Goal: Communication & Community: Answer question/provide support

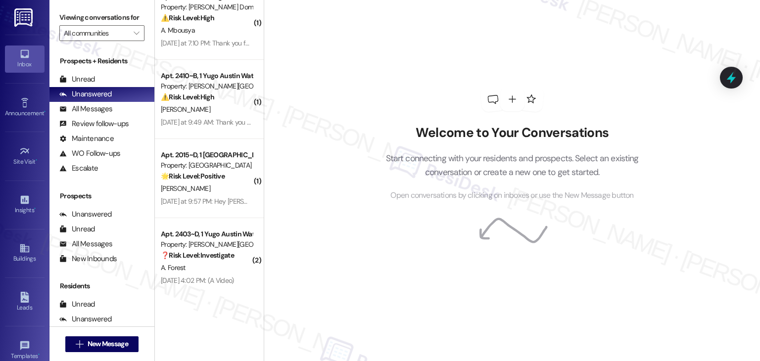
scroll to position [1846, 0]
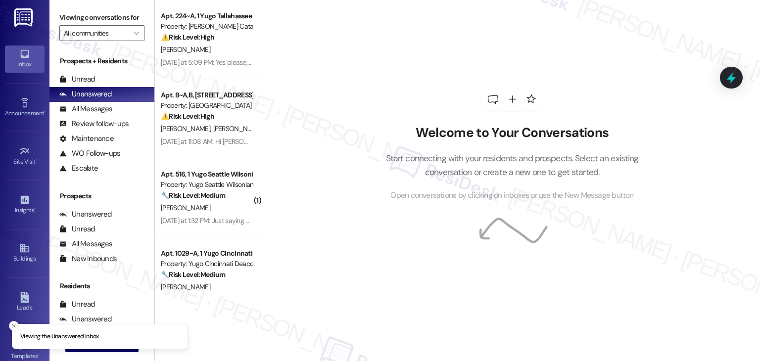
click at [307, 95] on div "Welcome to Your Conversations Start connecting with your residents and prospect…" at bounding box center [512, 180] width 496 height 361
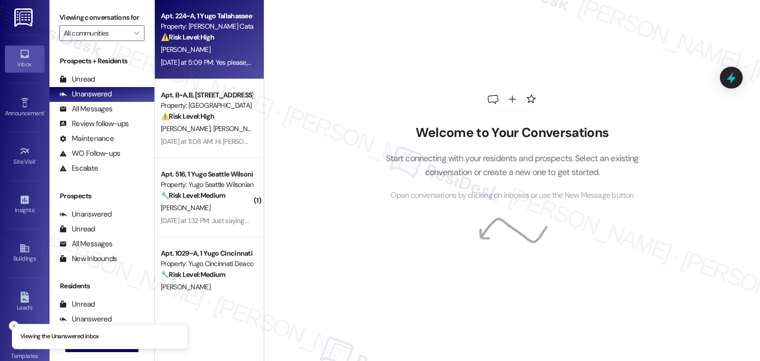
click at [222, 63] on div "Yesterday at 5:09 PM: Yes please, that would be great! Yesterday at 5:09 PM: Ye…" at bounding box center [234, 62] width 146 height 9
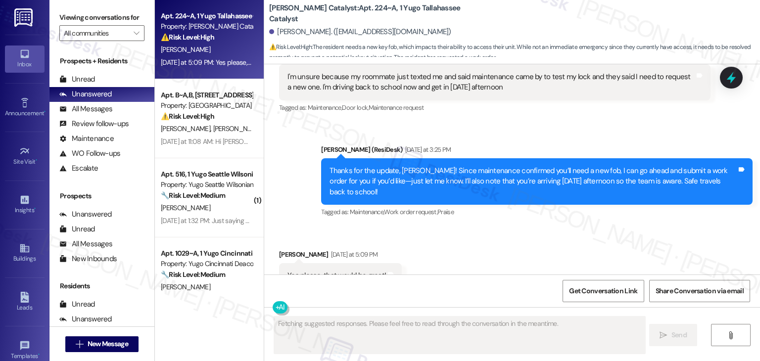
scroll to position [2568, 0]
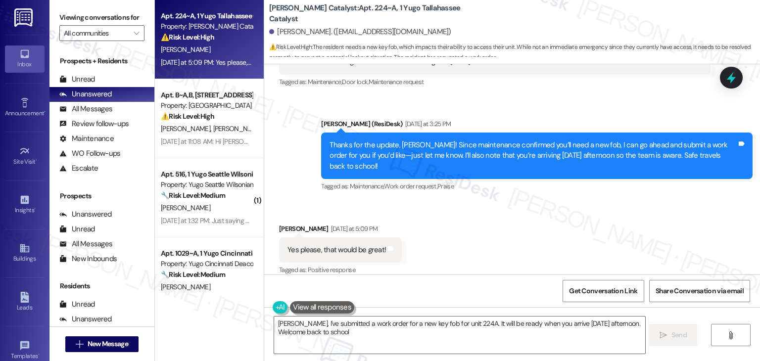
type textarea "Okay Carina, I've submitted a work order for a new key fob for unit 224A. It wi…"
click at [456, 210] on div "Received via SMS Carina Delisio Yesterday at 5:09 PM Yes please, that would be …" at bounding box center [512, 243] width 496 height 84
click at [458, 222] on div "Received via SMS Carina Delisio Yesterday at 5:09 PM Yes please, that would be …" at bounding box center [512, 243] width 496 height 84
click at [456, 149] on div "Thanks for the update, [PERSON_NAME]! Since maintenance confirmed you’ll need a…" at bounding box center [532, 156] width 407 height 32
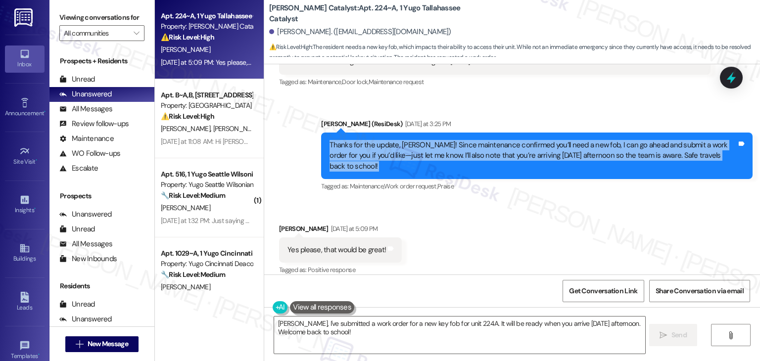
click at [456, 148] on div "Thanks for the update, [PERSON_NAME]! Since maintenance confirmed you’ll need a…" at bounding box center [532, 156] width 407 height 32
copy div "Thanks for the update, Carina! Since maintenance confirmed you’ll need a new fo…"
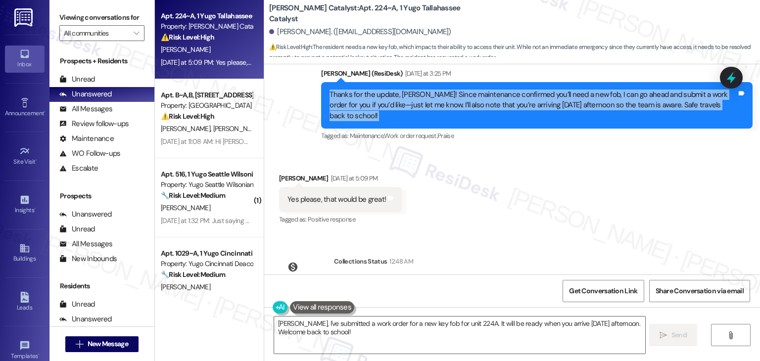
scroll to position [2659, 0]
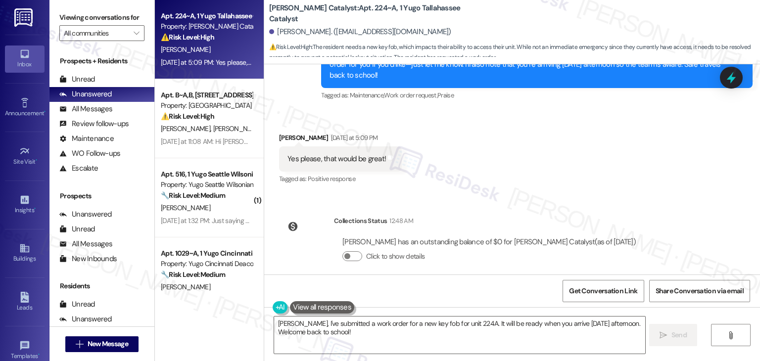
click at [339, 154] on div "Yes please, that would be great!" at bounding box center [336, 159] width 98 height 10
copy div "Yes please, that would be great! Tags and notes"
click at [315, 330] on textarea "Okay Carina, I've submitted a work order for a new key fob for unit 224A. It wi…" at bounding box center [459, 335] width 370 height 37
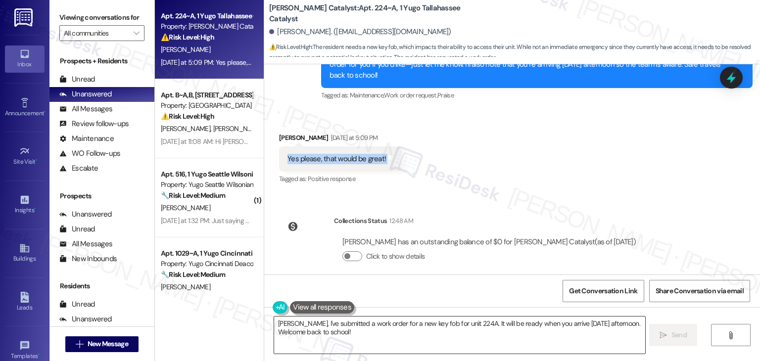
click at [315, 330] on textarea "Okay Carina, I've submitted a work order for a new key fob for unit 224A. It wi…" at bounding box center [459, 335] width 370 height 37
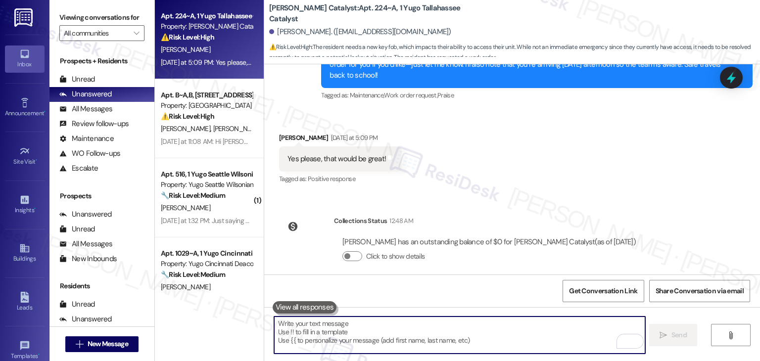
click at [394, 329] on textarea "To enrich screen reader interactions, please activate Accessibility in Grammarl…" at bounding box center [459, 335] width 370 height 37
paste textarea "Got it, Carina! I’ll submit the work order for your new fob and note your arriv…"
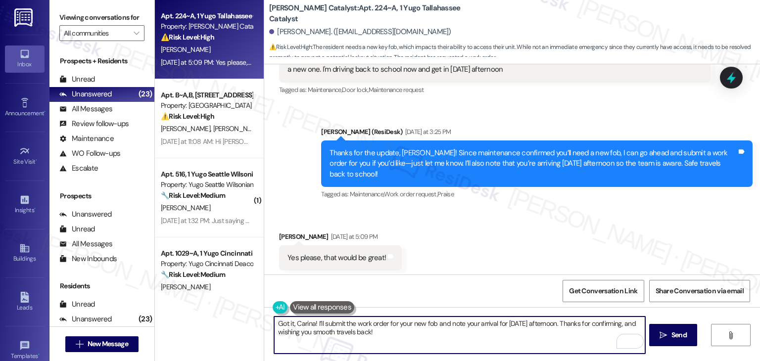
scroll to position [2511, 0]
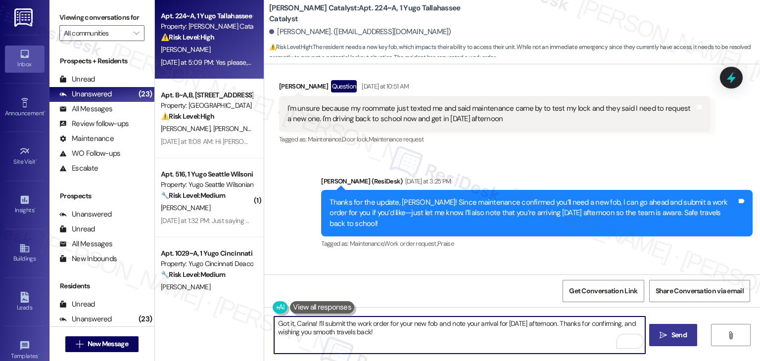
type textarea "Got it, Carina! I’ll submit the work order for your new fob and note your arriv…"
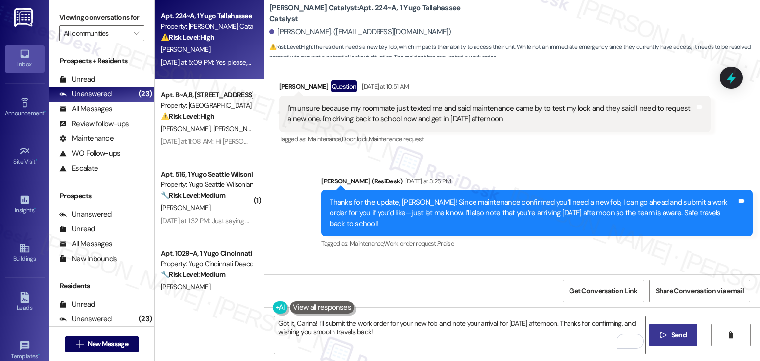
click at [679, 338] on span "Send" at bounding box center [678, 335] width 15 height 10
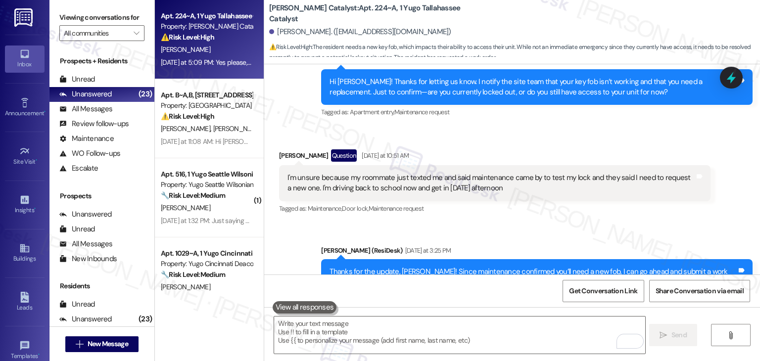
scroll to position [2420, 0]
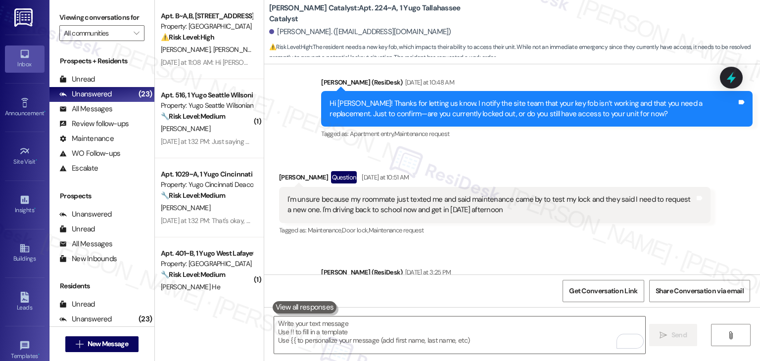
click at [438, 202] on div "I'm unsure because my roommate just texted me and said maintenance came by to t…" at bounding box center [490, 204] width 407 height 21
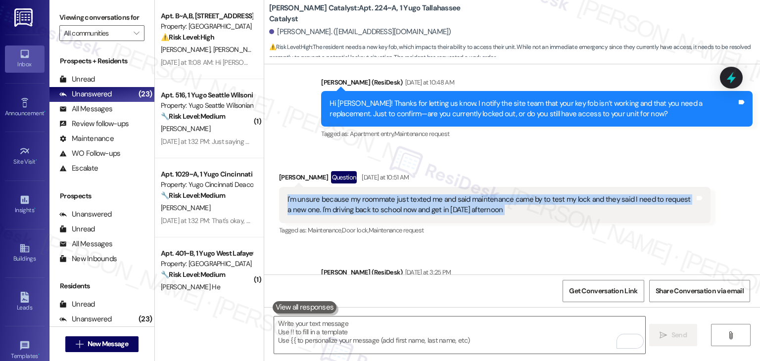
click at [438, 202] on div "I'm unsure because my roommate just texted me and said maintenance came by to t…" at bounding box center [490, 204] width 407 height 21
copy div "I'm unsure because my roommate just texted me and said maintenance came by to t…"
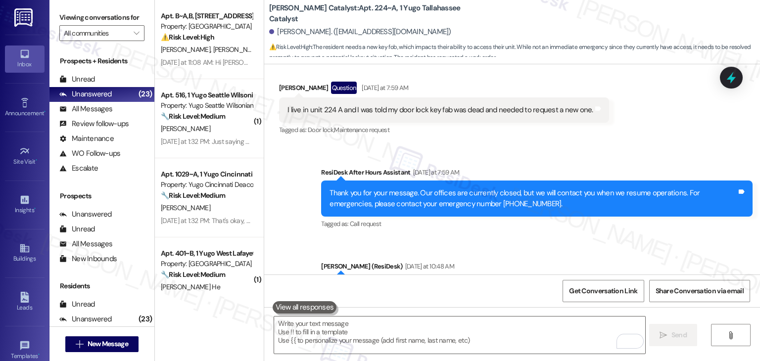
scroll to position [2222, 0]
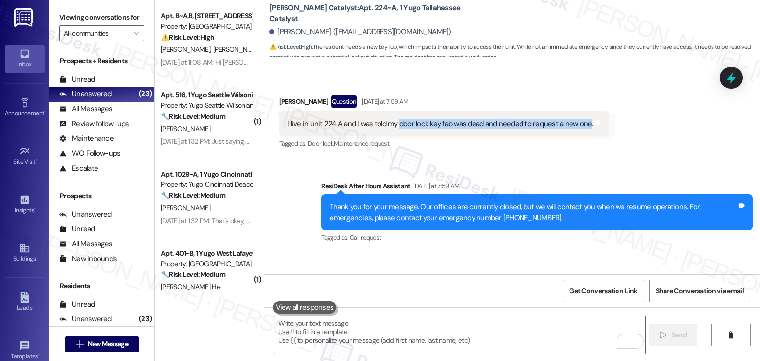
drag, startPoint x: 391, startPoint y: 123, endPoint x: 579, endPoint y: 125, distance: 187.5
click at [579, 125] on div "I live in unit 224 A and I was told my door lock key fab was dead and needed to…" at bounding box center [440, 124] width 306 height 10
copy div "door lock key fab was dead and needed to request a new one"
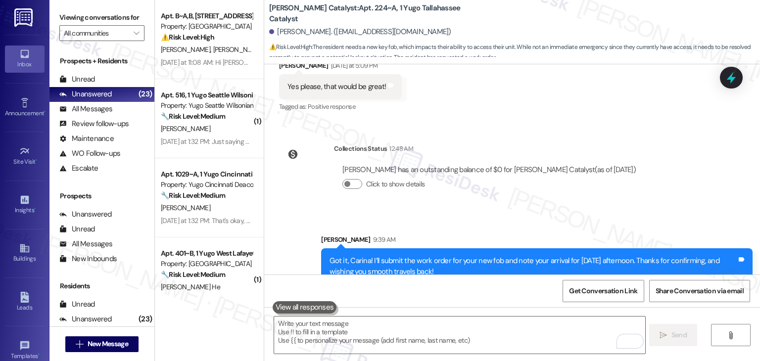
scroll to position [2738, 0]
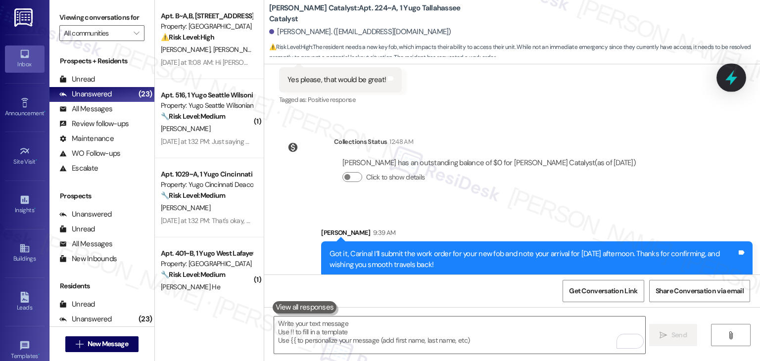
click at [734, 76] on icon at bounding box center [731, 77] width 17 height 17
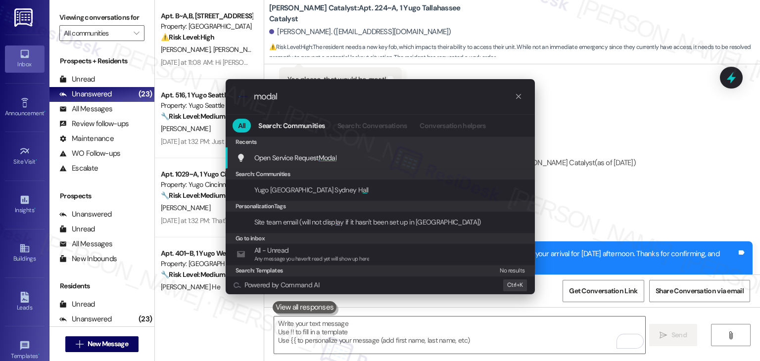
click at [324, 158] on span "Modal" at bounding box center [328, 157] width 18 height 9
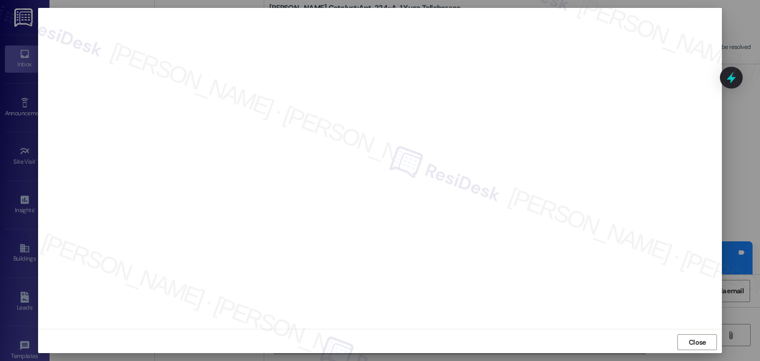
scroll to position [6, 0]
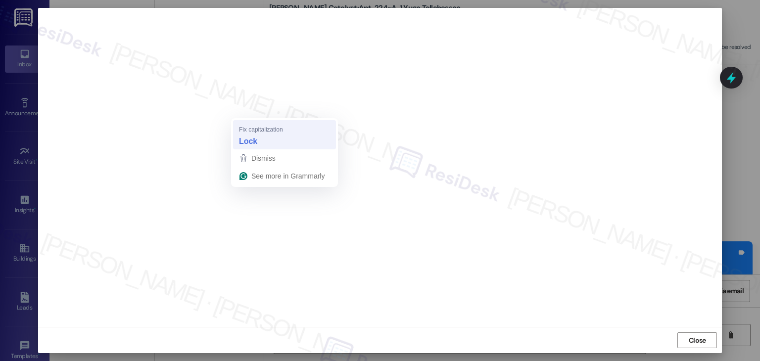
click at [248, 141] on strong "Lock" at bounding box center [248, 141] width 18 height 11
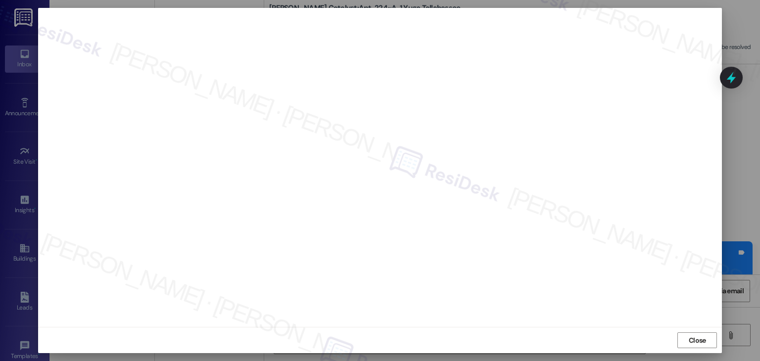
scroll to position [5, 0]
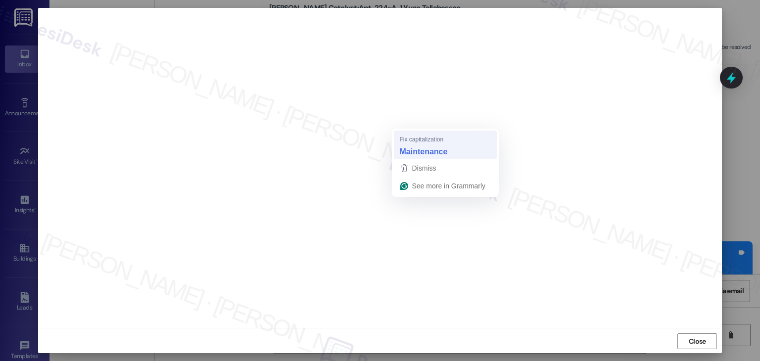
click at [429, 152] on strong "Maintenance" at bounding box center [424, 151] width 48 height 11
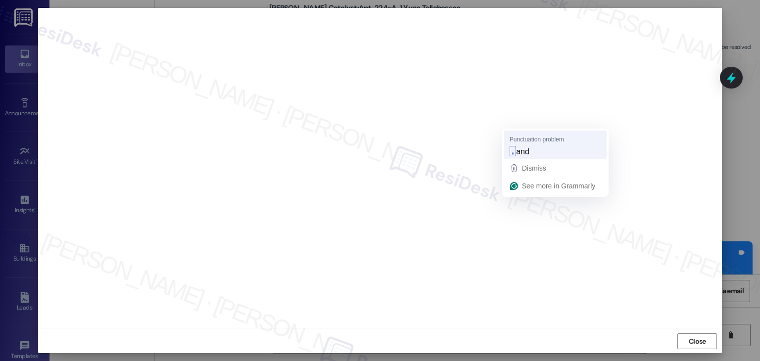
click at [522, 152] on span "and" at bounding box center [522, 151] width 13 height 11
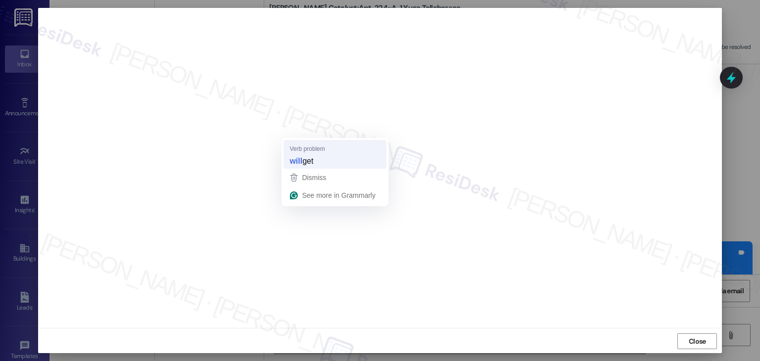
click at [299, 158] on strong "will" at bounding box center [295, 160] width 13 height 11
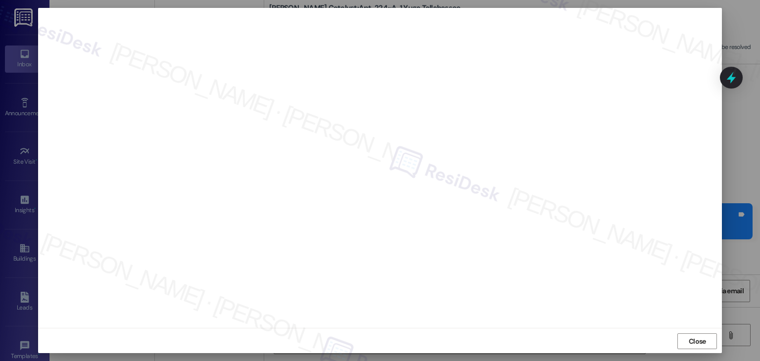
scroll to position [2808, 0]
click at [702, 341] on span "Close" at bounding box center [697, 341] width 17 height 10
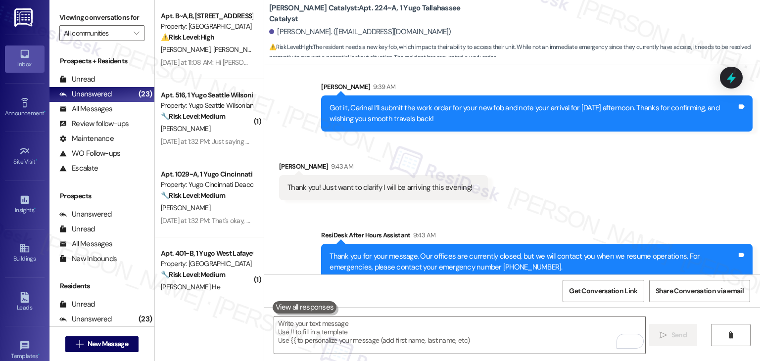
scroll to position [2887, 0]
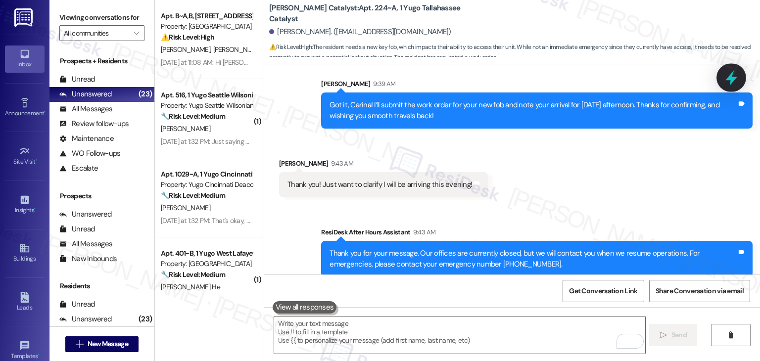
click at [727, 86] on icon at bounding box center [731, 77] width 17 height 17
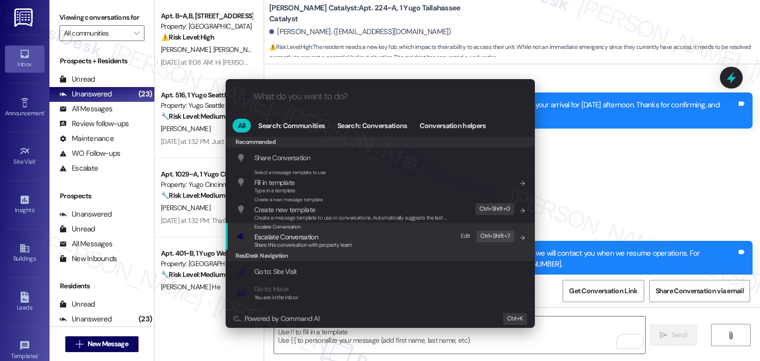
click at [306, 243] on span "Share this conversation with property team" at bounding box center [303, 244] width 98 height 7
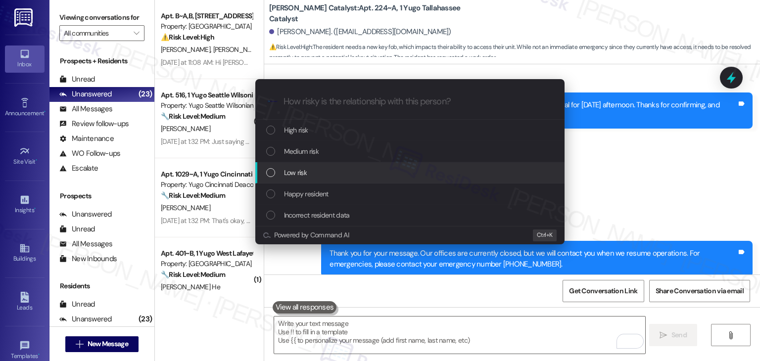
drag, startPoint x: 637, startPoint y: 193, endPoint x: 651, endPoint y: 177, distance: 21.8
click at [638, 193] on div "Escalate Conversation How risky is the relationship with this person? Topics (e…" at bounding box center [380, 180] width 760 height 361
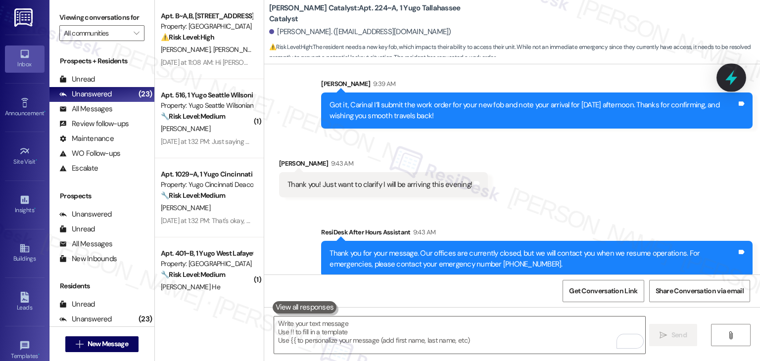
click at [734, 77] on icon at bounding box center [731, 77] width 17 height 17
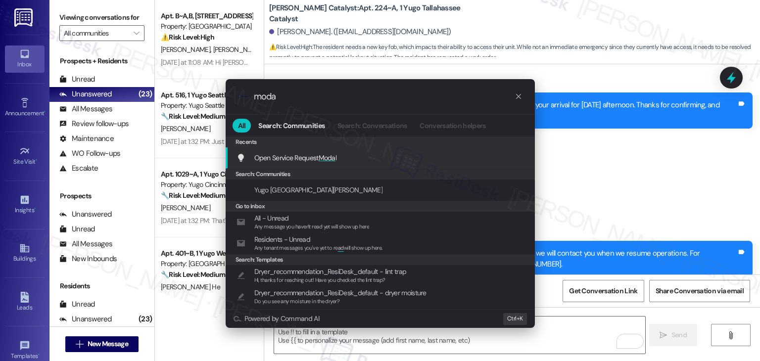
click at [323, 155] on span "Moda" at bounding box center [327, 157] width 17 height 9
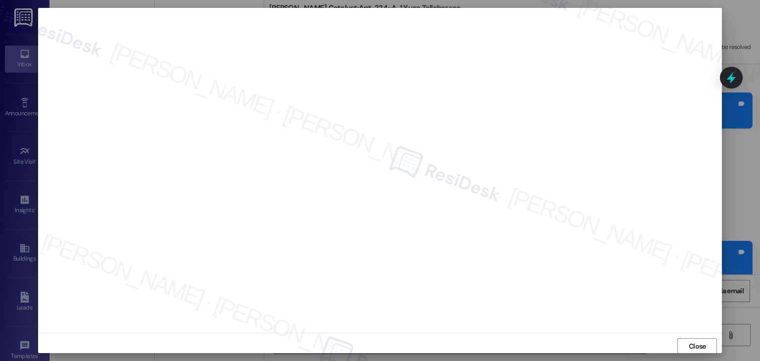
scroll to position [0, 0]
click at [706, 348] on span "Close" at bounding box center [697, 346] width 21 height 10
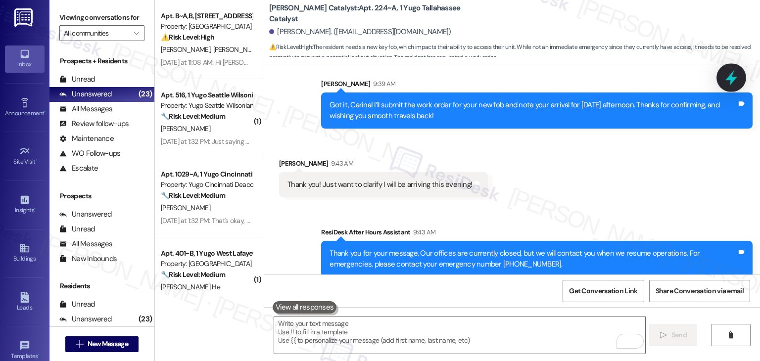
click at [732, 83] on icon at bounding box center [731, 77] width 12 height 15
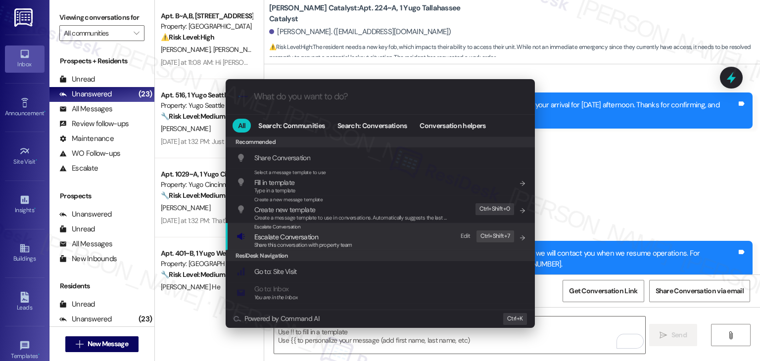
click at [313, 238] on span "Escalate Conversation" at bounding box center [286, 236] width 64 height 9
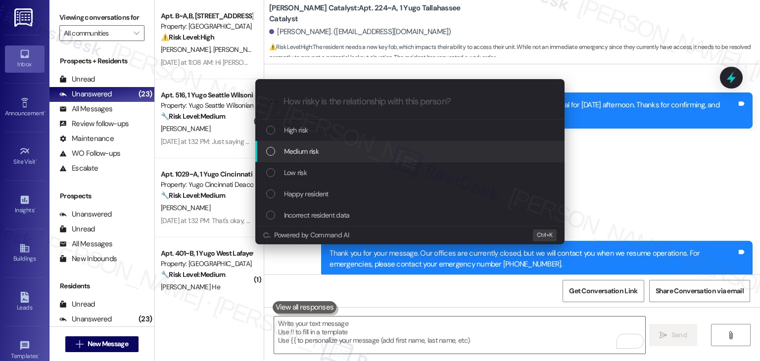
click at [272, 151] on div "List of options" at bounding box center [270, 151] width 9 height 9
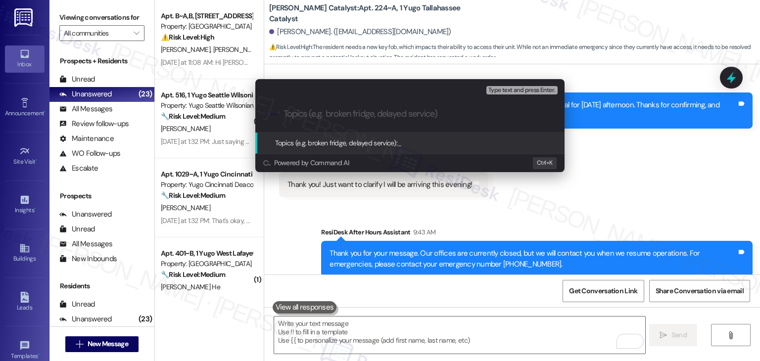
paste input "WO #15557426 – Replacement Fob Request f"
type input "WO #15557426 – Replacement Fob Request"
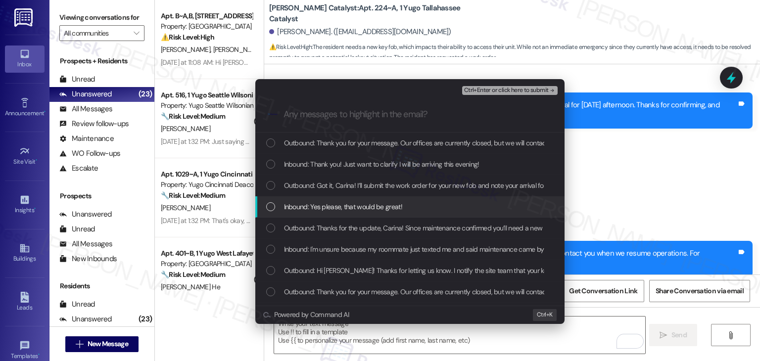
click at [269, 206] on div "List of options" at bounding box center [270, 206] width 9 height 9
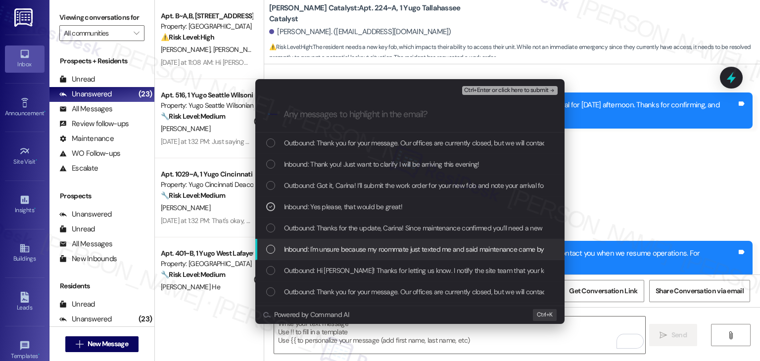
click at [271, 249] on div "List of options" at bounding box center [270, 249] width 9 height 9
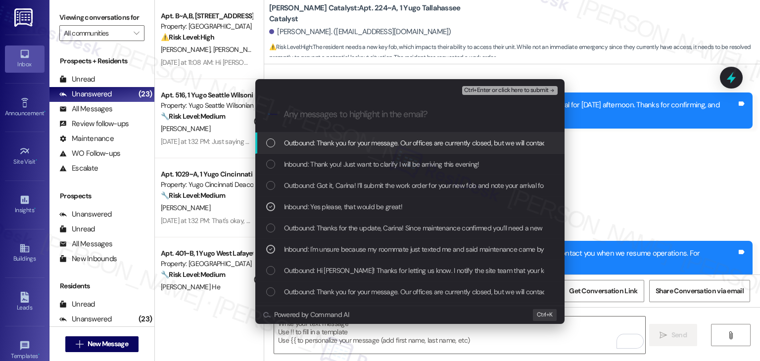
click at [511, 88] on span "Ctrl+Enter or click here to submit" at bounding box center [506, 90] width 85 height 7
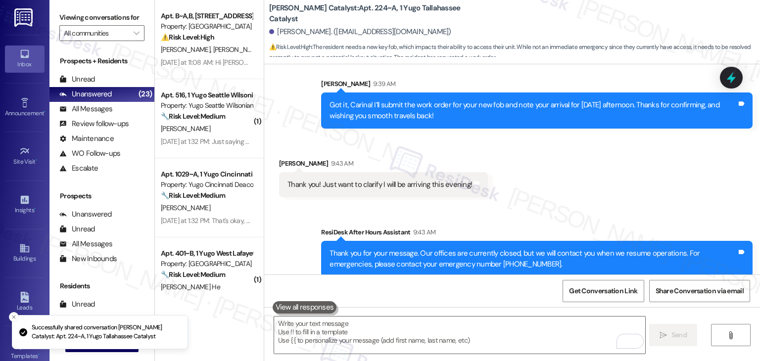
scroll to position [2808, 0]
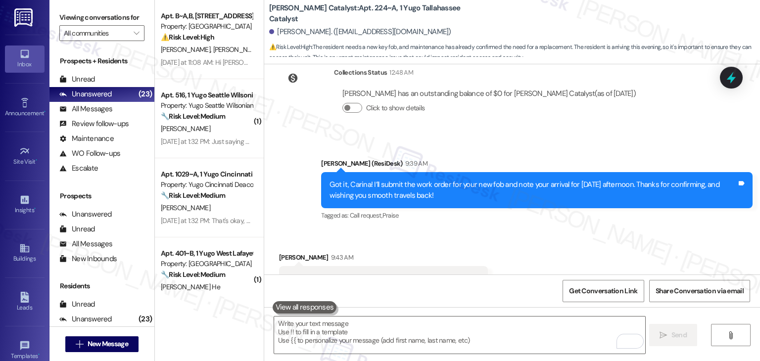
click at [546, 230] on div "Received via SMS Carina Delisio 9:43 AM Thank you! Just want to clarify I will …" at bounding box center [512, 272] width 496 height 84
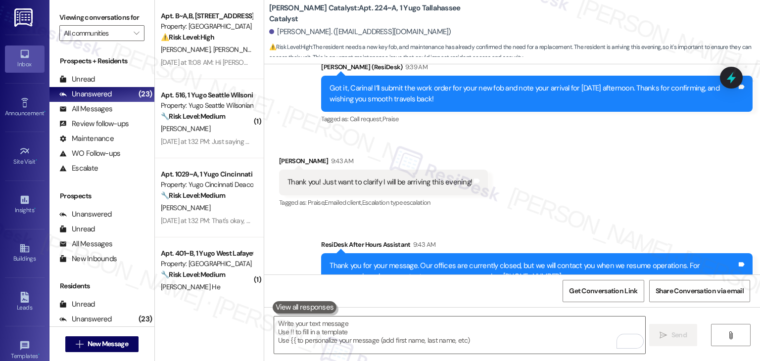
scroll to position [2931, 0]
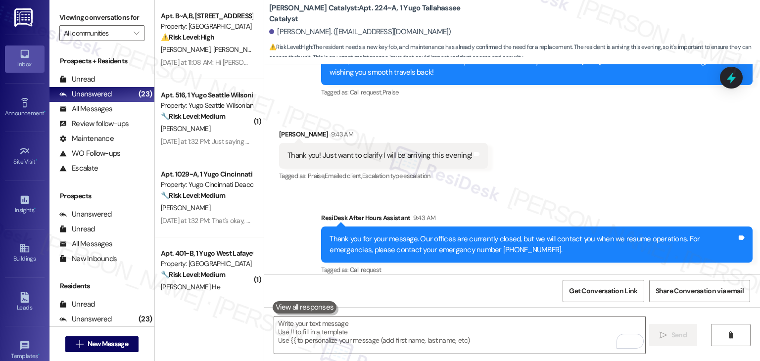
click at [598, 157] on div "Received via SMS Carina Delisio 9:43 AM Thank you! Just want to clarify I will …" at bounding box center [512, 149] width 496 height 84
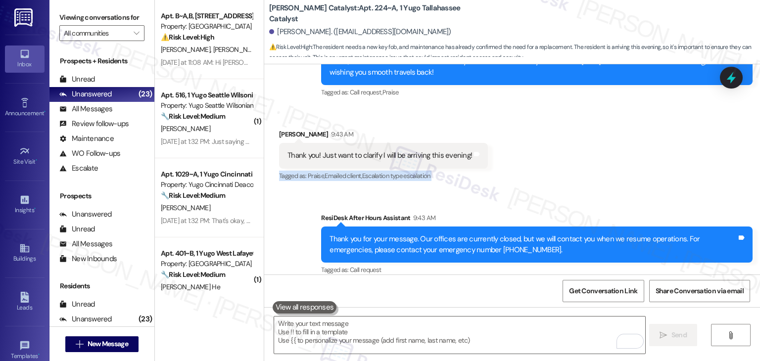
click at [598, 157] on div "Received via SMS Carina Delisio 9:43 AM Thank you! Just want to clarify I will …" at bounding box center [512, 149] width 496 height 84
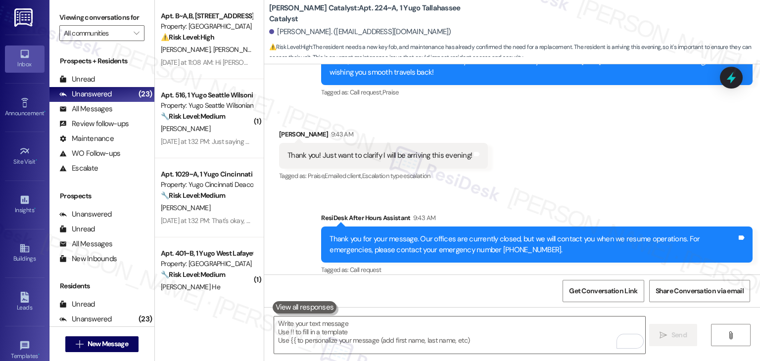
click at [598, 157] on div "Received via SMS Carina Delisio 9:43 AM Thank you! Just want to clarify I will …" at bounding box center [512, 149] width 496 height 84
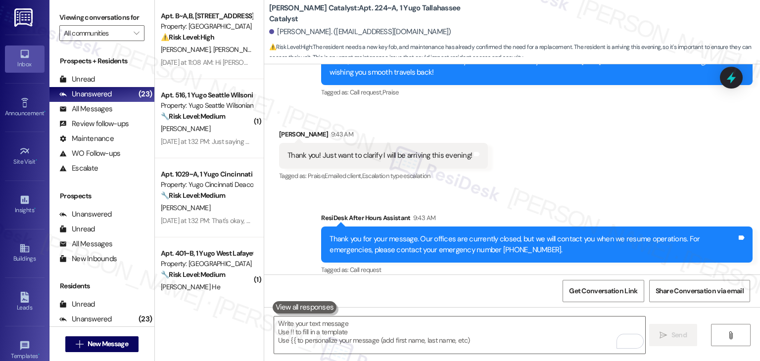
click at [598, 157] on div "Received via SMS Carina Delisio 9:43 AM Thank you! Just want to clarify I will …" at bounding box center [512, 149] width 496 height 84
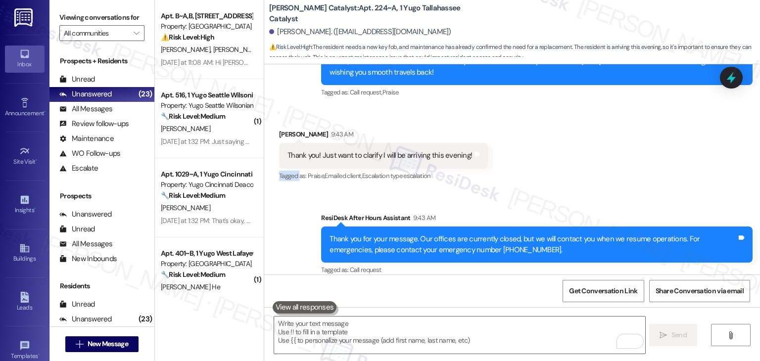
click at [598, 157] on div "Received via SMS Carina Delisio 9:43 AM Thank you! Just want to clarify I will …" at bounding box center [512, 149] width 496 height 84
click at [411, 150] on div "Thank you! Just want to clarify I will be arriving this evening!" at bounding box center [379, 155] width 184 height 10
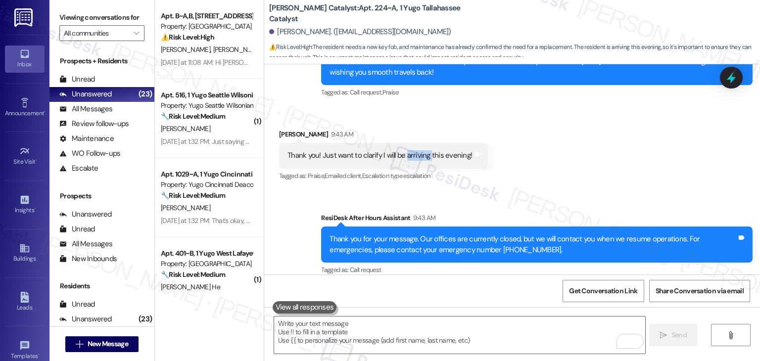
click at [411, 150] on div "Thank you! Just want to clarify I will be arriving this evening!" at bounding box center [379, 155] width 184 height 10
copy div "Thank you! Just want to clarify I will be arriving this evening! Tags and notes"
click at [563, 162] on div "Received via SMS Carina Delisio 9:43 AM Thank you! Just want to clarify I will …" at bounding box center [512, 149] width 496 height 84
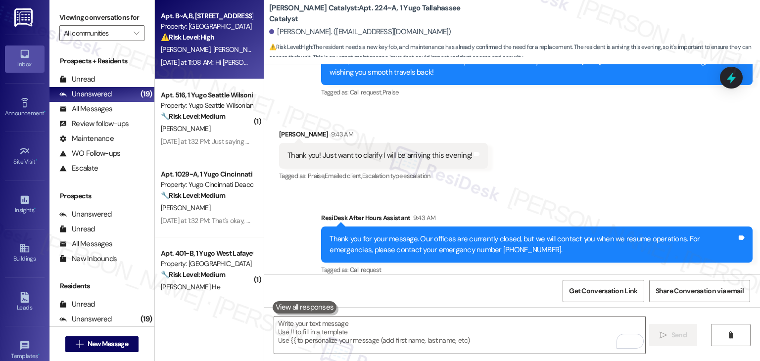
click at [203, 68] on div "Yesterday at 11:08 AM: Hi Sarah Thanks for your following up. Everything is goi…" at bounding box center [206, 62] width 93 height 12
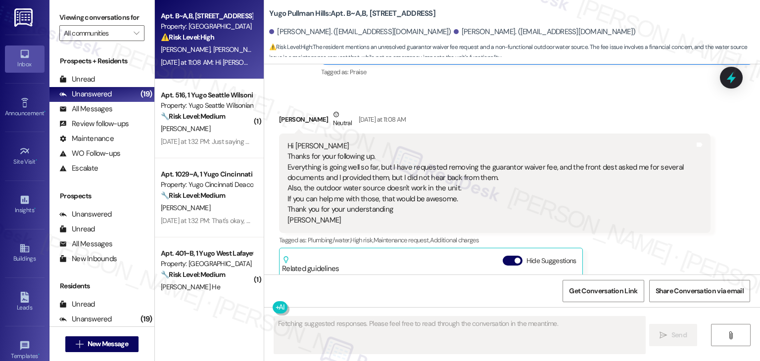
scroll to position [4319, 0]
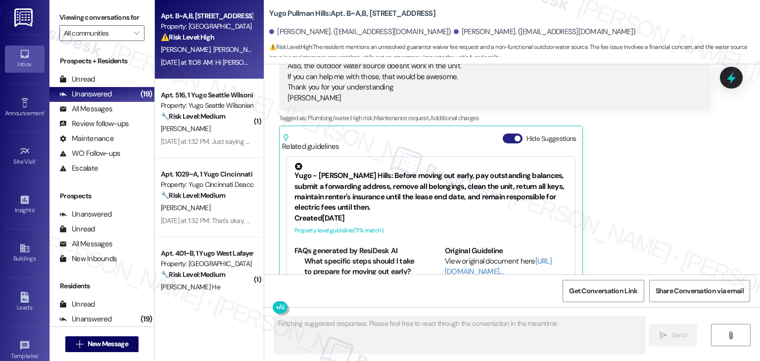
click at [503, 134] on button "Hide Suggestions" at bounding box center [513, 139] width 20 height 10
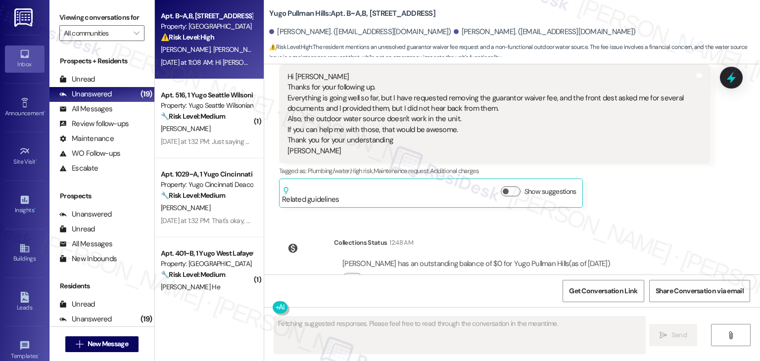
click at [628, 185] on div "Survey, sent via SMS Residesk Automated Survey Nov 06, 2024 at 11:22 AM Hi Rawa…" at bounding box center [512, 169] width 496 height 210
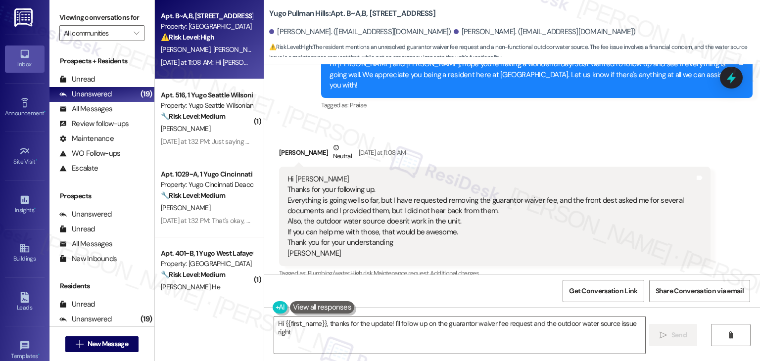
scroll to position [4117, 0]
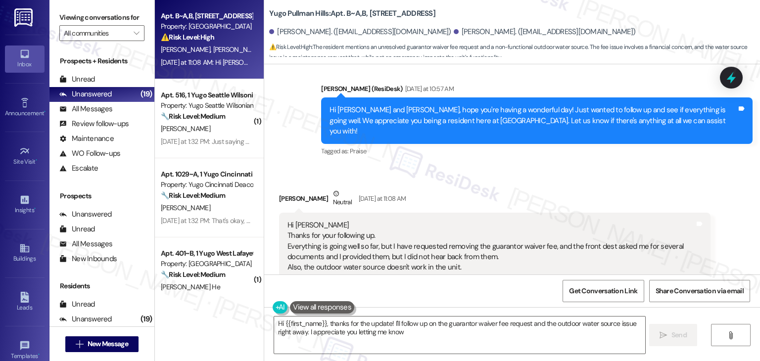
type textarea "Hi {{first_name}}, thanks for the update! I'll follow up on the guarantor waive…"
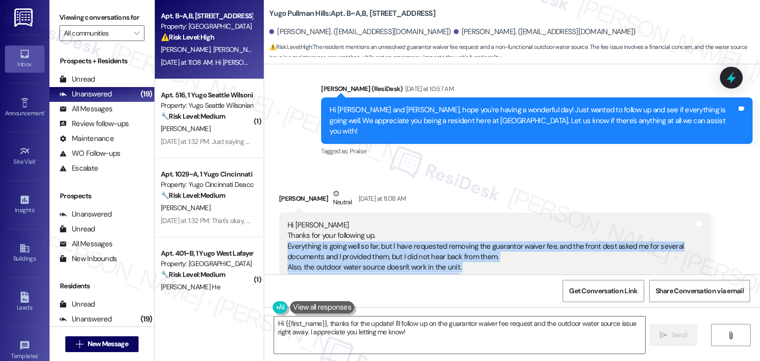
drag, startPoint x: 331, startPoint y: 268, endPoint x: 275, endPoint y: 214, distance: 77.7
click at [279, 214] on div "Hi Sarah Thanks for your following up. Everything is going well so far, but I h…" at bounding box center [494, 262] width 431 height 99
copy div "Everything is going well so far, but I have requested removing the guarantor wa…"
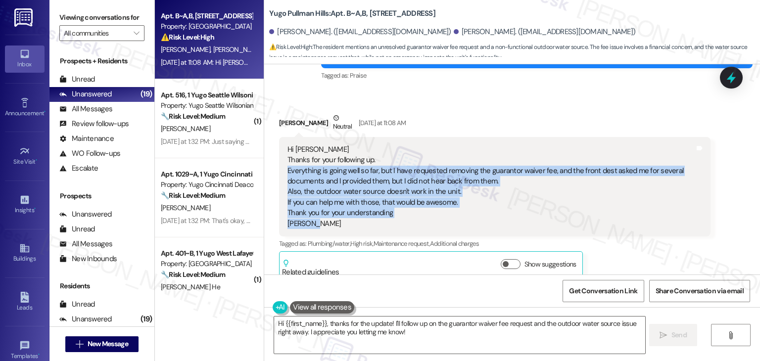
scroll to position [4266, 0]
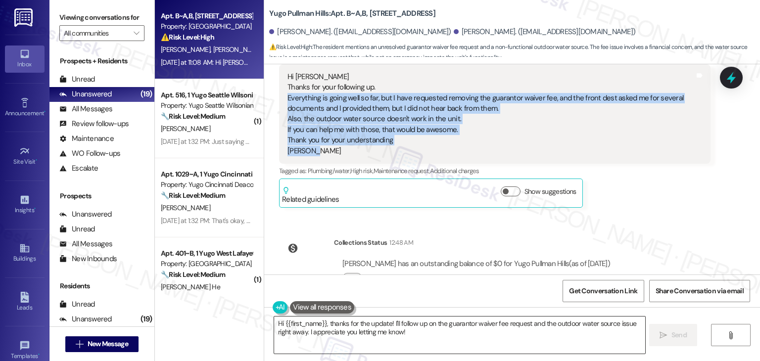
click at [388, 331] on textarea "Hi {{first_name}}, thanks for the update! I'll follow up on the guarantor waive…" at bounding box center [459, 335] width 370 height 37
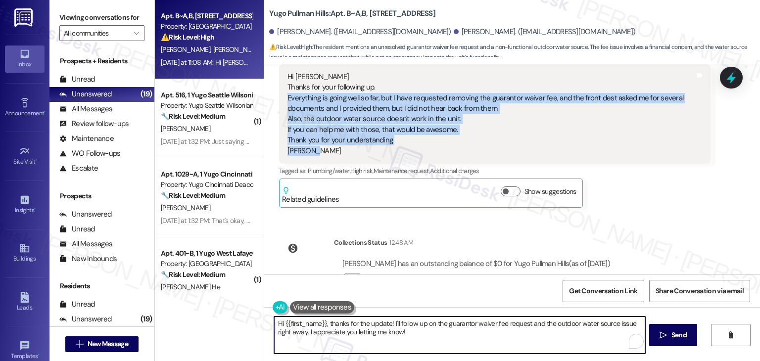
click at [388, 331] on textarea "Hi {{first_name}}, thanks for the update! I'll follow up on the guarantor waive…" at bounding box center [459, 335] width 370 height 37
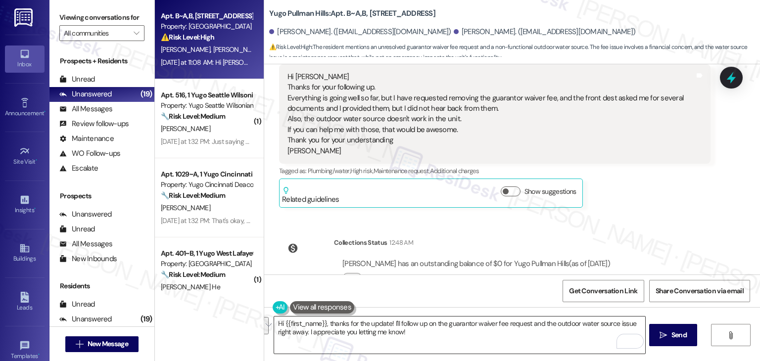
click at [432, 337] on textarea "Hi {{first_name}}, thanks for the update! I'll follow up on the guarantor waive…" at bounding box center [459, 335] width 370 height 37
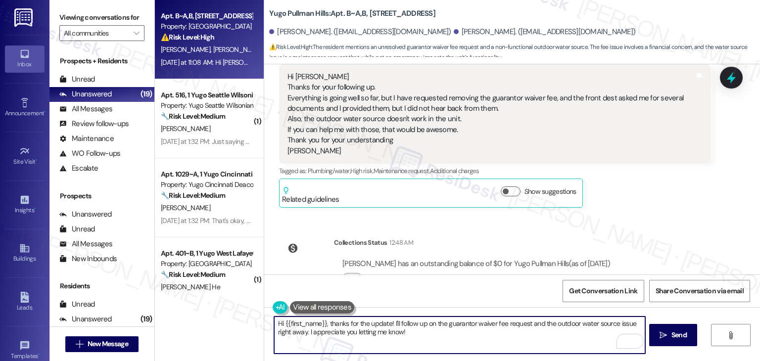
click at [368, 320] on textarea "Hi {{first_name}}, thanks for the update! I'll follow up on the guarantor waive…" at bounding box center [459, 335] width 370 height 37
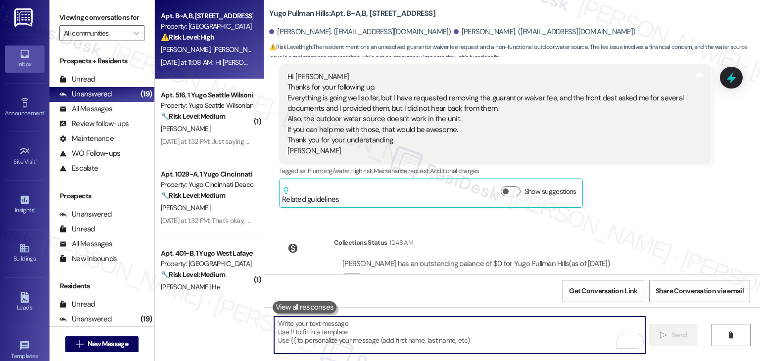
paste textarea "Thanks for sharing this, Mohammed! I’ll follow up with the team on your guarant…"
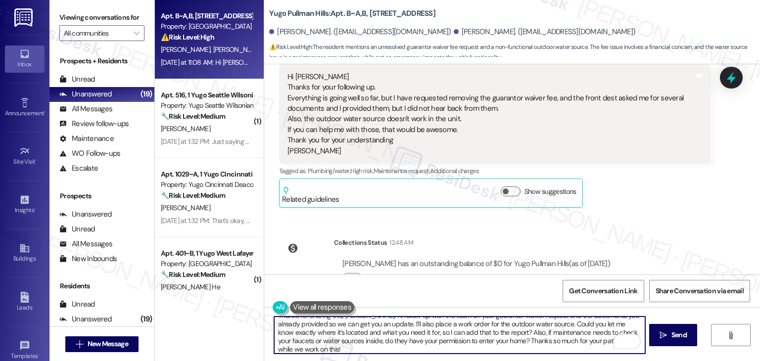
scroll to position [0, 0]
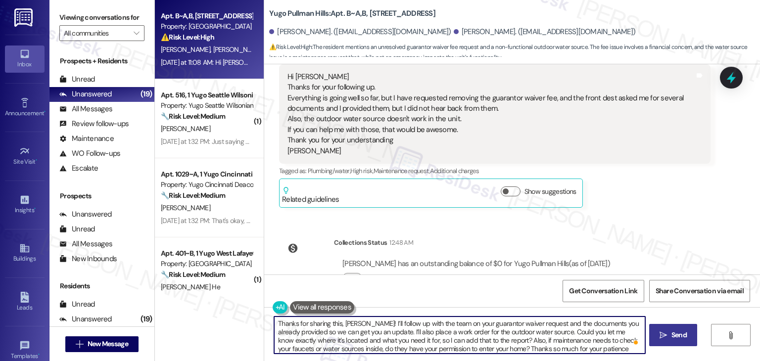
type textarea "Thanks for sharing this, Mohammed! I’ll follow up with the team on your guarant…"
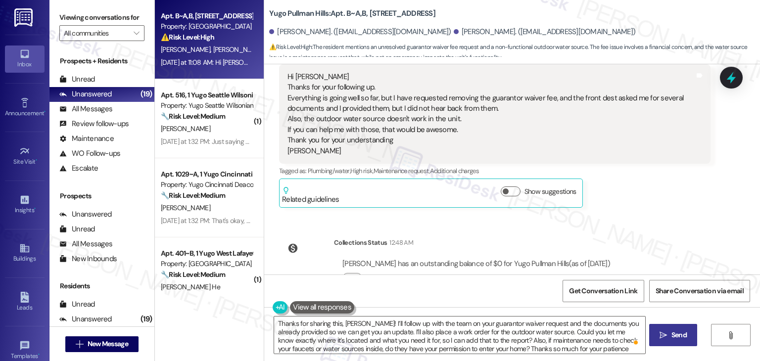
click at [675, 330] on span "Send" at bounding box center [678, 335] width 15 height 10
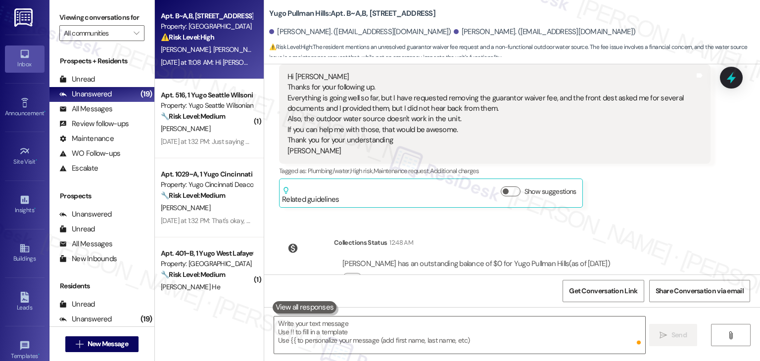
scroll to position [4174, 0]
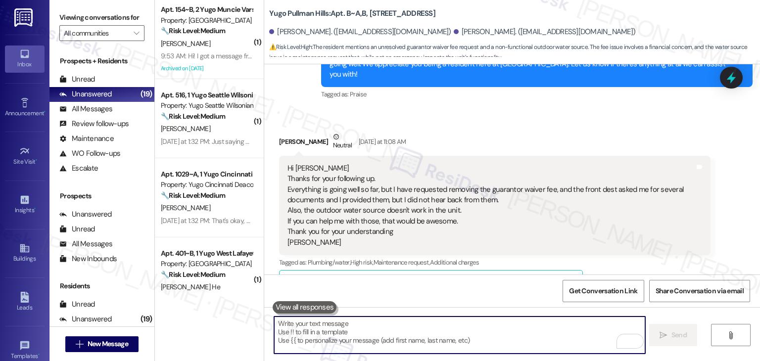
drag, startPoint x: 609, startPoint y: 349, endPoint x: 615, endPoint y: 93, distance: 255.8
click at [615, 124] on div "Received via SMS Mohammed Almutairi Neutral Yesterday at 11:08 AM Hi Sarah Than…" at bounding box center [495, 215] width 446 height 183
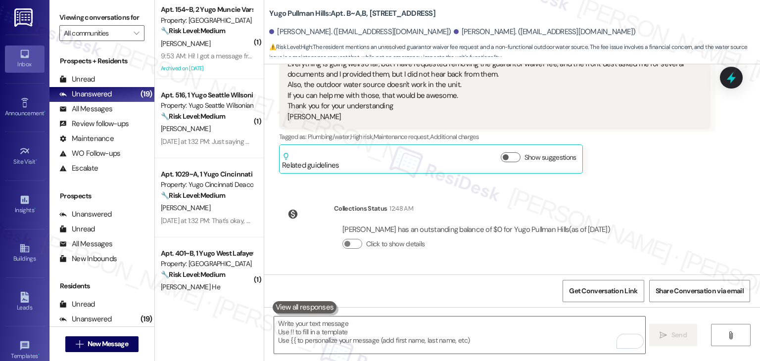
scroll to position [4367, 0]
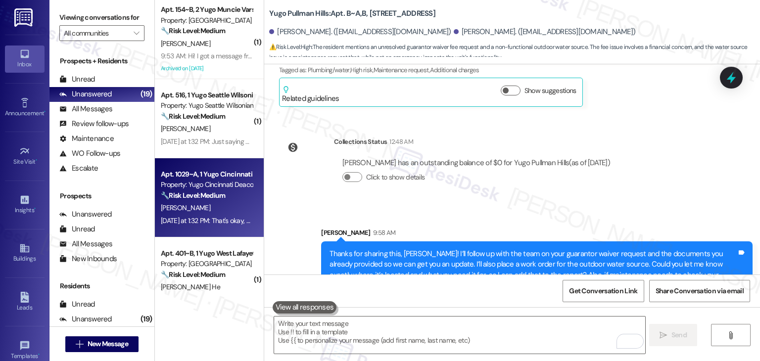
click at [198, 209] on div "A. Durairaj" at bounding box center [206, 208] width 93 height 12
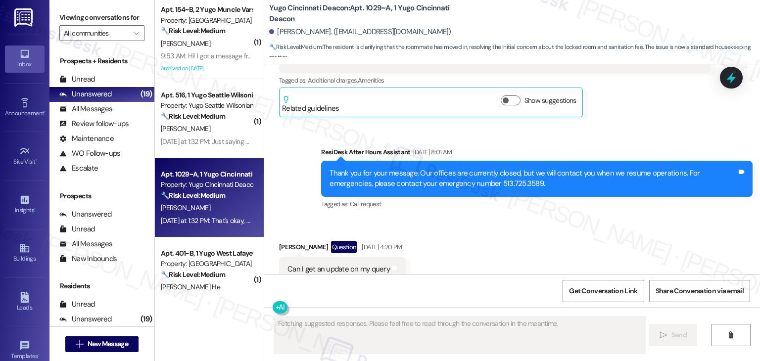
scroll to position [2922, 0]
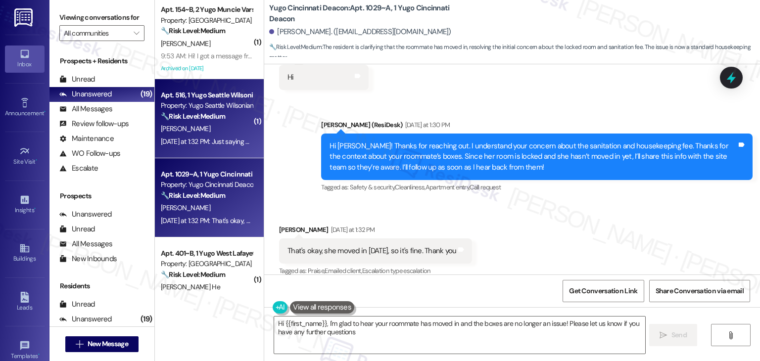
type textarea "Hi {{first_name}}, I'm glad to hear your roommate has moved in and the boxes ar…"
click at [214, 131] on div "B. Asmare" at bounding box center [206, 129] width 93 height 12
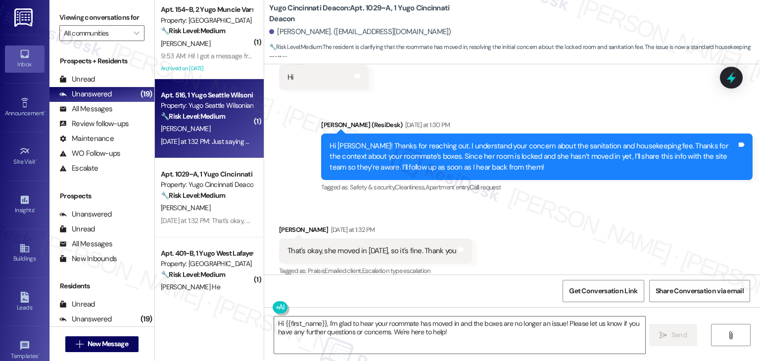
type textarea "Fetching suggested responses. Please feel free to read through the conversation…"
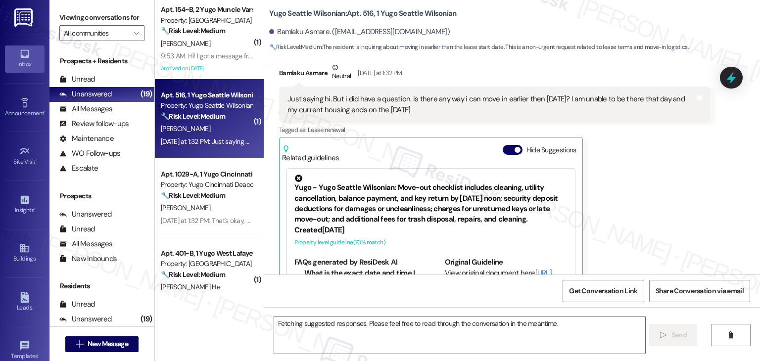
scroll to position [493, 0]
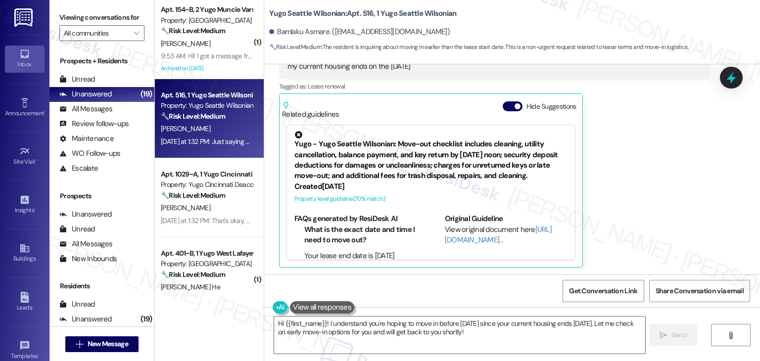
click at [631, 156] on div "Bamlaku Asmare Neutral Yesterday at 1:32 PM Just saying hi. But i did have a qu…" at bounding box center [494, 143] width 431 height 249
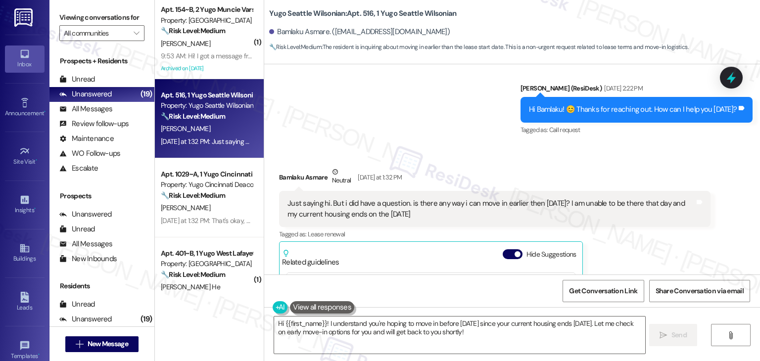
scroll to position [345, 0]
click at [560, 167] on div "Bamlaku Asmare Neutral Yesterday at 1:32 PM" at bounding box center [494, 179] width 431 height 24
click at [390, 125] on div "Sent via SMS Sarah (ResiDesk) Aug 19, 2025 at 2:22 PM Hi Bamlaku! 😊 Thanks for …" at bounding box center [512, 103] width 496 height 84
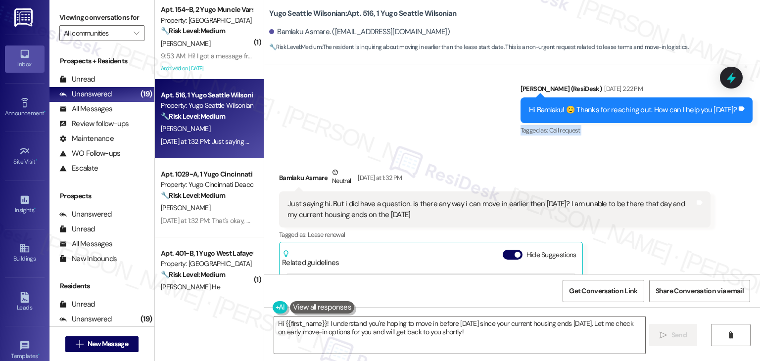
click at [390, 125] on div "Sent via SMS Sarah (ResiDesk) Aug 19, 2025 at 2:22 PM Hi Bamlaku! 😊 Thanks for …" at bounding box center [512, 103] width 496 height 84
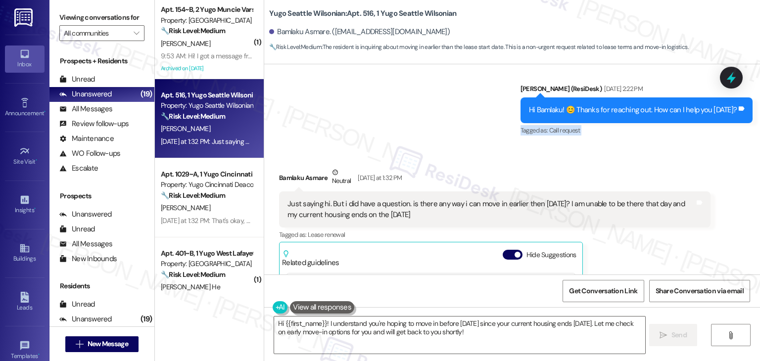
click at [390, 125] on div "Sent via SMS Sarah (ResiDesk) Aug 19, 2025 at 2:22 PM Hi Bamlaku! 😊 Thanks for …" at bounding box center [512, 103] width 496 height 84
drag, startPoint x: 418, startPoint y: 216, endPoint x: 403, endPoint y: 206, distance: 18.0
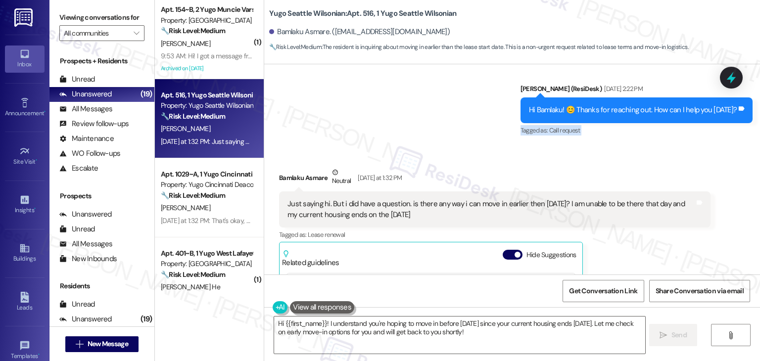
click at [403, 206] on div "Just saying hi. But i did have a question. is there any way i can move in earli…" at bounding box center [490, 209] width 407 height 21
copy div "is there any way i can move in earlier then Sep 15th? I am unable to be there t…"
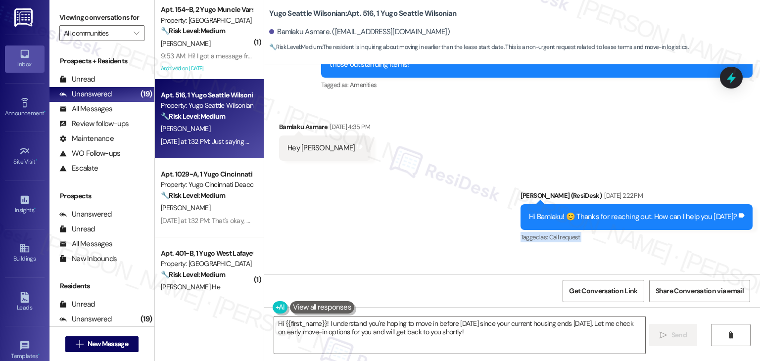
scroll to position [196, 0]
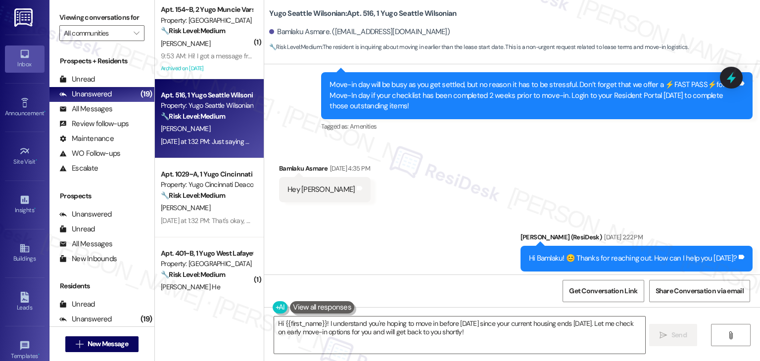
click at [284, 163] on div "Bamlaku Asmare Aug 15, 2025 at 4:35 PM" at bounding box center [325, 170] width 92 height 14
copy div "Bamlaku"
click at [378, 98] on div "Move-in day will be busy as you get settled, but no reason it has to be stressf…" at bounding box center [532, 96] width 407 height 32
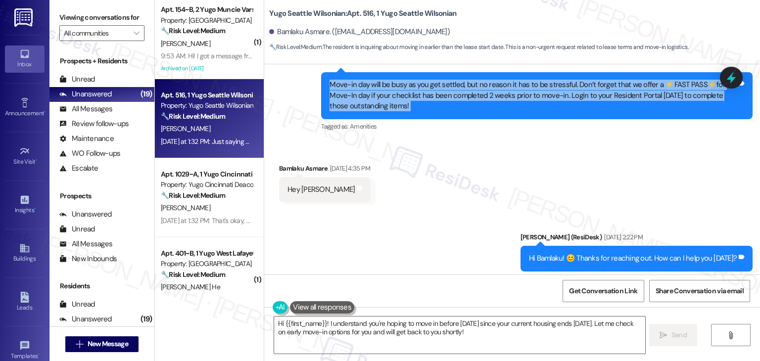
click at [378, 98] on div "Move-in day will be busy as you get settled, but no reason it has to be stressf…" at bounding box center [532, 96] width 407 height 32
copy div "Move-in day will be busy as you get settled, but no reason it has to be stressf…"
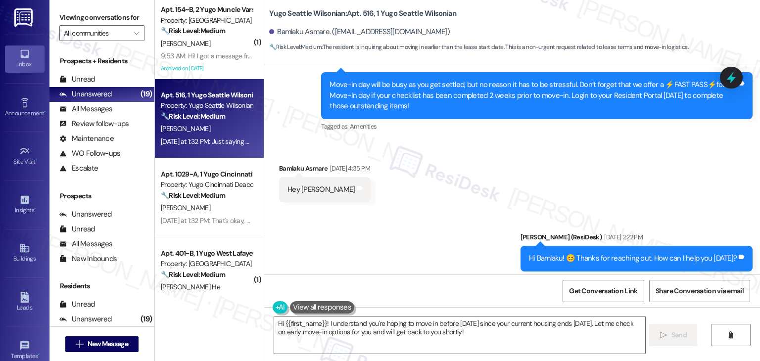
click at [422, 244] on div "Sent via SMS Sarah (ResiDesk) Aug 19, 2025 at 2:22 PM Hi Bamlaku! 😊 Thanks for …" at bounding box center [512, 252] width 496 height 84
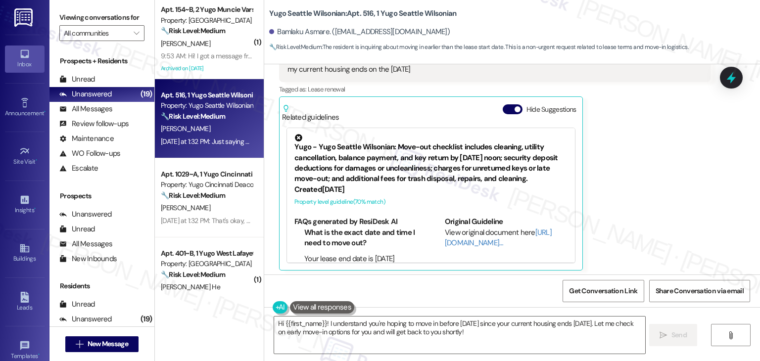
scroll to position [493, 0]
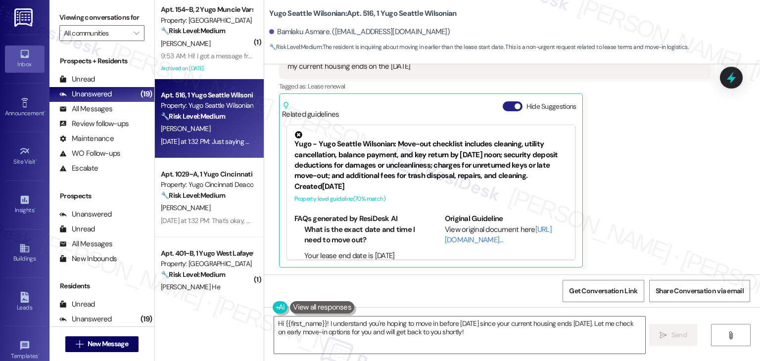
click at [504, 105] on button "Hide Suggestions" at bounding box center [513, 106] width 20 height 10
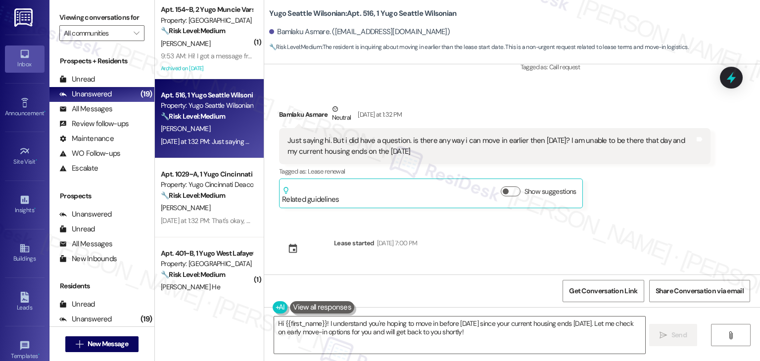
scroll to position [408, 0]
click at [637, 222] on div "Sent via SMS Sarah (ResiDesk) Aug 15, 2025 at 4:11 PM Hi Bamlaku! We’re so exci…" at bounding box center [512, 169] width 496 height 210
click at [420, 333] on textarea "Hi {{first_name}}! I understand you're hoping to move in before Sept 15th since…" at bounding box center [459, 335] width 370 height 37
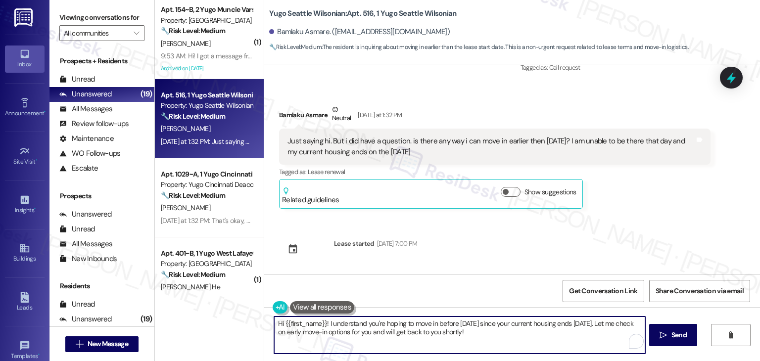
click at [420, 333] on textarea "Hi {{first_name}}! I understand you're hoping to move in before Sept 15th since…" at bounding box center [459, 335] width 370 height 37
paste textarea "Thanks for reaching out, Bamlaku! I understand your situation. Your current lea…"
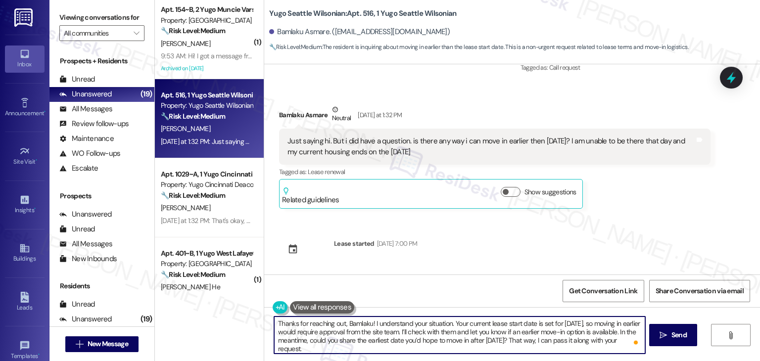
type textarea "Thanks for reaching out, Bamlaku! I understand your situation. Your current lea…"
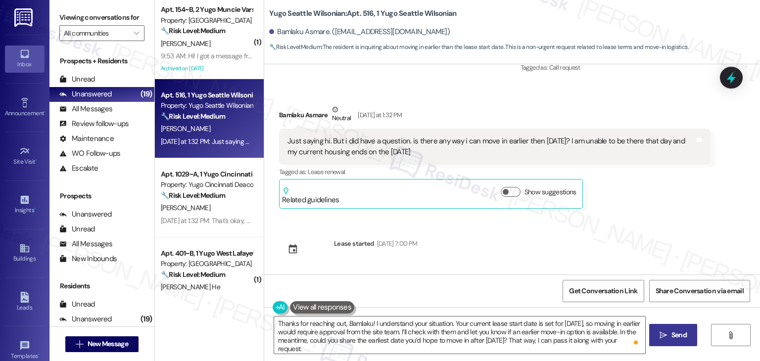
click at [679, 338] on span "Send" at bounding box center [678, 335] width 15 height 10
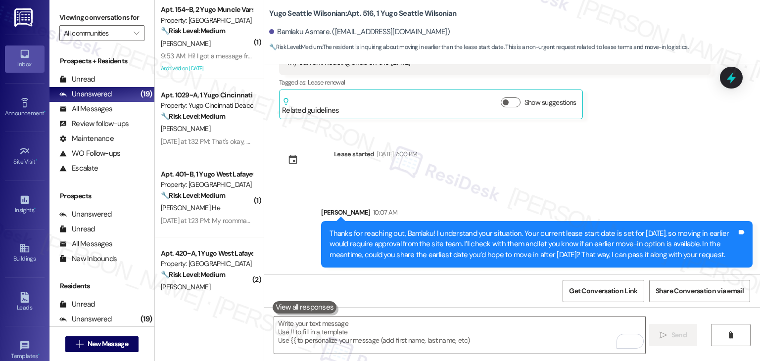
scroll to position [498, 0]
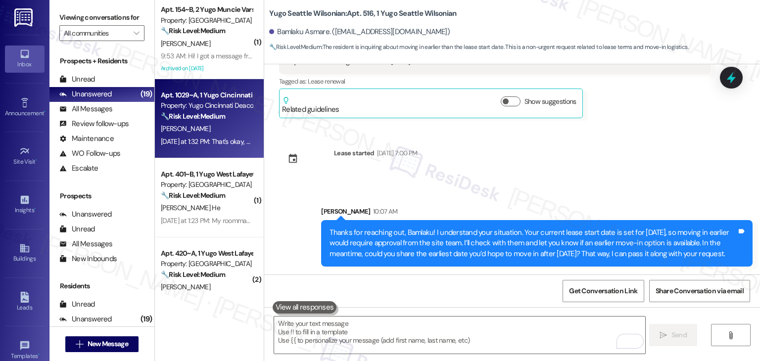
click at [211, 150] on div "Apt. 1029~A, 1 Yugo Cincinnati Deacon Property: Yugo Cincinnati Deacon 🔧 Risk L…" at bounding box center [209, 118] width 109 height 79
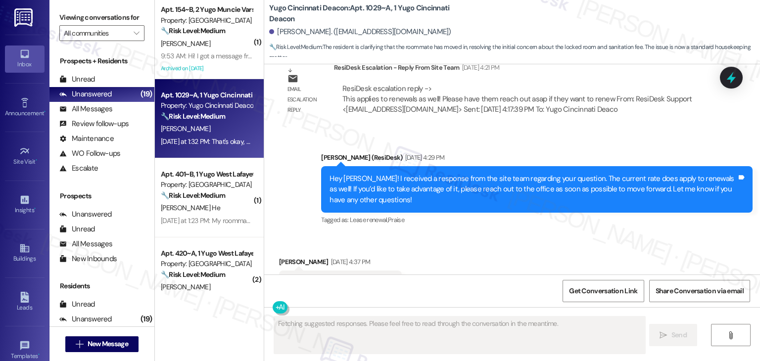
scroll to position [2922, 0]
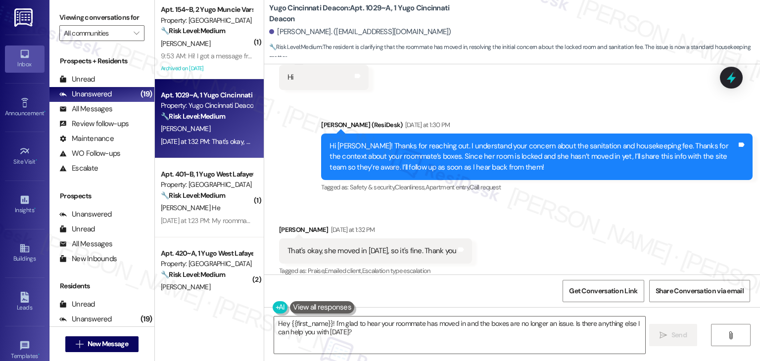
click at [563, 209] on div "Received via SMS Abhinaya Durairaj Yesterday at 1:32 PM That's okay, she moved …" at bounding box center [512, 244] width 496 height 84
click at [561, 204] on div "Received via SMS Abhinaya Durairaj Yesterday at 1:32 PM That's okay, she moved …" at bounding box center [512, 244] width 496 height 84
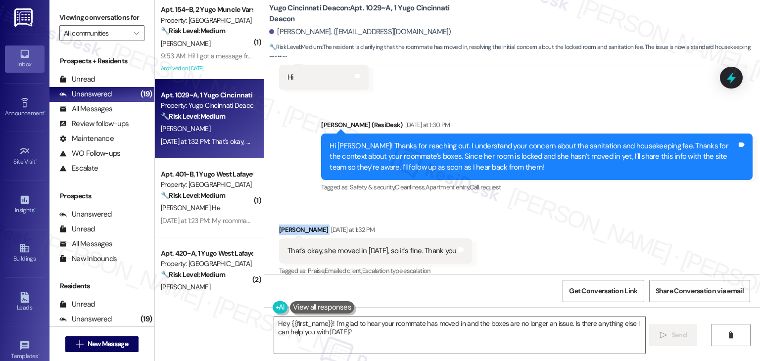
click at [561, 204] on div "Received via SMS Abhinaya Durairaj Yesterday at 1:32 PM That's okay, she moved …" at bounding box center [512, 244] width 496 height 84
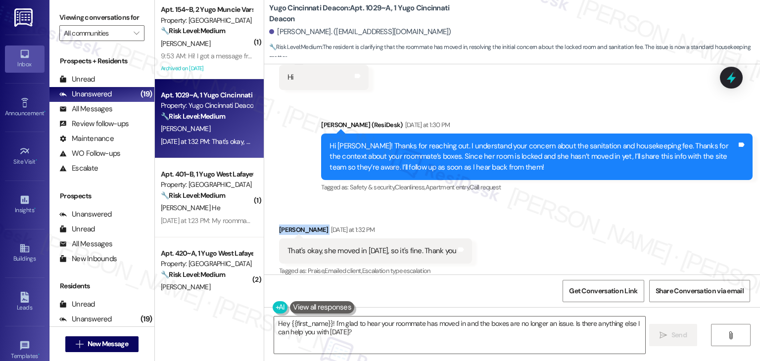
click at [561, 204] on div "Received via SMS Abhinaya Durairaj Yesterday at 1:32 PM That's okay, she moved …" at bounding box center [512, 244] width 496 height 84
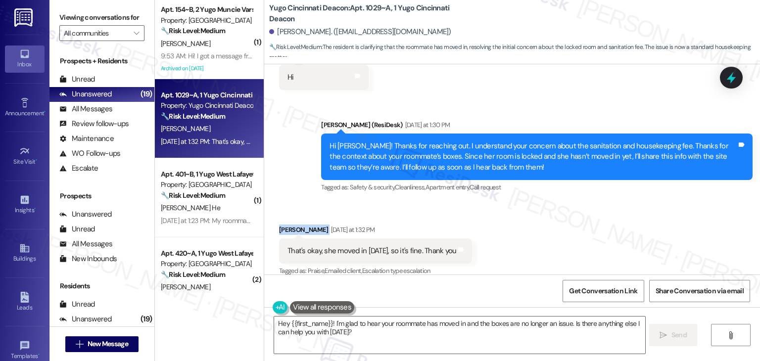
click at [561, 204] on div "Received via SMS Abhinaya Durairaj Yesterday at 1:32 PM That's okay, she moved …" at bounding box center [512, 244] width 496 height 84
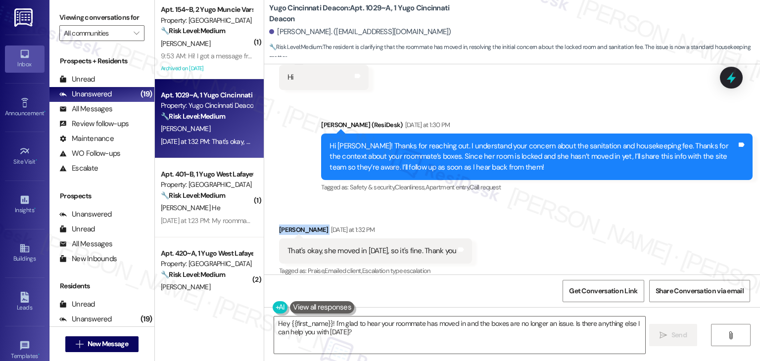
click at [561, 204] on div "Received via SMS Abhinaya Durairaj Yesterday at 1:32 PM That's okay, she moved …" at bounding box center [512, 244] width 496 height 84
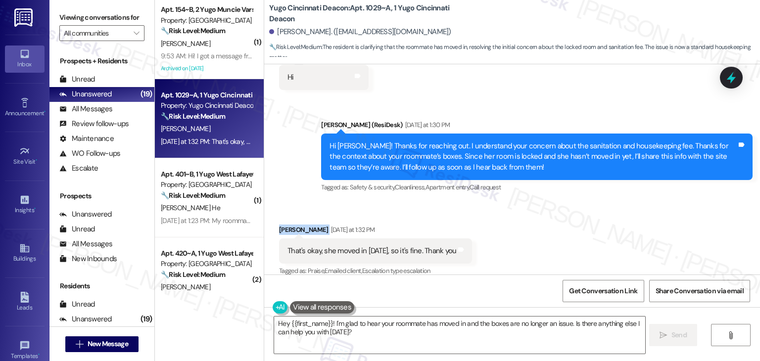
click at [561, 204] on div "Received via SMS Abhinaya Durairaj Yesterday at 1:32 PM That's okay, she moved …" at bounding box center [512, 244] width 496 height 84
click at [454, 155] on div "Hi Abhinaya! Thanks for reaching out. I understand your concern about the sanit…" at bounding box center [532, 157] width 407 height 32
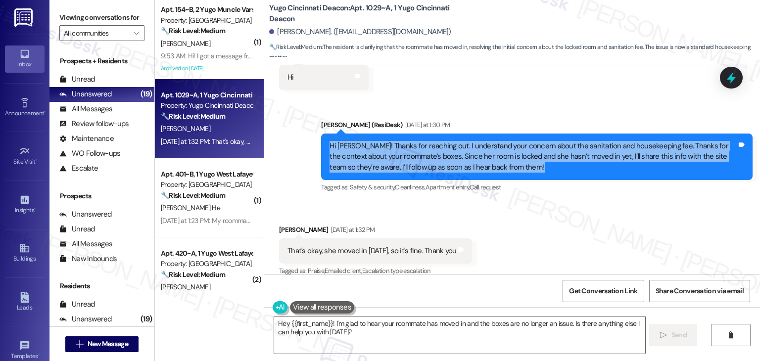
click at [454, 155] on div "Hi Abhinaya! Thanks for reaching out. I understand your concern about the sanit…" at bounding box center [532, 157] width 407 height 32
copy div "Hi Abhinaya! Thanks for reaching out. I understand your concern about the sanit…"
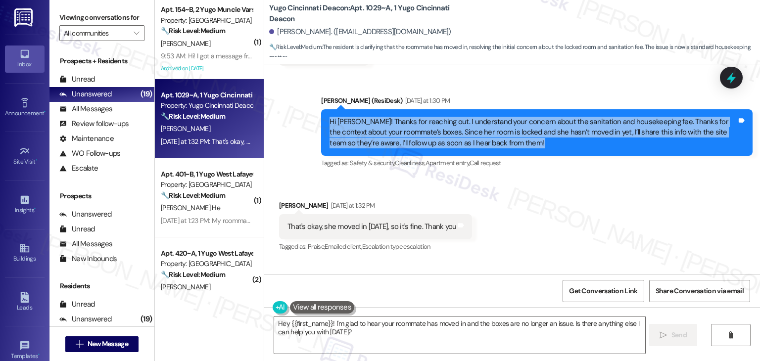
scroll to position [2946, 0]
click at [460, 133] on div "Hi Abhinaya! Thanks for reaching out. I understand your concern about the sanit…" at bounding box center [532, 133] width 407 height 32
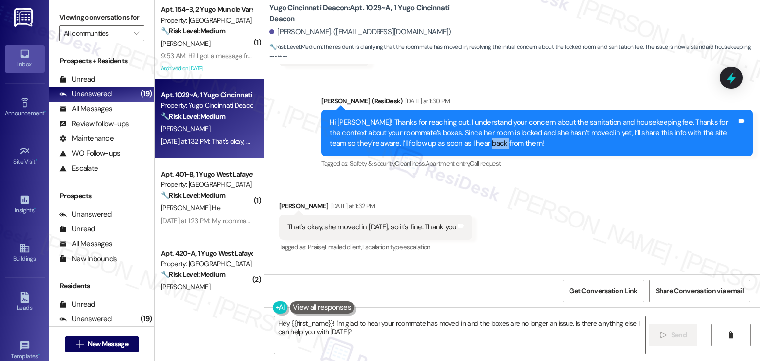
click at [460, 133] on div "Hi Abhinaya! Thanks for reaching out. I understand your concern about the sanit…" at bounding box center [532, 133] width 407 height 32
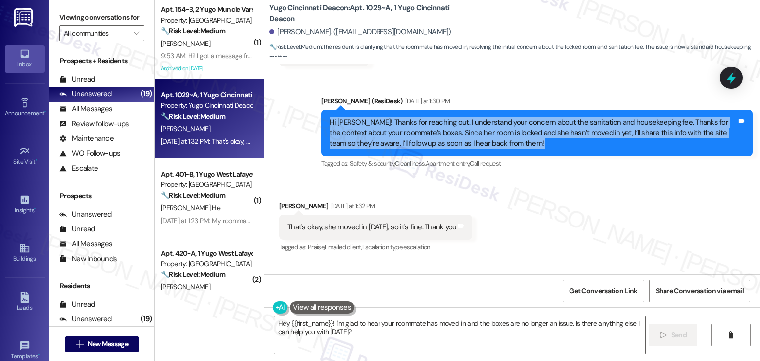
click at [460, 133] on div "Hi Abhinaya! Thanks for reaching out. I understand your concern about the sanit…" at bounding box center [532, 133] width 407 height 32
click at [369, 222] on div "That's okay, she moved in yesterday, so it's fine. Thank you" at bounding box center [371, 227] width 169 height 10
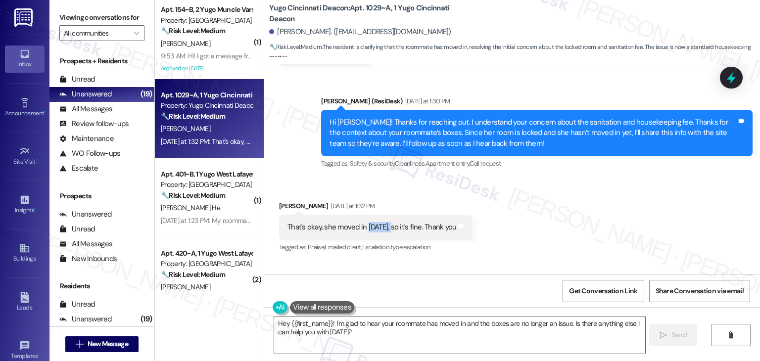
click at [369, 222] on div "That's okay, she moved in yesterday, so it's fine. Thank you" at bounding box center [371, 227] width 169 height 10
copy div "That's okay, she moved in yesterday, so it's fine. Thank you Tags and notes"
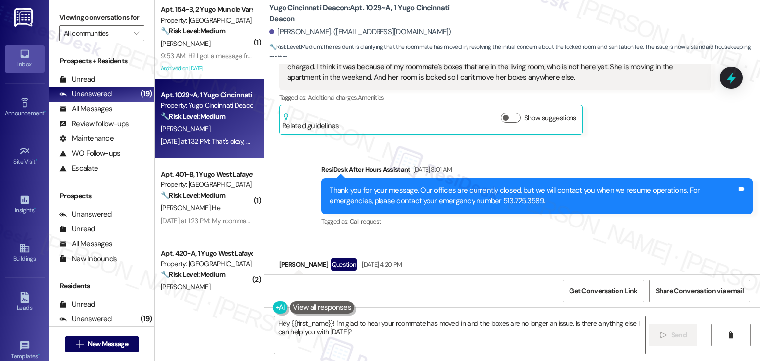
scroll to position [2550, 0]
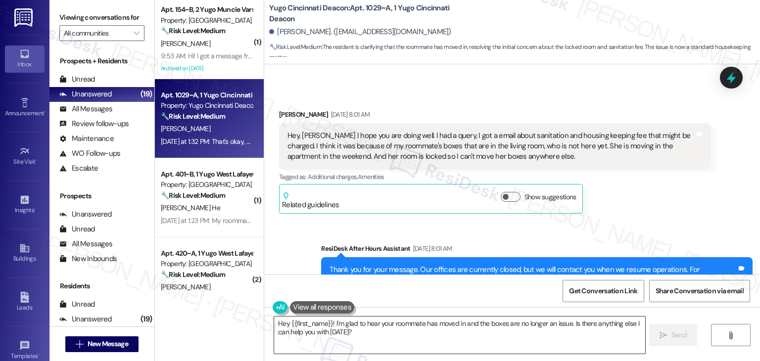
click at [426, 333] on textarea "Hey {{first_name}}! I'm glad to hear your roommate has moved in and the boxes a…" at bounding box center [459, 335] width 370 height 37
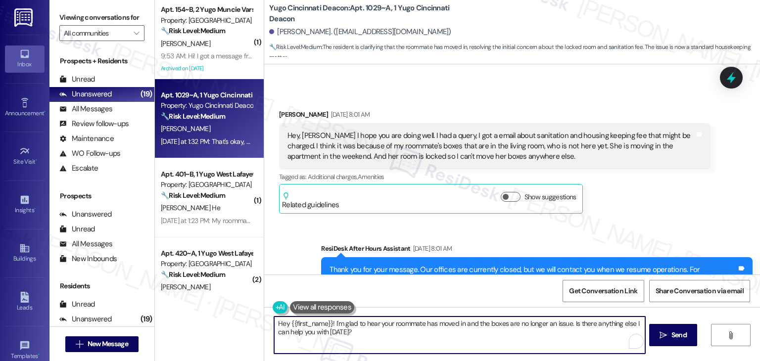
drag, startPoint x: 575, startPoint y: 335, endPoint x: 576, endPoint y: 323, distance: 11.9
click at [576, 323] on textarea "Hey {{first_name}}! I'm glad to hear your roommate has moved in and the boxes a…" at bounding box center [459, 335] width 370 height 37
paste textarea "Let us know if there's anything else we can assist you with!"
type textarea "Hey {{first_name}}! I'm glad to hear your roommate has moved in and the boxes a…"
click at [669, 336] on span "Send" at bounding box center [678, 335] width 19 height 10
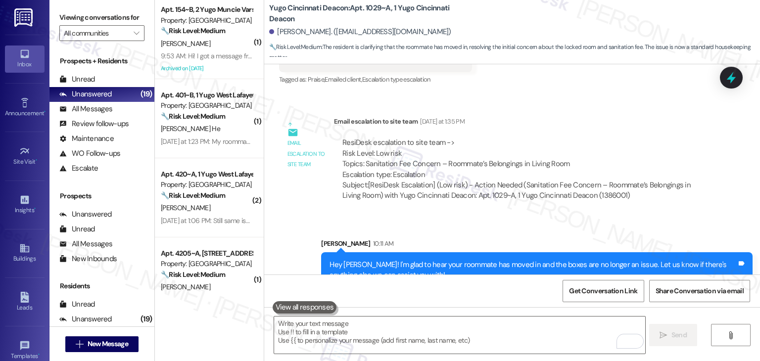
scroll to position [3124, 0]
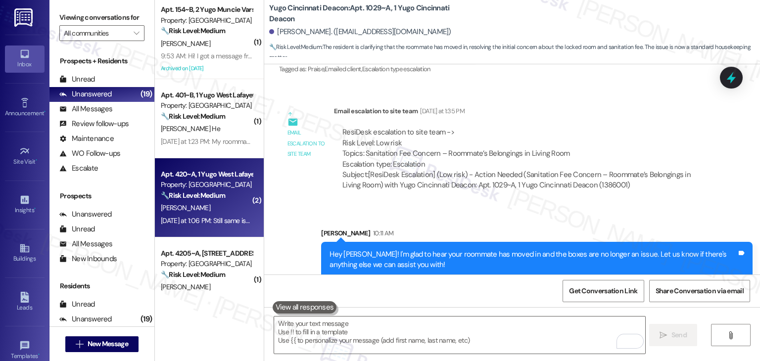
click at [218, 212] on div "[PERSON_NAME]" at bounding box center [206, 208] width 93 height 12
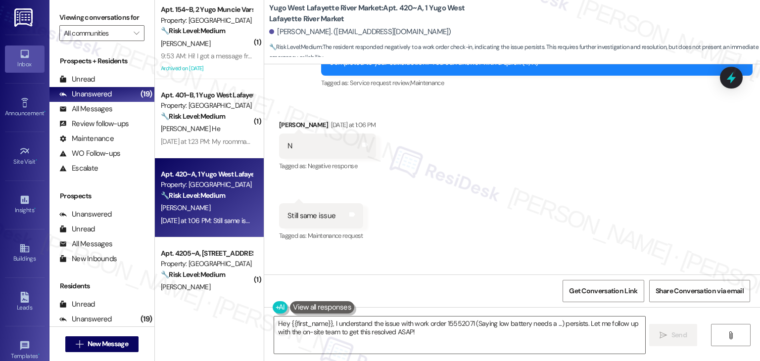
scroll to position [1774, 0]
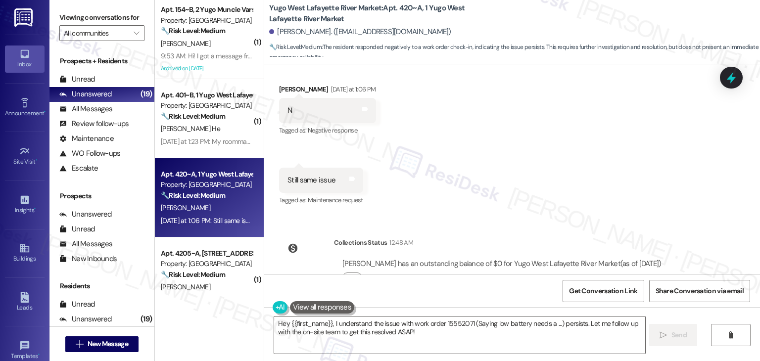
click at [523, 125] on div "Received via SMS Evan Witte Yesterday at 1:06 PM N Tags and notes Tagged as: Ne…" at bounding box center [512, 138] width 496 height 153
click at [524, 139] on div "Received via SMS Evan Witte Yesterday at 1:06 PM N Tags and notes Tagged as: Ne…" at bounding box center [512, 138] width 496 height 153
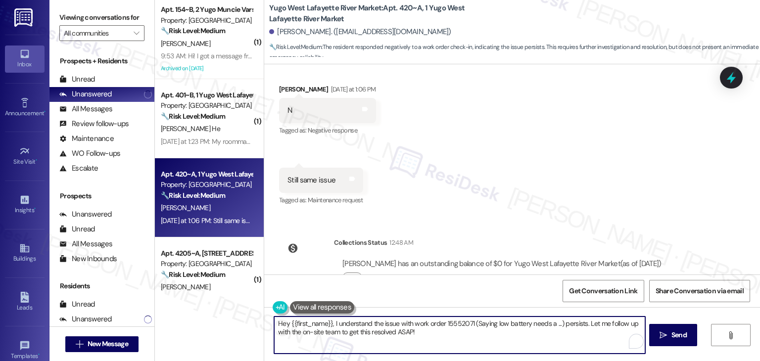
drag, startPoint x: 556, startPoint y: 325, endPoint x: 471, endPoint y: 322, distance: 85.1
click at [471, 322] on textarea "Hey {{first_name}}, I understand the issue with work order 15552071 (Saying low…" at bounding box center [459, 335] width 370 height 37
drag, startPoint x: 493, startPoint y: 332, endPoint x: 493, endPoint y: 325, distance: 6.9
click at [493, 325] on textarea "Hey {{first_name}}, I understand the issue with work order 15552071 persists. L…" at bounding box center [459, 335] width 370 height 37
paste textarea "Can you provide more details about what wasn't addressed so I can follow up app…"
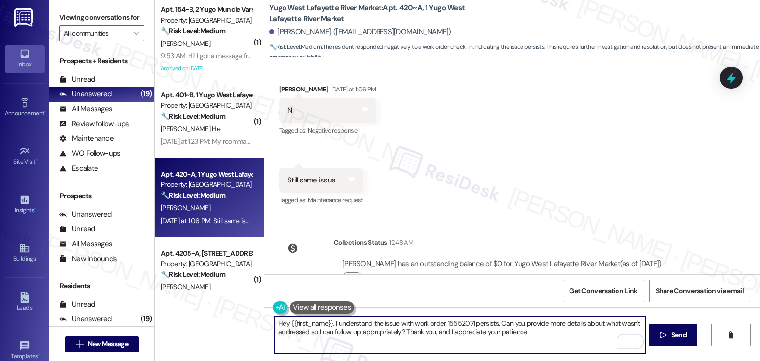
type textarea "Hey {{first_name}}, I understand the issue with work order 15552071 persists. C…"
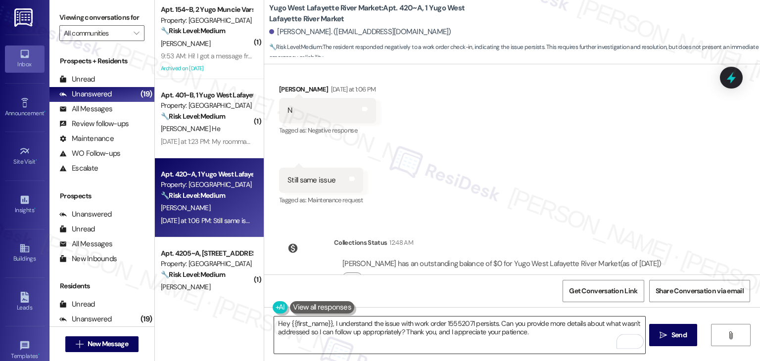
click at [538, 332] on textarea "Hey {{first_name}}, I understand the issue with work order 15552071 persists. C…" at bounding box center [459, 335] width 370 height 37
click at [682, 336] on span "Send" at bounding box center [678, 335] width 15 height 10
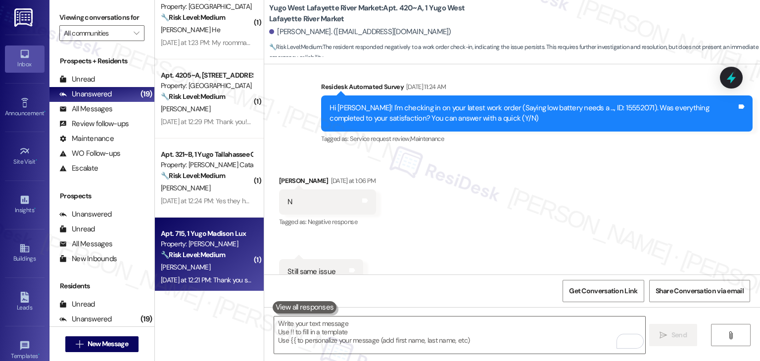
scroll to position [148, 0]
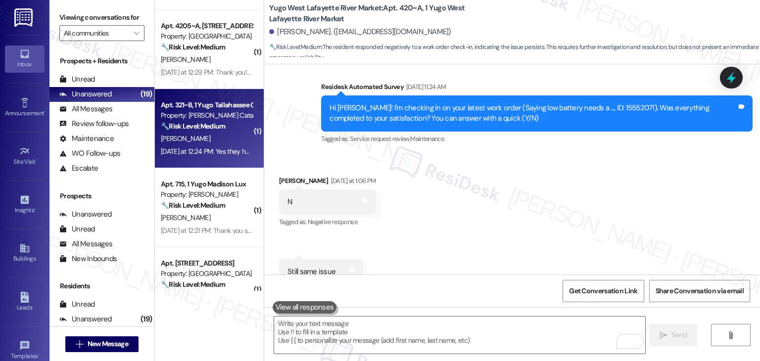
click at [216, 157] on div "Yesterday at 12:24 PM: Yes they have permission Yesterday at 12:24 PM: Yes they…" at bounding box center [206, 151] width 93 height 12
type textarea "Fetching suggested responses. Please feel free to read through the conversation…"
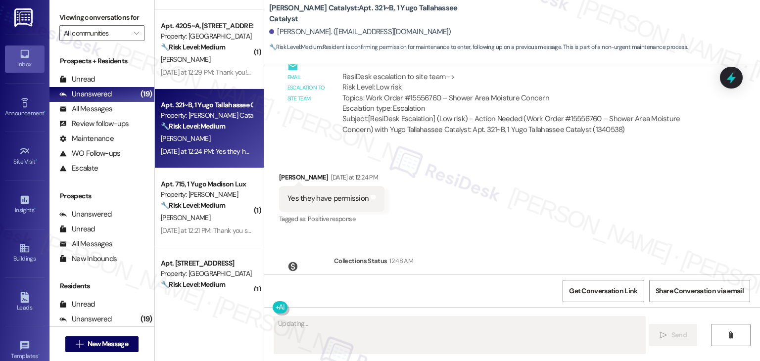
scroll to position [5098, 0]
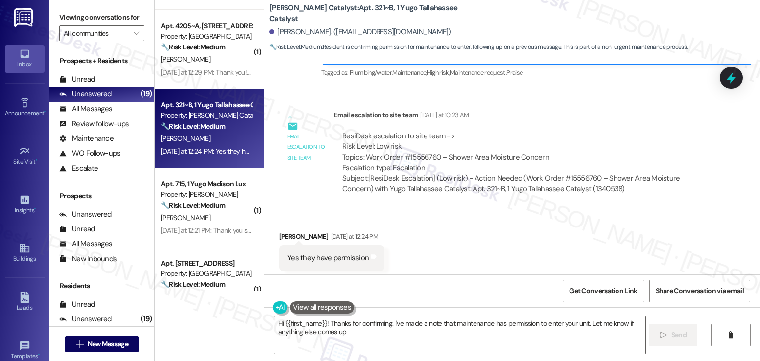
type textarea "Hi {{first_name}}! Thanks for confirming. I've made a note that maintenance has…"
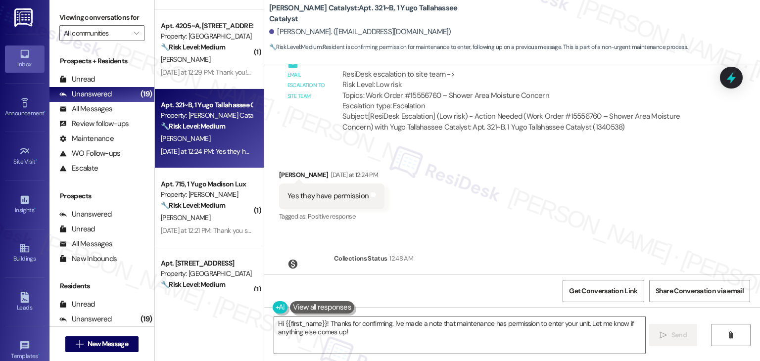
scroll to position [5197, 0]
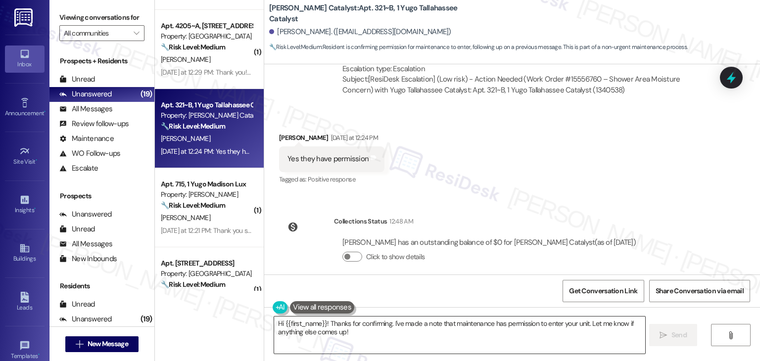
click at [385, 334] on textarea "Hi {{first_name}}! Thanks for confirming. I've made a note that maintenance has…" at bounding box center [459, 335] width 370 height 37
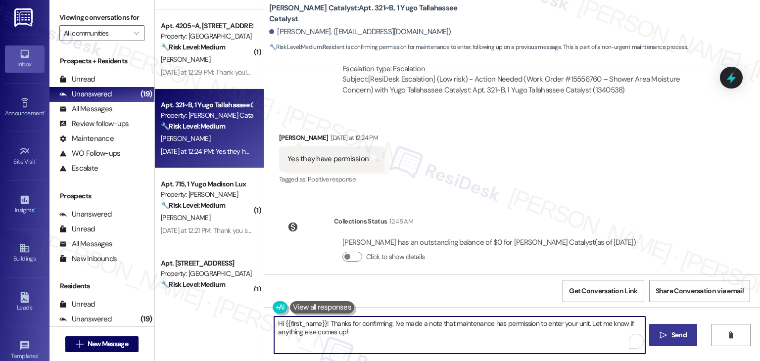
click at [674, 342] on button " Send" at bounding box center [673, 335] width 48 height 22
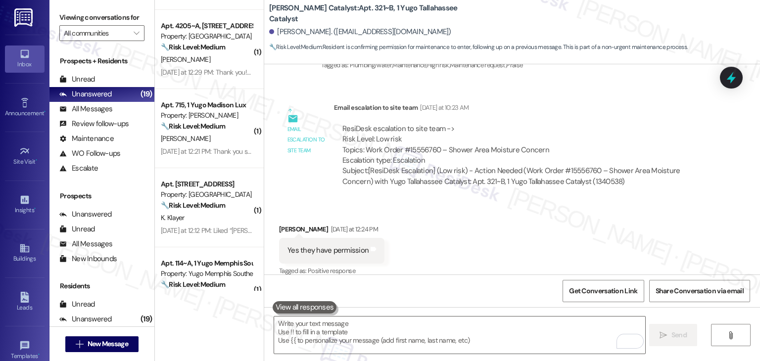
scroll to position [5276, 0]
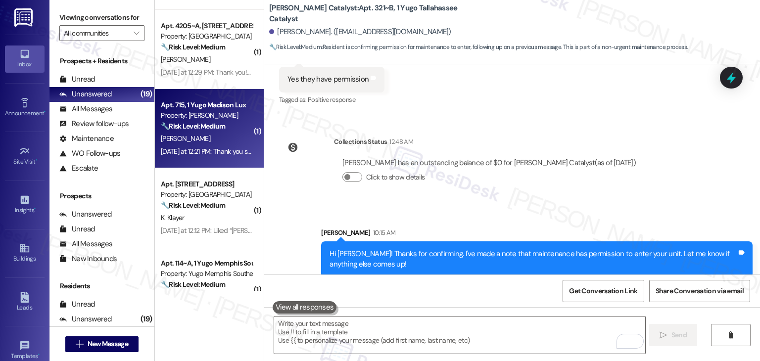
click at [205, 143] on div "[PERSON_NAME]" at bounding box center [206, 139] width 93 height 12
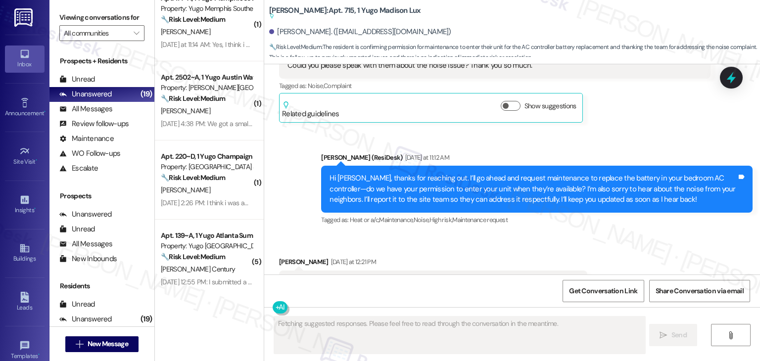
scroll to position [445, 0]
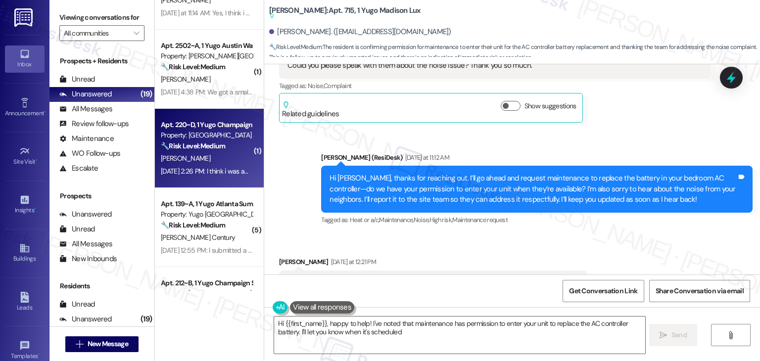
type textarea "Hi {{first_name}}, happy to help! I've noted that maintenance has permission to…"
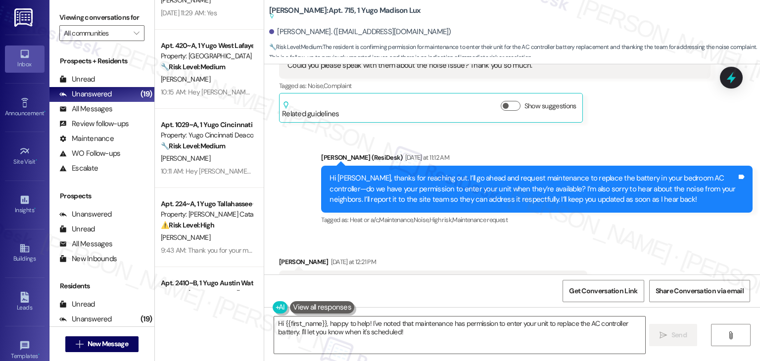
scroll to position [1450, 0]
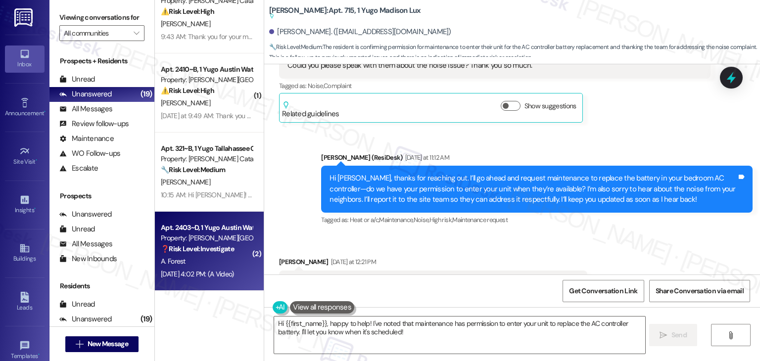
click at [218, 263] on div "A. Forest" at bounding box center [206, 261] width 93 height 12
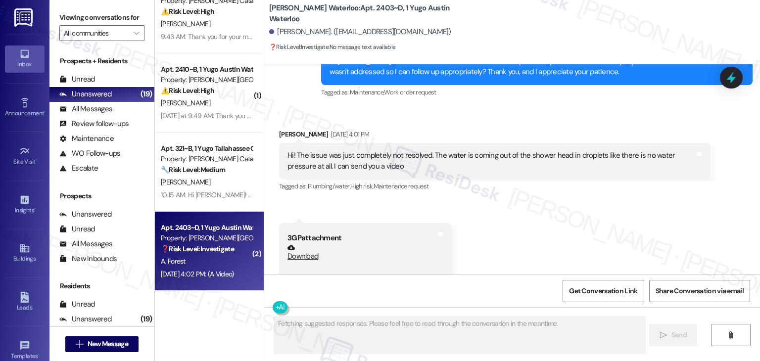
scroll to position [2200, 0]
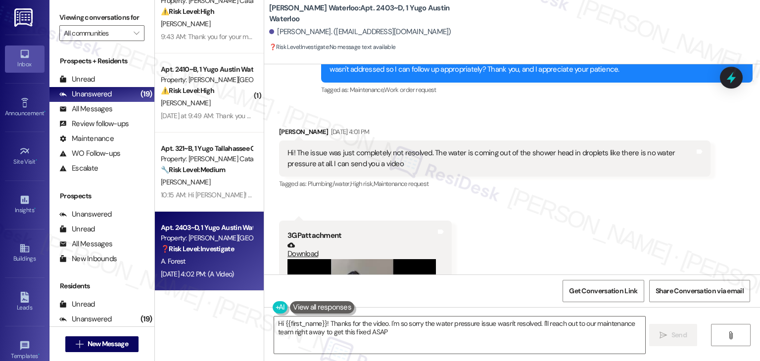
type textarea "Hi {{first_name}}! Thanks for the video. I'm so sorry the water pressure issue …"
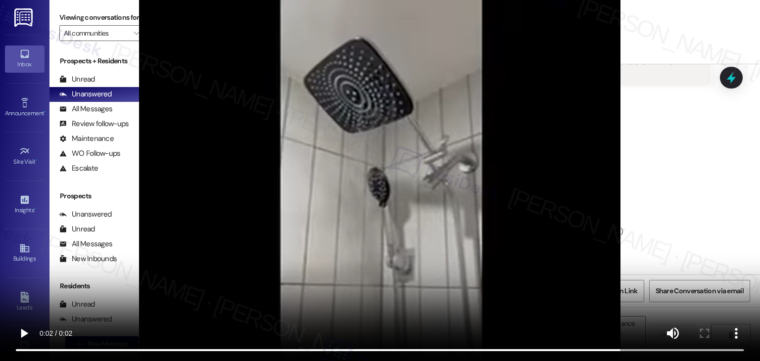
scroll to position [2392, 0]
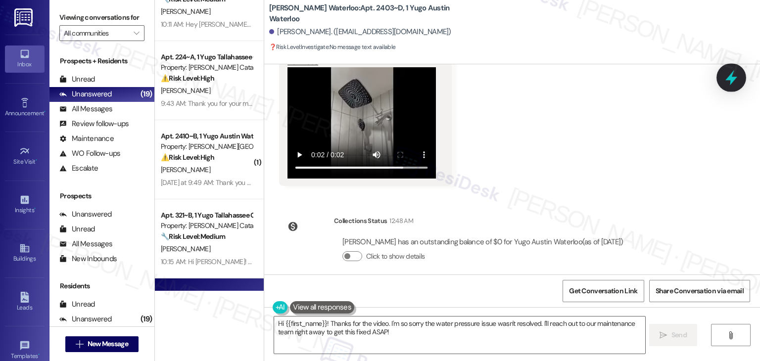
click at [737, 74] on icon at bounding box center [731, 77] width 17 height 17
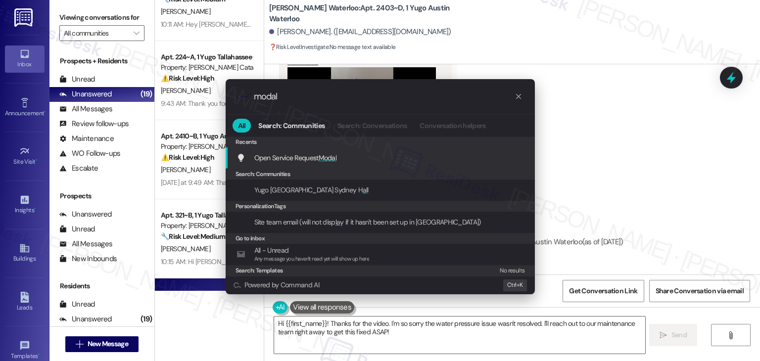
click at [320, 157] on span "Modal" at bounding box center [328, 157] width 18 height 9
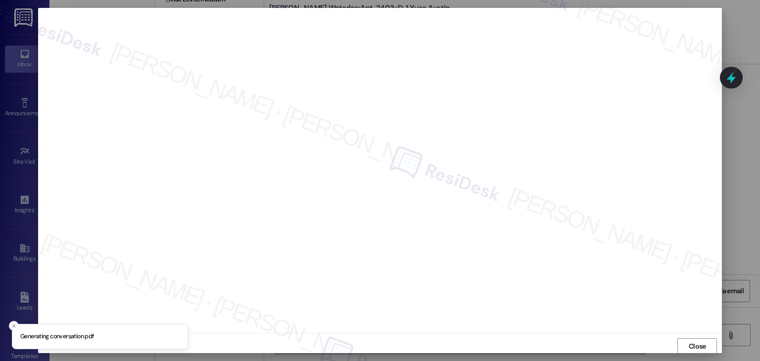
scroll to position [0, 0]
click at [698, 341] on span "Close" at bounding box center [697, 346] width 17 height 10
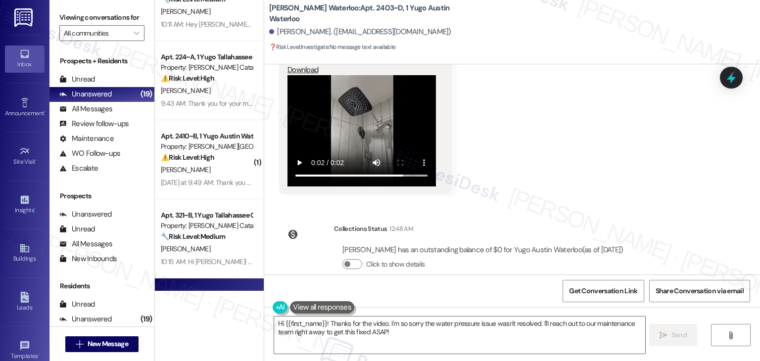
scroll to position [2392, 0]
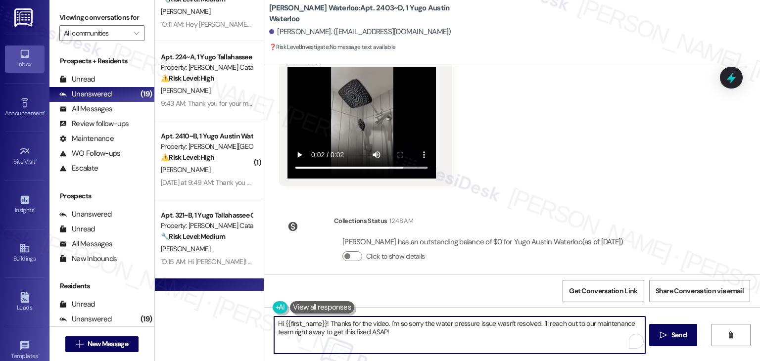
drag, startPoint x: 353, startPoint y: 326, endPoint x: 537, endPoint y: 321, distance: 183.6
click at [537, 321] on textarea "Hi {{first_name}}! Thanks for the video. I'm so sorry the water pressure issue …" at bounding box center [459, 335] width 370 height 37
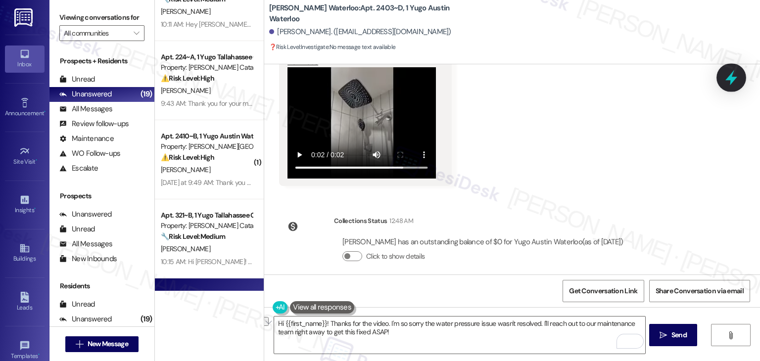
click at [732, 78] on icon at bounding box center [731, 77] width 12 height 15
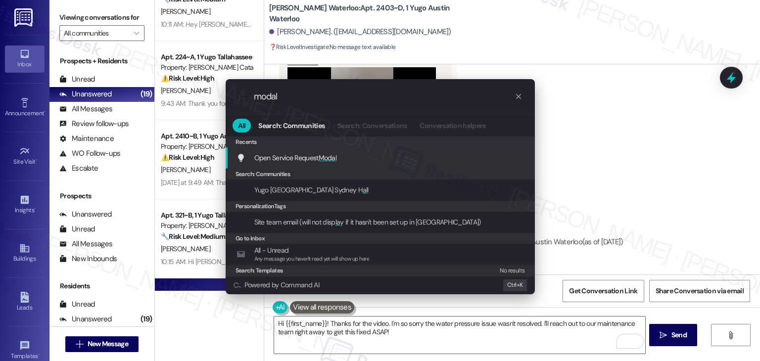
type input "modal"
click at [354, 157] on div "Open Service Request Modal Add shortcut" at bounding box center [380, 157] width 289 height 11
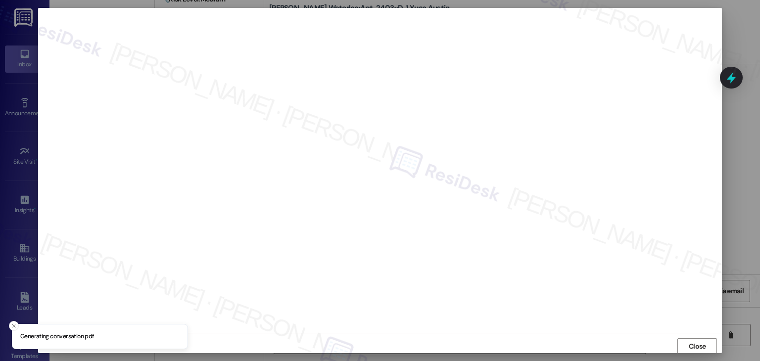
scroll to position [0, 0]
click at [692, 345] on span "Close" at bounding box center [697, 346] width 17 height 10
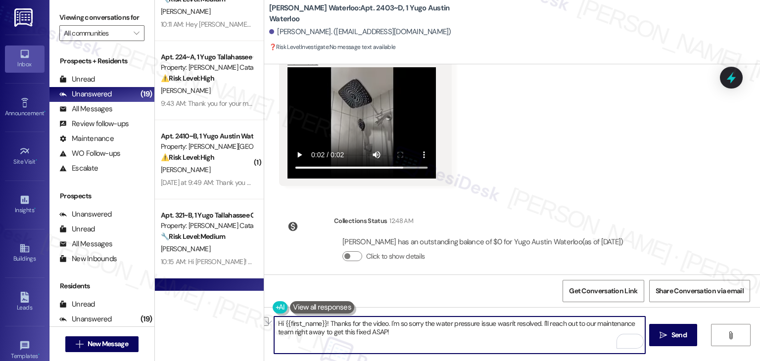
click at [366, 330] on textarea "Hi {{first_name}}! Thanks for the video. I'm so sorry the water pressure issue …" at bounding box center [459, 335] width 370 height 37
paste textarea "Anna, thanks for sending the video. I'm so sorry the water pressure issue wasn'…"
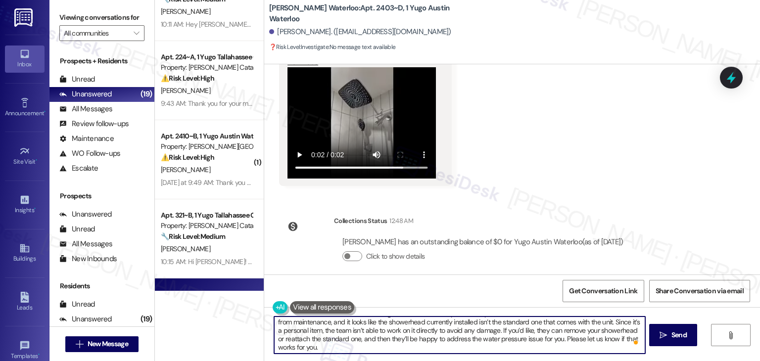
scroll to position [0, 0]
type textarea "Hi Anna, thanks for sending the video. I'm so sorry the water pressure issue wa…"
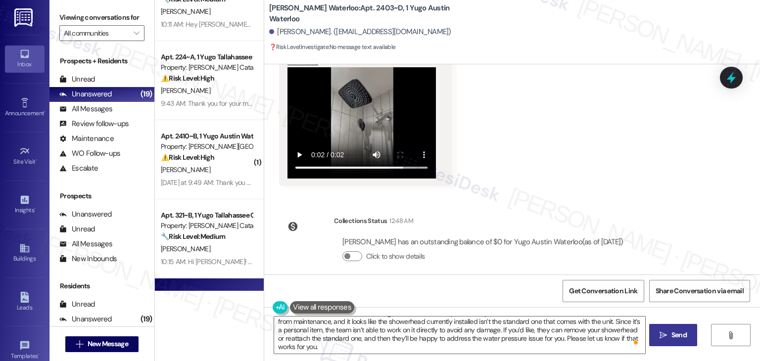
click at [689, 341] on button " Send" at bounding box center [673, 335] width 48 height 22
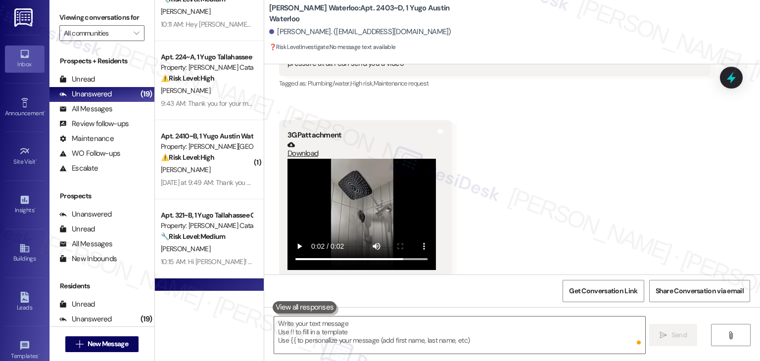
scroll to position [1213, 0]
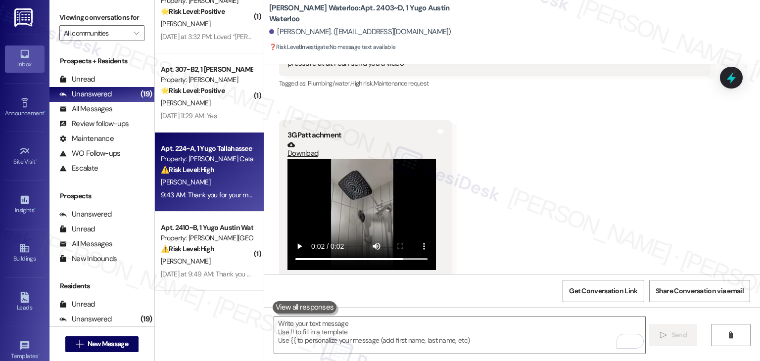
click at [215, 194] on div "9:43 AM: Thank you for your message. Our offices are currently closed, but we w…" at bounding box center [451, 194] width 580 height 9
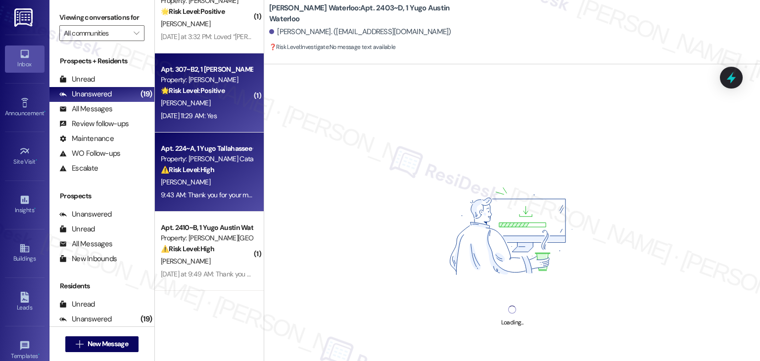
click at [210, 107] on div "D. Koval" at bounding box center [206, 103] width 93 height 12
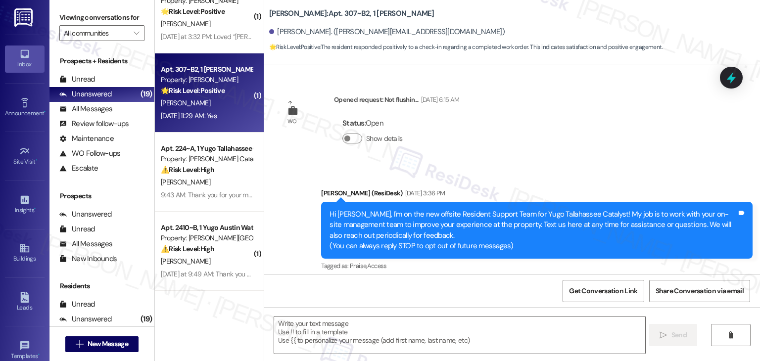
scroll to position [144, 0]
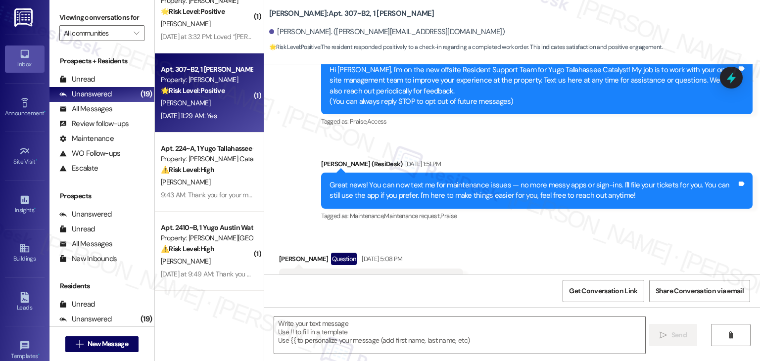
type textarea "Fetching suggested responses. Please feel free to read through the conversation…"
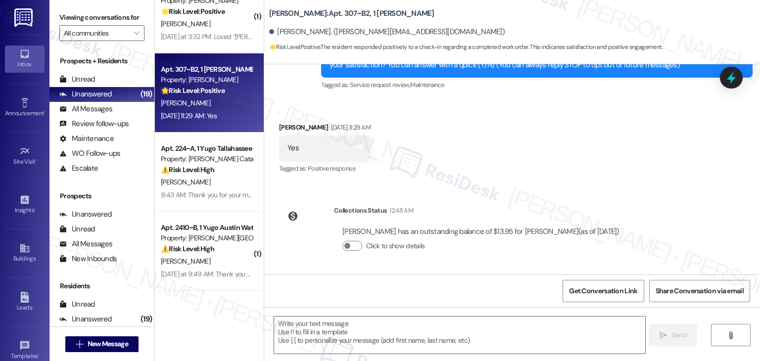
click at [498, 153] on div "Received via SMS Danya Koval Aug 19, 2025 at 11:29 AM Yes Tags and notes Tagged…" at bounding box center [512, 142] width 496 height 84
click at [498, 152] on div "Received via SMS Danya Koval Aug 19, 2025 at 11:29 AM Yes Tags and notes Tagged…" at bounding box center [512, 142] width 496 height 84
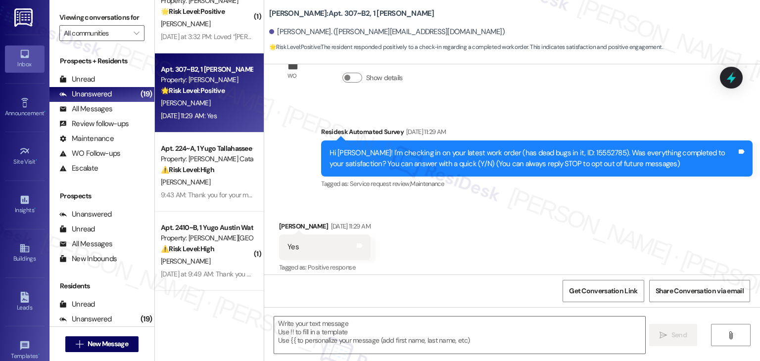
click at [491, 211] on div "Received via SMS Danya Koval Aug 19, 2025 at 11:29 AM Yes Tags and notes Tagged…" at bounding box center [512, 241] width 496 height 84
click at [491, 212] on div "Received via SMS Danya Koval Aug 19, 2025 at 11:29 AM Yes Tags and notes Tagged…" at bounding box center [512, 241] width 496 height 84
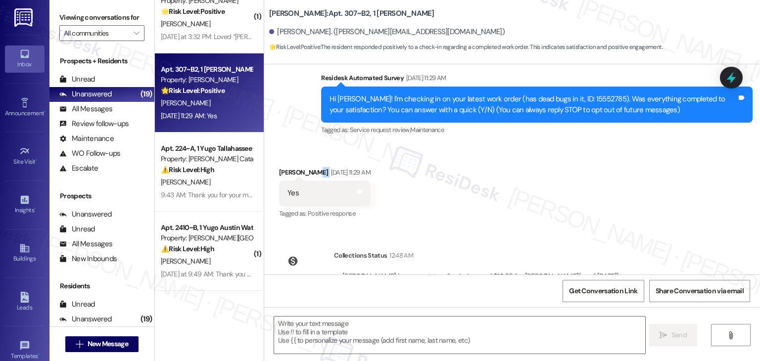
scroll to position [144, 0]
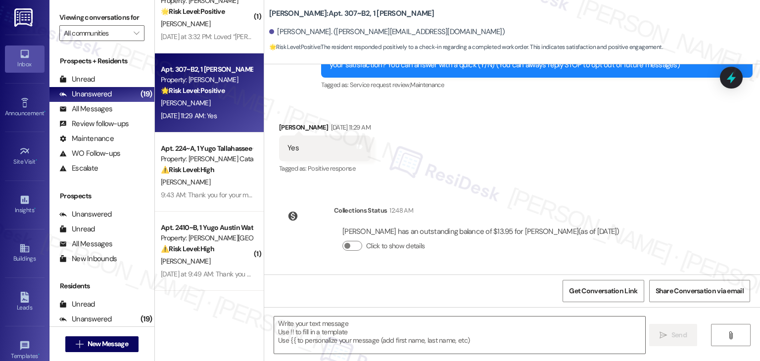
click at [530, 171] on div "Received via SMS Danya Koval Aug 19, 2025 at 11:29 AM Yes Tags and notes Tagged…" at bounding box center [512, 142] width 496 height 84
click at [503, 171] on div "Received via SMS Danya Koval Aug 19, 2025 at 11:29 AM Yes Tags and notes Tagged…" at bounding box center [512, 142] width 496 height 84
click at [573, 198] on div "Collections Status 12:48 AM Danya Koval has an outstanding balance of $13.95 fo…" at bounding box center [454, 236] width 364 height 76
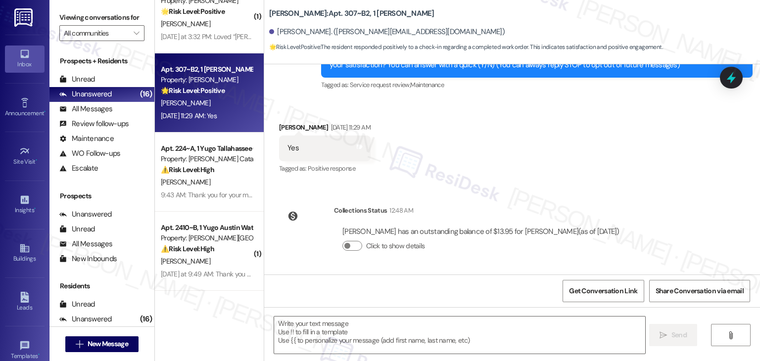
click at [572, 194] on div "WO Lease started Aug 14, 2025 at 7:00 PM Show details Survey, sent via SMS Resi…" at bounding box center [512, 169] width 496 height 210
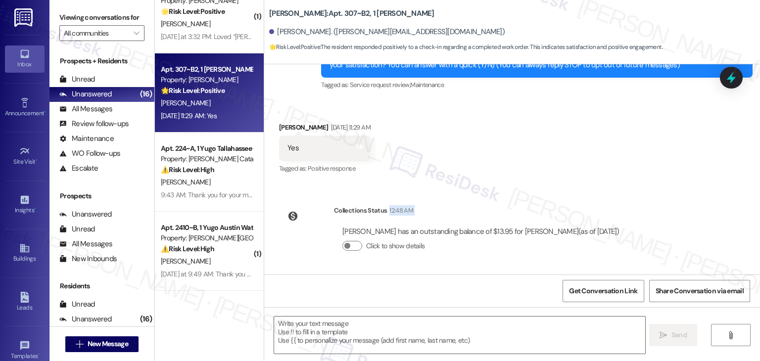
scroll to position [95, 0]
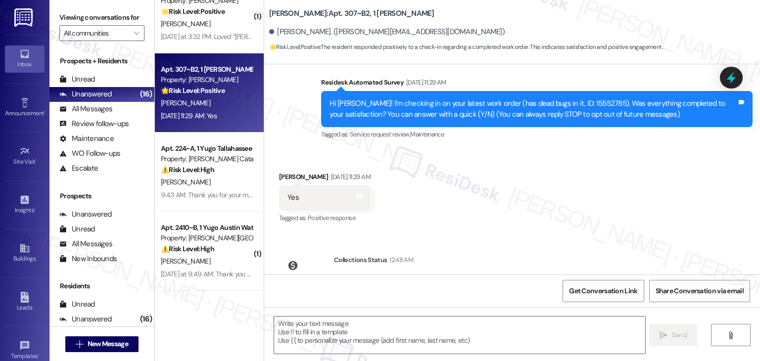
click at [560, 206] on div "Received via SMS Danya Koval Aug 19, 2025 at 11:29 AM Yes Tags and notes Tagged…" at bounding box center [512, 191] width 496 height 84
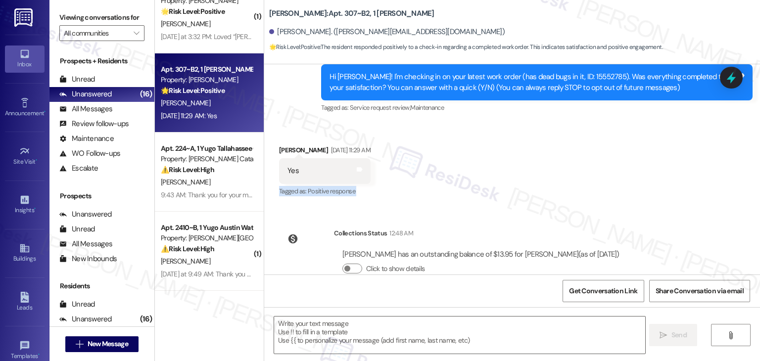
scroll to position [144, 0]
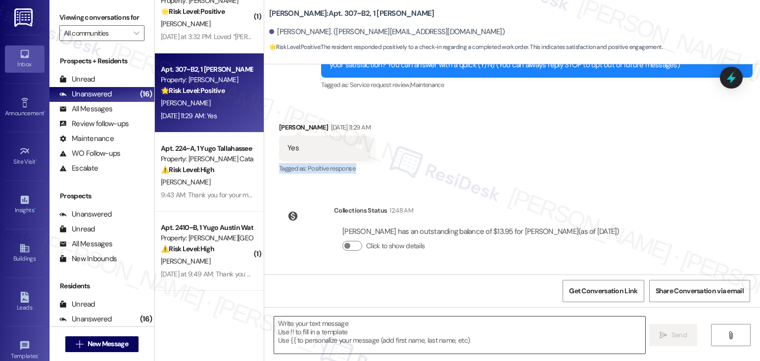
click at [366, 338] on textarea at bounding box center [459, 335] width 370 height 37
paste textarea "Hey Onkar! I’m glad your latest work order was completed to your satisfaction. …"
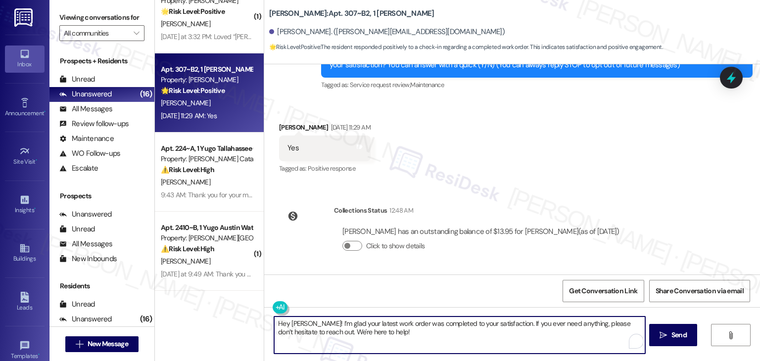
click at [298, 321] on textarea "Hey Onkar! I’m glad your latest work order was completed to your satisfaction. …" at bounding box center [459, 335] width 370 height 37
type textarea "Hey Danya! I’m glad your latest work order was completed to your satisfaction. …"
click at [661, 336] on icon "" at bounding box center [662, 335] width 7 height 8
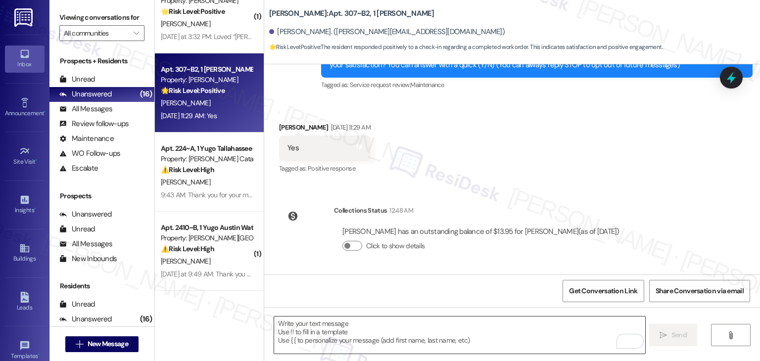
scroll to position [1134, 0]
click at [582, 169] on div "Received via SMS Danya Koval Aug 19, 2025 at 11:29 AM Yes Tags and notes Tagged…" at bounding box center [512, 142] width 496 height 84
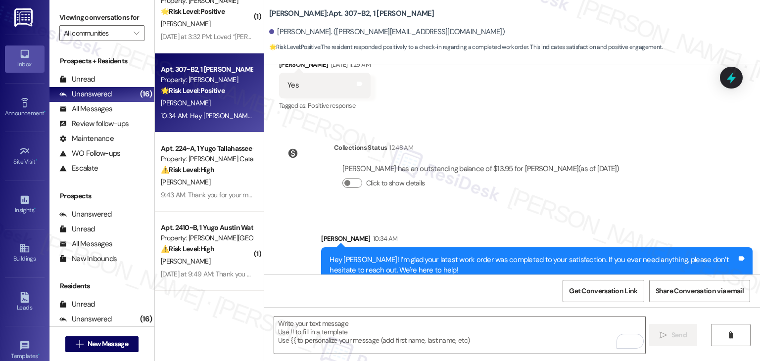
scroll to position [224, 0]
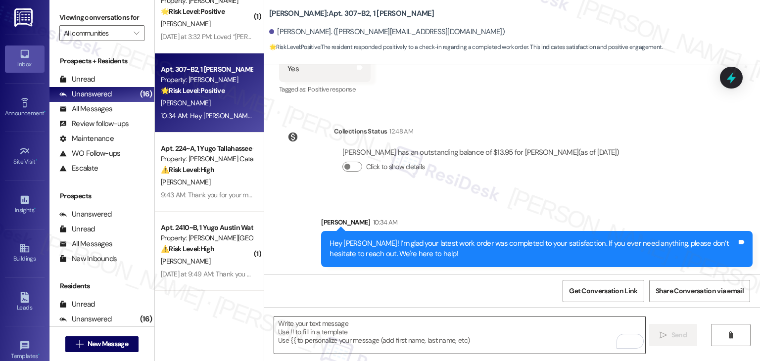
click at [324, 332] on textarea "To enrich screen reader interactions, please activate Accessibility in Grammarl…" at bounding box center [459, 335] width 370 height 37
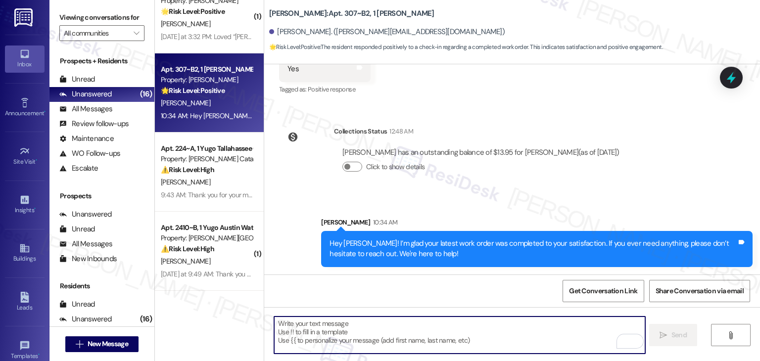
paste textarea "We're eager to know if {{property}} has met your expectations. Your feedback is…"
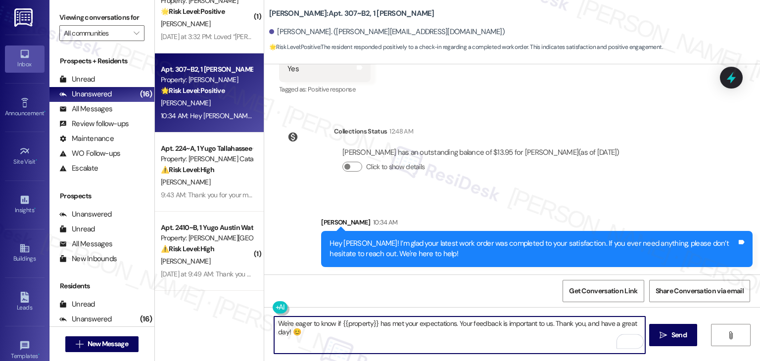
type textarea "We're eager to know if {{property}} has met your expectations. Your feedback is…"
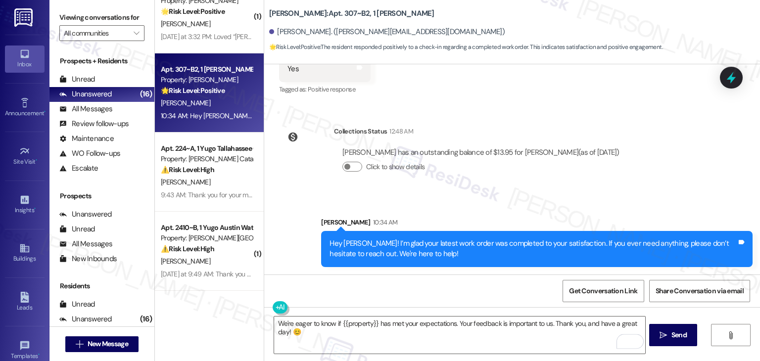
click at [349, 295] on div "Get Conversation Link Share Conversation via email" at bounding box center [512, 291] width 496 height 33
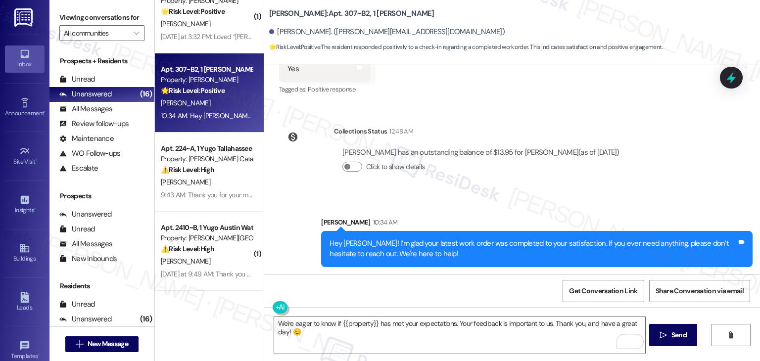
click at [349, 295] on div "Get Conversation Link Share Conversation via email" at bounding box center [512, 291] width 496 height 33
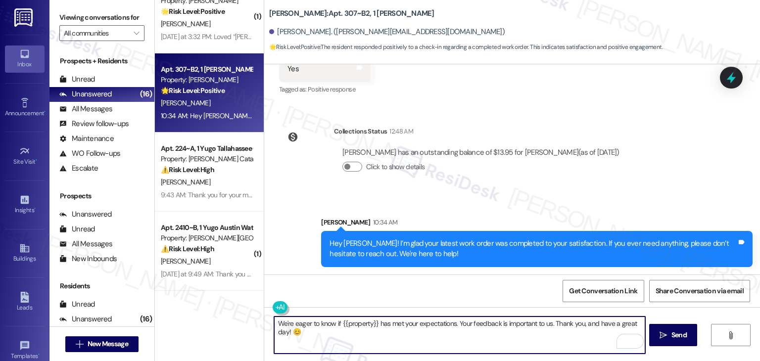
click at [319, 336] on textarea "We're eager to know if {{property}} has met your expectations. Your feedback is…" at bounding box center [459, 335] width 370 height 37
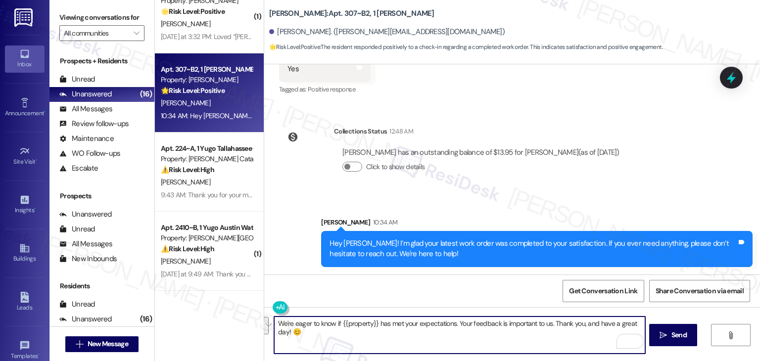
click at [319, 336] on textarea "We're eager to know if {{property}} has met your expectations. Your feedback is…" at bounding box center [459, 335] width 370 height 37
click at [680, 343] on button " Send" at bounding box center [673, 335] width 48 height 22
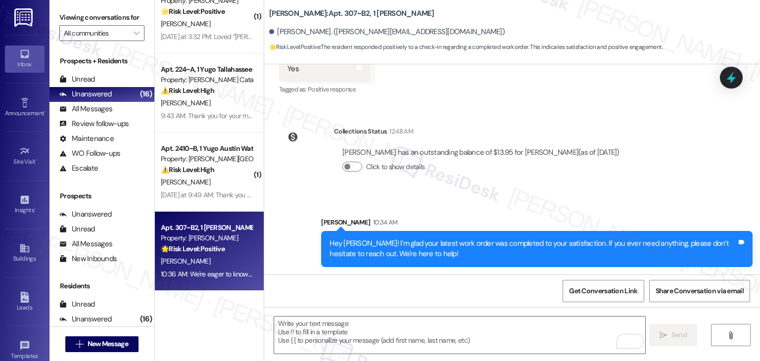
click at [685, 177] on div "WO Lease started Aug 14, 2025 at 7:00 PM Show details Survey, sent via SMS Resi…" at bounding box center [512, 169] width 496 height 210
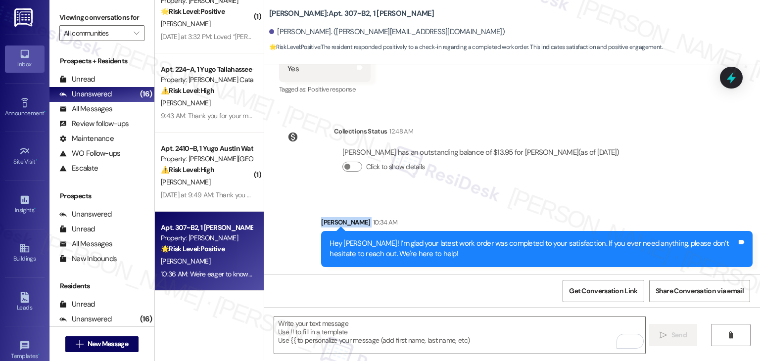
click at [685, 177] on div "WO Lease started Aug 14, 2025 at 7:00 PM Show details Survey, sent via SMS Resi…" at bounding box center [512, 169] width 496 height 210
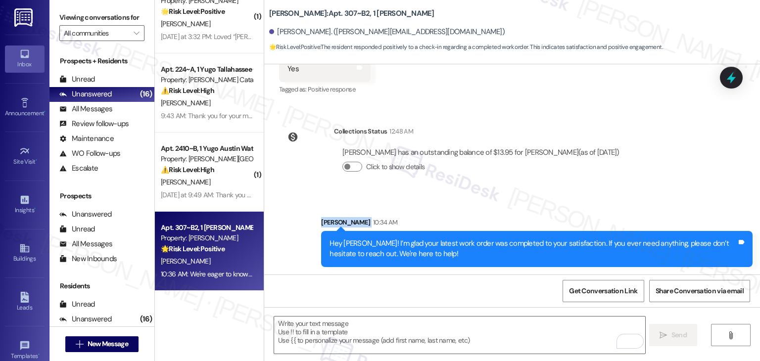
click at [685, 177] on div "WO Lease started Aug 14, 2025 at 7:00 PM Show details Survey, sent via SMS Resi…" at bounding box center [512, 169] width 496 height 210
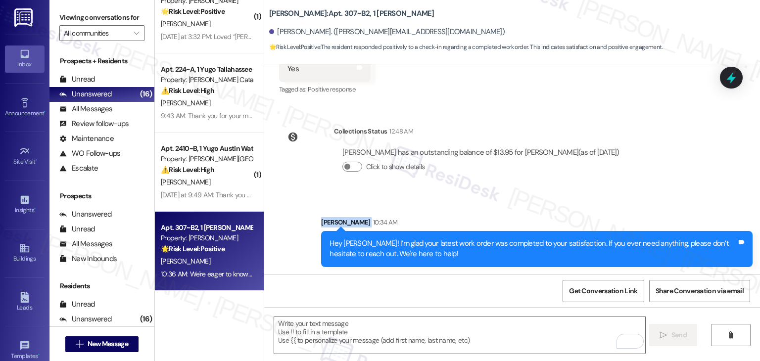
click at [685, 177] on div "WO Lease started Aug 14, 2025 at 7:00 PM Show details Survey, sent via SMS Resi…" at bounding box center [512, 169] width 496 height 210
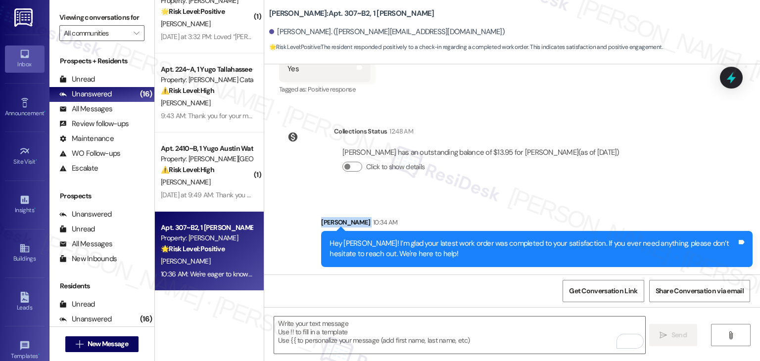
click at [685, 177] on div "WO Lease started Aug 14, 2025 at 7:00 PM Show details Survey, sent via SMS Resi…" at bounding box center [512, 169] width 496 height 210
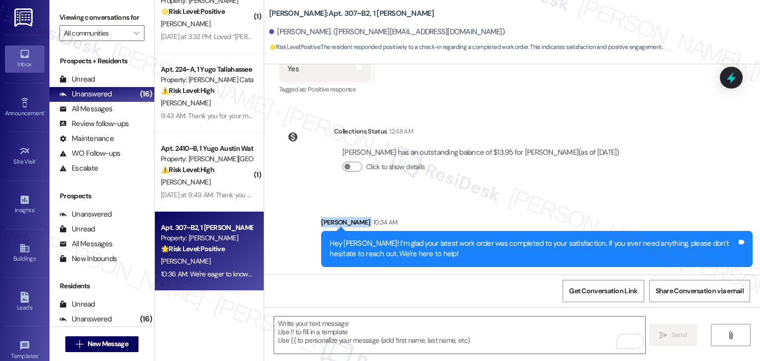
click at [685, 177] on div "WO Lease started Aug 14, 2025 at 7:00 PM Show details Survey, sent via SMS Resi…" at bounding box center [512, 169] width 496 height 210
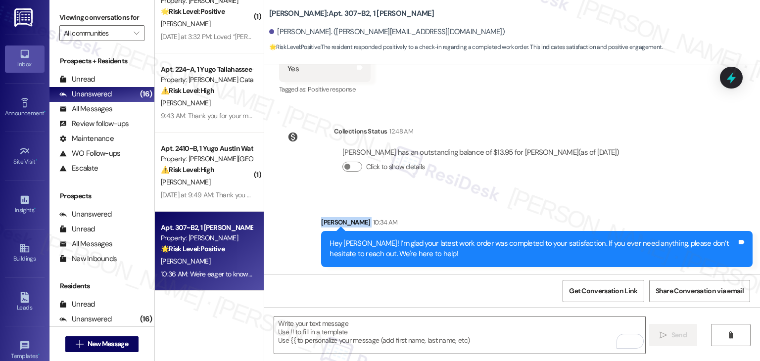
click at [685, 177] on div "WO Lease started Aug 14, 2025 at 7:00 PM Show details Survey, sent via SMS Resi…" at bounding box center [512, 169] width 496 height 210
click at [682, 181] on div "WO Lease started Aug 14, 2025 at 7:00 PM Show details Survey, sent via SMS Resi…" at bounding box center [512, 169] width 496 height 210
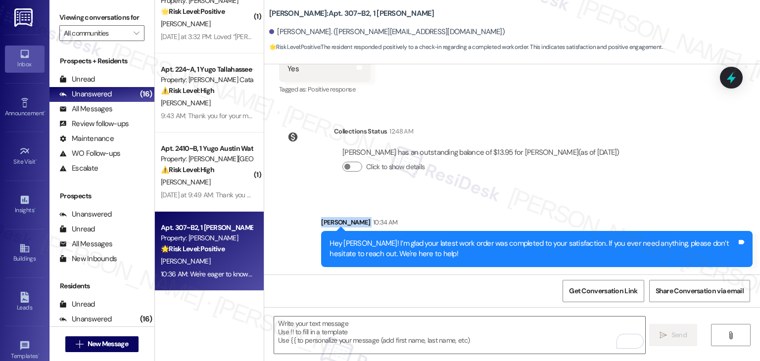
click at [682, 181] on div "WO Lease started Aug 14, 2025 at 7:00 PM Show details Survey, sent via SMS Resi…" at bounding box center [512, 169] width 496 height 210
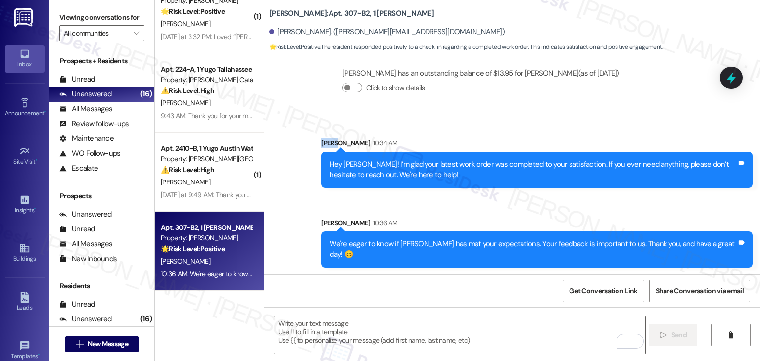
scroll to position [303, 0]
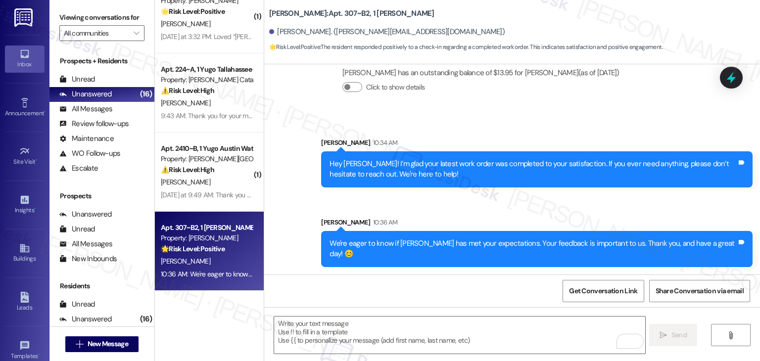
click at [667, 205] on div "Sent via SMS Sarah 10:34 AM Hey Danya! I’m glad your latest work order was comp…" at bounding box center [512, 194] width 496 height 159
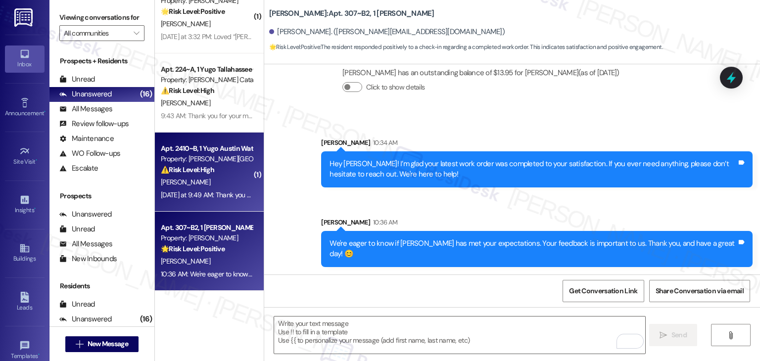
click at [210, 189] on div "[DATE] at 9:49 AM: Thank you for your message. Our offices are currently closed…" at bounding box center [206, 195] width 93 height 12
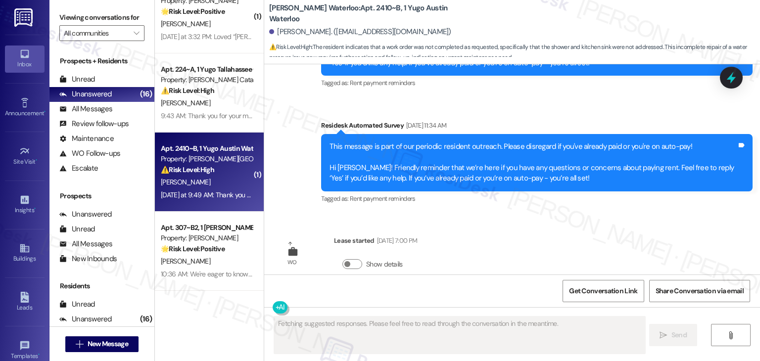
scroll to position [1604, 0]
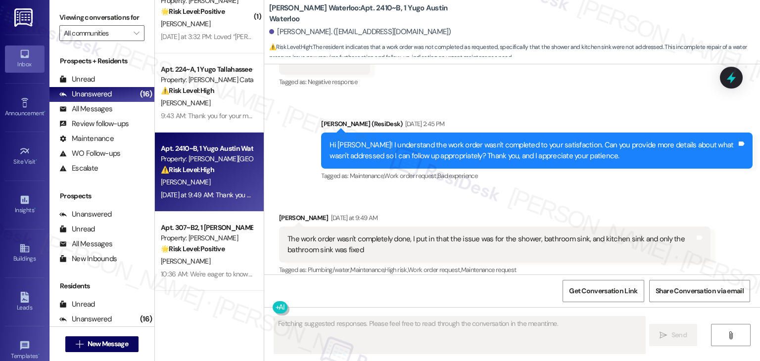
click at [520, 190] on div "Received via SMS [PERSON_NAME] [DATE] at 9:49 AM The work order wasn't complete…" at bounding box center [512, 237] width 496 height 94
click at [533, 190] on div "Received via SMS [PERSON_NAME] [DATE] at 9:49 AM The work order wasn't complete…" at bounding box center [512, 237] width 496 height 94
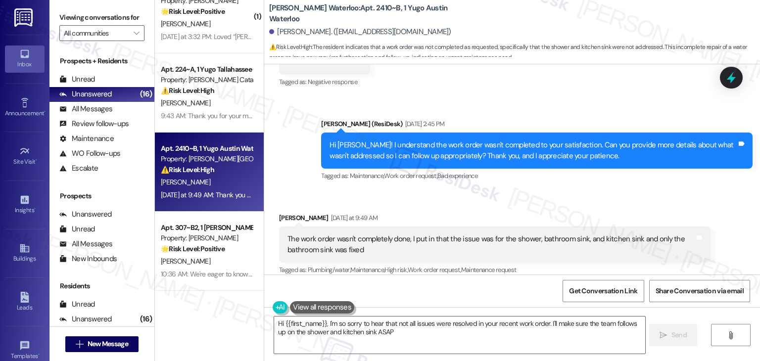
type textarea "Hi {{first_name}}, I'm so sorry to hear that not all issues were resolved in yo…"
click at [533, 190] on div "Received via SMS [PERSON_NAME] [DATE] at 9:49 AM The work order wasn't complete…" at bounding box center [512, 237] width 496 height 94
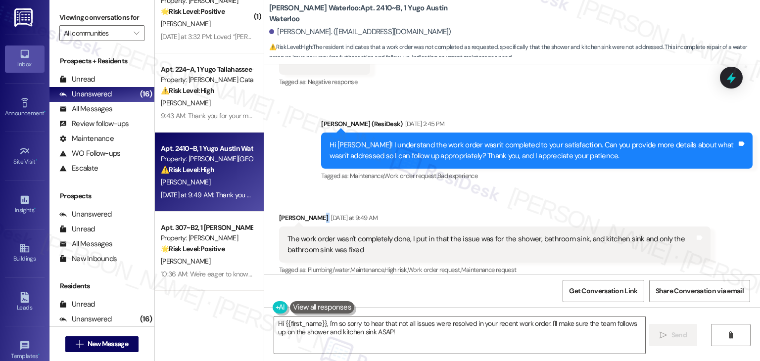
click at [533, 190] on div "Received via SMS [PERSON_NAME] [DATE] at 9:49 AM The work order wasn't complete…" at bounding box center [512, 237] width 496 height 94
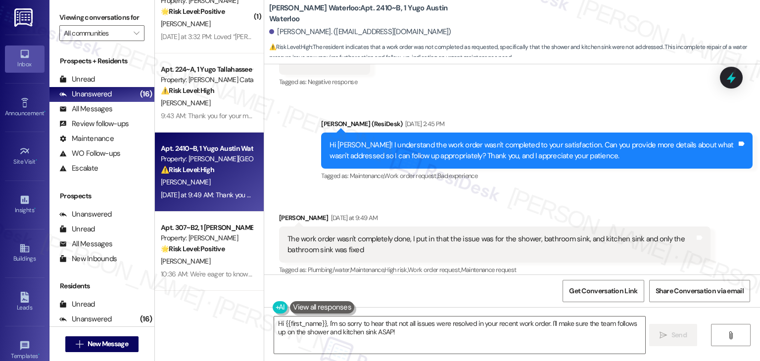
click at [499, 145] on div "Hi [PERSON_NAME]! I understand the work order wasn't completed to your satisfac…" at bounding box center [532, 150] width 407 height 21
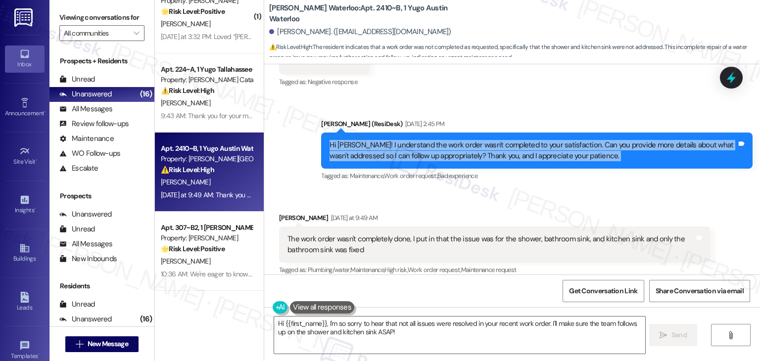
click at [499, 145] on div "Hi [PERSON_NAME]! I understand the work order wasn't completed to your satisfac…" at bounding box center [532, 150] width 407 height 21
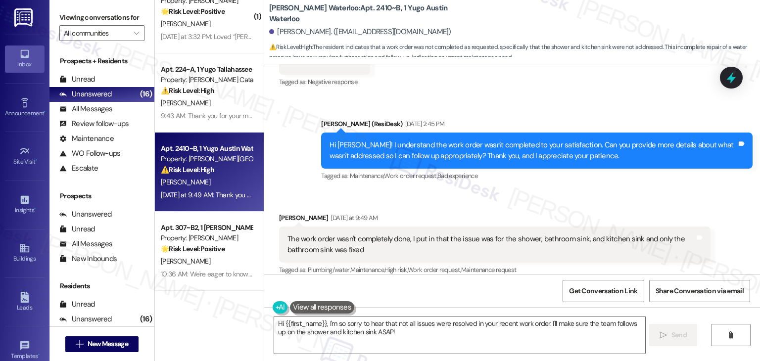
click at [608, 213] on div "Allison Yang Yesterday at 9:49 AM" at bounding box center [494, 220] width 431 height 14
click at [722, 80] on div at bounding box center [731, 77] width 30 height 28
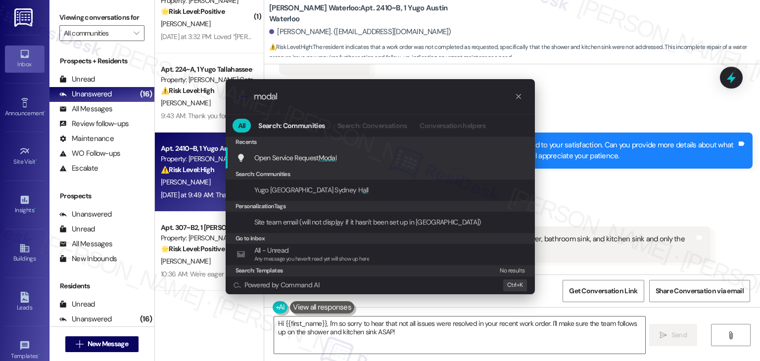
type input "modal"
click at [323, 163] on span "Open Service Request Modal" at bounding box center [295, 157] width 83 height 11
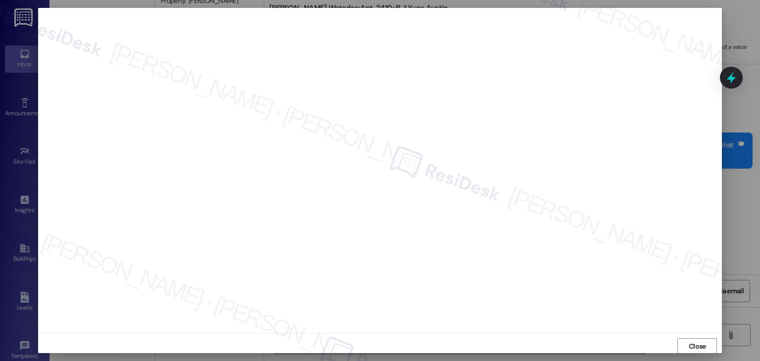
scroll to position [0, 0]
click at [697, 349] on span "Close" at bounding box center [697, 346] width 17 height 10
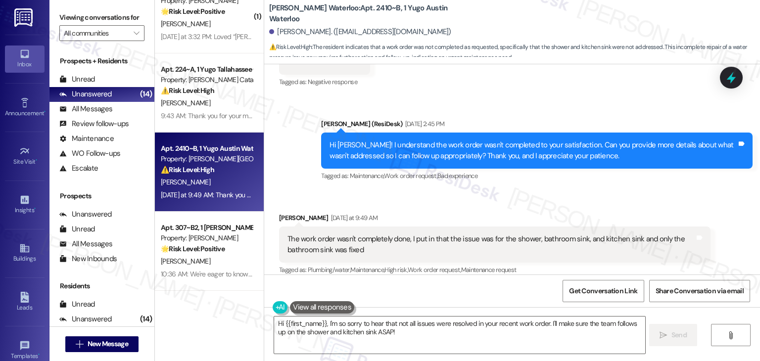
click at [661, 190] on div "Received via SMS [PERSON_NAME] [DATE] at 9:49 AM The work order wasn't complete…" at bounding box center [512, 237] width 496 height 94
click at [559, 190] on div "Received via SMS [PERSON_NAME] [DATE] at 9:49 AM The work order wasn't complete…" at bounding box center [512, 237] width 496 height 94
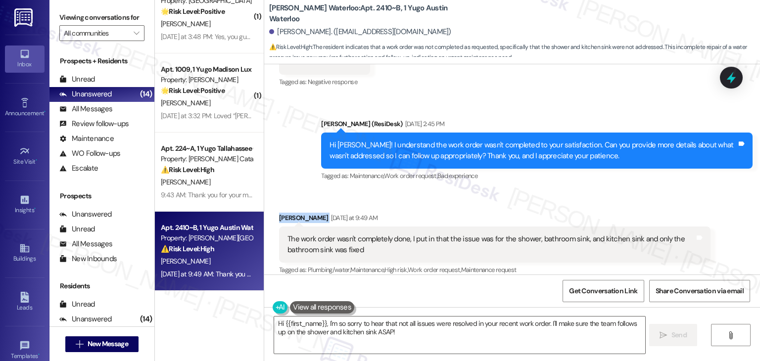
scroll to position [1055, 0]
click at [559, 190] on div "Received via SMS [PERSON_NAME] [DATE] at 9:49 AM The work order wasn't complete…" at bounding box center [512, 237] width 496 height 94
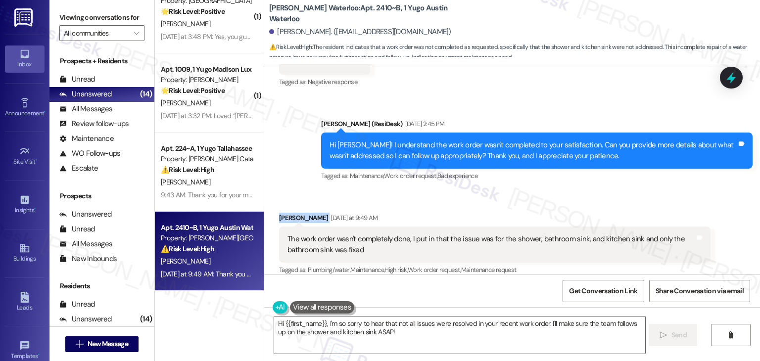
click at [559, 190] on div "Received via SMS [PERSON_NAME] [DATE] at 9:49 AM The work order wasn't complete…" at bounding box center [512, 237] width 496 height 94
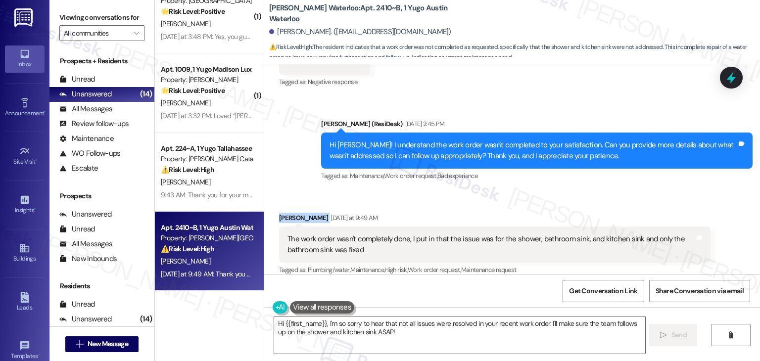
click at [559, 190] on div "Received via SMS [PERSON_NAME] [DATE] at 9:49 AM The work order wasn't complete…" at bounding box center [512, 237] width 496 height 94
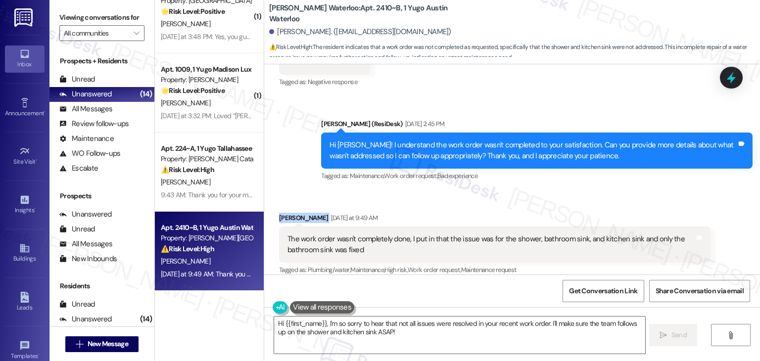
click at [559, 190] on div "Received via SMS [PERSON_NAME] [DATE] at 9:49 AM The work order wasn't complete…" at bounding box center [512, 237] width 496 height 94
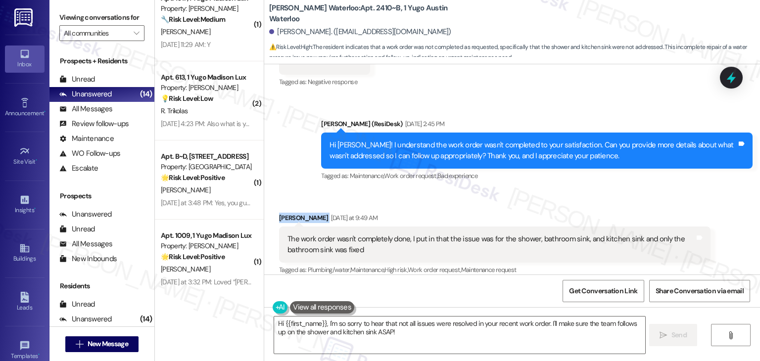
scroll to position [857, 0]
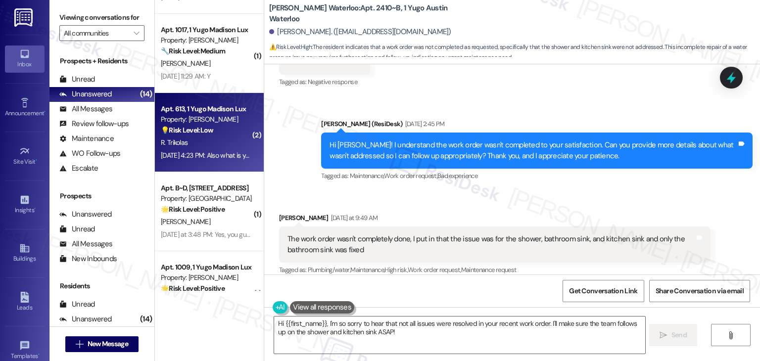
click at [221, 166] on div "Apt. 613, 1 Yugo Madison Lux Property: Yugo Madison Lux 💡 Risk Level: Low The r…" at bounding box center [209, 132] width 109 height 79
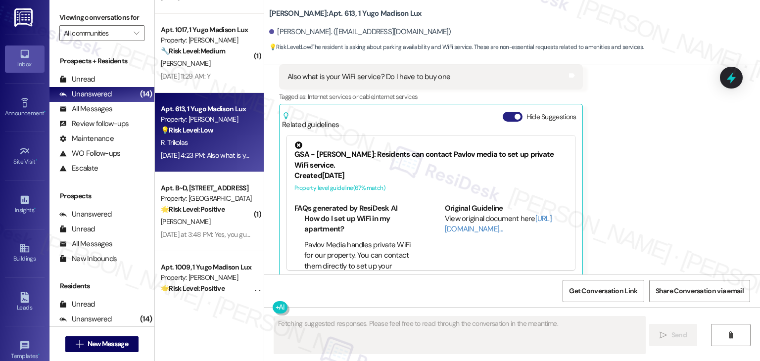
click at [508, 112] on button "Hide Suggestions" at bounding box center [513, 117] width 20 height 10
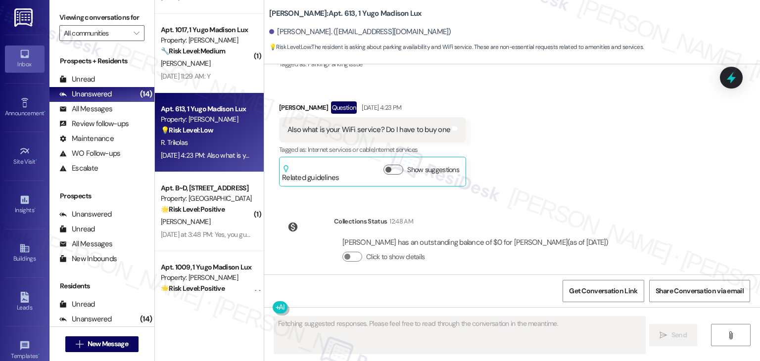
click at [644, 149] on div "Received via SMS Romeo Trikolas Question Aug 19, 2025 at 3:54 PM Could I get pa…" at bounding box center [512, 94] width 496 height 200
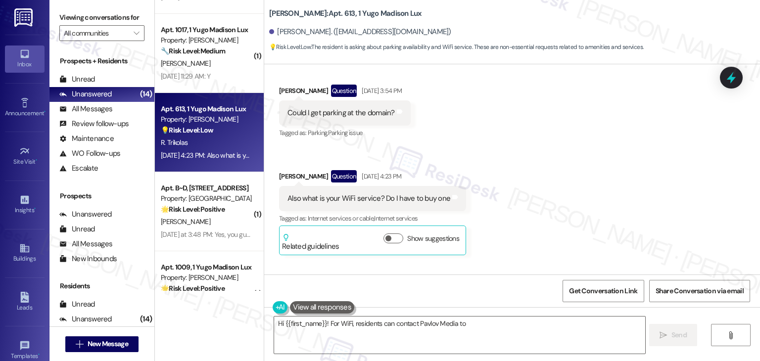
scroll to position [904, 0]
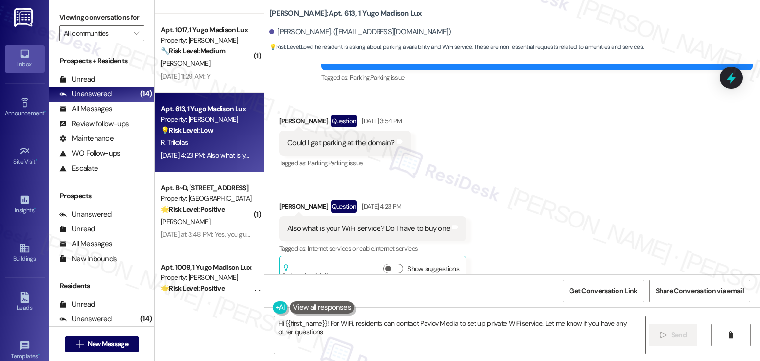
type textarea "Hi {{first_name}}! For WiFi, residents can contact Pavlov Media to set up priva…"
click at [553, 192] on div "Received via SMS Romeo Trikolas Question Aug 19, 2025 at 3:54 PM Could I get pa…" at bounding box center [512, 192] width 496 height 200
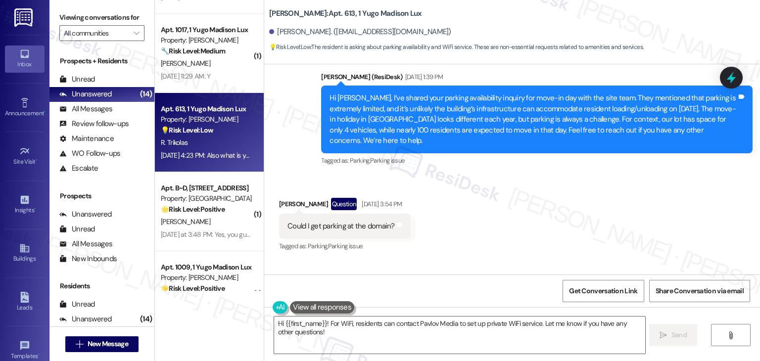
scroll to position [805, 0]
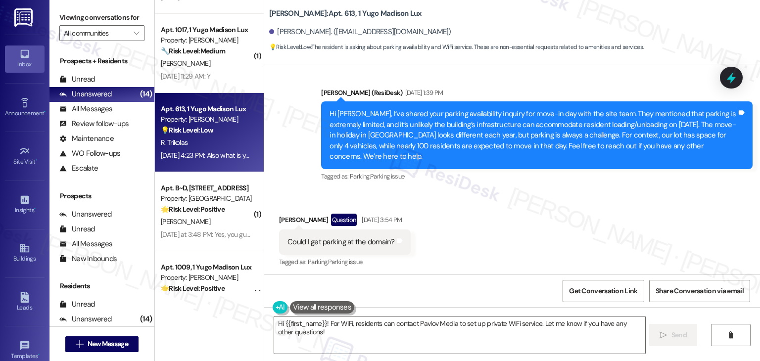
click at [547, 199] on div "Received via SMS Romeo Trikolas Question Aug 19, 2025 at 3:54 PM Could I get pa…" at bounding box center [512, 291] width 496 height 200
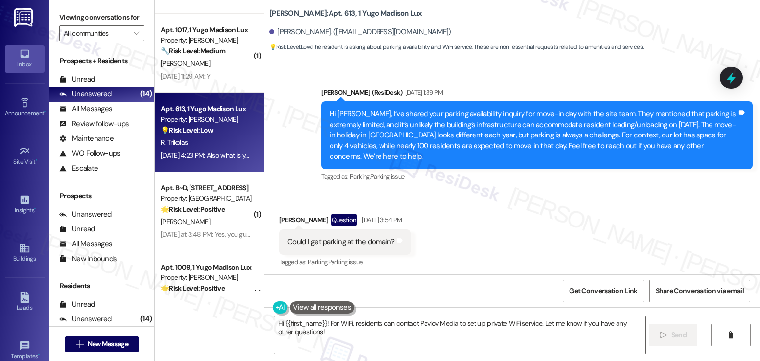
click at [547, 199] on div "Received via SMS Romeo Trikolas Question Aug 19, 2025 at 3:54 PM Could I get pa…" at bounding box center [512, 291] width 496 height 200
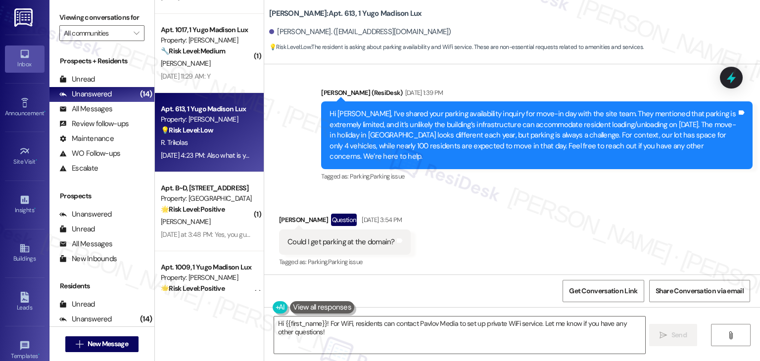
click at [547, 199] on div "Received via SMS Romeo Trikolas Question Aug 19, 2025 at 3:54 PM Could I get pa…" at bounding box center [512, 291] width 496 height 200
click at [547, 200] on div "Received via SMS Romeo Trikolas Question Aug 19, 2025 at 3:54 PM Could I get pa…" at bounding box center [512, 291] width 496 height 200
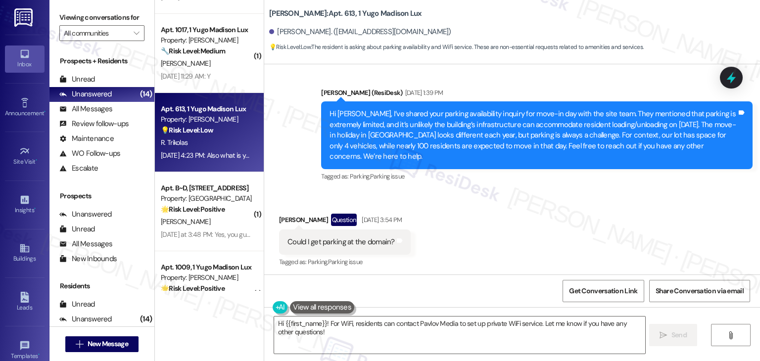
click at [547, 200] on div "Received via SMS Romeo Trikolas Question Aug 19, 2025 at 3:54 PM Could I get pa…" at bounding box center [512, 291] width 496 height 200
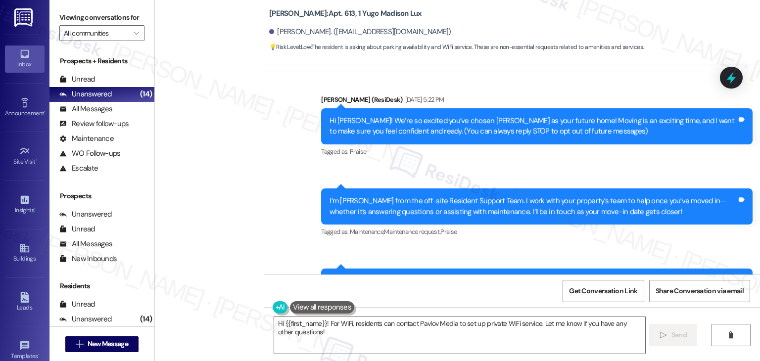
scroll to position [805, 0]
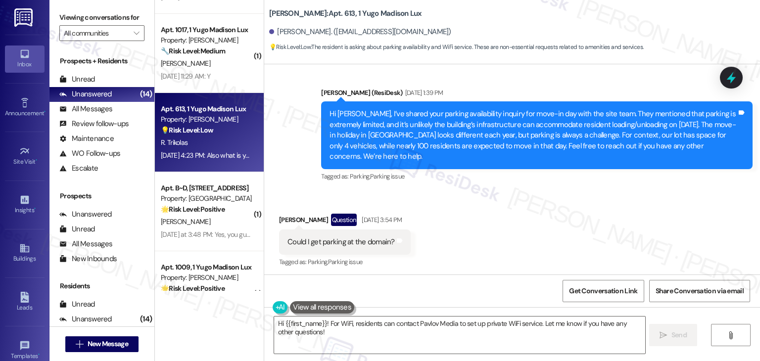
click at [547, 200] on div "Received via SMS Romeo Trikolas Question Aug 19, 2025 at 3:54 PM Could I get pa…" at bounding box center [512, 291] width 496 height 200
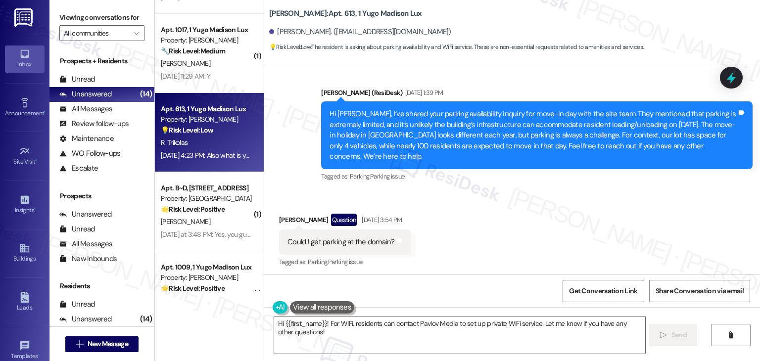
click at [547, 200] on div "Received via SMS Romeo Trikolas Question Aug 19, 2025 at 3:54 PM Could I get pa…" at bounding box center [512, 291] width 496 height 200
click at [514, 208] on div "Received via SMS Romeo Trikolas Question Aug 19, 2025 at 3:54 PM Could I get pa…" at bounding box center [512, 291] width 496 height 200
click at [616, 194] on div "Received via SMS Romeo Trikolas Question Aug 19, 2025 at 3:54 PM Could I get pa…" at bounding box center [512, 291] width 496 height 200
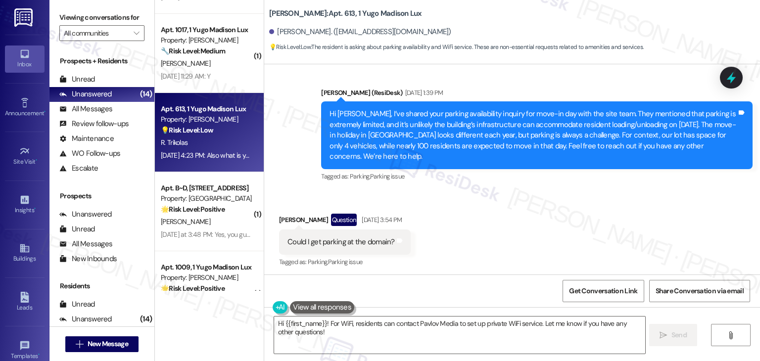
click at [616, 194] on div "Received via SMS Romeo Trikolas Question Aug 19, 2025 at 3:54 PM Could I get pa…" at bounding box center [512, 291] width 496 height 200
click at [592, 222] on div "Received via SMS Romeo Trikolas Question Aug 19, 2025 at 3:54 PM Could I get pa…" at bounding box center [512, 291] width 496 height 200
click at [532, 261] on div "Received via SMS Romeo Trikolas Question Aug 19, 2025 at 3:54 PM Could I get pa…" at bounding box center [512, 291] width 496 height 200
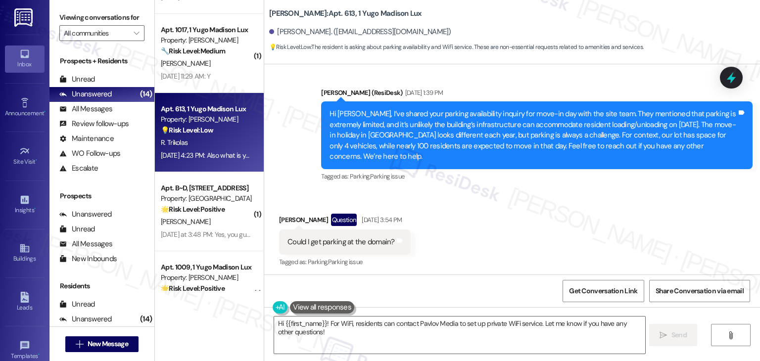
click at [543, 238] on div "Received via SMS Romeo Trikolas Question Aug 19, 2025 at 3:54 PM Could I get pa…" at bounding box center [512, 291] width 496 height 200
click at [543, 240] on div "Received via SMS Romeo Trikolas Question Aug 19, 2025 at 3:54 PM Could I get pa…" at bounding box center [512, 291] width 496 height 200
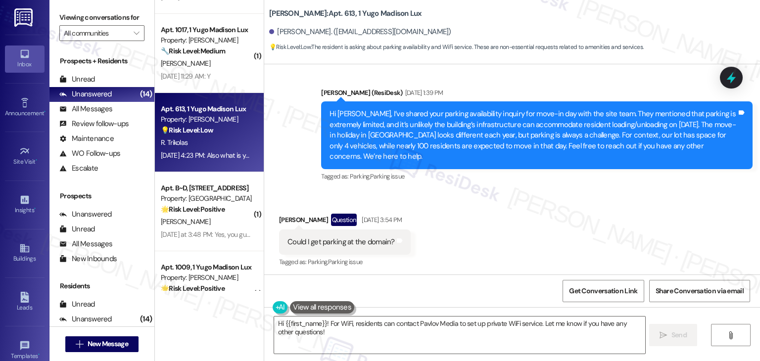
click at [543, 240] on div "Received via SMS Romeo Trikolas Question Aug 19, 2025 at 3:54 PM Could I get pa…" at bounding box center [512, 291] width 496 height 200
click at [451, 127] on div "Hi Romeo, I’ve shared your parking availability inquiry for move-in day with th…" at bounding box center [532, 135] width 407 height 53
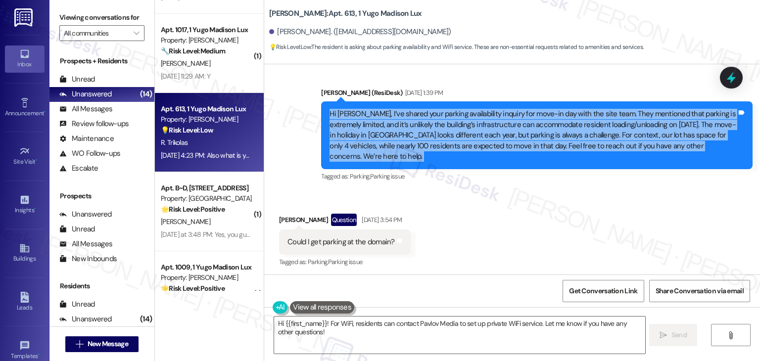
click at [451, 127] on div "Hi Romeo, I’ve shared your parking availability inquiry for move-in day with th…" at bounding box center [532, 135] width 407 height 53
copy div "Hi Romeo, I’ve shared your parking availability inquiry for move-in day with th…"
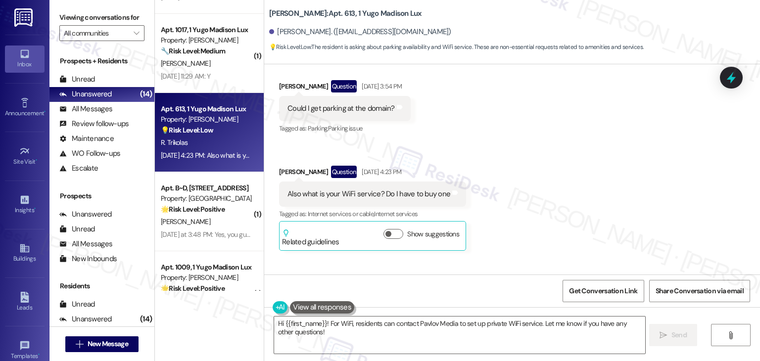
scroll to position [954, 0]
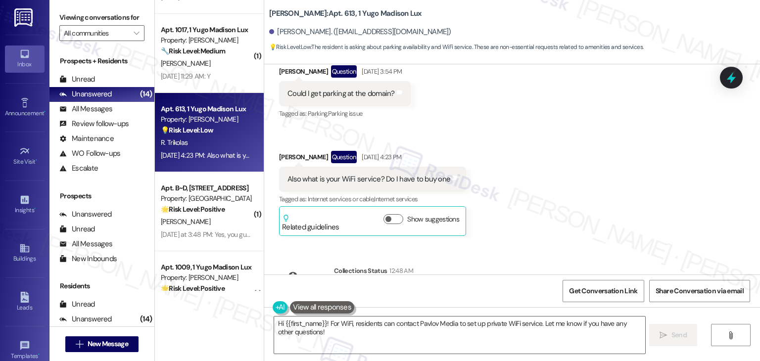
click at [548, 185] on div "Received via SMS Romeo Trikolas Question Aug 19, 2025 at 3:54 PM Could I get pa…" at bounding box center [512, 143] width 496 height 200
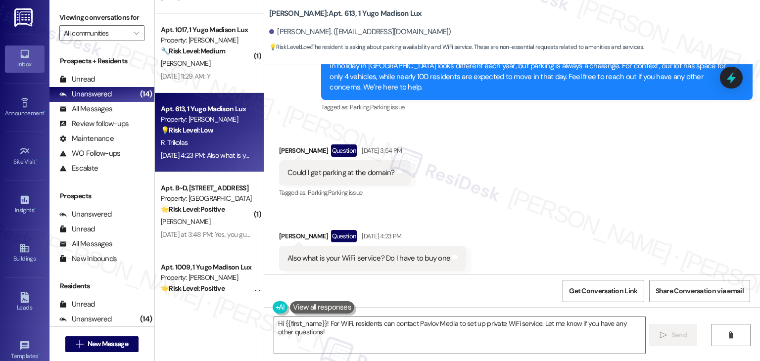
scroll to position [855, 0]
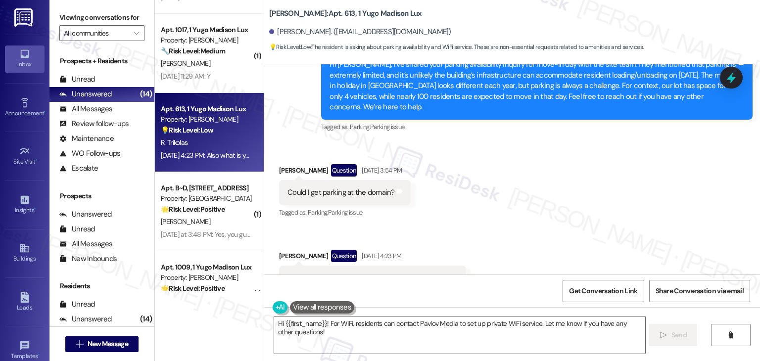
click at [368, 188] on div "Could I get parking at the domain? Tags and notes" at bounding box center [345, 192] width 132 height 25
copy div "Could I get parking at the domain? Tags and notes"
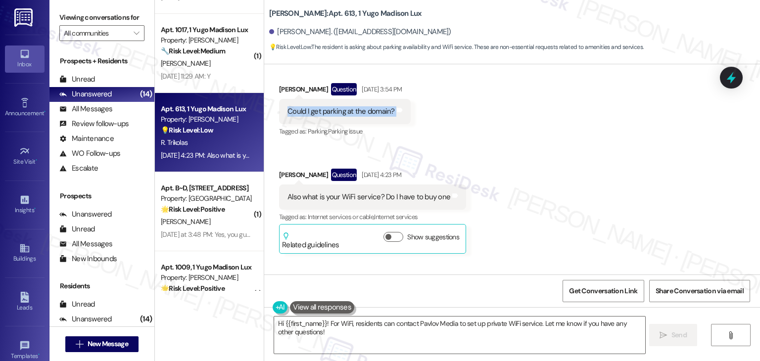
scroll to position [954, 0]
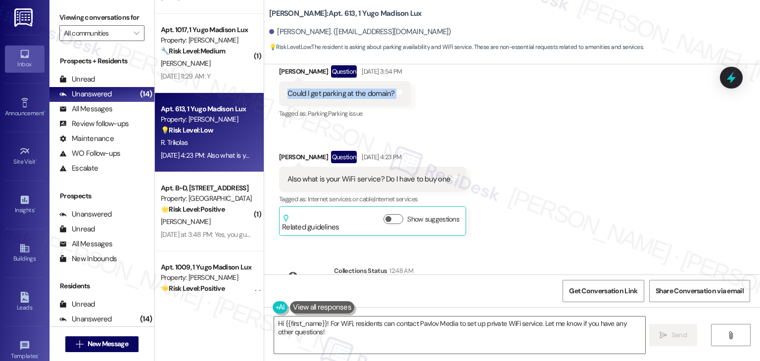
click at [394, 175] on div "Also what is your WiFi service? Do I have to buy one Tags and notes" at bounding box center [372, 179] width 187 height 25
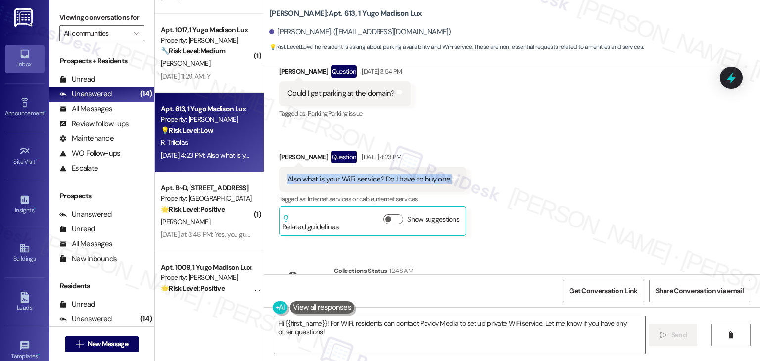
click at [394, 175] on div "Also what is your WiFi service? Do I have to buy one Tags and notes" at bounding box center [372, 179] width 187 height 25
copy div "Also what is your WiFi service? Do I have to buy one Tags and notes"
click at [609, 225] on div "Received via SMS Romeo Trikolas Question Aug 19, 2025 at 3:54 PM Could I get pa…" at bounding box center [512, 143] width 496 height 200
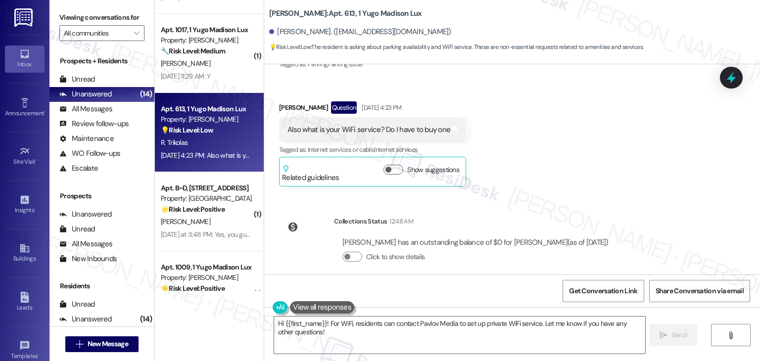
click at [650, 186] on div "Sent via SMS Sarah (ResiDesk) Aug 11, 2025 at 5:22 PM Hi Romeo! We’re so excite…" at bounding box center [512, 169] width 496 height 210
click at [571, 181] on div "Received via SMS Romeo Trikolas Question Aug 19, 2025 at 3:54 PM Could I get pa…" at bounding box center [512, 94] width 496 height 200
click at [571, 167] on div "Received via SMS Romeo Trikolas Question Aug 19, 2025 at 3:54 PM Could I get pa…" at bounding box center [512, 94] width 496 height 200
drag, startPoint x: 512, startPoint y: 194, endPoint x: 513, endPoint y: 201, distance: 7.0
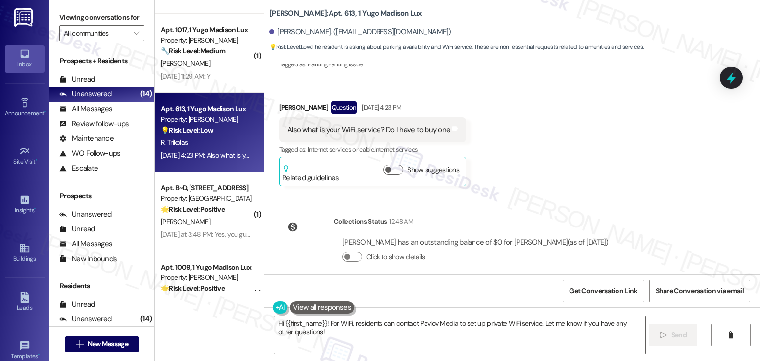
click at [513, 194] on div "Sent via SMS Sarah (ResiDesk) Aug 11, 2025 at 5:22 PM Hi Romeo! We’re so excite…" at bounding box center [512, 169] width 496 height 210
click at [519, 190] on div "Sent via SMS Sarah (ResiDesk) Aug 11, 2025 at 5:22 PM Hi Romeo! We’re so excite…" at bounding box center [512, 169] width 496 height 210
click at [551, 166] on div "Received via SMS Romeo Trikolas Question Aug 19, 2025 at 3:54 PM Could I get pa…" at bounding box center [512, 94] width 496 height 200
click at [535, 159] on div "Received via SMS Romeo Trikolas Question Aug 19, 2025 at 3:54 PM Could I get pa…" at bounding box center [512, 94] width 496 height 200
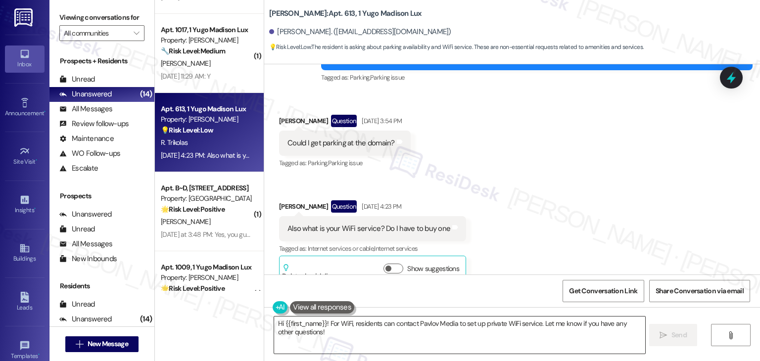
click at [416, 329] on textarea "Hi {{first_name}}! For WiFi, residents can contact Pavlov Media to set up priva…" at bounding box center [459, 335] width 370 height 37
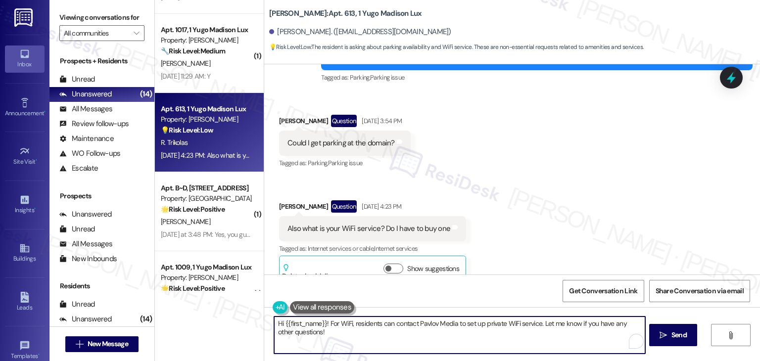
paste textarea "Romeo, great questions! I checked with the team, and unfortunately parking at t…"
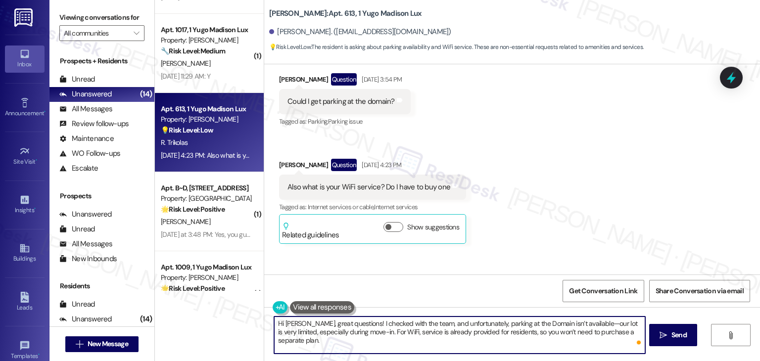
scroll to position [1003, 0]
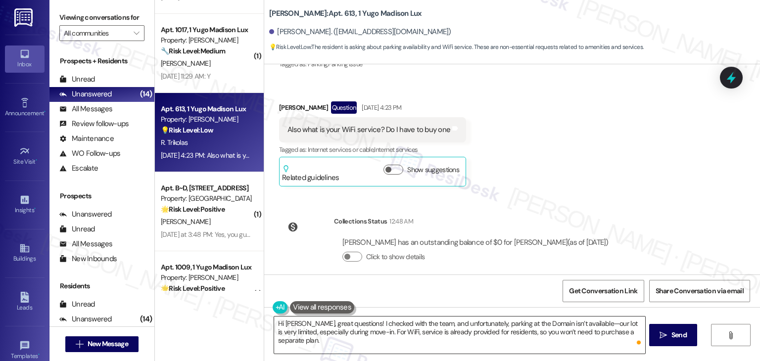
click at [326, 343] on textarea "Hi Romeo, great questions! I checked with the team, and unfortunately, parking …" at bounding box center [459, 335] width 370 height 37
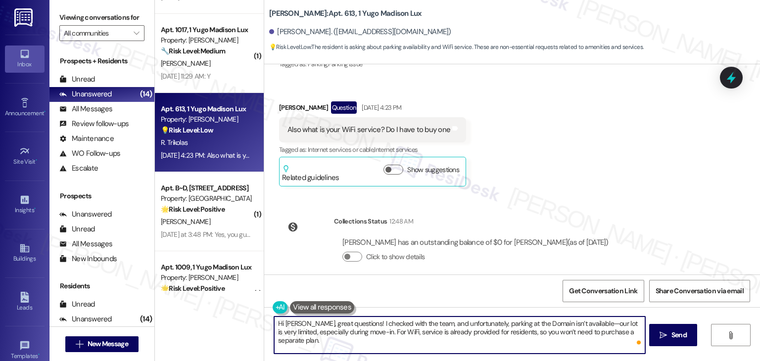
paste textarea "Let us know if there's anything else we can assist you with!"
type textarea "Hi Romeo, great questions! I checked with the team, and unfortunately, parking …"
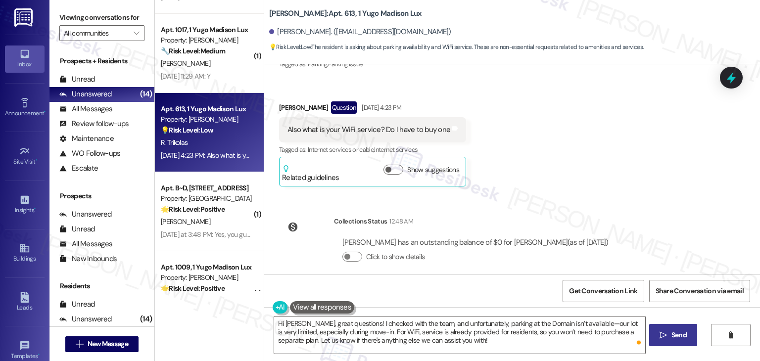
click at [669, 335] on span "Send" at bounding box center [678, 335] width 19 height 10
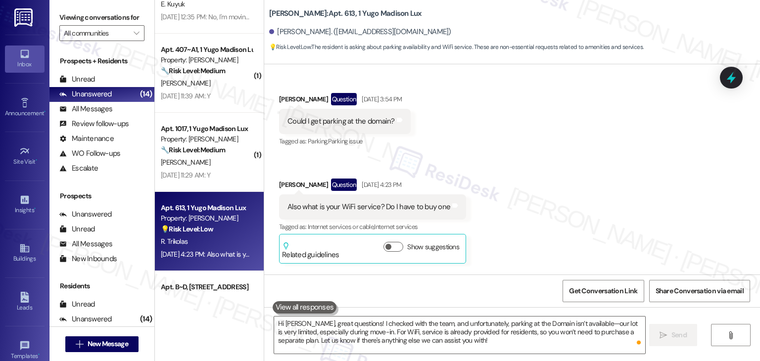
scroll to position [912, 0]
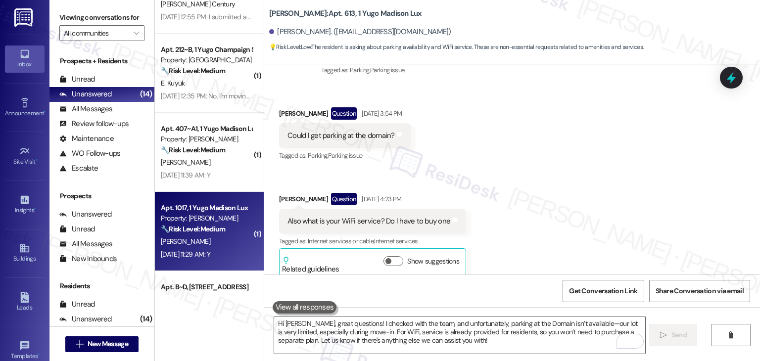
click at [234, 248] on div "Aug 19, 2025 at 11:29 AM: Y Aug 19, 2025 at 11:29 AM: Y" at bounding box center [206, 254] width 93 height 12
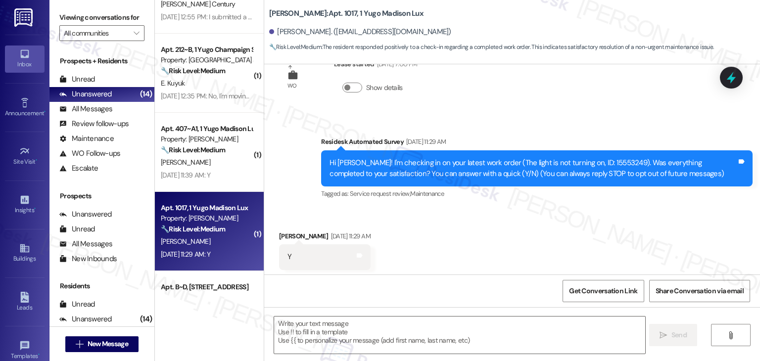
scroll to position [53, 0]
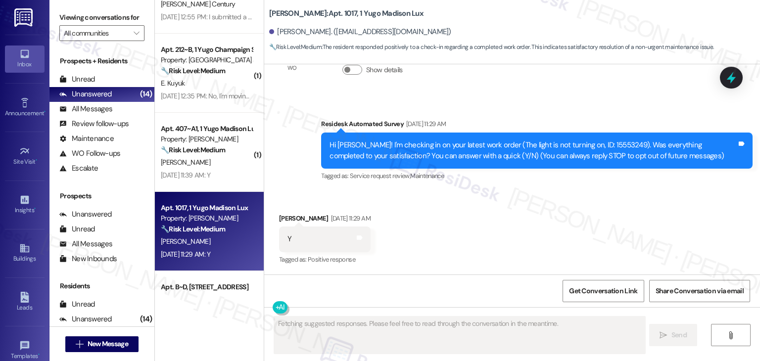
click at [508, 226] on div "Received via SMS Songhyun Kim Aug 19, 2025 at 11:29 AM Y Tags and notes Tagged …" at bounding box center [512, 233] width 496 height 84
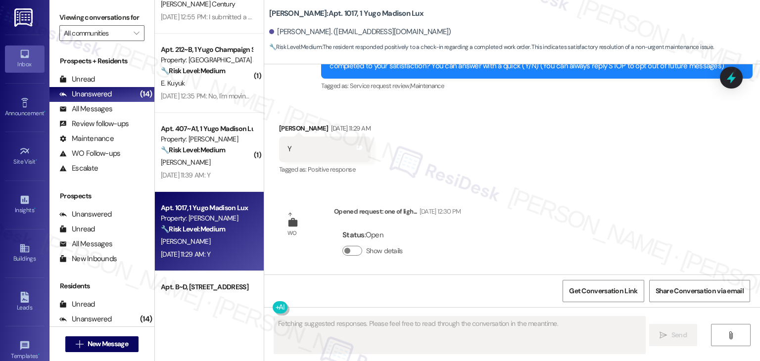
scroll to position [147, 0]
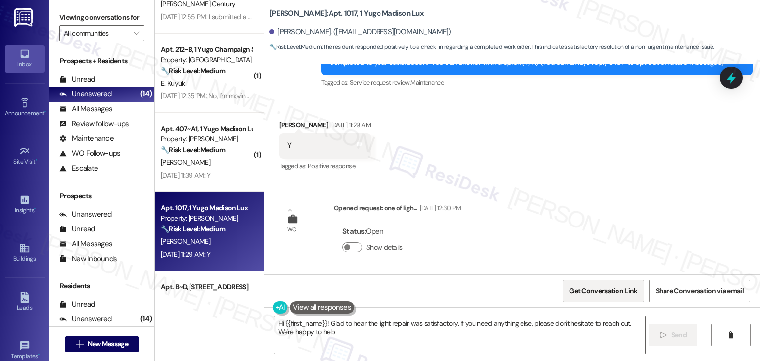
type textarea "Hi {{first_name}}! Glad to hear the light repair was satisfactory. If you need …"
click at [612, 224] on div "WO Lease started Aug 14, 2025 at 7:00 PM Show details Survey, sent via SMS Resi…" at bounding box center [512, 169] width 496 height 210
click at [586, 210] on div "WO Lease started Aug 14, 2025 at 7:00 PM Show details Survey, sent via SMS Resi…" at bounding box center [512, 169] width 496 height 210
click at [582, 336] on textarea "Hi {{first_name}}! Glad to hear the light repair was satisfactory. If you need …" at bounding box center [459, 335] width 370 height 37
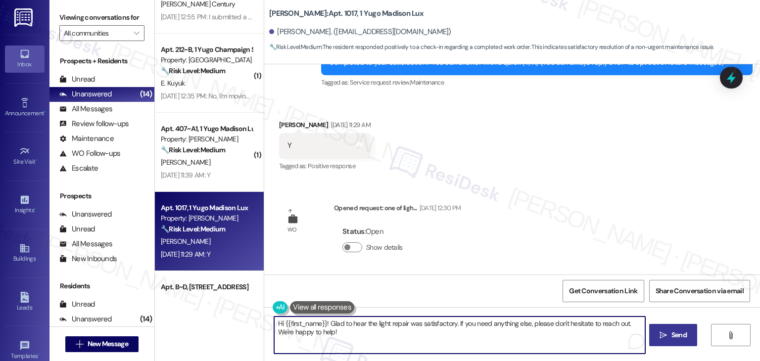
click at [661, 333] on icon "" at bounding box center [662, 335] width 7 height 8
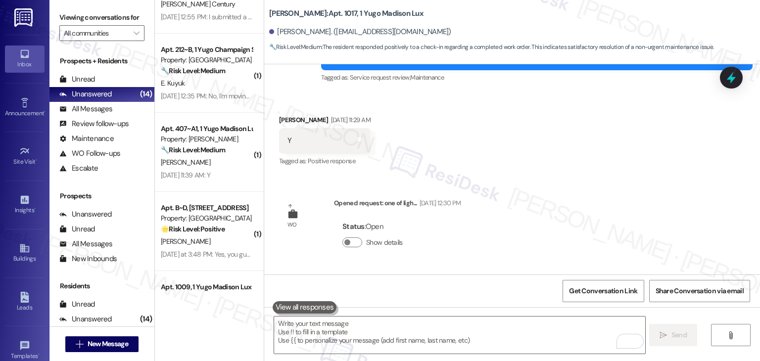
scroll to position [227, 0]
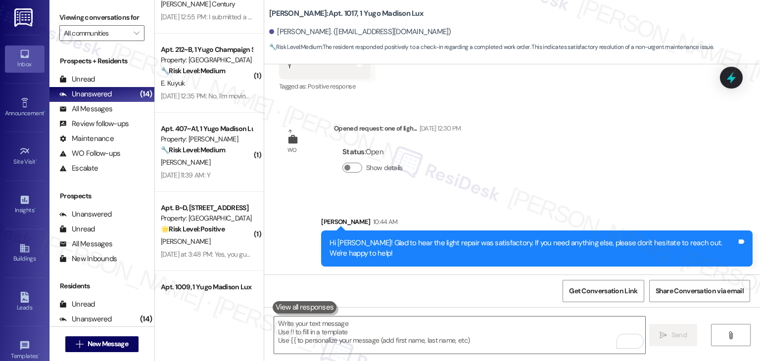
click at [537, 176] on div "WO Lease started Aug 14, 2025 at 7:00 PM Show details Survey, sent via SMS Resi…" at bounding box center [512, 169] width 496 height 210
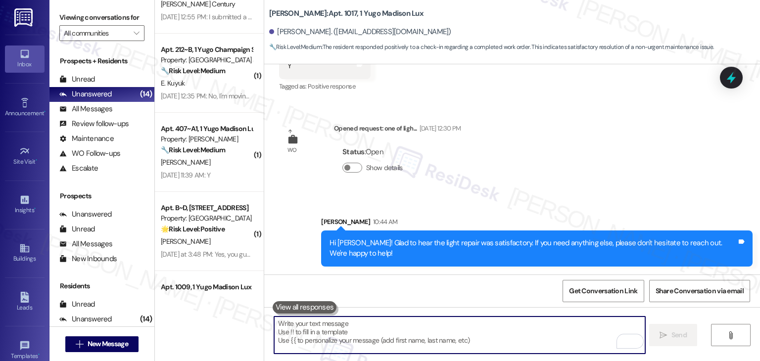
click at [373, 320] on textarea "To enrich screen reader interactions, please activate Accessibility in Grammarl…" at bounding box center [459, 335] width 370 height 37
paste textarea "We're eager to know if {{property}} has met your expectations. Your feedback is…"
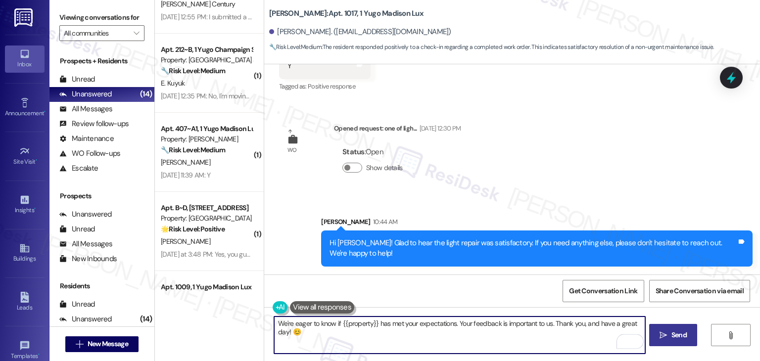
type textarea "We're eager to know if {{property}} has met your expectations. Your feedback is…"
click at [680, 331] on span "Send" at bounding box center [678, 335] width 15 height 10
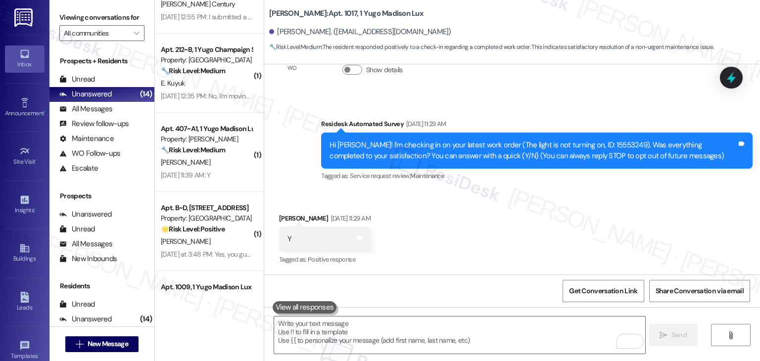
scroll to position [306, 0]
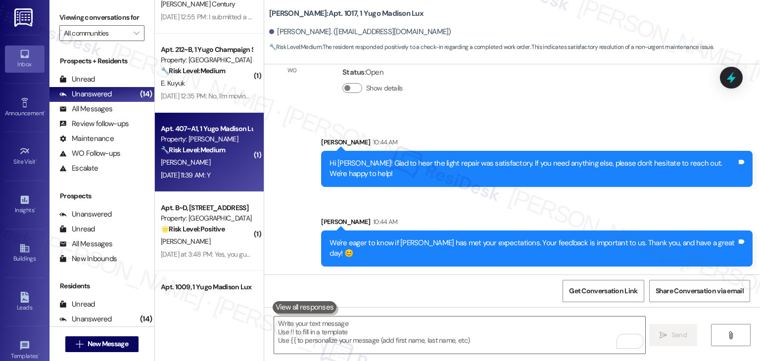
click at [201, 167] on div "C. Mcgee" at bounding box center [206, 162] width 93 height 12
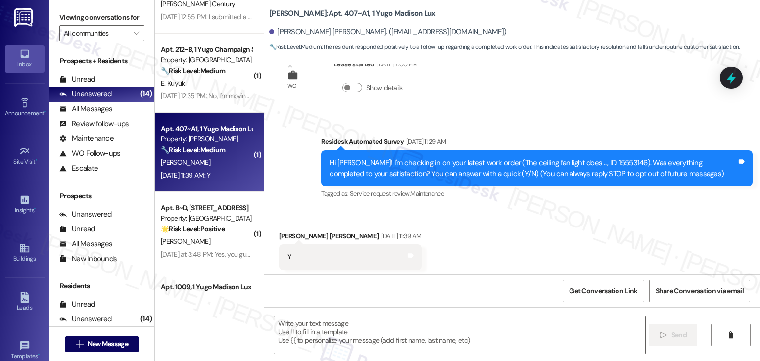
scroll to position [53, 0]
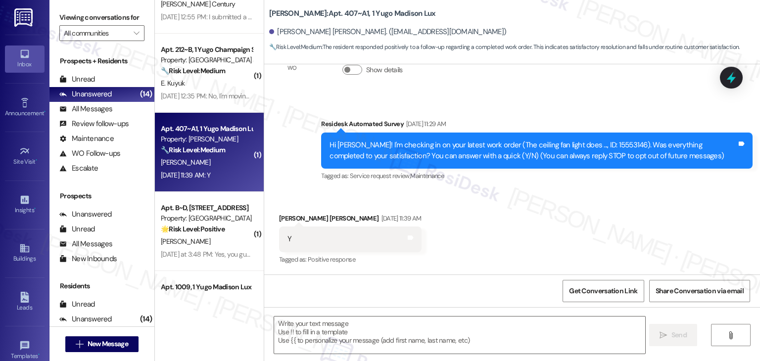
type textarea "Fetching suggested responses. Please feel free to read through the conversation…"
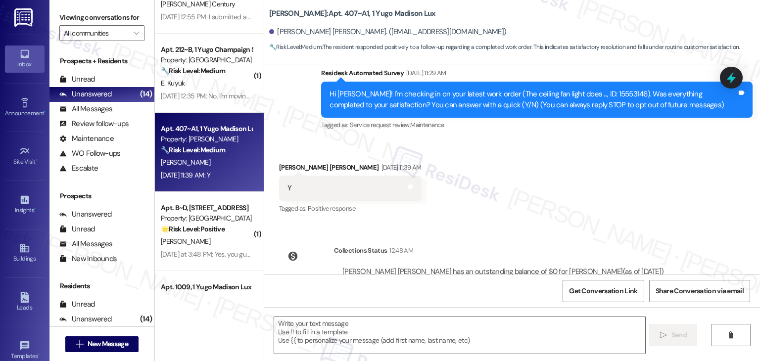
scroll to position [144, 0]
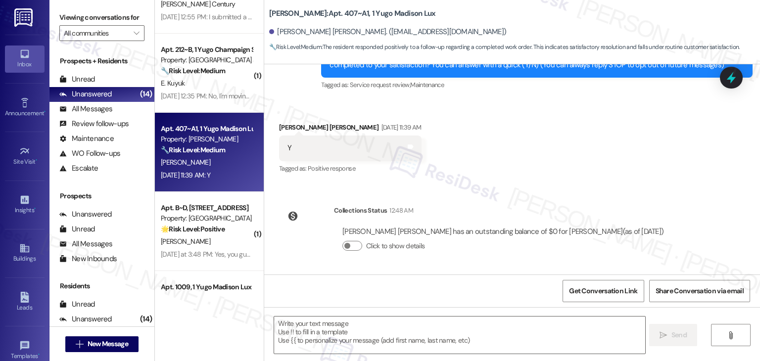
click at [523, 161] on div "Received via SMS Connor Mcgee Aug 19, 2025 at 11:39 AM Y Tags and notes Tagged …" at bounding box center [512, 142] width 496 height 84
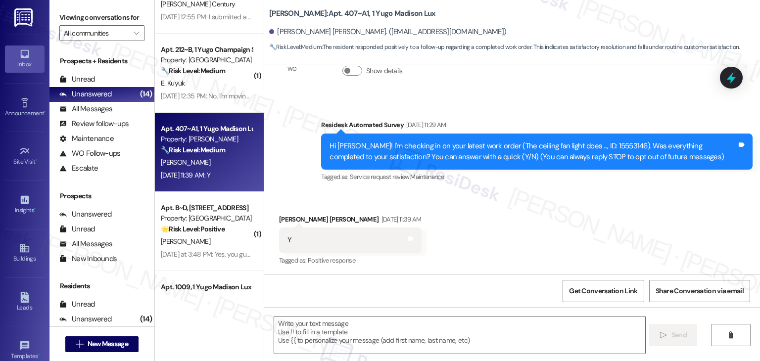
scroll to position [0, 0]
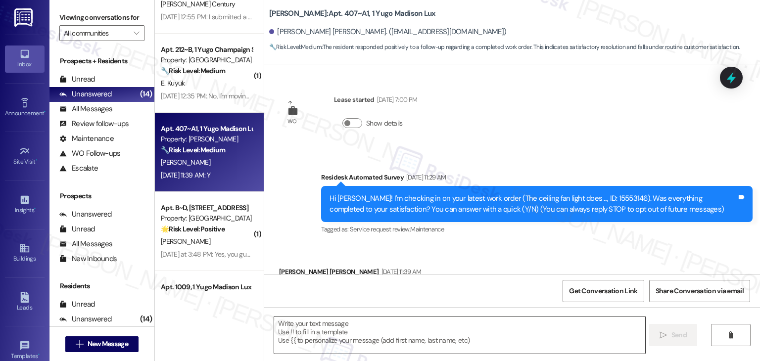
click at [334, 335] on textarea at bounding box center [459, 335] width 370 height 37
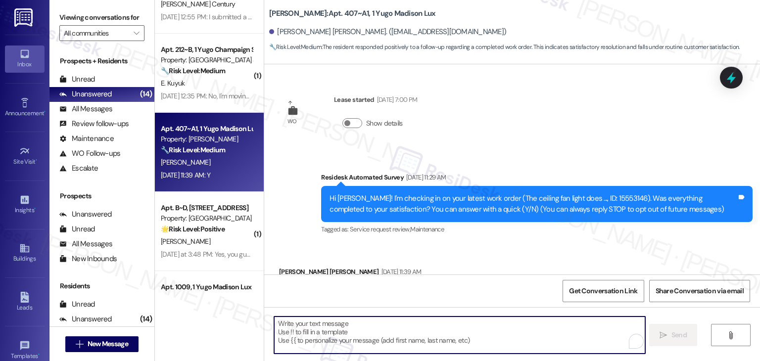
paste textarea "Hey Onkar! I’m glad your latest work order was completed to your satisfaction. …"
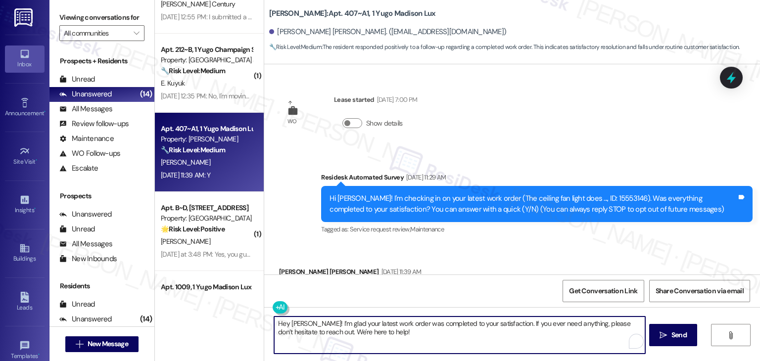
click at [294, 324] on textarea "Hey Onkar! I’m glad your latest work order was completed to your satisfaction. …" at bounding box center [459, 335] width 370 height 37
click at [375, 334] on textarea "Hey Connor! I’m glad your latest work order was completed to your satisfaction.…" at bounding box center [459, 335] width 370 height 37
type textarea "Hey Connor! I’m glad your latest work order was completed to your satisfaction.…"
click at [664, 338] on icon "" at bounding box center [662, 335] width 7 height 8
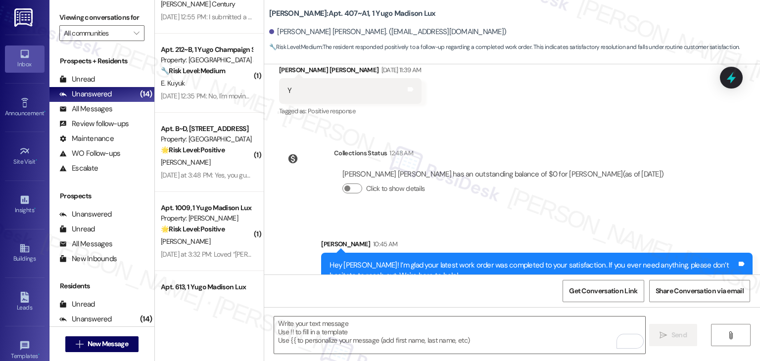
scroll to position [224, 0]
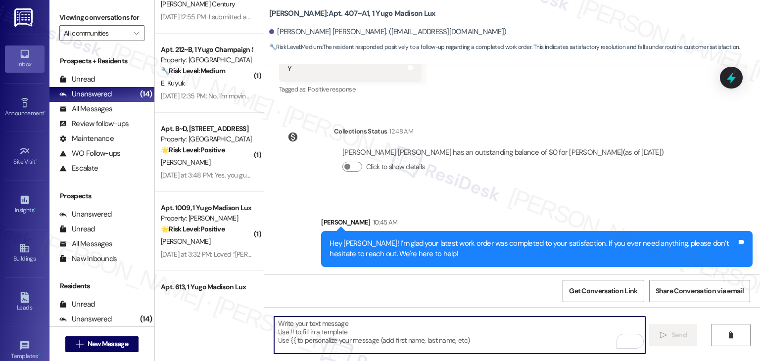
click at [339, 339] on textarea "To enrich screen reader interactions, please activate Accessibility in Grammarl…" at bounding box center [459, 335] width 370 height 37
paste textarea "We're eager to know if {{property}} has met your expectations. Your feedback is…"
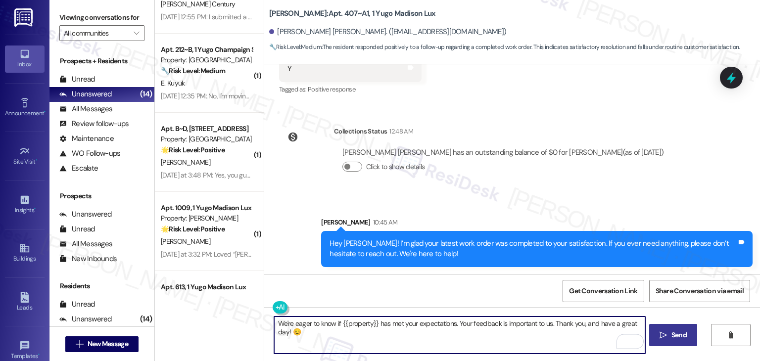
type textarea "We're eager to know if {{property}} has met your expectations. Your feedback is…"
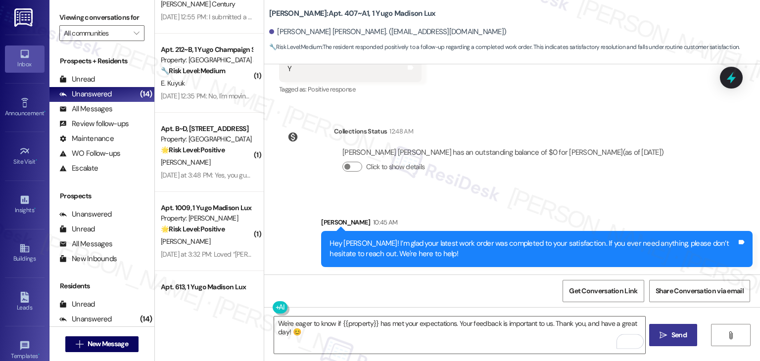
click at [672, 343] on button " Send" at bounding box center [673, 335] width 48 height 22
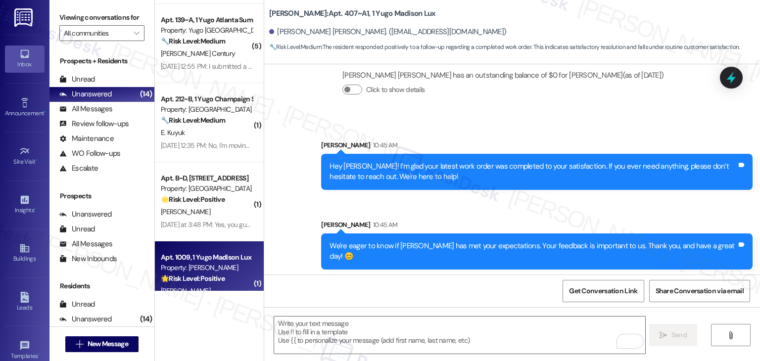
scroll to position [659, 0]
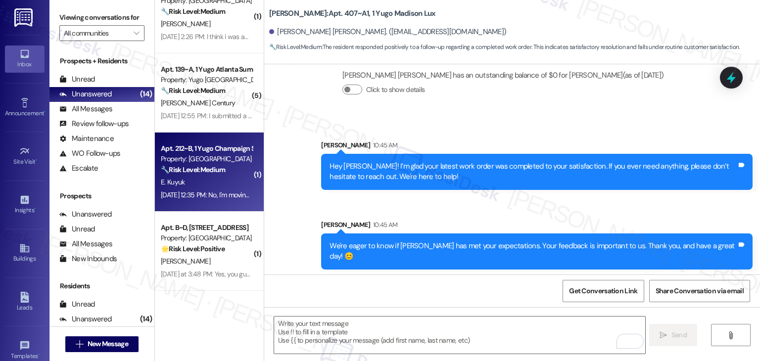
click at [210, 180] on div "E. Kuyuk" at bounding box center [206, 182] width 93 height 12
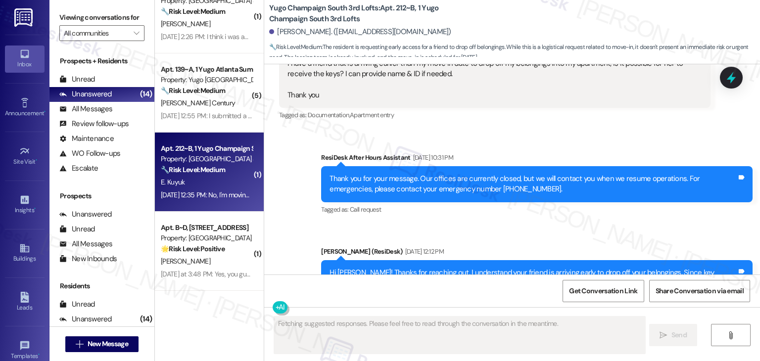
scroll to position [2252, 0]
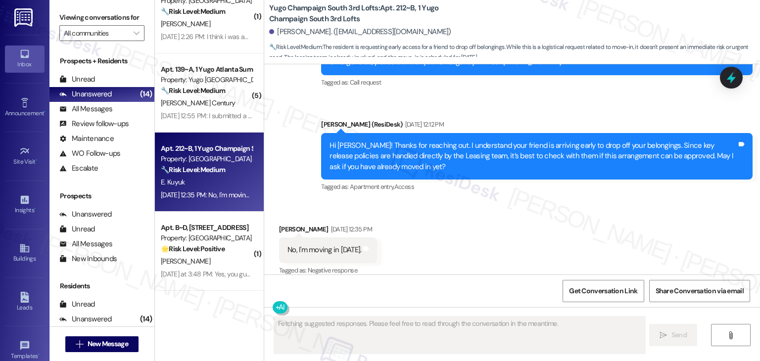
click at [506, 212] on div "Received via SMS Elif Kuyuk Aug 19, 2025 at 12:35 PM No, I'm moving in tomorrow…" at bounding box center [512, 244] width 496 height 84
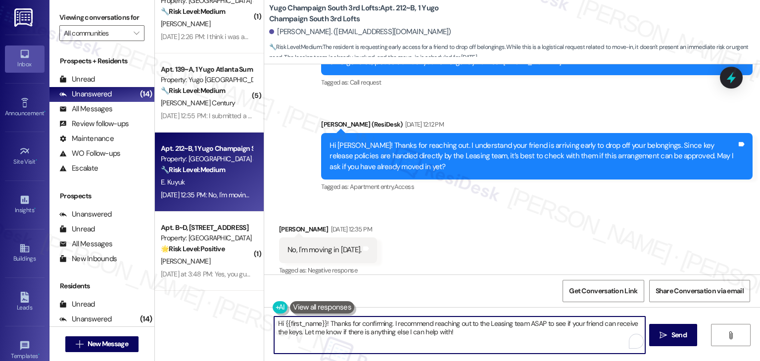
drag, startPoint x: 540, startPoint y: 325, endPoint x: 527, endPoint y: 325, distance: 13.4
click at [527, 325] on textarea "Hi {{first_name}}! Thanks for confirming. I recommend reaching out to the Leasi…" at bounding box center [459, 335] width 370 height 37
type textarea "Hi {{first_name}}! Thanks for confirming. I recommend reaching out to the Leasi…"
click at [497, 271] on div "Received via SMS Elif Kuyuk Aug 19, 2025 at 12:35 PM No, I'm moving in tomorrow…" at bounding box center [512, 244] width 496 height 84
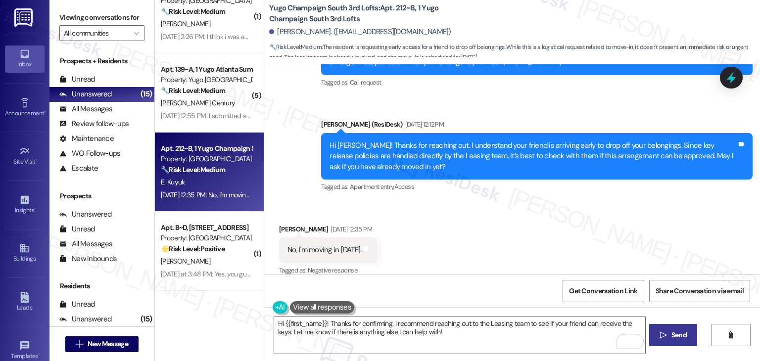
click at [671, 331] on span "Send" at bounding box center [678, 335] width 15 height 10
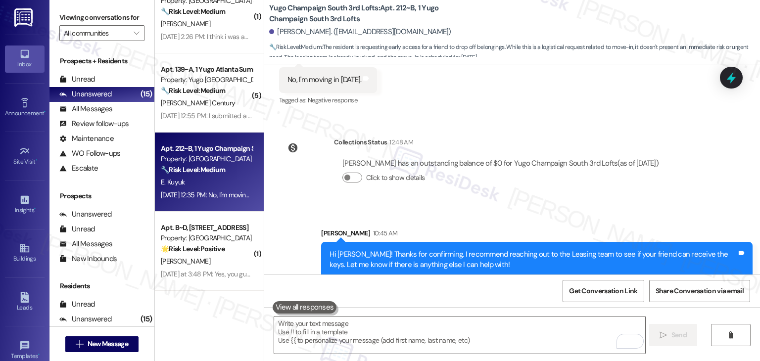
scroll to position [2423, 0]
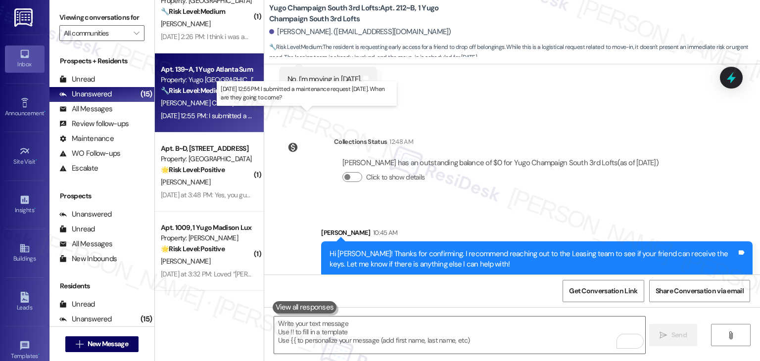
click at [185, 113] on div "Aug 19, 2025 at 12:55 PM: I submitted a maintenance request last Thursday. When…" at bounding box center [291, 115] width 260 height 9
type textarea "Fetching suggested responses. Please feel free to read through the conversation…"
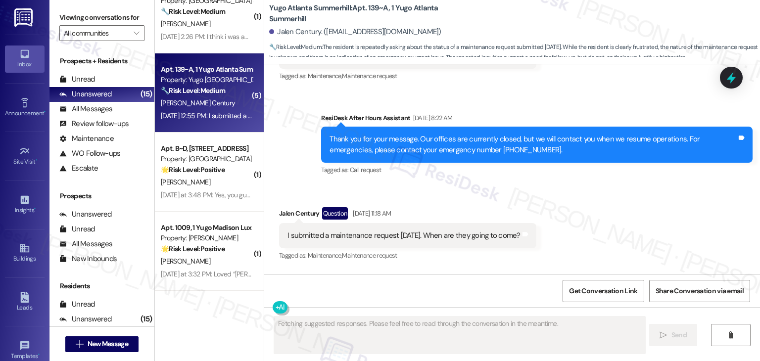
scroll to position [7472, 0]
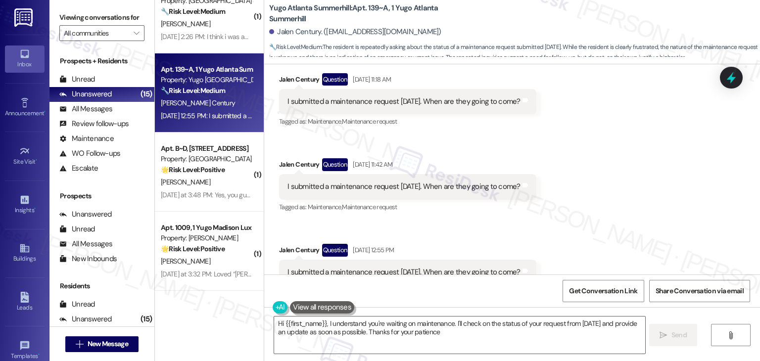
type textarea "Hi {{first_name}}, I understand you're waiting on maintenance. I'll check on th…"
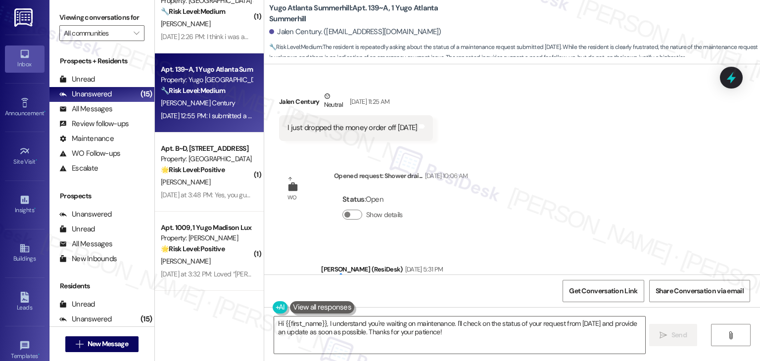
scroll to position [7019, 0]
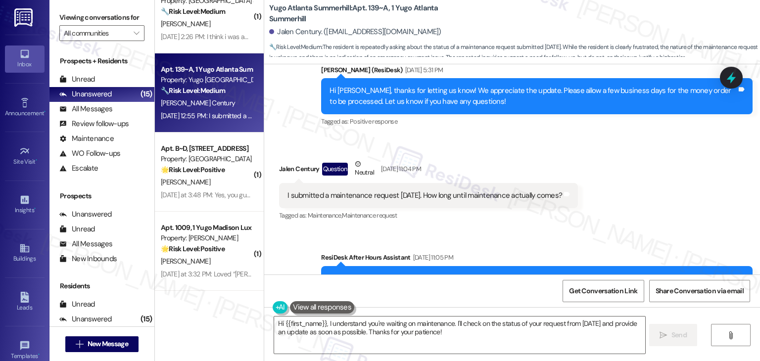
click at [614, 176] on div "Received via SMS Jalen Century Question Neutral Aug 16, 2025 at 11:04 PM I subm…" at bounding box center [512, 184] width 496 height 94
click at [736, 86] on icon at bounding box center [731, 77] width 17 height 17
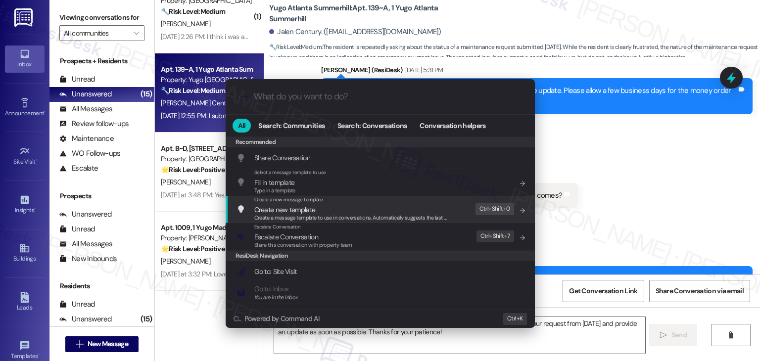
click at [649, 196] on div ".cls-1{fill:#0a055f;}.cls-2{fill:#0cc4c4;} resideskLogoBlueOrange All Search: C…" at bounding box center [380, 180] width 760 height 361
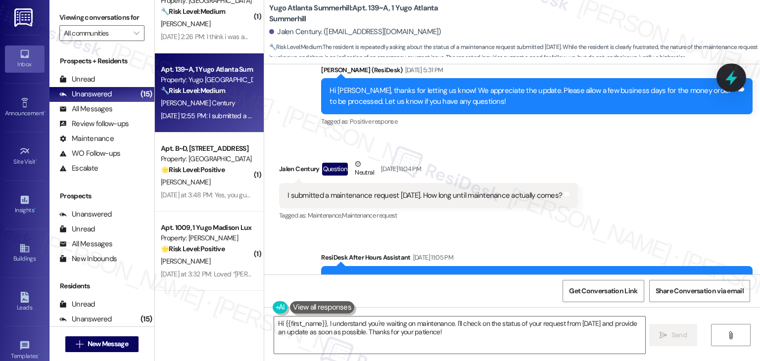
click at [732, 72] on icon at bounding box center [731, 77] width 17 height 17
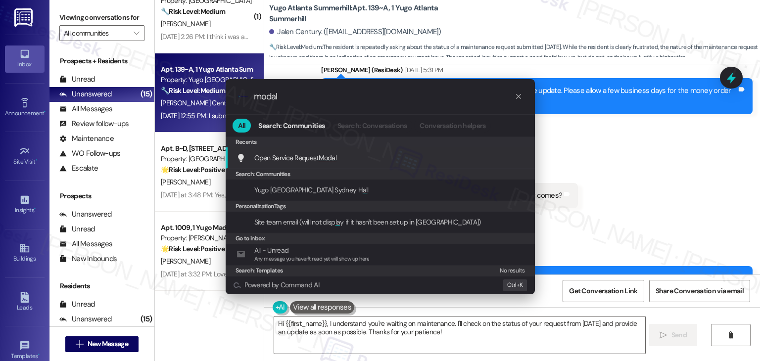
click at [340, 161] on div "Open Service Request Modal Add shortcut" at bounding box center [380, 157] width 289 height 11
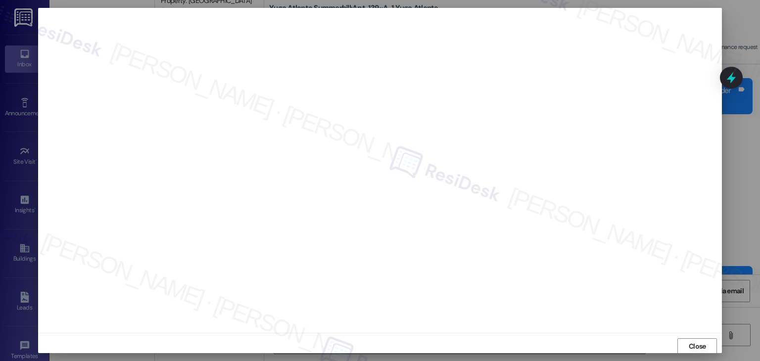
scroll to position [0, 0]
click at [694, 348] on span "Close" at bounding box center [697, 346] width 17 height 10
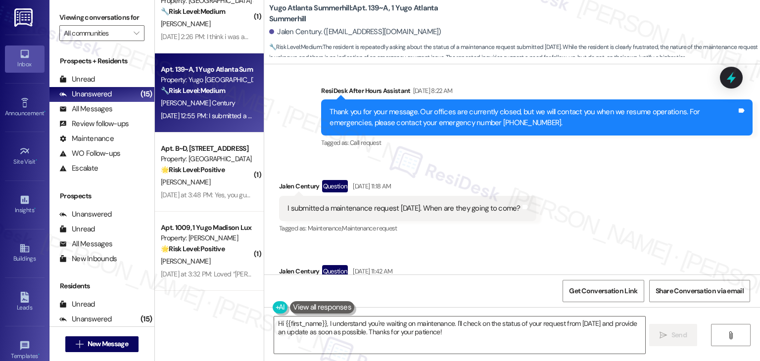
scroll to position [7563, 0]
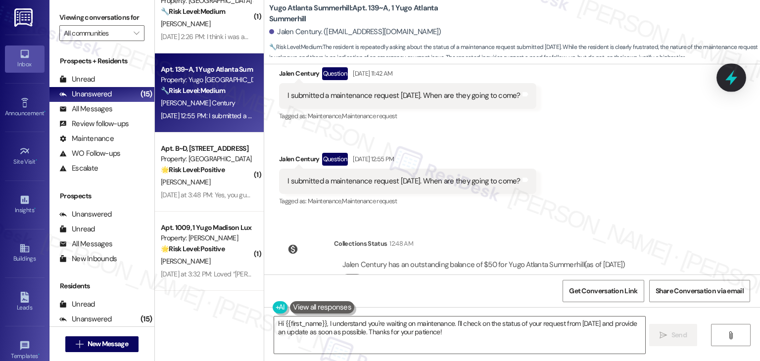
click at [729, 78] on icon at bounding box center [731, 77] width 12 height 15
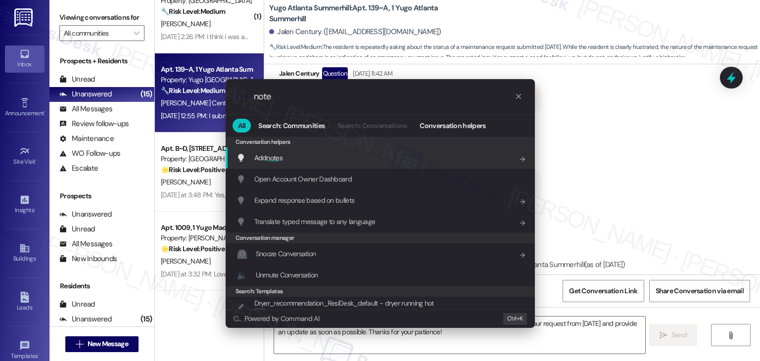
type input "note"
click at [346, 162] on div "Add note s Add shortcut" at bounding box center [380, 157] width 289 height 11
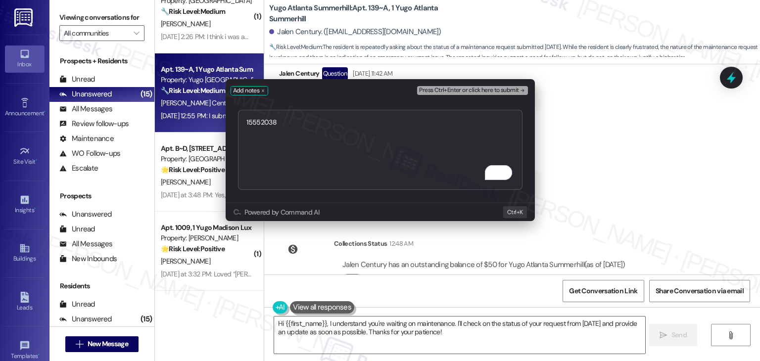
click at [246, 123] on textarea "15552038" at bounding box center [380, 150] width 284 height 80
click at [322, 117] on textarea "WO #15552038" at bounding box center [380, 150] width 284 height 80
click at [367, 125] on textarea "WO #15552038 - Shower is clogged" at bounding box center [380, 150] width 284 height 80
type textarea "WO #15552038 - Shower is clogged"
click at [470, 90] on span "Press Ctrl+Enter or click here to submit" at bounding box center [468, 90] width 99 height 7
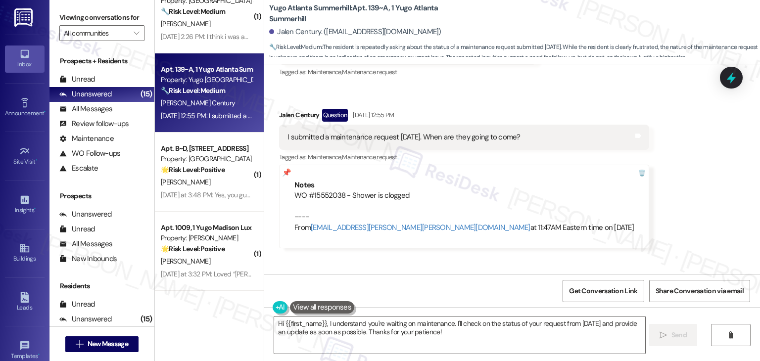
scroll to position [7647, 0]
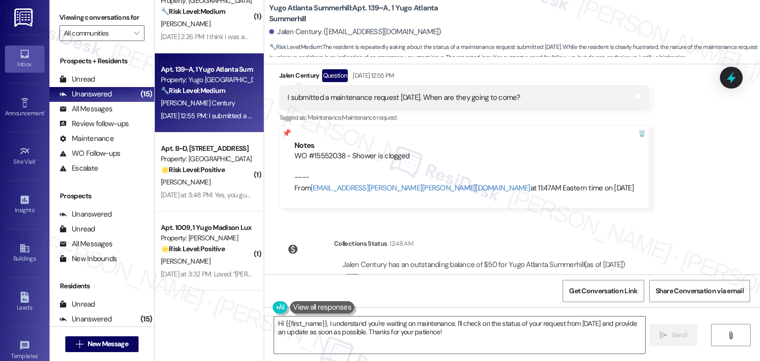
click at [653, 166] on div "Received via SMS Jalen Century Question Aug 19, 2025 at 11:18 AM I submitted a …" at bounding box center [512, 46] width 496 height 340
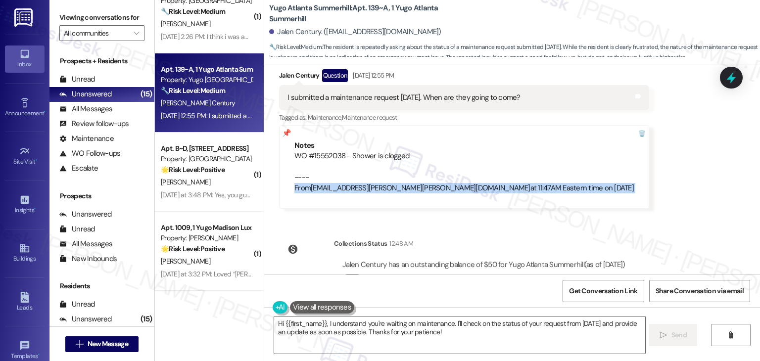
click at [653, 166] on div "Received via SMS Jalen Century Question Aug 19, 2025 at 11:18 AM I submitted a …" at bounding box center [512, 46] width 496 height 340
click at [653, 165] on div "Received via SMS Jalen Century Question Aug 19, 2025 at 11:18 AM I submitted a …" at bounding box center [512, 46] width 496 height 340
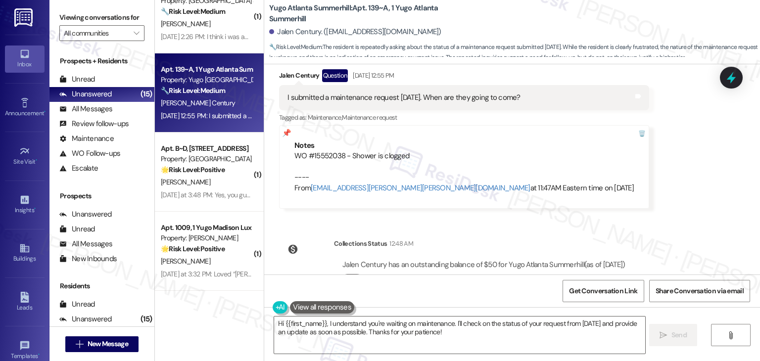
click at [653, 165] on div "Received via SMS Jalen Century Question Aug 19, 2025 at 11:18 AM I submitted a …" at bounding box center [512, 46] width 496 height 340
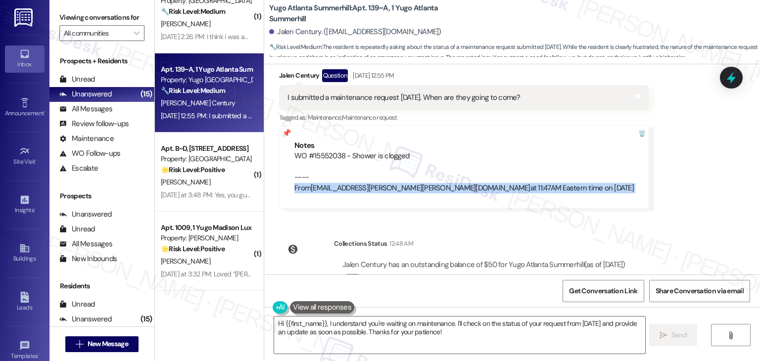
click at [653, 165] on div "Received via SMS Jalen Century Question Aug 19, 2025 at 11:18 AM I submitted a …" at bounding box center [512, 46] width 496 height 340
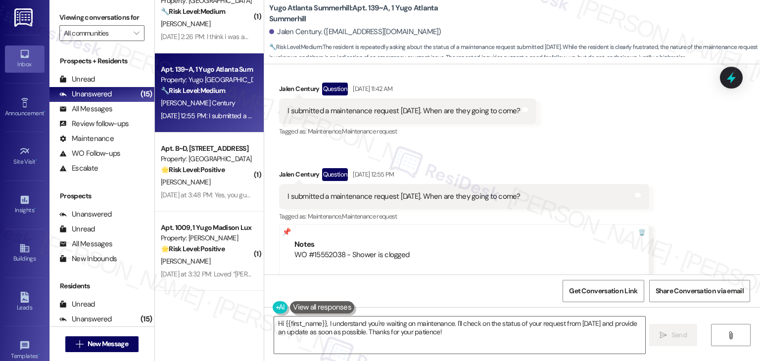
scroll to position [7548, 0]
click at [441, 191] on div "I submitted a maintenance request last Thursday. When are they going to come?" at bounding box center [403, 196] width 233 height 10
copy div "I submitted a maintenance request last Thursday. When are they going to come? T…"
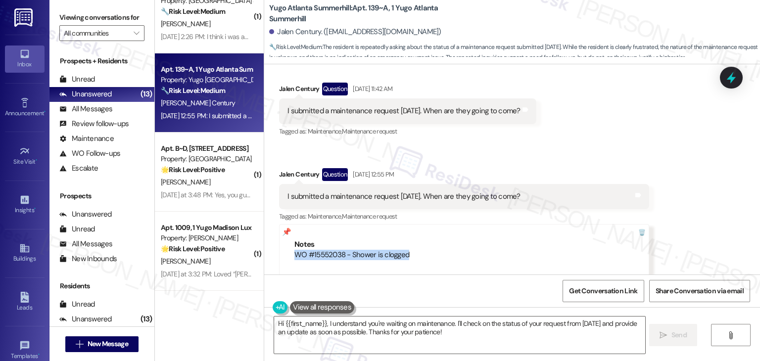
drag, startPoint x: 417, startPoint y: 225, endPoint x: 286, endPoint y: 218, distance: 131.3
click at [286, 224] on div "Notes WO #15552038 - Shower is clogged ---- From automated-surveys-gsa-kathy.gr…" at bounding box center [464, 266] width 370 height 84
copy div "WO #15552038 - Shower is clogged"
click at [435, 320] on textarea "Hi {{first_name}}, I understand you're waiting on maintenance. I'll check on th…" at bounding box center [459, 335] width 370 height 37
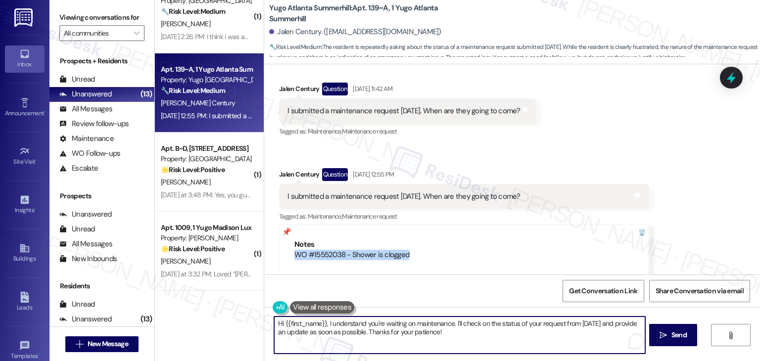
click at [435, 320] on textarea "Hi {{first_name}}, I understand you're waiting on maintenance. I'll check on th…" at bounding box center [459, 335] width 370 height 37
paste textarea "Jalen, thanks for checking in! I see your work order for the clogged shower (WO…"
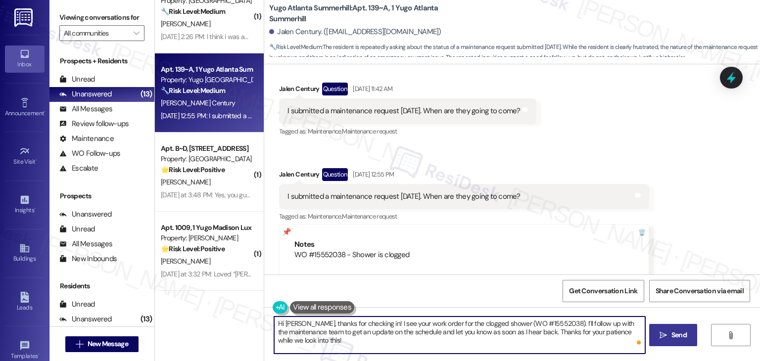
type textarea "Hi Jalen, thanks for checking in! I see your work order for the clogged shower …"
click at [684, 337] on span "Send" at bounding box center [678, 335] width 15 height 10
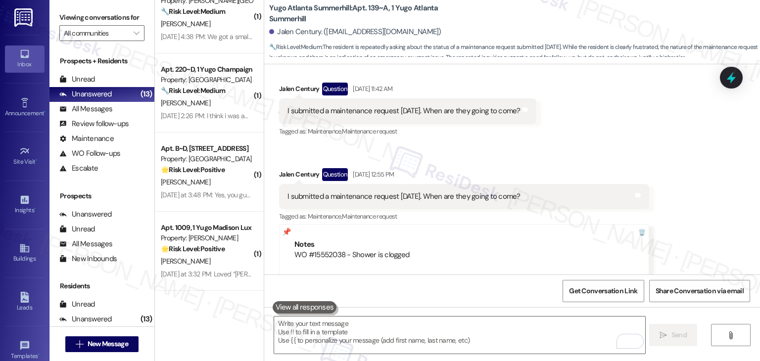
scroll to position [7556, 0]
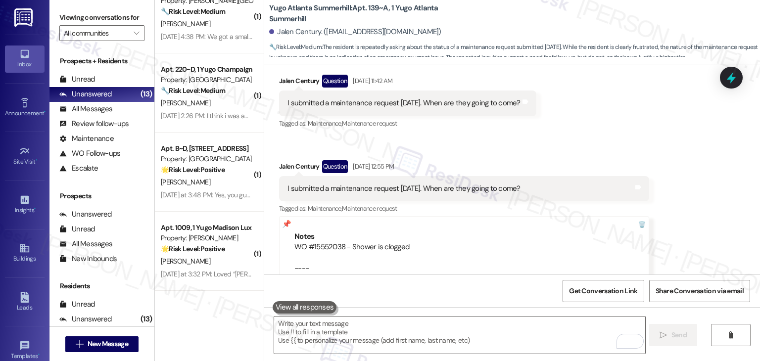
click at [651, 175] on div "Received via SMS Jalen Century Question Aug 19, 2025 at 11:18 AM I submitted a …" at bounding box center [512, 137] width 496 height 340
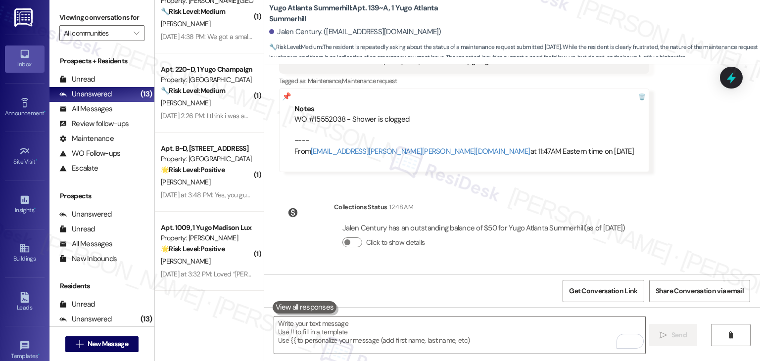
scroll to position [7726, 0]
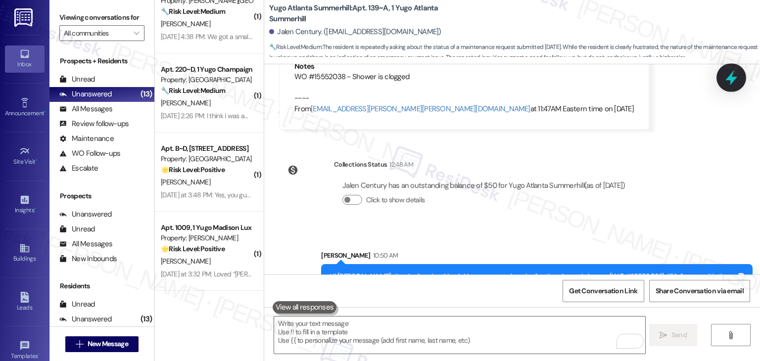
click at [734, 76] on icon at bounding box center [731, 77] width 17 height 17
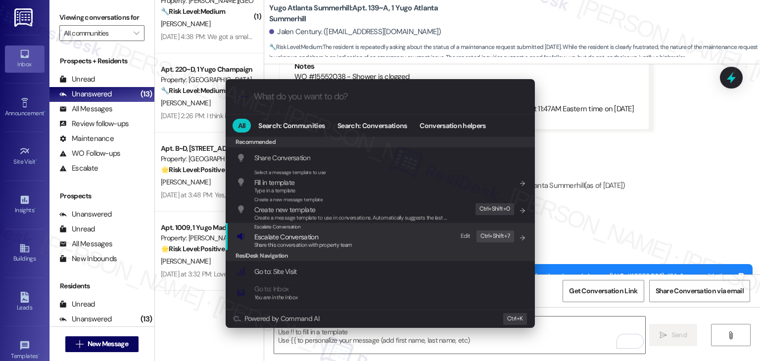
click at [329, 243] on span "Share this conversation with property team" at bounding box center [303, 244] width 98 height 7
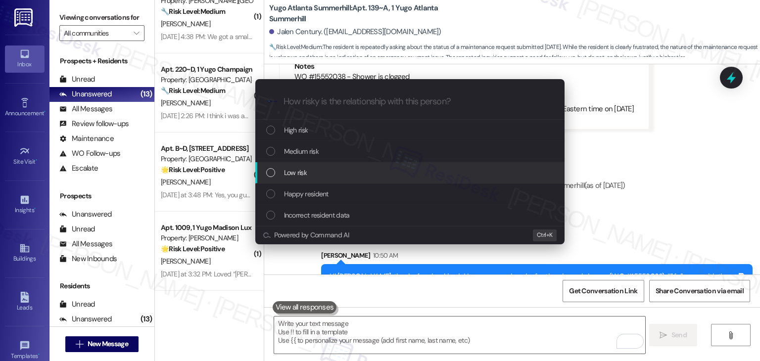
click at [274, 172] on div "List of options" at bounding box center [270, 172] width 9 height 9
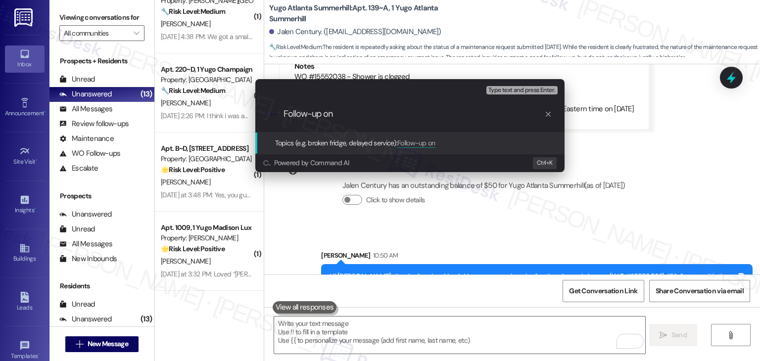
paste input "WO #15552038 – Clogged Shower"
type input "Follow-up on WO #15552038 – Clogged Shower"
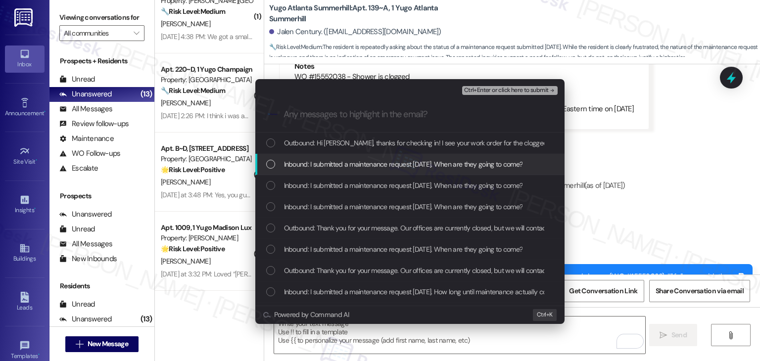
click at [267, 165] on div "List of options" at bounding box center [270, 164] width 9 height 9
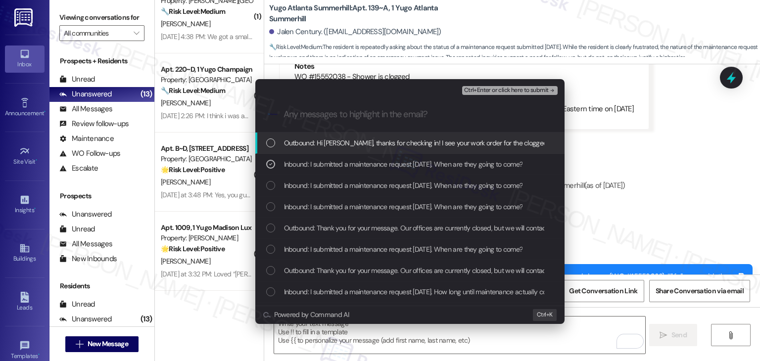
click at [487, 90] on span "Ctrl+Enter or click here to submit" at bounding box center [506, 90] width 85 height 7
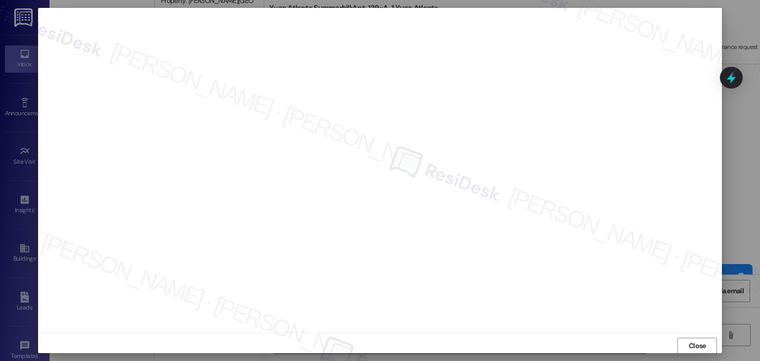
scroll to position [6, 0]
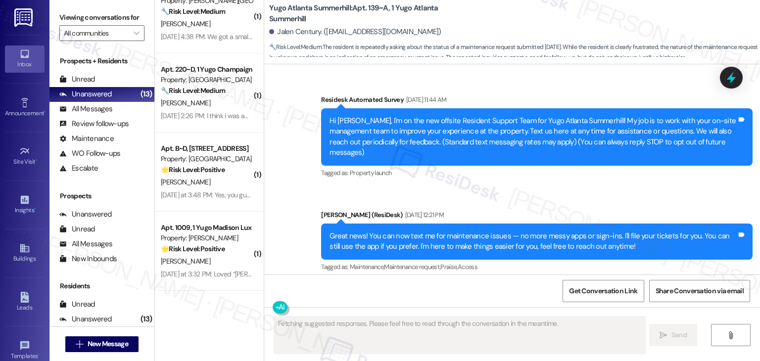
type textarea "Fetching suggested responses. Please feel free to read through the conversation…"
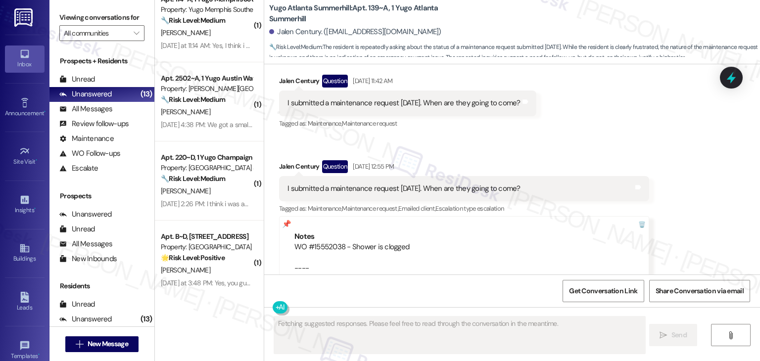
scroll to position [560, 0]
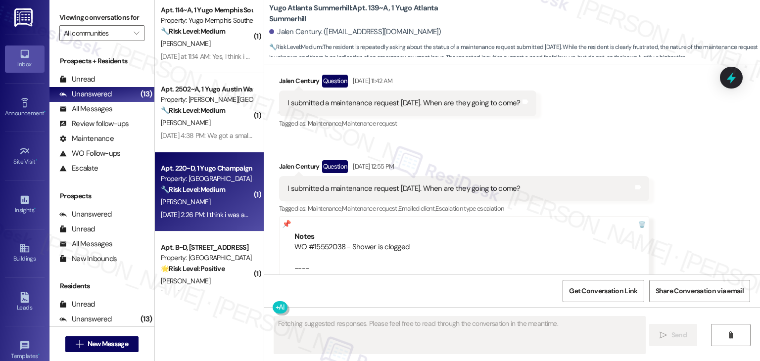
click at [213, 209] on div "Aug 19, 2025 at 2:26 PM: I think i was able to figure it out, I think it was be…" at bounding box center [206, 215] width 93 height 12
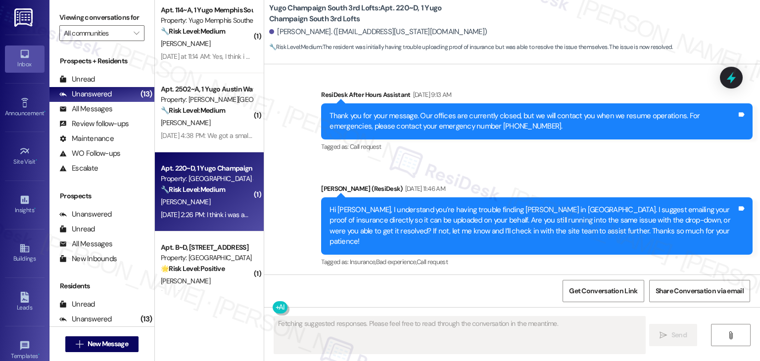
scroll to position [1567, 0]
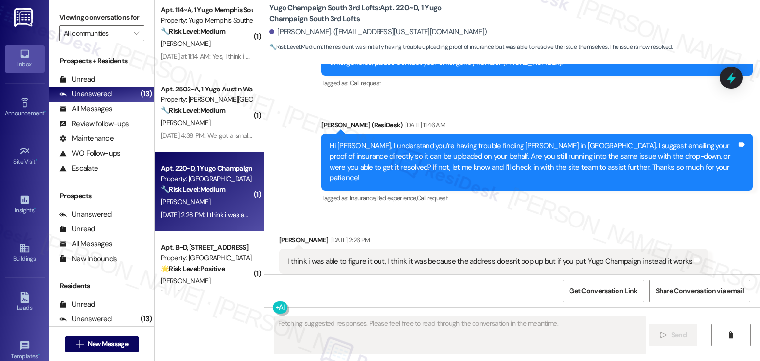
click at [441, 228] on div "Received via SMS [PERSON_NAME] [DATE] 2:26 PM I think i was able to figure it o…" at bounding box center [494, 262] width 444 height 69
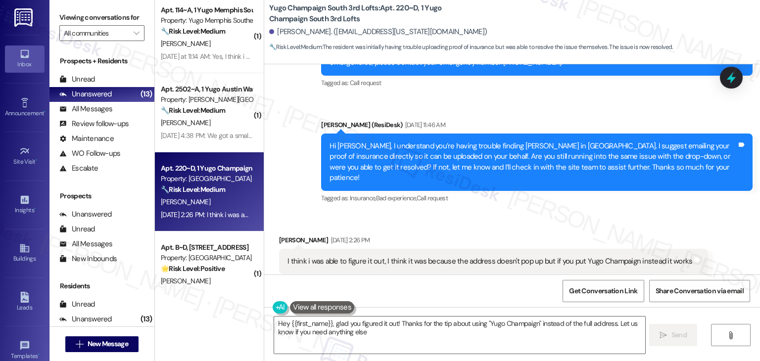
type textarea "Hey {{first_name}}, glad you figured it out! Thanks for the tip about using "Yu…"
click at [521, 281] on div "Get Conversation Link Share Conversation via email" at bounding box center [512, 291] width 496 height 33
click at [520, 283] on div "Get Conversation Link Share Conversation via email" at bounding box center [512, 291] width 496 height 33
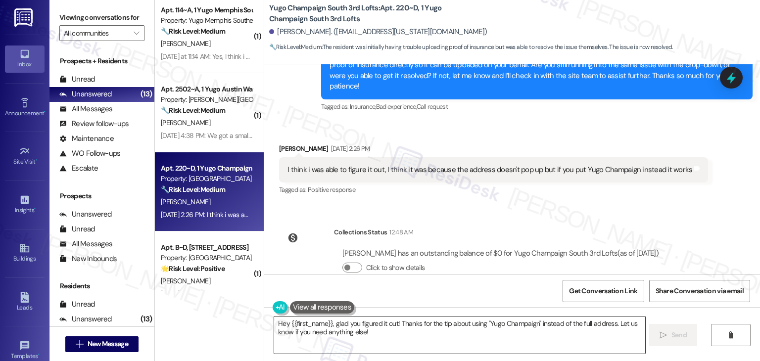
click at [568, 333] on textarea "Hey {{first_name}}, glad you figured it out! Thanks for the tip about using "Yu…" at bounding box center [459, 335] width 370 height 37
click at [687, 335] on span "Send" at bounding box center [678, 335] width 19 height 10
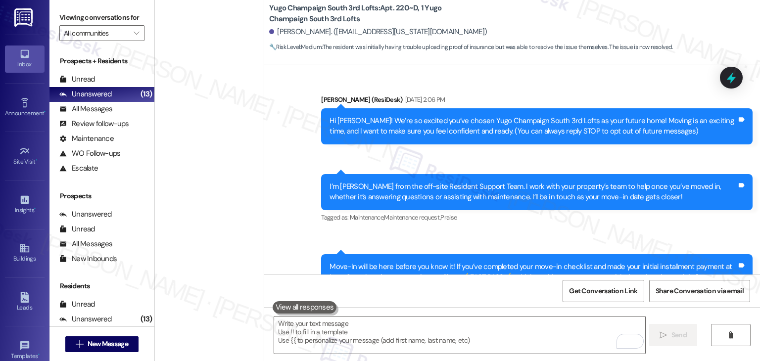
scroll to position [1567, 0]
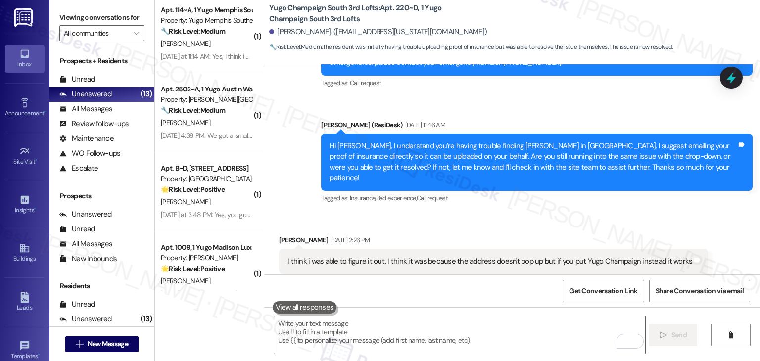
click at [537, 213] on div "Received via SMS [PERSON_NAME] [DATE] 2:26 PM I think i was able to figure it o…" at bounding box center [512, 255] width 496 height 84
click at [539, 213] on div "Received via SMS [PERSON_NAME] [DATE] 2:26 PM I think i was able to figure it o…" at bounding box center [512, 255] width 496 height 84
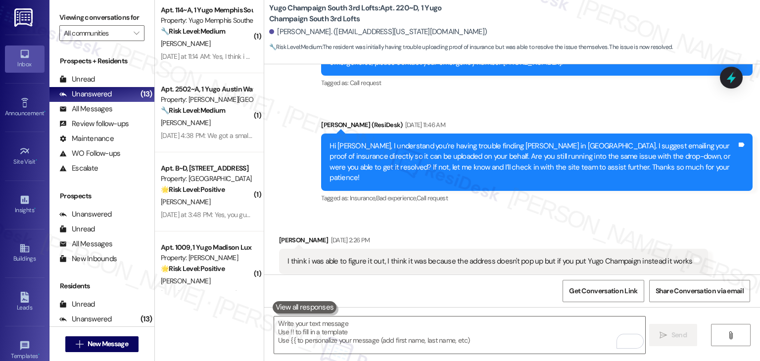
click at [539, 213] on div "Received via SMS [PERSON_NAME] [DATE] 2:26 PM I think i was able to figure it o…" at bounding box center [512, 255] width 496 height 84
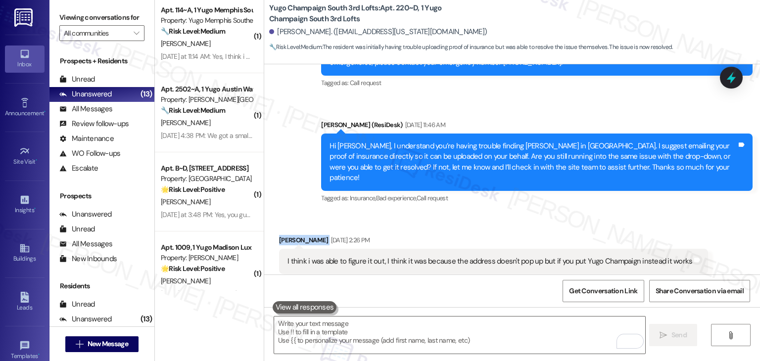
click at [539, 213] on div "Received via SMS [PERSON_NAME] [DATE] 2:26 PM I think i was able to figure it o…" at bounding box center [512, 255] width 496 height 84
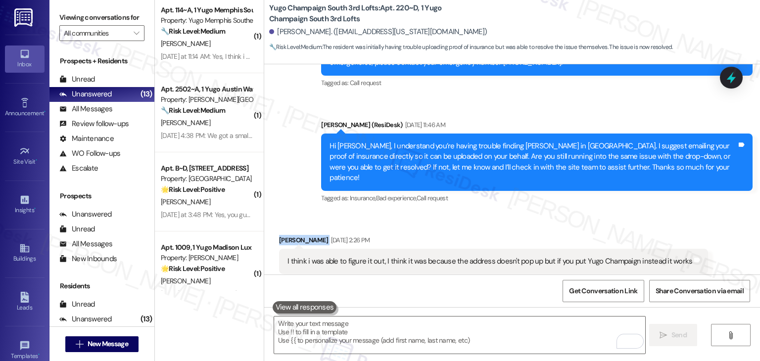
click at [539, 213] on div "Received via SMS [PERSON_NAME] [DATE] 2:26 PM I think i was able to figure it o…" at bounding box center [512, 255] width 496 height 84
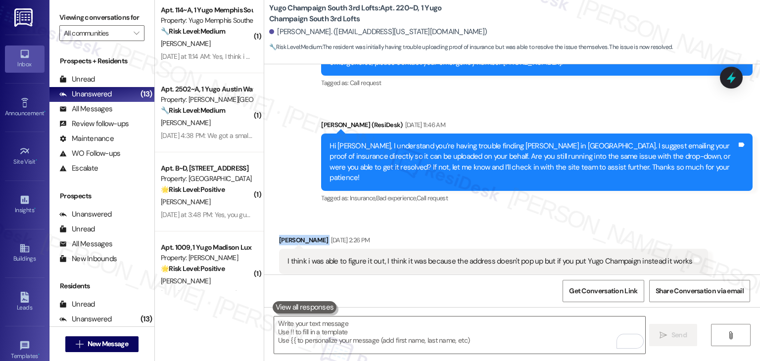
click at [539, 213] on div "Received via SMS [PERSON_NAME] [DATE] 2:26 PM I think i was able to figure it o…" at bounding box center [512, 255] width 496 height 84
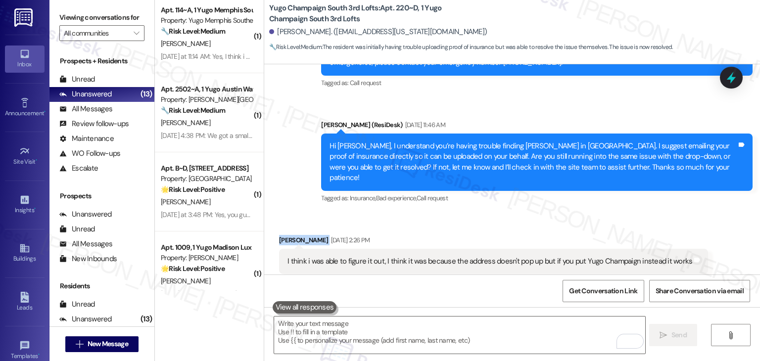
click at [539, 213] on div "Received via SMS [PERSON_NAME] [DATE] 2:26 PM I think i was able to figure it o…" at bounding box center [512, 255] width 496 height 84
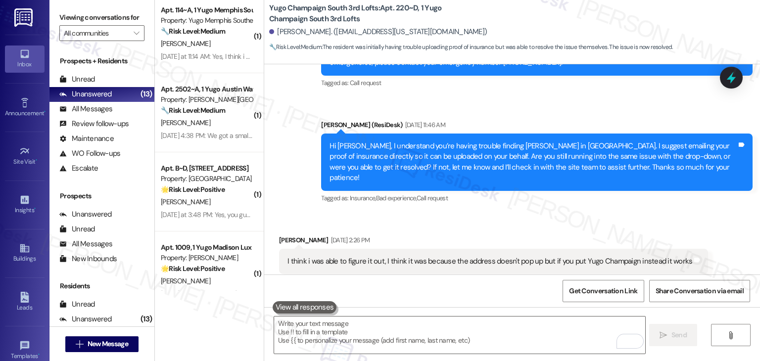
click at [539, 213] on div "Received via SMS [PERSON_NAME] [DATE] 2:26 PM I think i was able to figure it o…" at bounding box center [512, 255] width 496 height 84
click at [533, 213] on div "Received via SMS [PERSON_NAME] [DATE] 2:26 PM I think i was able to figure it o…" at bounding box center [512, 255] width 496 height 84
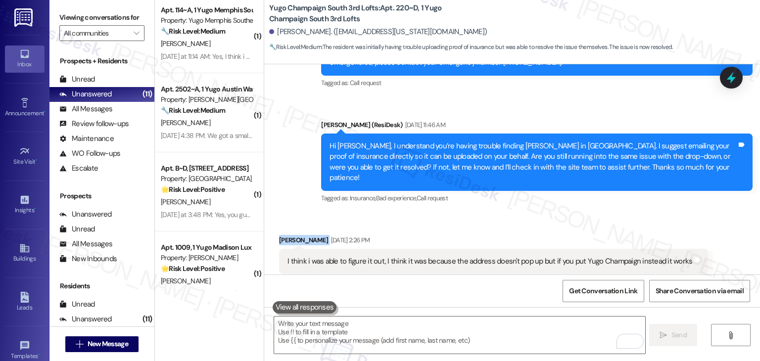
click at [533, 213] on div "Received via SMS [PERSON_NAME] [DATE] 2:26 PM I think i was able to figure it o…" at bounding box center [512, 255] width 496 height 84
click at [532, 213] on div "Received via SMS [PERSON_NAME] [DATE] 2:26 PM I think i was able to figure it o…" at bounding box center [512, 255] width 496 height 84
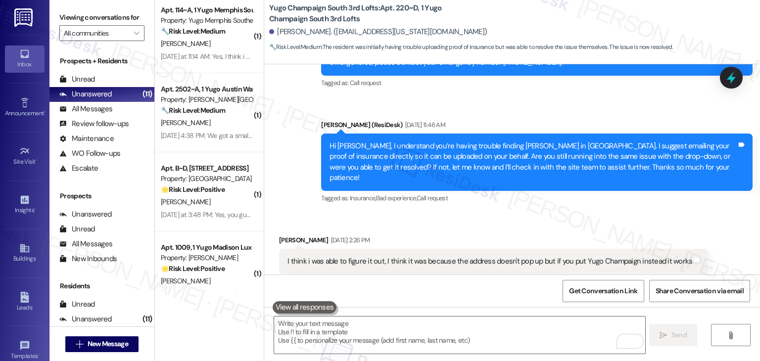
click at [532, 213] on div "Received via SMS [PERSON_NAME] [DATE] 2:26 PM I think i was able to figure it o…" at bounding box center [512, 255] width 496 height 84
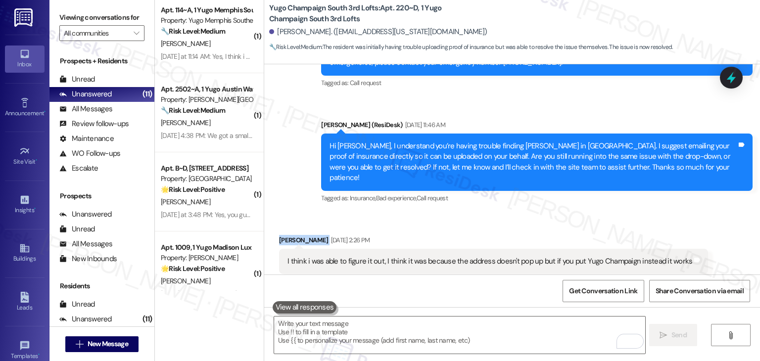
click at [532, 213] on div "Received via SMS [PERSON_NAME] [DATE] 2:26 PM I think i was able to figure it o…" at bounding box center [512, 255] width 496 height 84
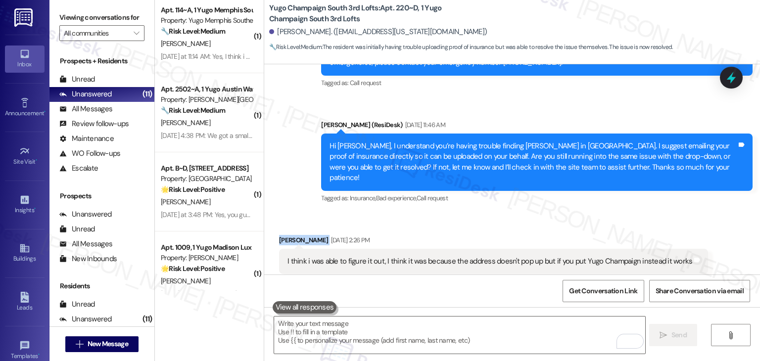
click at [532, 213] on div "Received via SMS [PERSON_NAME] [DATE] 2:26 PM I think i was able to figure it o…" at bounding box center [512, 255] width 496 height 84
click at [533, 213] on div "Received via SMS [PERSON_NAME] [DATE] 2:26 PM I think i was able to figure it o…" at bounding box center [512, 255] width 496 height 84
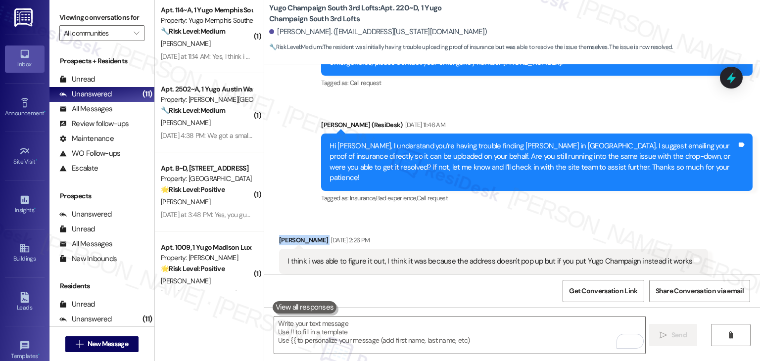
click at [533, 213] on div "Received via SMS [PERSON_NAME] [DATE] 2:26 PM I think i was able to figure it o…" at bounding box center [512, 255] width 496 height 84
click at [534, 213] on div "Received via SMS [PERSON_NAME] [DATE] 2:26 PM I think i was able to figure it o…" at bounding box center [512, 255] width 496 height 84
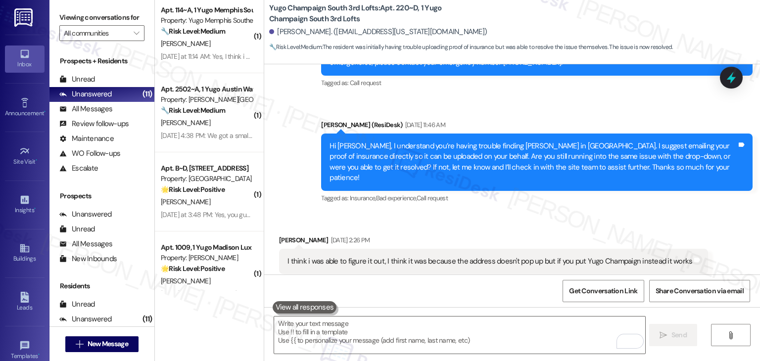
click at [535, 213] on div "Received via SMS [PERSON_NAME] [DATE] 2:26 PM I think i was able to figure it o…" at bounding box center [512, 255] width 496 height 84
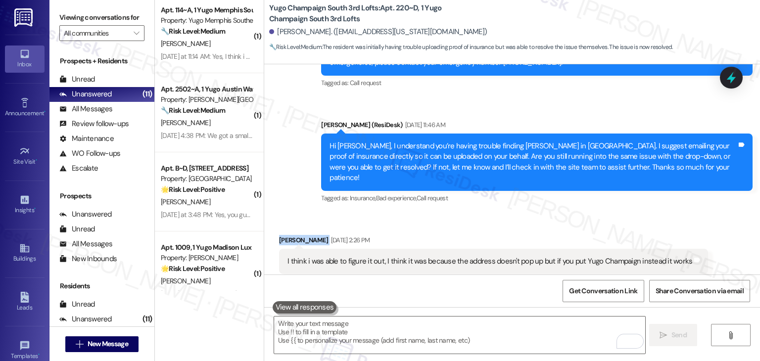
click at [535, 213] on div "Received via SMS [PERSON_NAME] [DATE] 2:26 PM I think i was able to figure it o…" at bounding box center [512, 255] width 496 height 84
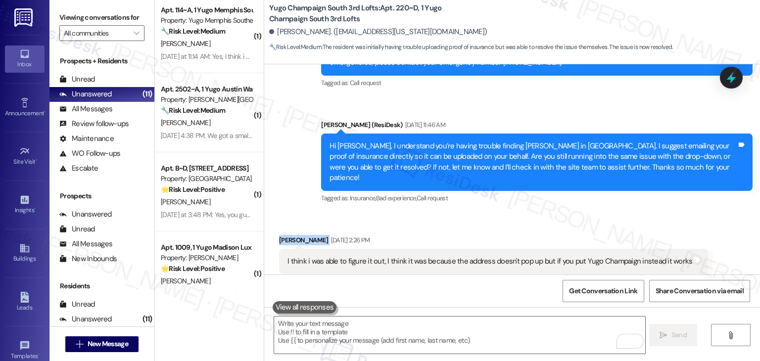
click at [535, 213] on div "Received via SMS [PERSON_NAME] [DATE] 2:26 PM I think i was able to figure it o…" at bounding box center [512, 255] width 496 height 84
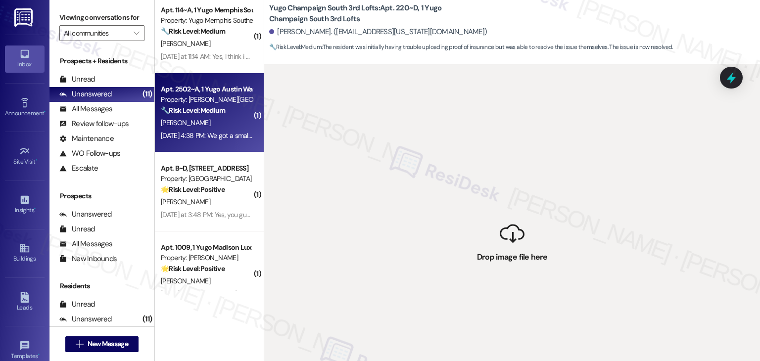
click at [214, 136] on div "[DATE] 4:38 PM: We got a small couch when there are 6 people in our room [DATE]…" at bounding box center [268, 135] width 215 height 9
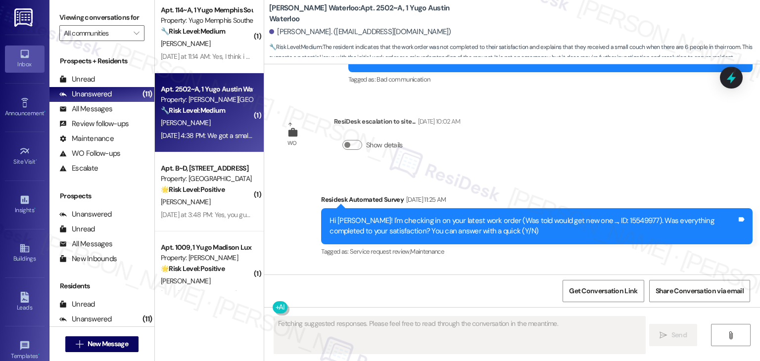
scroll to position [2030, 0]
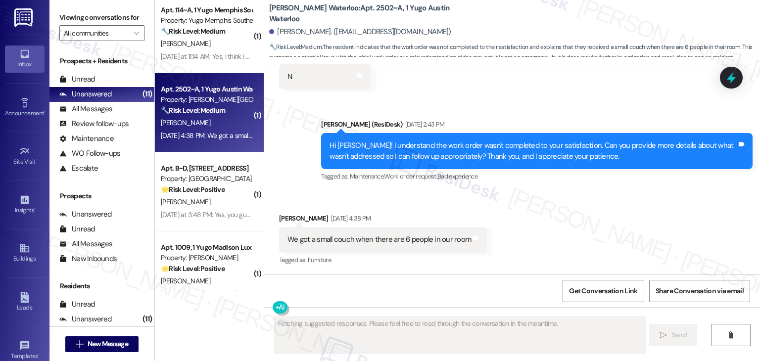
click at [571, 208] on div "Received via SMS [PERSON_NAME] [DATE] 4:38 PM We got a small couch when there a…" at bounding box center [512, 233] width 496 height 84
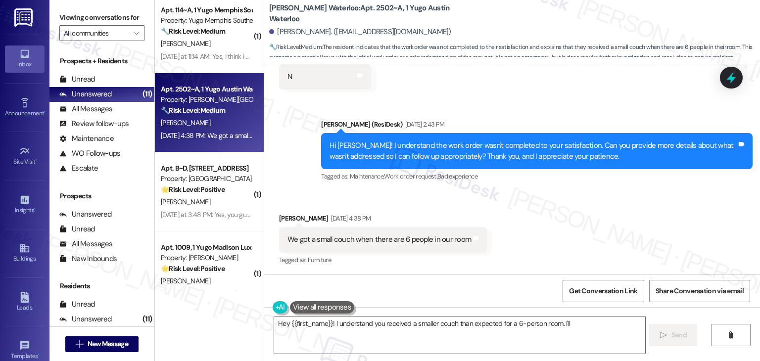
click at [571, 208] on div "Received via SMS [PERSON_NAME] [DATE] 4:38 PM We got a small couch when there a…" at bounding box center [512, 233] width 496 height 84
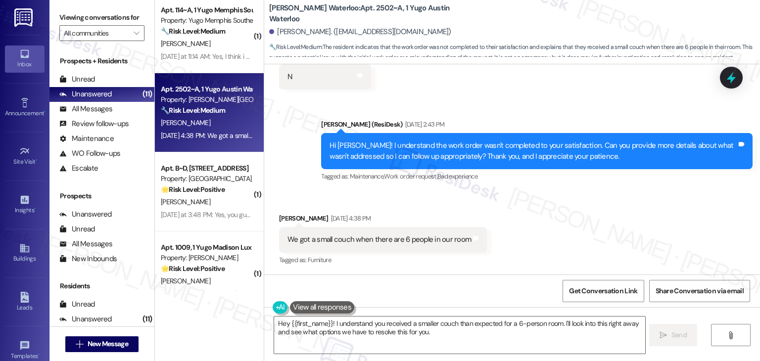
click at [571, 208] on div "Received via SMS [PERSON_NAME] [DATE] 4:38 PM We got a small couch when there a…" at bounding box center [512, 233] width 496 height 84
click at [571, 209] on div "Received via SMS [PERSON_NAME] [DATE] 4:38 PM We got a small couch when there a…" at bounding box center [512, 233] width 496 height 84
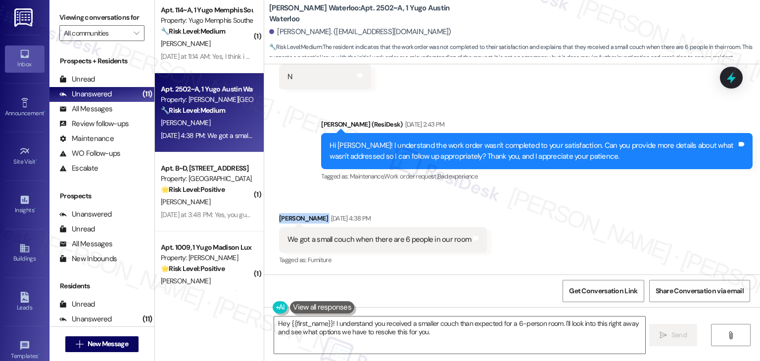
click at [571, 209] on div "Received via SMS [PERSON_NAME] [DATE] 4:38 PM We got a small couch when there a…" at bounding box center [512, 233] width 496 height 84
click at [572, 209] on div "Received via SMS [PERSON_NAME] [DATE] 4:38 PM We got a small couch when there a…" at bounding box center [512, 233] width 496 height 84
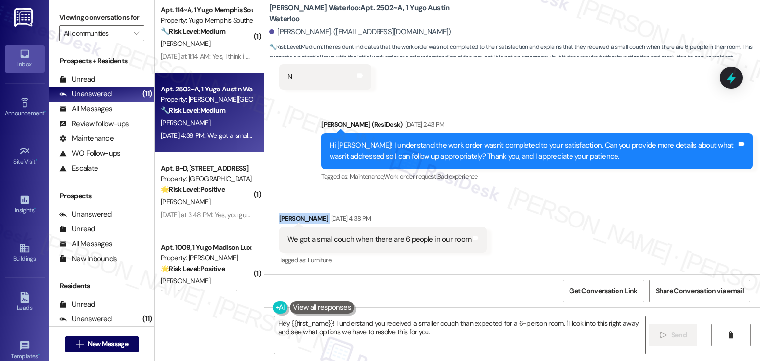
click at [572, 209] on div "Received via SMS [PERSON_NAME] [DATE] 4:38 PM We got a small couch when there a…" at bounding box center [512, 233] width 496 height 84
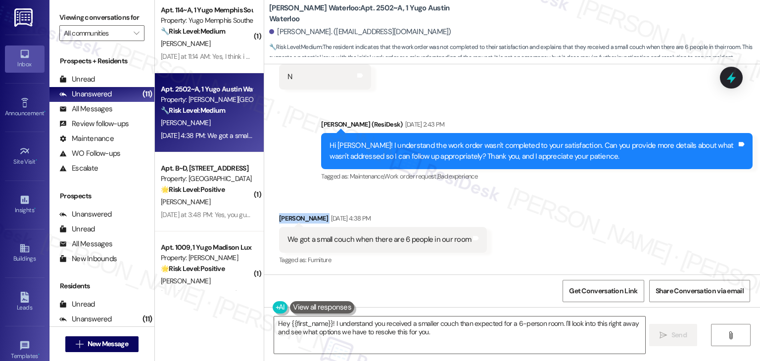
click at [572, 209] on div "Received via SMS [PERSON_NAME] [DATE] 4:38 PM We got a small couch when there a…" at bounding box center [512, 233] width 496 height 84
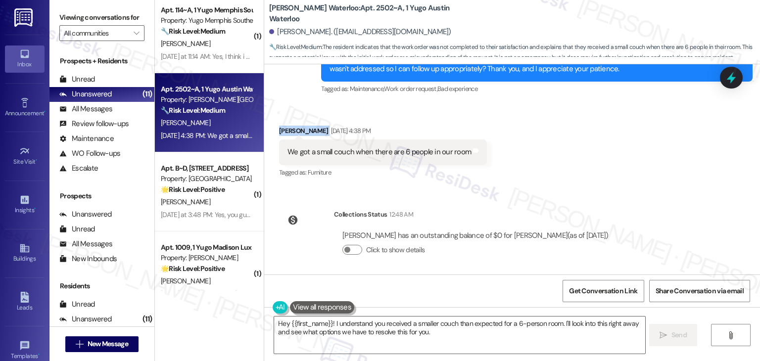
scroll to position [2122, 0]
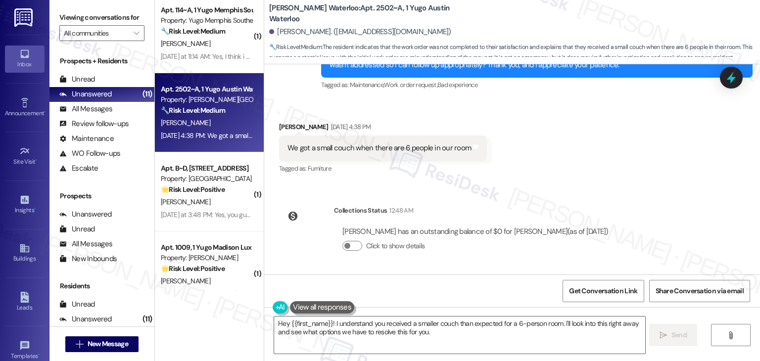
click at [562, 180] on div "Received via SMS [PERSON_NAME] [DATE] 4:38 PM We got a small couch when there a…" at bounding box center [512, 141] width 496 height 84
click at [562, 178] on div "Received via SMS [PERSON_NAME] [DATE] 4:38 PM We got a small couch when there a…" at bounding box center [512, 141] width 496 height 84
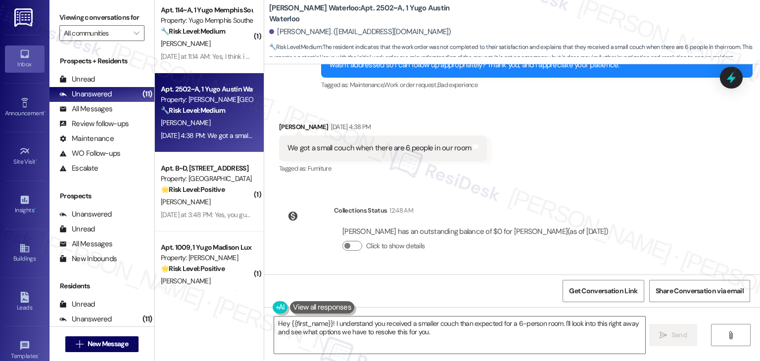
click at [562, 178] on div "Received via SMS [PERSON_NAME] [DATE] 4:38 PM We got a small couch when there a…" at bounding box center [512, 141] width 496 height 84
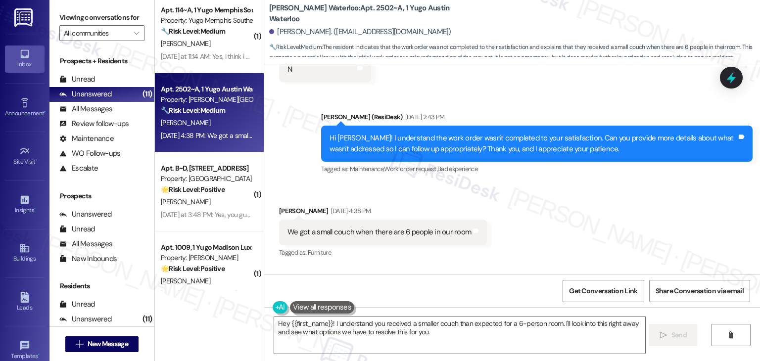
scroll to position [2023, 0]
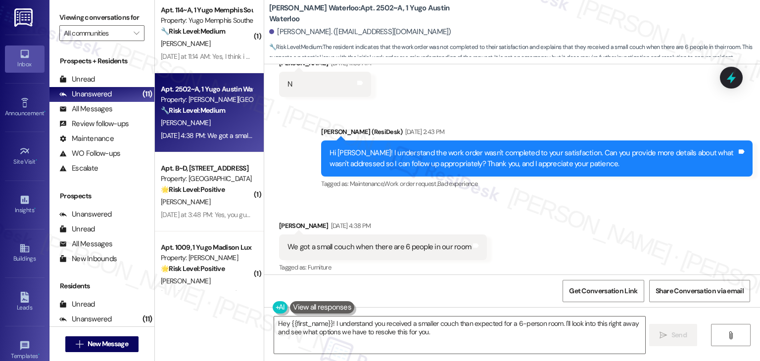
click at [563, 211] on div "Received via SMS [PERSON_NAME] [DATE] 4:38 PM We got a small couch when there a…" at bounding box center [512, 240] width 496 height 84
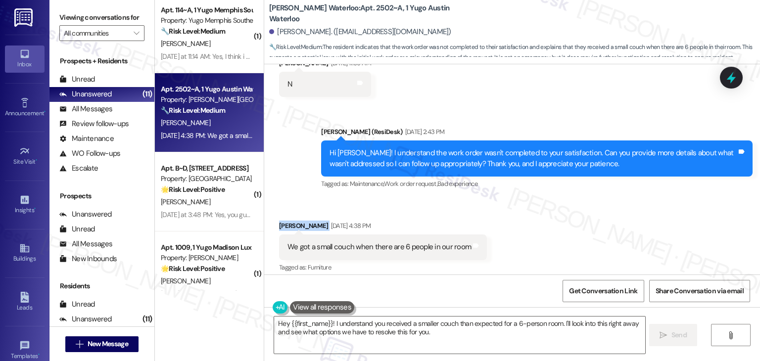
click at [563, 211] on div "Received via SMS [PERSON_NAME] [DATE] 4:38 PM We got a small couch when there a…" at bounding box center [512, 240] width 496 height 84
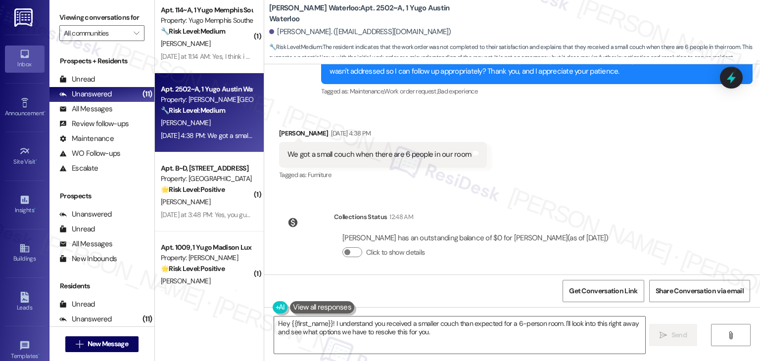
scroll to position [2122, 0]
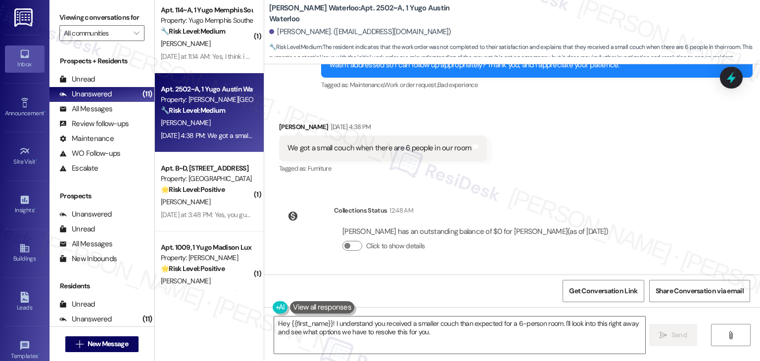
click at [569, 186] on div "Announcement, sent via SMS [PERSON_NAME] (ResiDesk) [DATE] 2:34 PM Hi [PERSON_N…" at bounding box center [512, 169] width 496 height 210
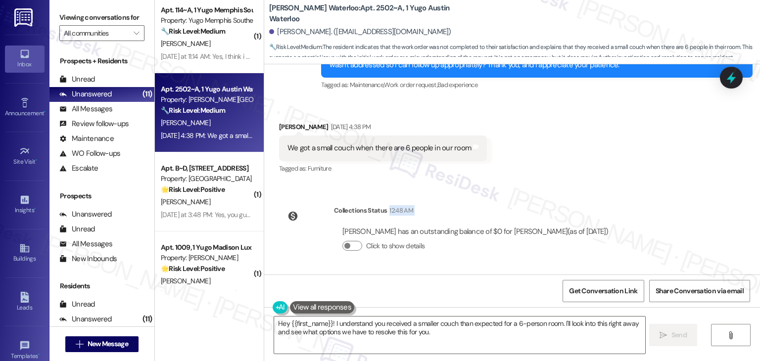
click at [569, 186] on div "Announcement, sent via SMS [PERSON_NAME] (ResiDesk) [DATE] 2:34 PM Hi [PERSON_N…" at bounding box center [512, 169] width 496 height 210
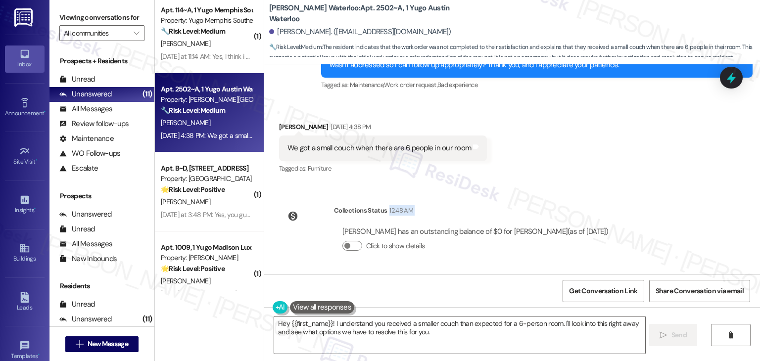
click at [569, 186] on div "Announcement, sent via SMS [PERSON_NAME] (ResiDesk) [DATE] 2:34 PM Hi [PERSON_N…" at bounding box center [512, 169] width 496 height 210
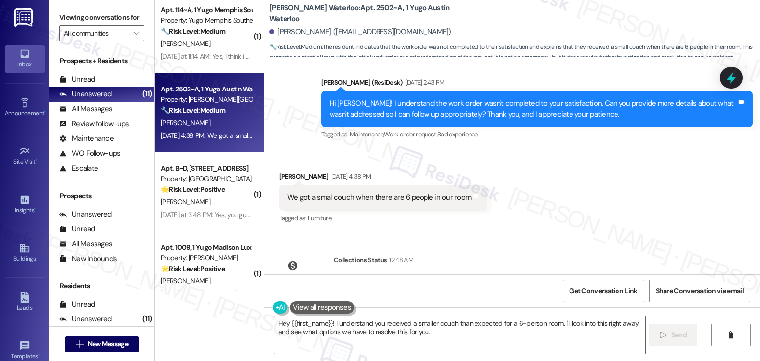
click at [569, 186] on div "Received via SMS [PERSON_NAME] [DATE] 4:38 PM We got a small couch when there a…" at bounding box center [512, 191] width 496 height 84
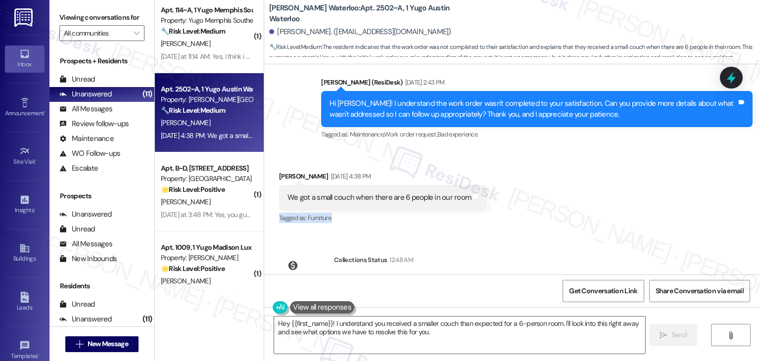
click at [569, 186] on div "Received via SMS [PERSON_NAME] [DATE] 4:38 PM We got a small couch when there a…" at bounding box center [512, 191] width 496 height 84
click at [570, 186] on div "Received via SMS [PERSON_NAME] [DATE] 4:38 PM We got a small couch when there a…" at bounding box center [512, 191] width 496 height 84
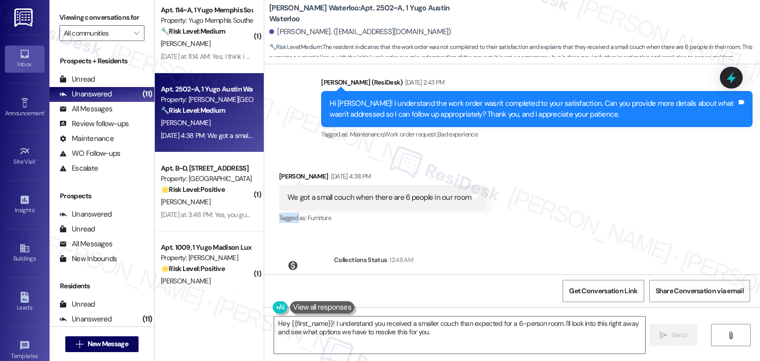
click at [570, 186] on div "Received via SMS [PERSON_NAME] [DATE] 4:38 PM We got a small couch when there a…" at bounding box center [512, 191] width 496 height 84
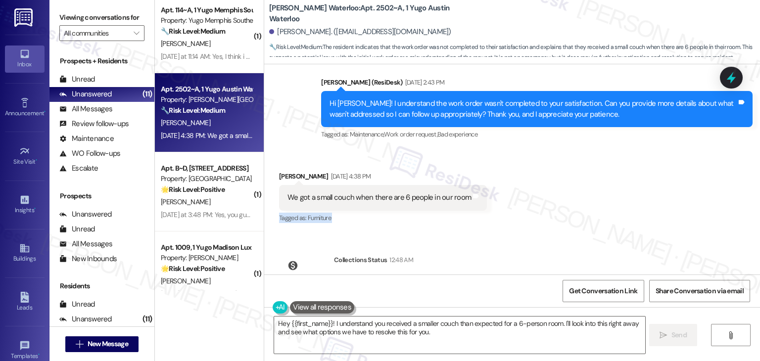
scroll to position [2122, 0]
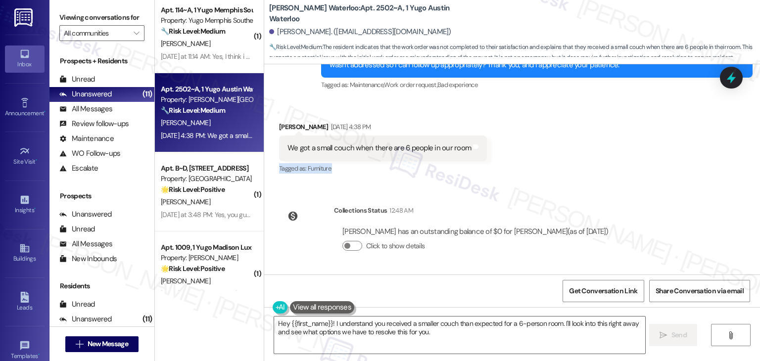
click at [576, 178] on div "Received via SMS [PERSON_NAME] [DATE] 4:38 PM We got a small couch when there a…" at bounding box center [512, 141] width 496 height 84
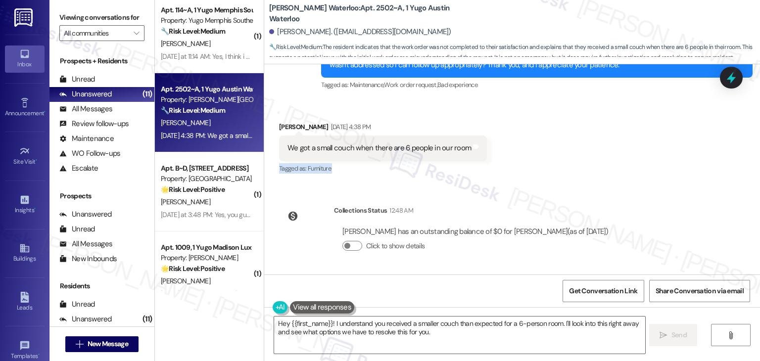
click at [576, 178] on div "Received via SMS [PERSON_NAME] [DATE] 4:38 PM We got a small couch when there a…" at bounding box center [512, 141] width 496 height 84
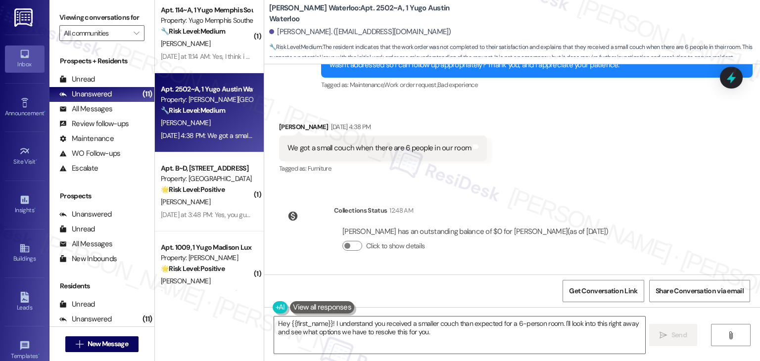
click at [576, 178] on div "Received via SMS [PERSON_NAME] [DATE] 4:38 PM We got a small couch when there a…" at bounding box center [512, 141] width 496 height 84
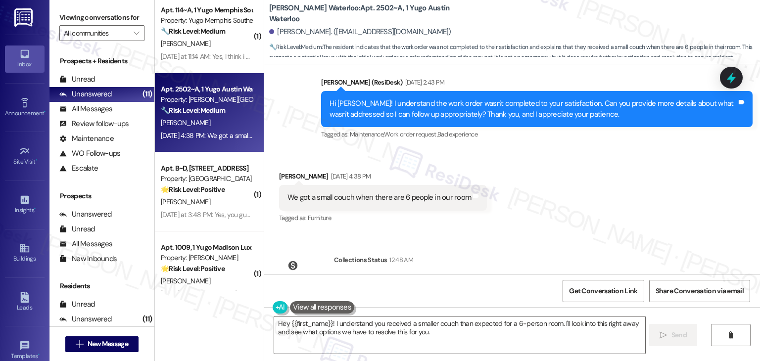
click at [568, 184] on div "Received via SMS [PERSON_NAME] [DATE] 4:38 PM We got a small couch when there a…" at bounding box center [512, 191] width 496 height 84
click at [568, 185] on div "Received via SMS [PERSON_NAME] [DATE] 4:38 PM We got a small couch when there a…" at bounding box center [512, 191] width 496 height 84
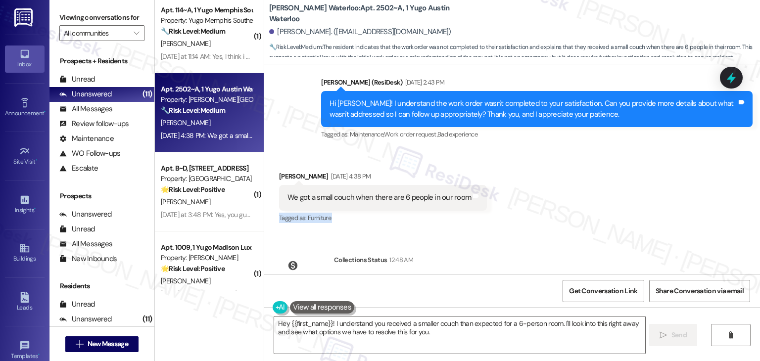
click at [568, 185] on div "Received via SMS [PERSON_NAME] [DATE] 4:38 PM We got a small couch when there a…" at bounding box center [512, 191] width 496 height 84
click at [412, 108] on div "Hi [PERSON_NAME]! I understand the work order wasn't completed to your satisfac…" at bounding box center [532, 108] width 407 height 21
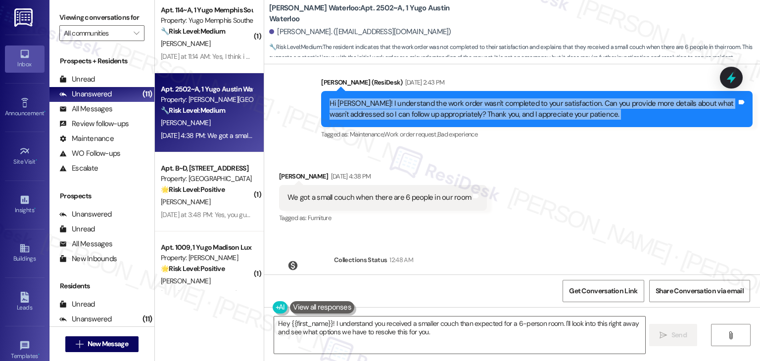
click at [412, 108] on div "Hi [PERSON_NAME]! I understand the work order wasn't completed to your satisfac…" at bounding box center [532, 108] width 407 height 21
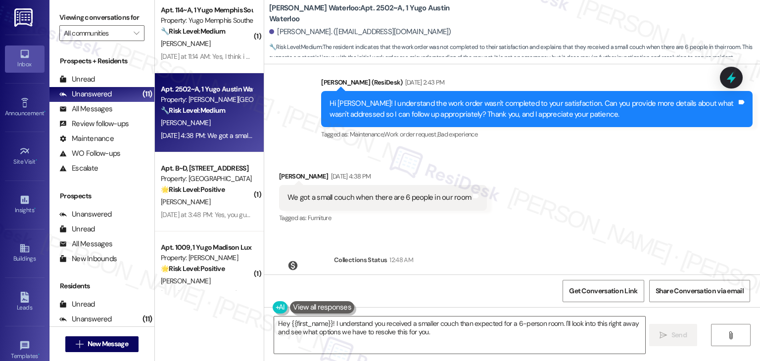
click at [586, 226] on div "Received via SMS [PERSON_NAME] [DATE] 4:38 PM We got a small couch when there a…" at bounding box center [512, 191] width 496 height 84
click at [575, 197] on div "Received via SMS [PERSON_NAME] [DATE] 4:38 PM We got a small couch when there a…" at bounding box center [512, 191] width 496 height 84
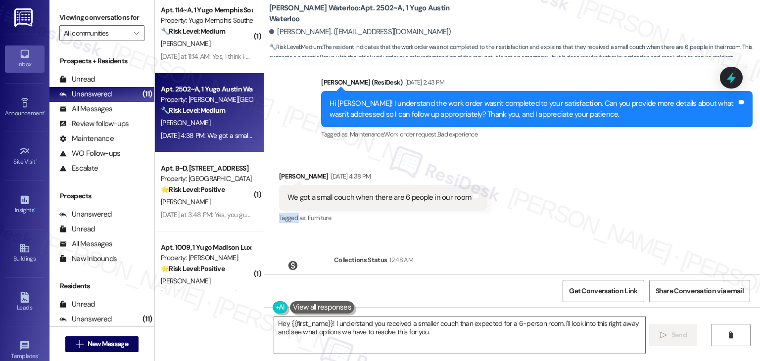
click at [575, 197] on div "Received via SMS [PERSON_NAME] [DATE] 4:38 PM We got a small couch when there a…" at bounding box center [512, 191] width 496 height 84
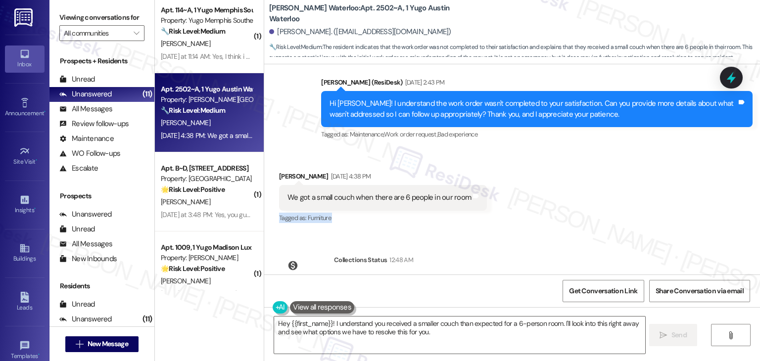
click at [575, 197] on div "Received via SMS [PERSON_NAME] [DATE] 4:38 PM We got a small couch when there a…" at bounding box center [512, 191] width 496 height 84
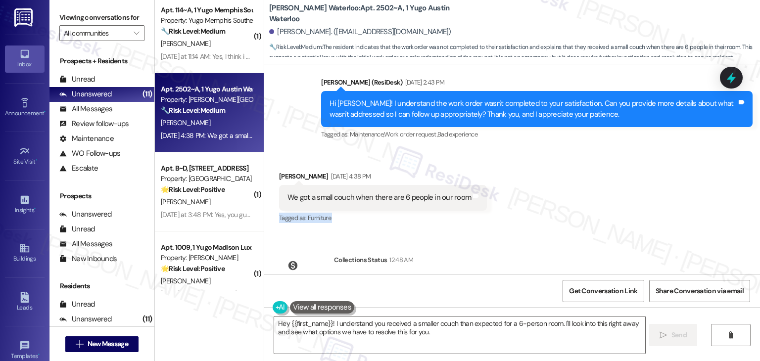
click at [575, 197] on div "Received via SMS [PERSON_NAME] [DATE] 4:38 PM We got a small couch when there a…" at bounding box center [512, 191] width 496 height 84
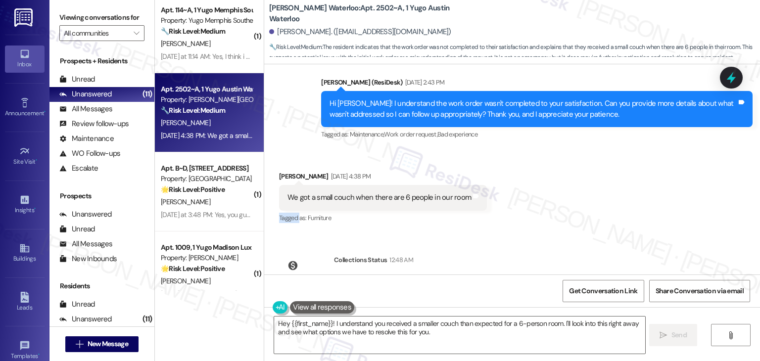
click at [575, 197] on div "Received via SMS [PERSON_NAME] [DATE] 4:38 PM We got a small couch when there a…" at bounding box center [512, 191] width 496 height 84
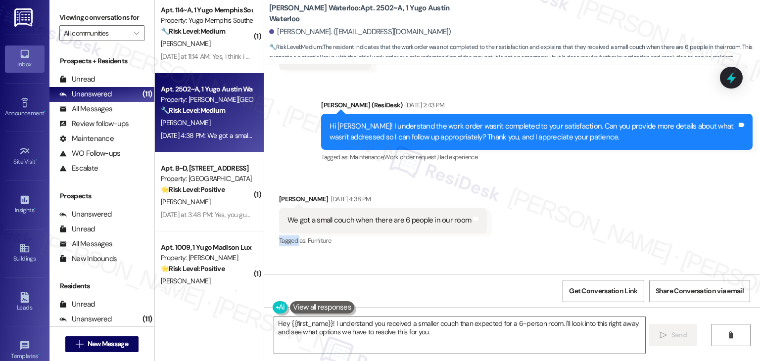
scroll to position [2023, 0]
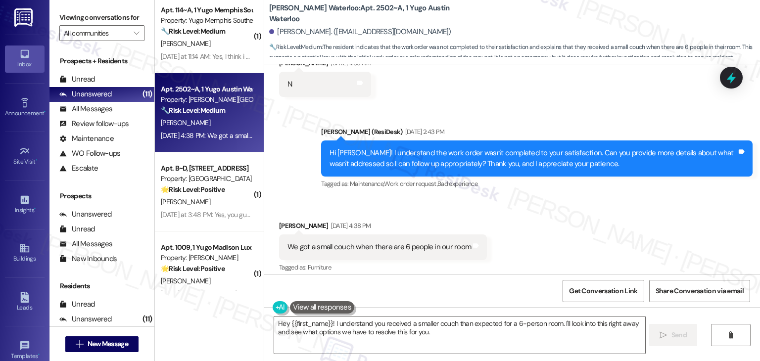
click at [575, 197] on div "Sent via SMS [PERSON_NAME] (ResiDesk) [DATE] 2:43 PM Hi [PERSON_NAME]! I unders…" at bounding box center [537, 158] width 446 height 79
click at [521, 167] on div "Hi [PERSON_NAME]! I understand the work order wasn't completed to your satisfac…" at bounding box center [532, 158] width 407 height 21
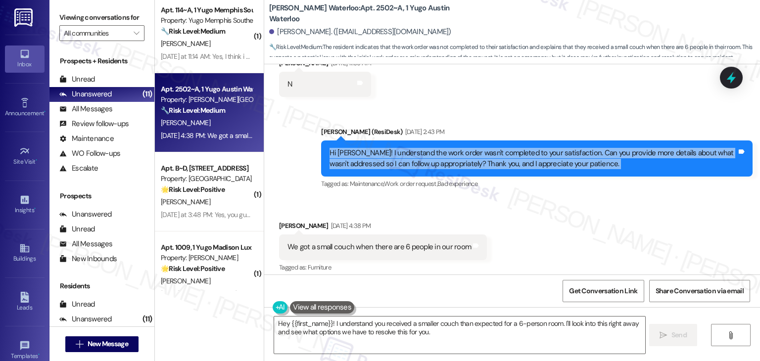
click at [521, 167] on div "Hi [PERSON_NAME]! I understand the work order wasn't completed to your satisfac…" at bounding box center [532, 158] width 407 height 21
copy div "Hi [PERSON_NAME]! I understand the work order wasn't completed to your satisfac…"
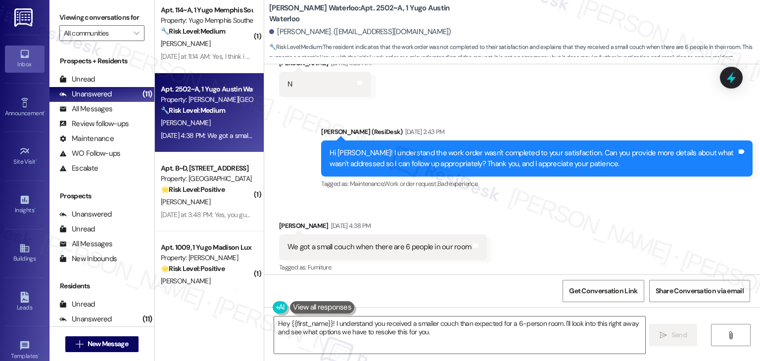
click at [562, 218] on div "Received via SMS [PERSON_NAME] [DATE] 4:38 PM We got a small couch when there a…" at bounding box center [512, 240] width 496 height 84
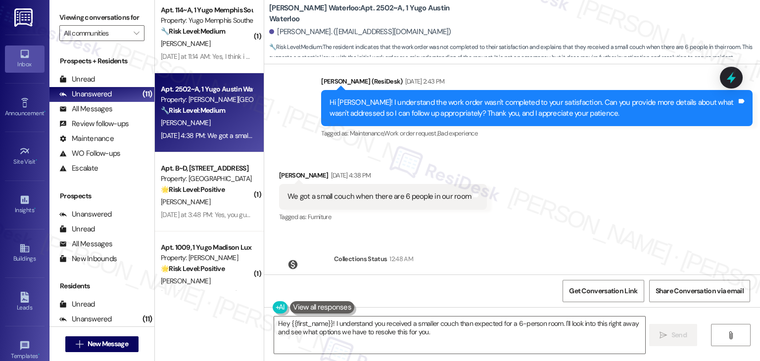
scroll to position [2122, 0]
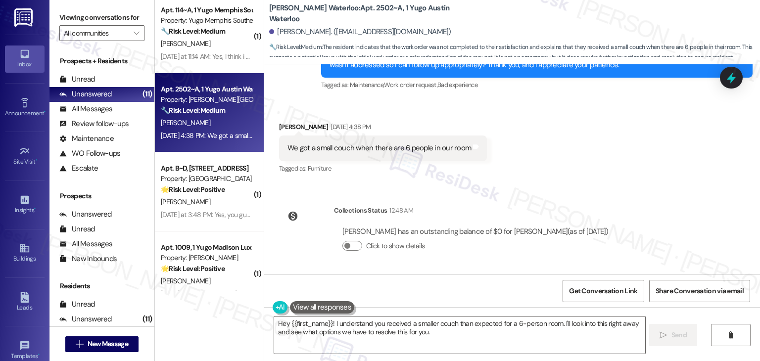
click at [548, 134] on div "Received via SMS [PERSON_NAME] [DATE] 4:38 PM We got a small couch when there a…" at bounding box center [512, 141] width 496 height 84
click at [342, 156] on div "We got a small couch when there are 6 people in our room Tags and notes" at bounding box center [383, 148] width 208 height 25
copy div "We got a small couch when there are 6 people in our room Tags and notes"
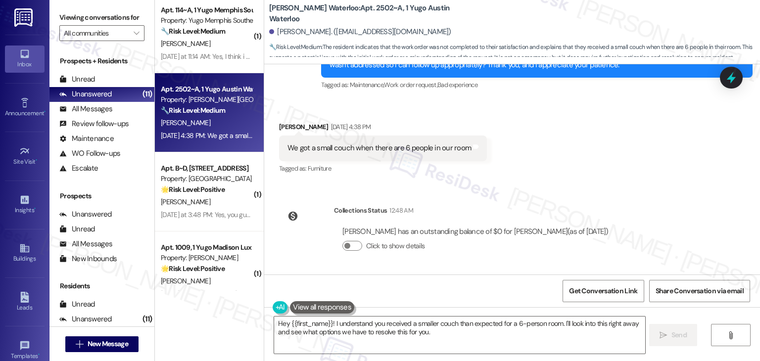
click at [699, 229] on div "Announcement, sent via SMS [PERSON_NAME] (ResiDesk) [DATE] 2:34 PM Hi [PERSON_N…" at bounding box center [512, 169] width 496 height 210
click at [408, 323] on textarea "Hey {{first_name}}! I understand you received a smaller couch than expected for…" at bounding box center [459, 335] width 370 height 37
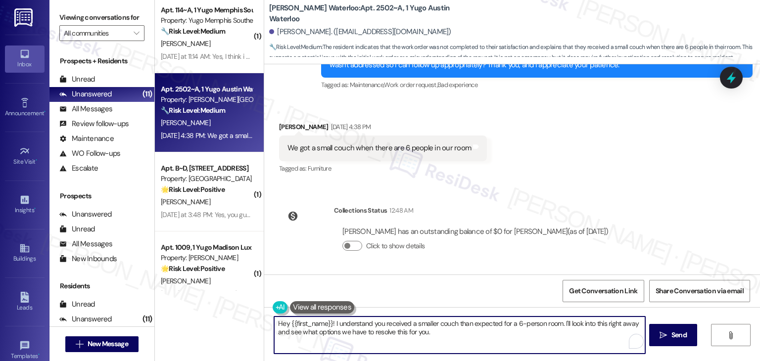
click at [408, 323] on textarea "Hey {{first_name}}! I understand you received a smaller couch than expected for…" at bounding box center [459, 335] width 370 height 37
paste textarea "Thanks for clarifying, Farah! I understand the concern about the couch size, es…"
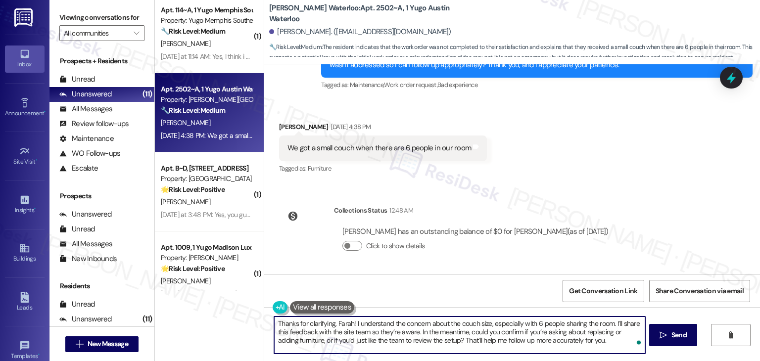
type textarea "Thanks for clarifying, Farah! I understand the concern about the couch size, es…"
click at [682, 218] on div "Announcement, sent via SMS [PERSON_NAME] (ResiDesk) [DATE] 2:34 PM Hi [PERSON_N…" at bounding box center [512, 169] width 496 height 210
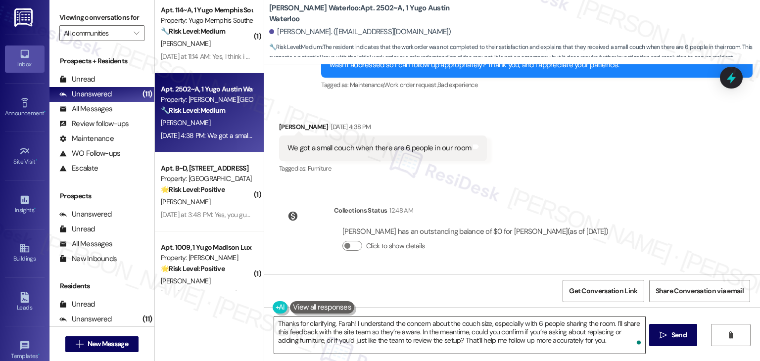
click at [589, 341] on textarea "Thanks for clarifying, Farah! I understand the concern about the couch size, es…" at bounding box center [459, 335] width 370 height 37
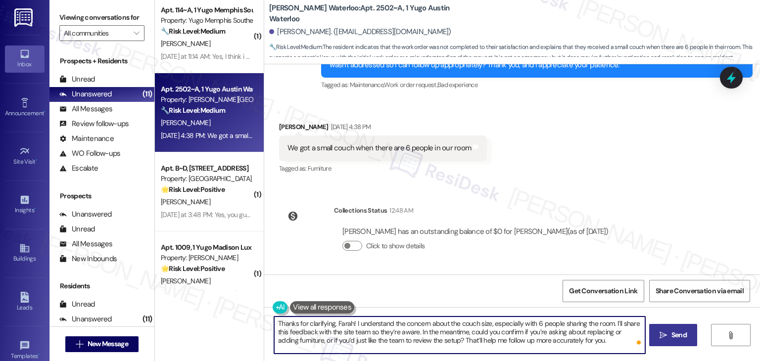
click at [684, 335] on span "Send" at bounding box center [678, 335] width 15 height 10
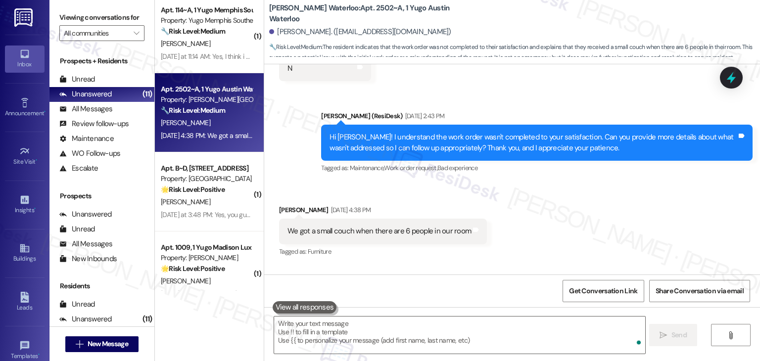
scroll to position [2030, 0]
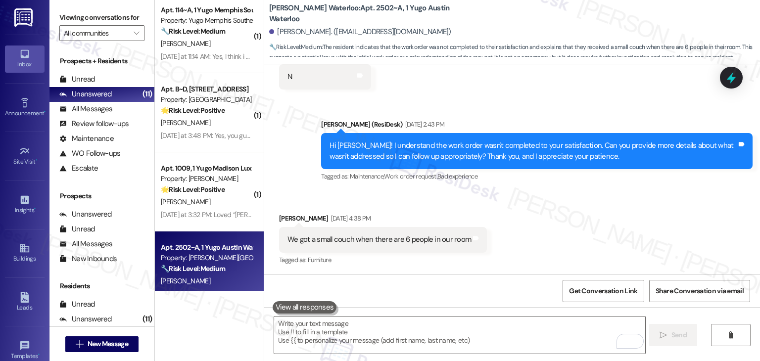
click at [651, 204] on div "Received via SMS [PERSON_NAME] [DATE] 4:38 PM We got a small couch when there a…" at bounding box center [512, 233] width 496 height 84
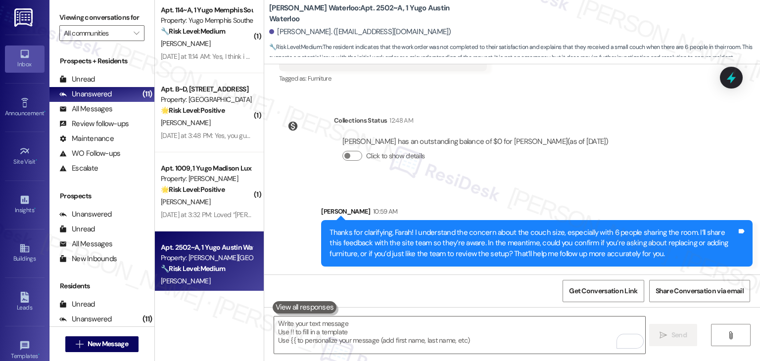
click at [657, 174] on div "Announcement, sent via SMS [PERSON_NAME] (ResiDesk) [DATE] 2:34 PM Hi [PERSON_N…" at bounding box center [512, 169] width 496 height 210
click at [659, 173] on div "Announcement, sent via SMS [PERSON_NAME] (ResiDesk) [DATE] 2:34 PM Hi [PERSON_N…" at bounding box center [512, 169] width 496 height 210
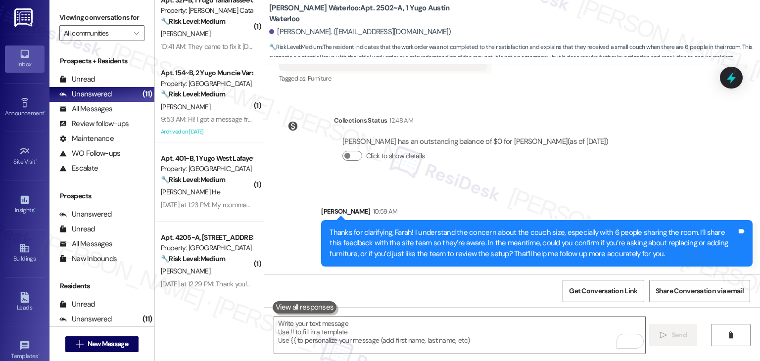
scroll to position [0, 0]
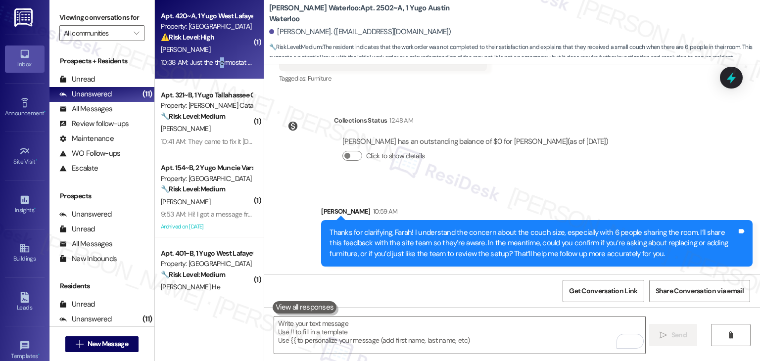
click at [216, 66] on div "10:38 AM: Just the thermostat was reading low battery, it was supposed to be fi…" at bounding box center [206, 62] width 93 height 12
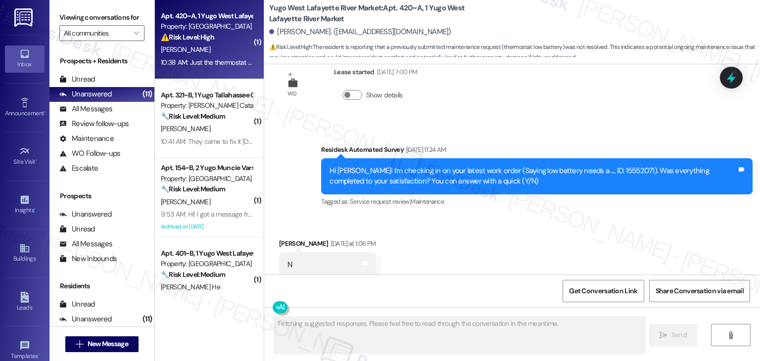
scroll to position [1951, 0]
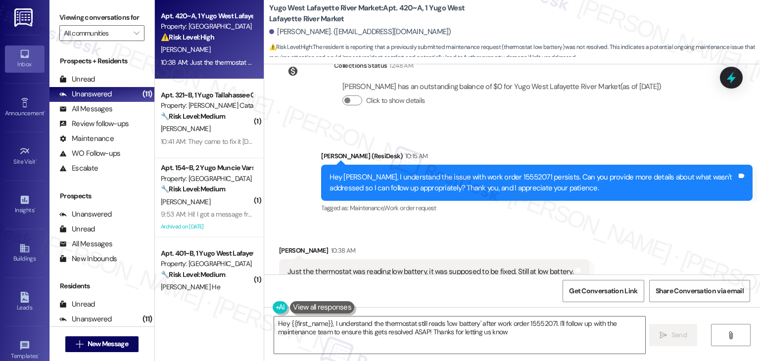
type textarea "Hey {{first_name}}, I understand the thermostat still reads 'low battery' after…"
click at [622, 223] on div "Received via SMS [PERSON_NAME] 10:38 AM Just the thermostat was reading low bat…" at bounding box center [512, 265] width 496 height 84
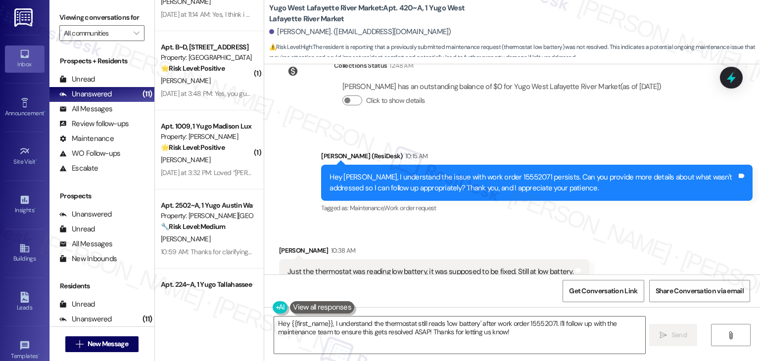
scroll to position [738, 0]
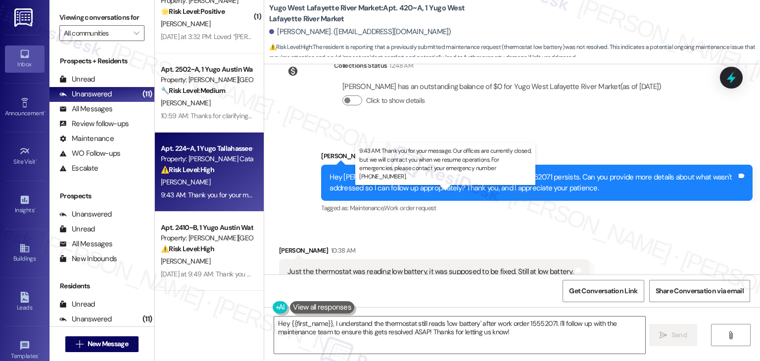
click at [186, 194] on div "9:43 AM: Thank you for your message. Our offices are currently closed, but we w…" at bounding box center [451, 194] width 580 height 9
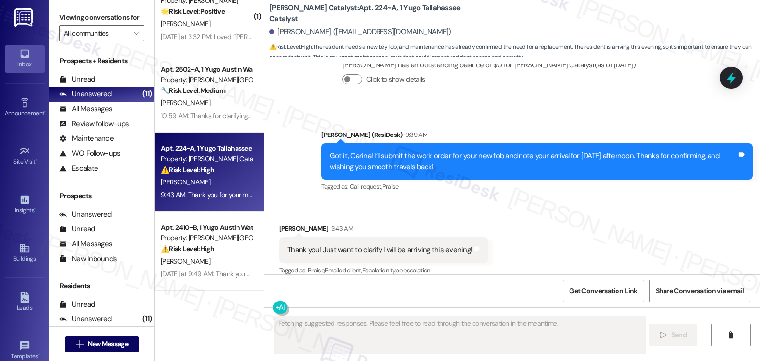
scroll to position [3053, 0]
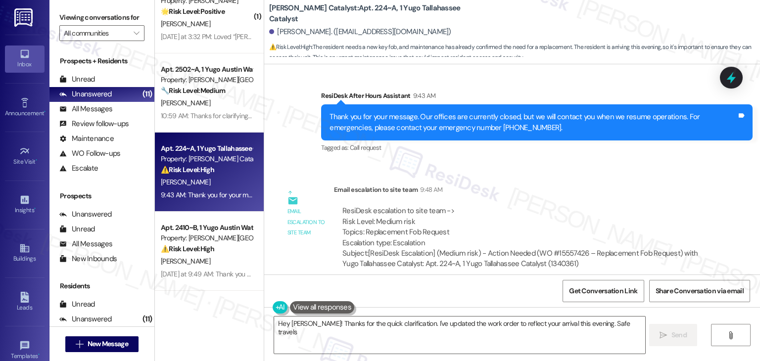
type textarea "Hey [PERSON_NAME]! Thanks for the quick clarification. I've updated the work or…"
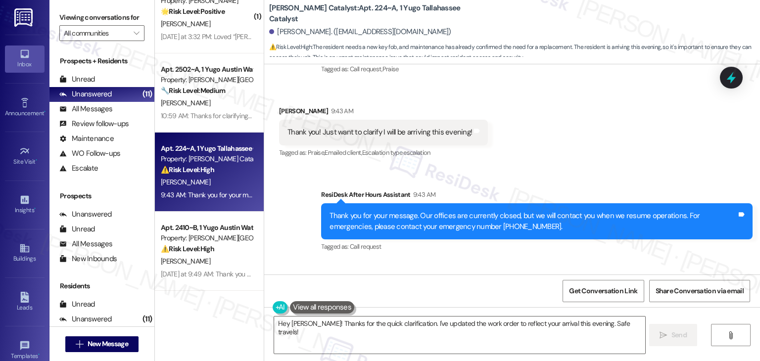
click at [497, 239] on div "Tagged as: Call request Click to highlight conversations about Call request" at bounding box center [536, 246] width 431 height 14
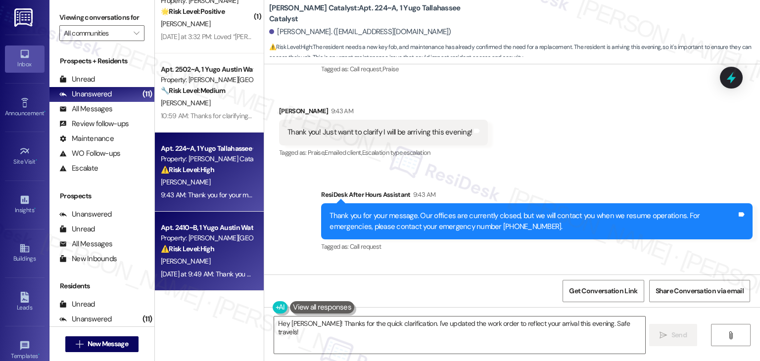
click at [204, 279] on div "[DATE] at 9:49 AM: Thank you for your message. Our offices are currently closed…" at bounding box center [206, 274] width 93 height 12
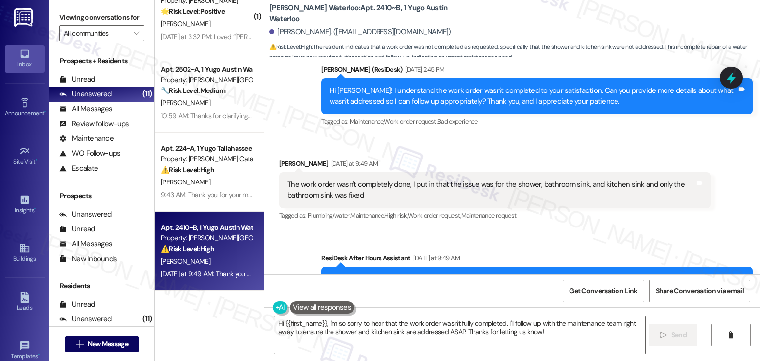
scroll to position [1641, 0]
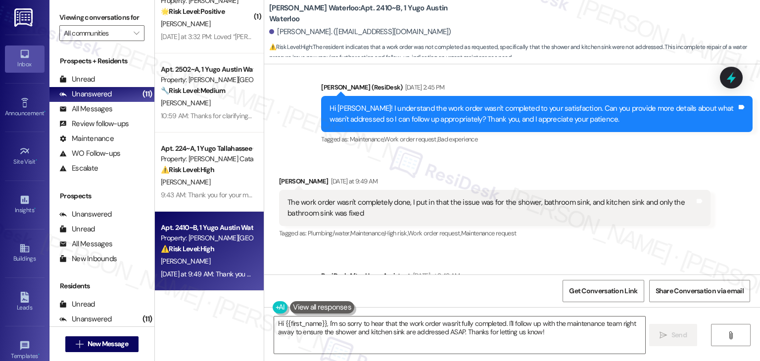
click at [435, 114] on div "Hi [PERSON_NAME]! I understand the work order wasn't completed to your satisfac…" at bounding box center [536, 114] width 431 height 36
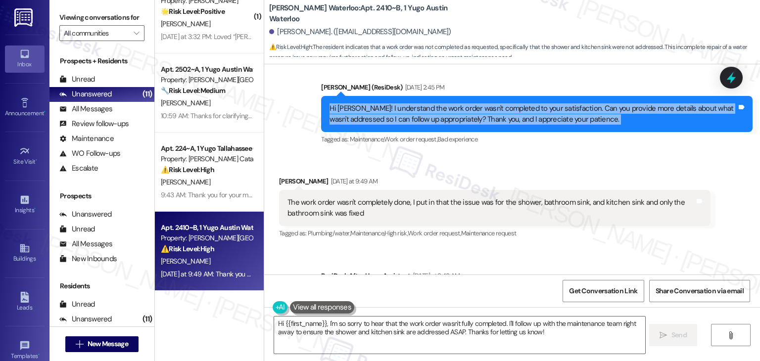
click at [435, 114] on div "Hi [PERSON_NAME]! I understand the work order wasn't completed to your satisfac…" at bounding box center [536, 114] width 431 height 36
copy div "Hi [PERSON_NAME]! I understand the work order wasn't completed to your satisfac…"
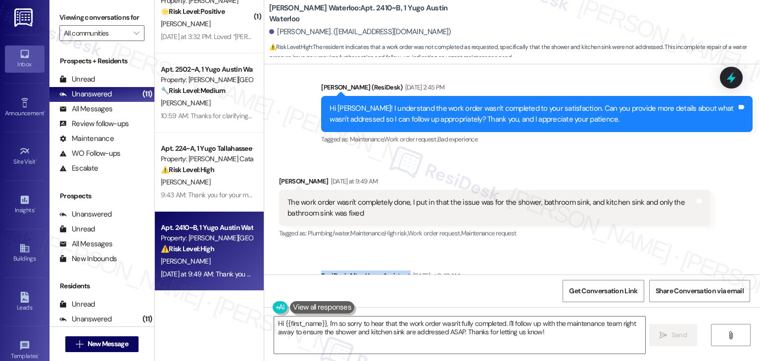
click at [590, 238] on div "Announcement, sent via SMS [PERSON_NAME] (ResiDesk) [DATE] 2:30 PM Hi [PERSON_N…" at bounding box center [512, 169] width 496 height 210
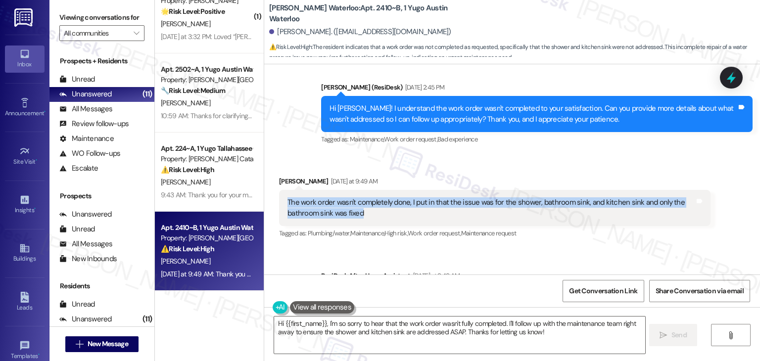
drag, startPoint x: 367, startPoint y: 200, endPoint x: 280, endPoint y: 194, distance: 86.3
click at [286, 197] on div "The work order wasn't completely done, I put in that the issue was for the show…" at bounding box center [490, 207] width 409 height 21
copy div "The work order wasn't completely done, I put in that the issue was for the show…"
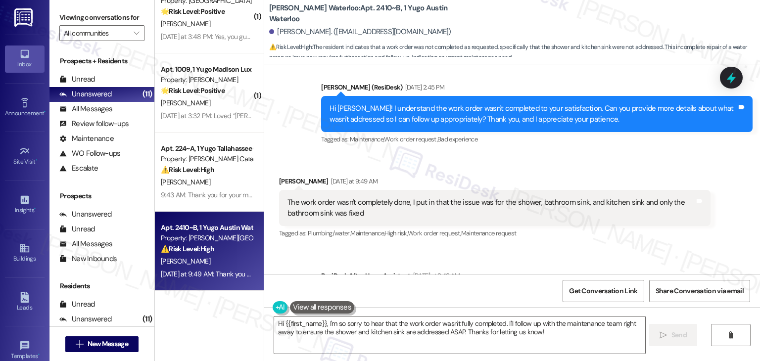
click at [629, 154] on div "Received via SMS [PERSON_NAME] [DATE] at 9:49 AM The work order wasn't complete…" at bounding box center [512, 201] width 496 height 94
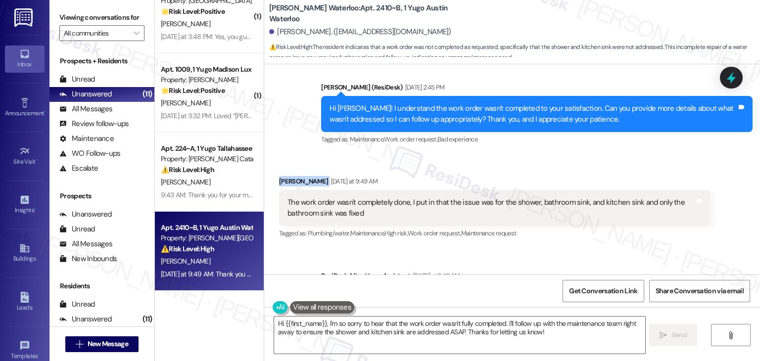
click at [629, 154] on div "Received via SMS [PERSON_NAME] [DATE] at 9:49 AM The work order wasn't complete…" at bounding box center [512, 201] width 496 height 94
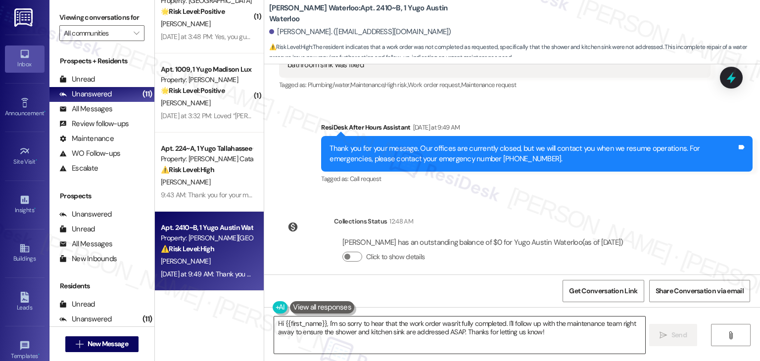
click at [384, 331] on textarea "Hi {{first_name}}, I'm so sorry to hear that the work order wasn't fully comple…" at bounding box center [459, 335] width 370 height 37
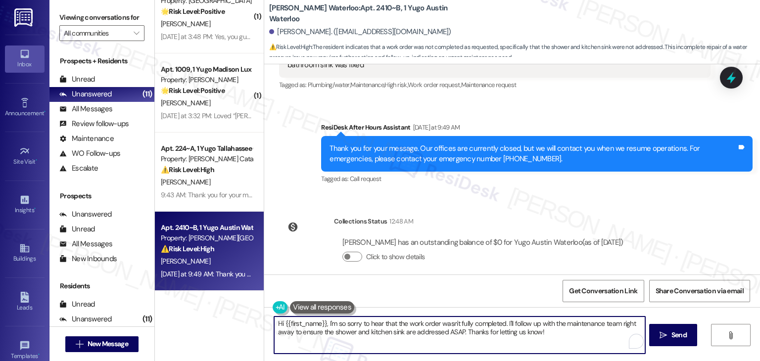
click at [384, 331] on textarea "Hi {{first_name}}, I'm so sorry to hear that the work order wasn't fully comple…" at bounding box center [459, 335] width 370 height 37
paste textarea "Thanks for letting me know, [PERSON_NAME]! I’m sorry the full request wasn’t ad…"
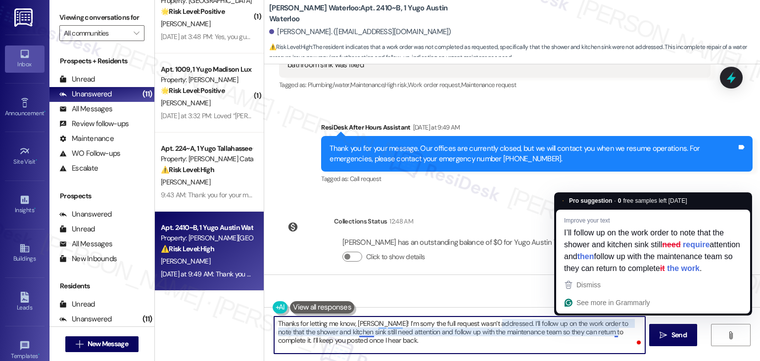
type textarea "Thanks for letting me know, [PERSON_NAME]! I’m sorry the full request wasn’t ad…"
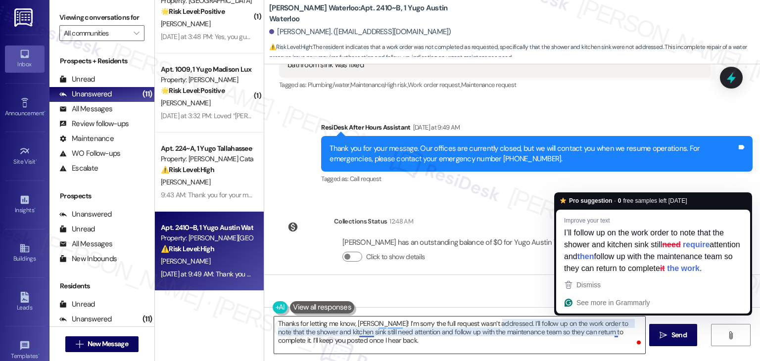
click at [489, 332] on textarea "Thanks for letting me know, [PERSON_NAME]! I’m sorry the full request wasn’t ad…" at bounding box center [459, 335] width 370 height 37
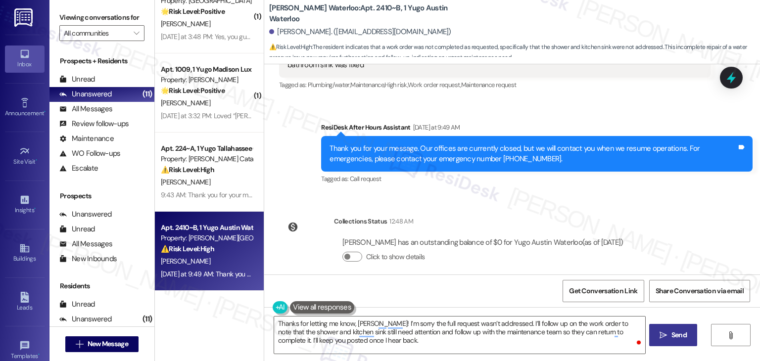
click at [665, 333] on icon "" at bounding box center [662, 335] width 7 height 8
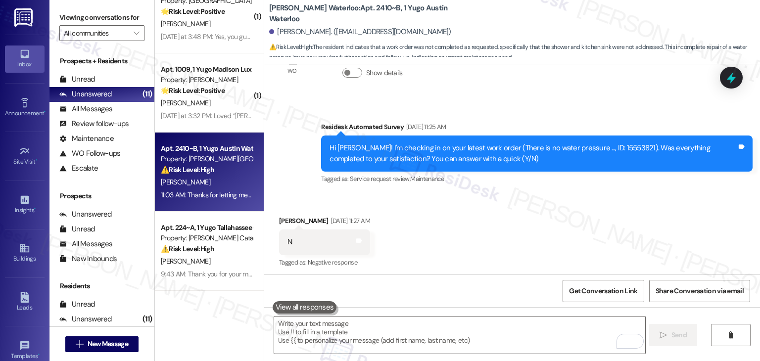
scroll to position [1406, 0]
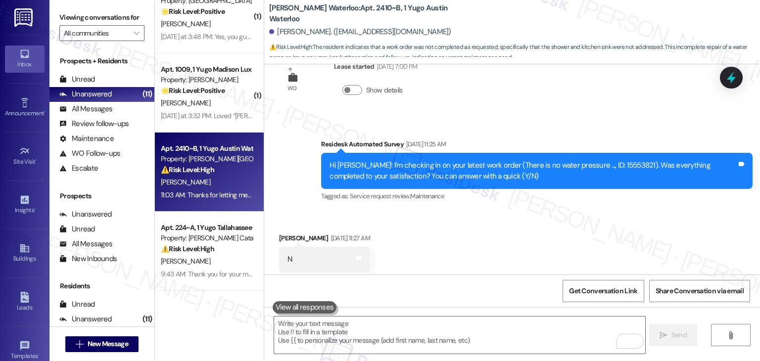
click at [601, 160] on div "Hi [PERSON_NAME]! I'm checking in on your latest work order (There is no water …" at bounding box center [532, 170] width 407 height 21
copy div "15553821"
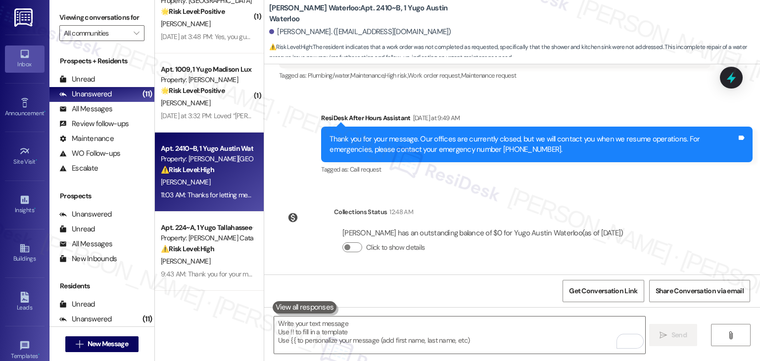
scroll to position [1880, 0]
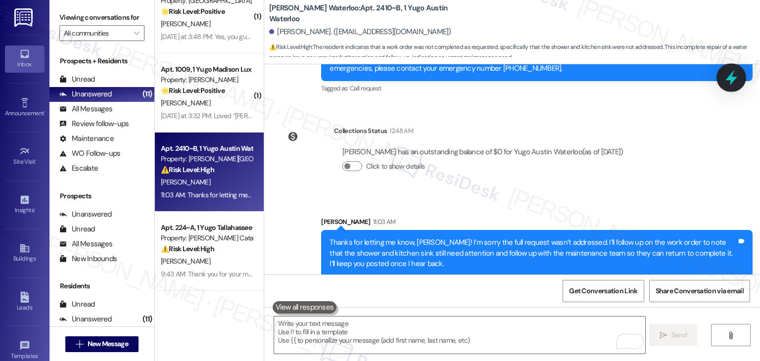
click at [724, 70] on icon at bounding box center [731, 77] width 17 height 17
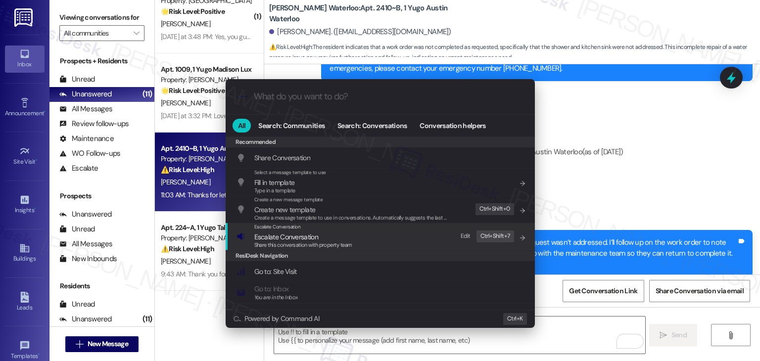
click at [303, 243] on span "Share this conversation with property team" at bounding box center [303, 244] width 98 height 7
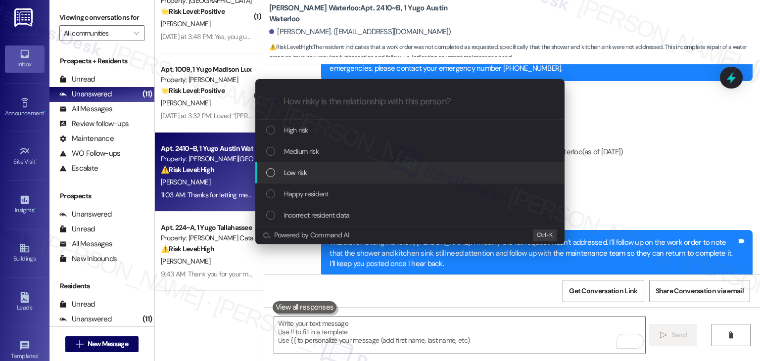
click at [269, 172] on div "List of options" at bounding box center [270, 172] width 9 height 9
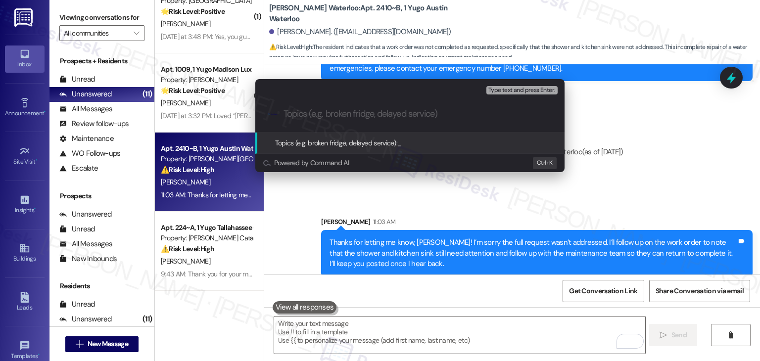
paste input "WO #15553821 – Incomplete Plumbing Repairs"
click at [285, 112] on input "WO #15553821 – Incomplete Plumbing Repairs" at bounding box center [413, 114] width 261 height 10
click at [514, 115] on input "Follow up on WO #15553821 – Incomplete Plumbing Repairs" at bounding box center [413, 114] width 261 height 10
type input "Follow up on WO #15553821 – Incomplete Plumbing Repairs ( No Water Pressure in …"
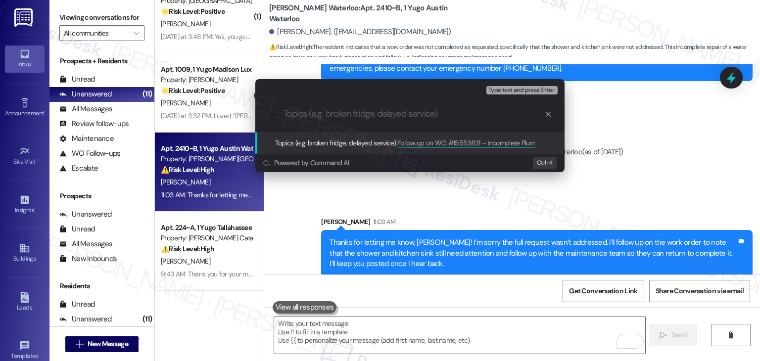
scroll to position [0, 0]
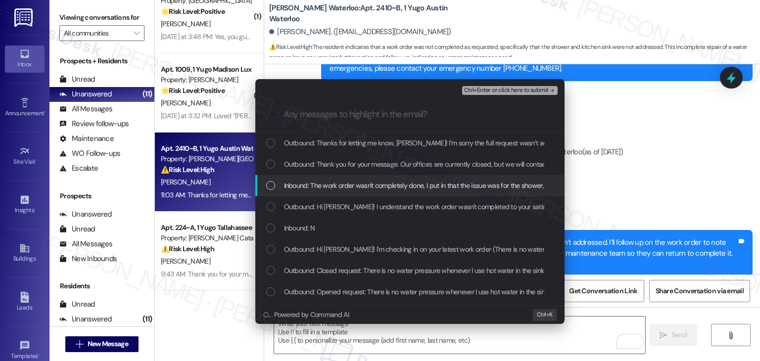
click at [273, 184] on div "List of options" at bounding box center [270, 185] width 9 height 9
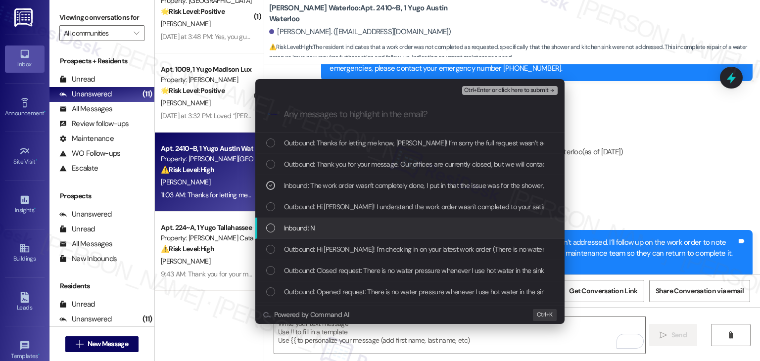
click at [268, 227] on div "List of options" at bounding box center [270, 228] width 9 height 9
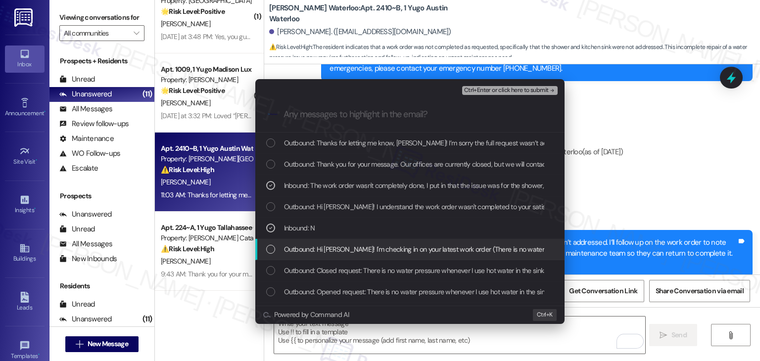
drag, startPoint x: 270, startPoint y: 251, endPoint x: 276, endPoint y: 252, distance: 6.6
click at [270, 251] on div "List of options" at bounding box center [270, 249] width 9 height 9
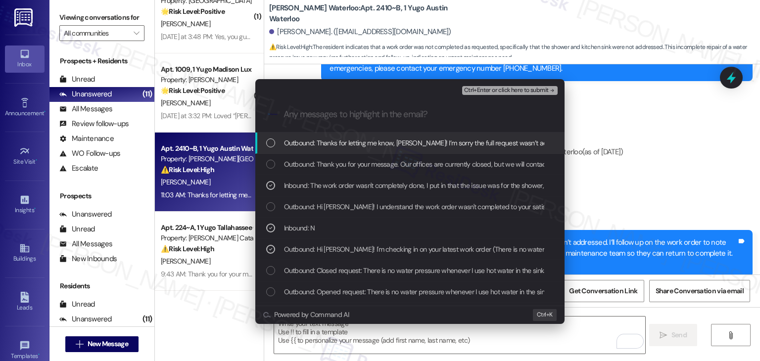
click at [513, 88] on span "Ctrl+Enter or click here to submit" at bounding box center [506, 90] width 85 height 7
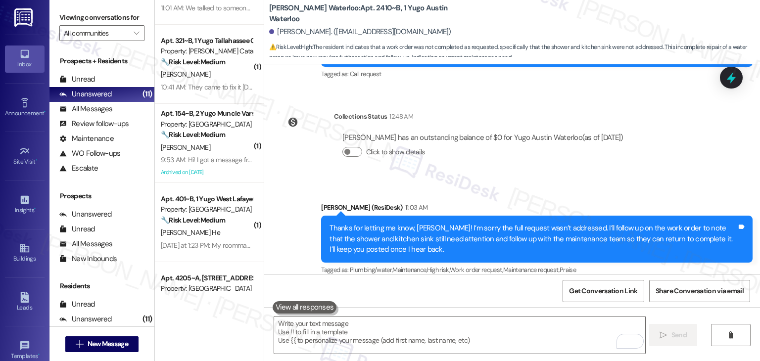
scroll to position [148, 0]
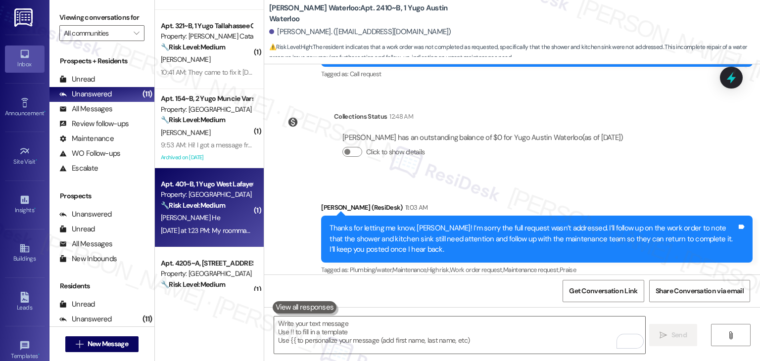
click at [212, 230] on div "[DATE] at 1:23 PM: My roommate will be moving in the [DATE] at 1:23 PM: My room…" at bounding box center [253, 230] width 184 height 9
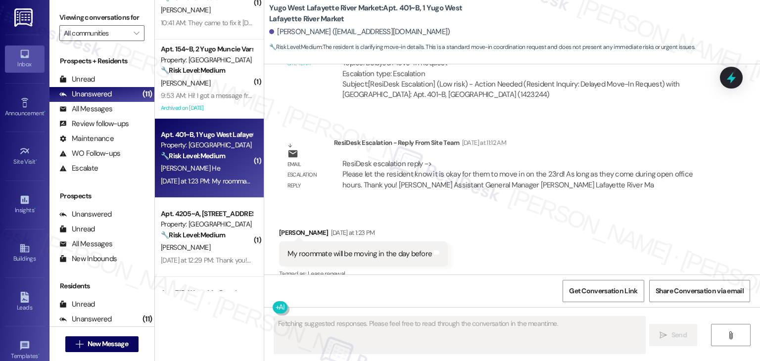
scroll to position [786, 0]
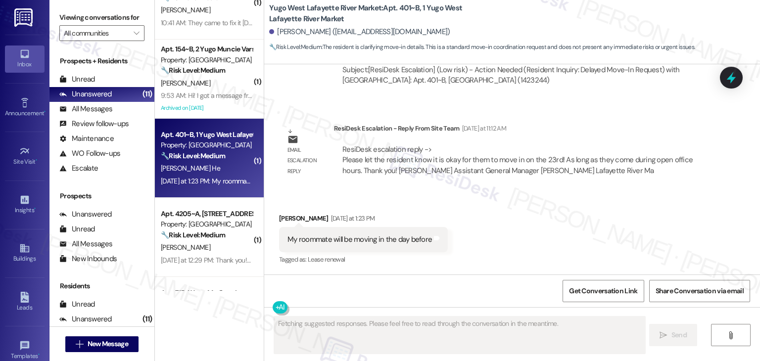
click at [548, 210] on div "Received via SMS [PERSON_NAME] [DATE] at 1:23 PM My roommate will be moving in …" at bounding box center [512, 233] width 496 height 84
click at [548, 210] on div "Received via SMS Jessica He Yesterday at 1:23 PM My roommate will be moving in …" at bounding box center [512, 233] width 496 height 84
click at [523, 230] on div "Received via SMS Jessica He Yesterday at 1:23 PM My roommate will be moving in …" at bounding box center [512, 233] width 496 height 84
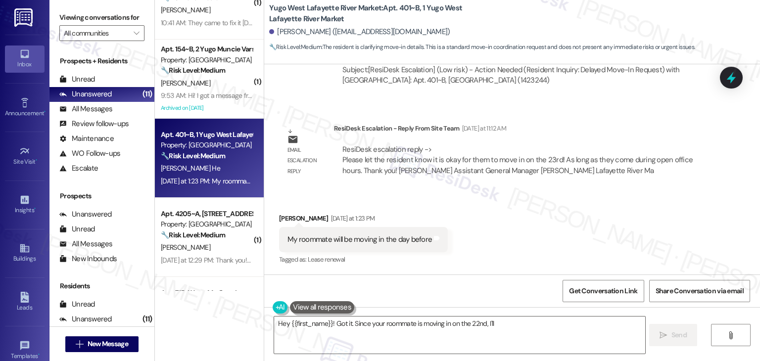
click at [516, 238] on div "Received via SMS Jessica He Yesterday at 1:23 PM My roommate will be moving in …" at bounding box center [512, 233] width 496 height 84
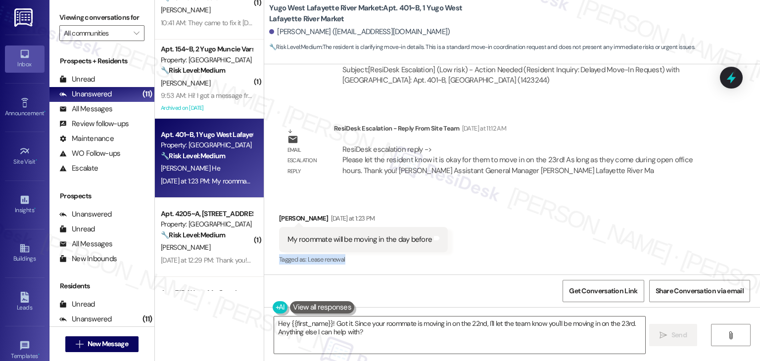
click at [516, 238] on div "Received via SMS Jessica He Yesterday at 1:23 PM My roommate will be moving in …" at bounding box center [512, 233] width 496 height 84
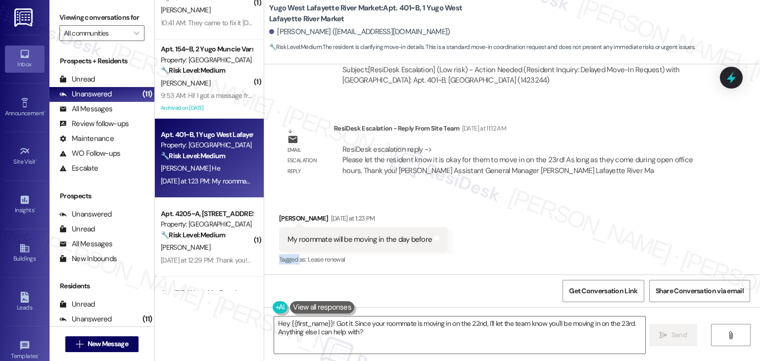
click at [516, 238] on div "Received via SMS Jessica He Yesterday at 1:23 PM My roommate will be moving in …" at bounding box center [512, 233] width 496 height 84
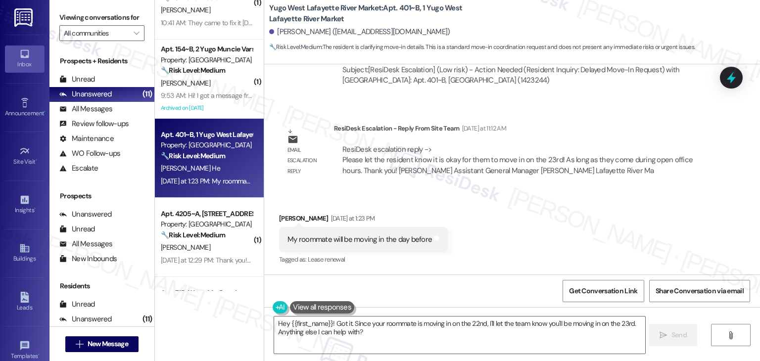
click at [516, 238] on div "Received via SMS Jessica He Yesterday at 1:23 PM My roommate will be moving in …" at bounding box center [512, 233] width 496 height 84
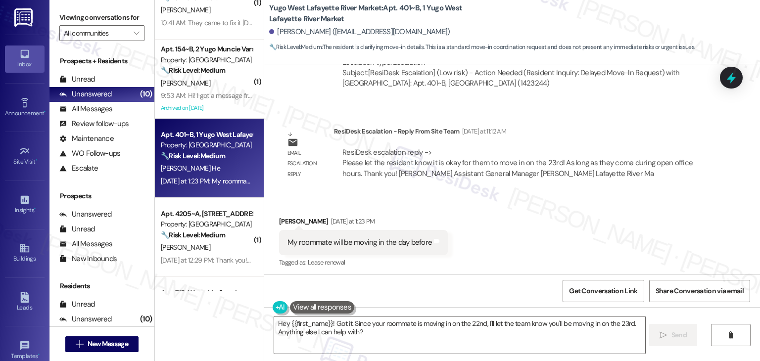
scroll to position [787, 0]
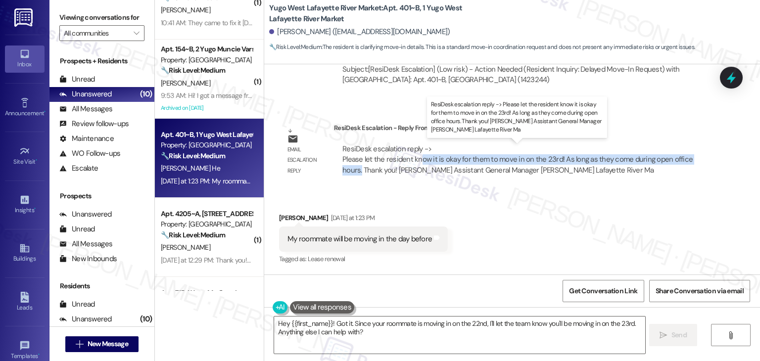
drag, startPoint x: 701, startPoint y: 160, endPoint x: 413, endPoint y: 161, distance: 287.9
click at [413, 161] on div "Email escalation reply ResiDesk Escalation - Reply From Site Team Yesterday at …" at bounding box center [495, 152] width 446 height 75
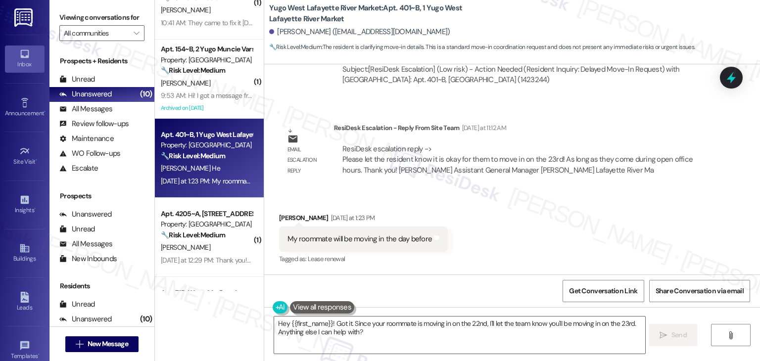
click at [516, 201] on div "Received via SMS Jessica He Yesterday at 1:23 PM My roommate will be moving in …" at bounding box center [512, 232] width 496 height 84
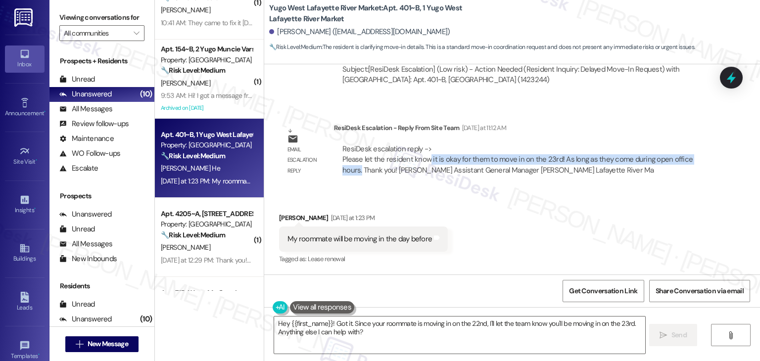
drag, startPoint x: 423, startPoint y: 157, endPoint x: 699, endPoint y: 155, distance: 276.0
click at [699, 155] on div "ResiDesk escalation reply -> Please let the resident know it is okay for them t…" at bounding box center [522, 160] width 376 height 46
copy div "it is okay for them to move in on the 23rd! As long as they come during open of…"
click at [373, 331] on textarea "Hey {{first_name}}! Got it. Since your roommate is moving in on the 22nd, I'll …" at bounding box center [459, 335] width 370 height 37
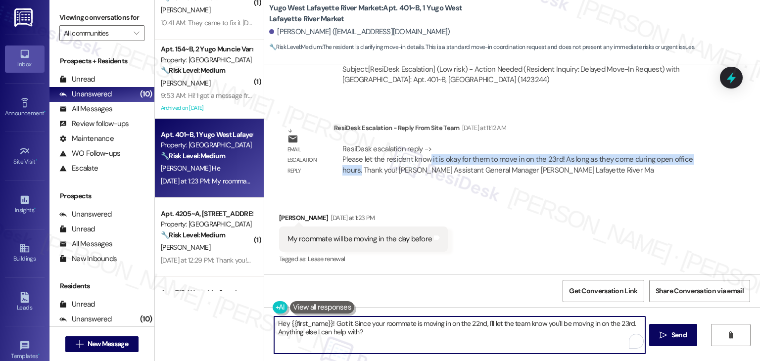
click at [373, 331] on textarea "Hey {{first_name}}! Got it. Since your roommate is moving in on the 22nd, I'll …" at bounding box center [459, 335] width 370 height 37
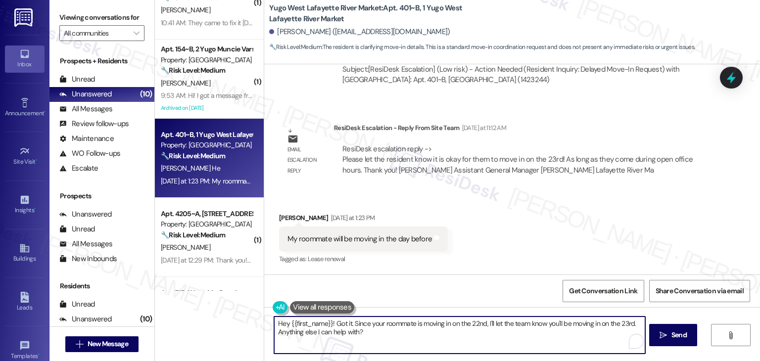
click at [373, 331] on textarea "Hey {{first_name}}! Got it. Since your roommate is moving in on the 22nd, I'll …" at bounding box center [459, 335] width 370 height 37
paste textarea "i Jessica, I shared your concern with the site team, and they confirmed it’s fi…"
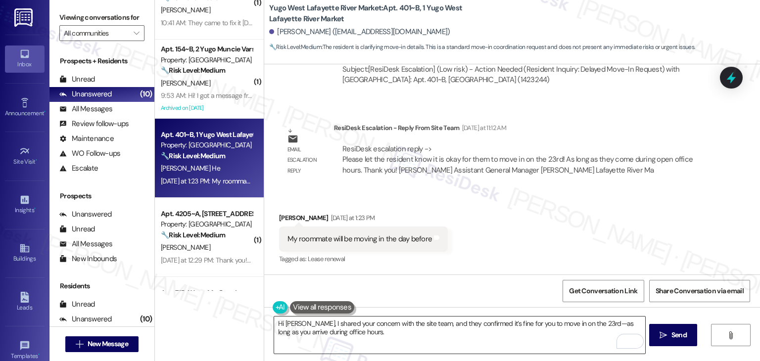
click at [502, 334] on textarea "Hi Jessica, I shared your concern with the site team, and they confirmed it’s f…" at bounding box center [459, 335] width 370 height 37
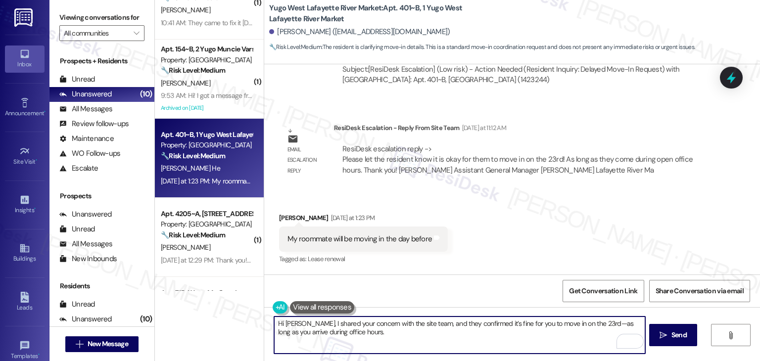
click at [590, 323] on textarea "Hi Jessica, I shared your concern with the site team, and they confirmed it’s f…" at bounding box center [459, 335] width 370 height 37
click at [571, 341] on textarea "Hi Jessica, I shared your concern with the site team, and they confirmed it’s f…" at bounding box center [459, 335] width 370 height 37
click at [360, 334] on textarea "Hi Jessica, I shared your concern with the site team, and they confirmed it’s f…" at bounding box center [459, 335] width 370 height 37
paste textarea "Let us know if there's anything else we can assist you with!"
type textarea "Hi Jessica, I shared your concern with the site team, and they confirmed it’s f…"
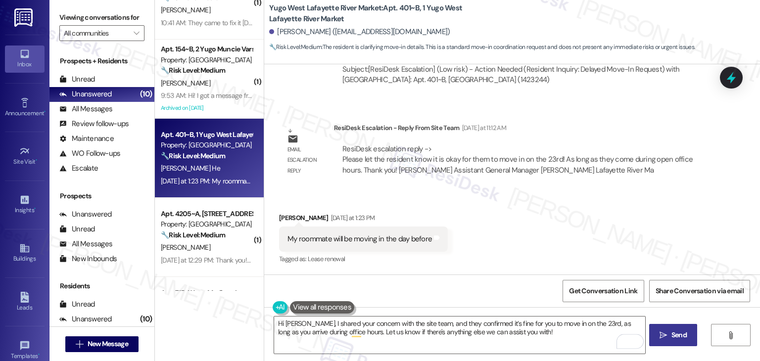
click at [679, 326] on button " Send" at bounding box center [673, 335] width 48 height 22
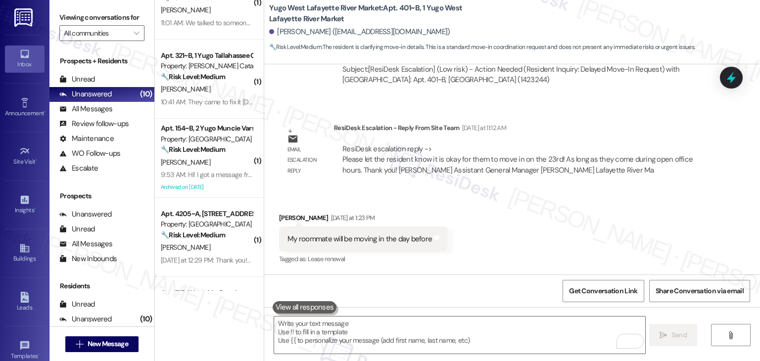
scroll to position [786, 0]
click at [501, 233] on div "Received via SMS Jessica He Yesterday at 1:23 PM My roommate will be moving in …" at bounding box center [512, 233] width 496 height 84
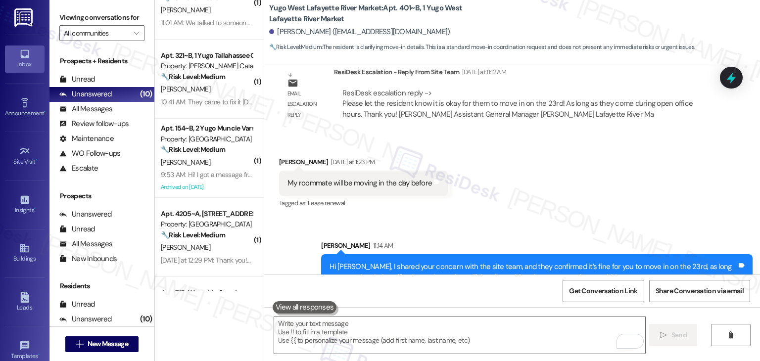
scroll to position [867, 0]
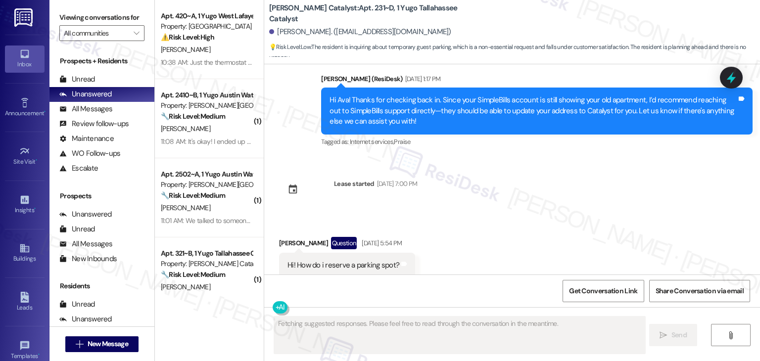
scroll to position [1498, 0]
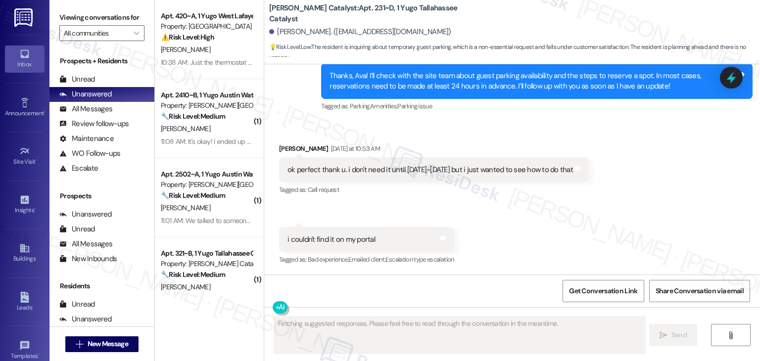
click at [541, 234] on div "Received via SMS Ava Moceri Yesterday at 10:53 AM ok perfect thank u. i don't n…" at bounding box center [512, 197] width 496 height 153
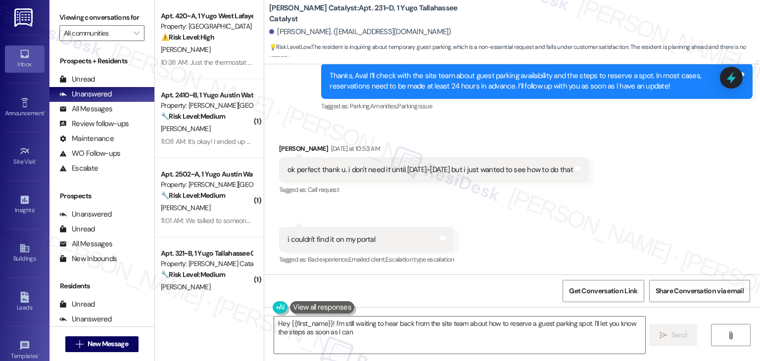
type textarea "Hey {{first_name}}! I'm still waiting to hear back from the site team about how…"
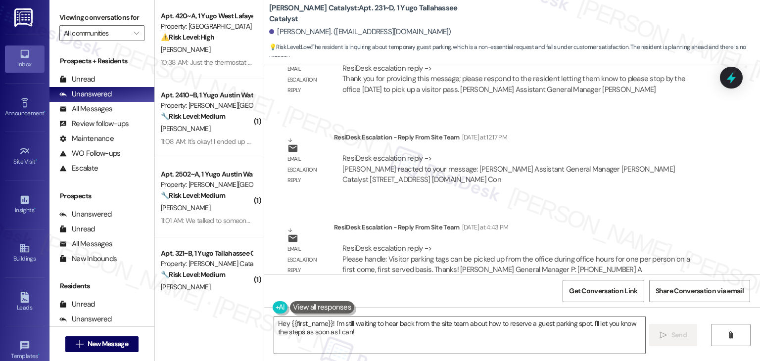
scroll to position [1984, 0]
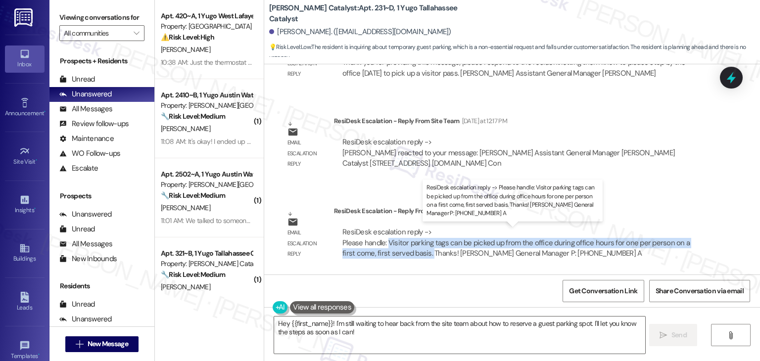
drag, startPoint x: 382, startPoint y: 245, endPoint x: 412, endPoint y: 253, distance: 30.2
click at [412, 253] on div "ResiDesk escalation reply -> Please handle: Visitor parking tags can be picked …" at bounding box center [515, 242] width 347 height 31
copy div "Visitor parking tags can be picked up from the office during office hours for o…"
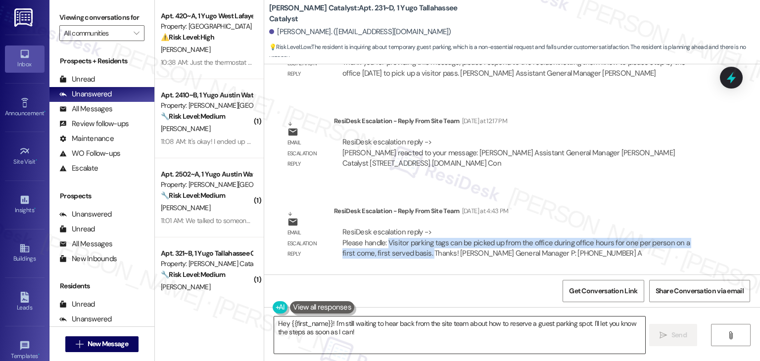
click at [444, 327] on textarea "Hey {{first_name}}! I'm still waiting to hear back from the site team about how…" at bounding box center [459, 335] width 370 height 37
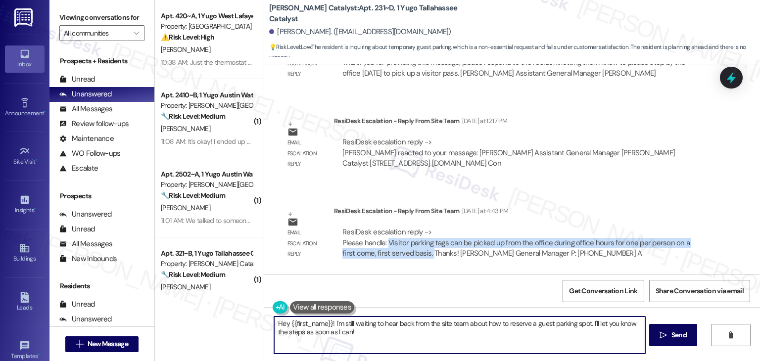
click at [444, 327] on textarea "Hey {{first_name}}! I'm still waiting to hear back from the site team about how…" at bounding box center [459, 335] width 370 height 37
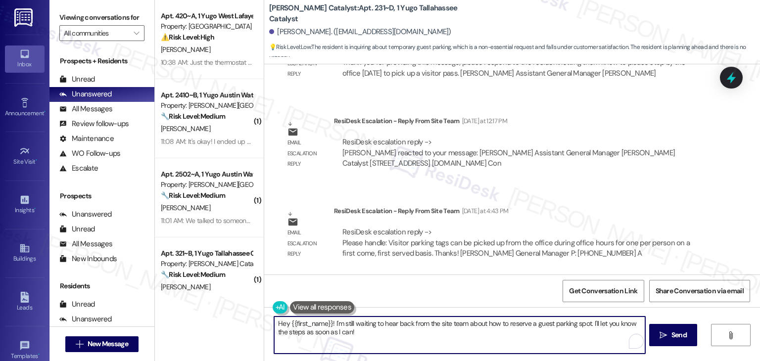
click at [444, 327] on textarea "Hey {{first_name}}! I'm still waiting to hear back from the site team about how…" at bounding box center [459, 335] width 370 height 37
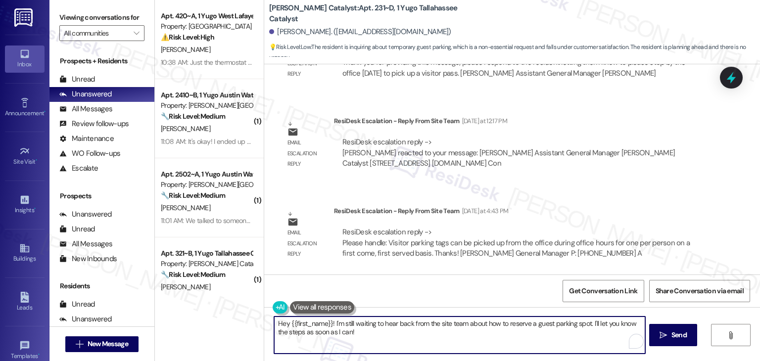
click at [444, 327] on textarea "Hey {{first_name}}! I'm still waiting to hear back from the site team about how…" at bounding box center [459, 335] width 370 height 37
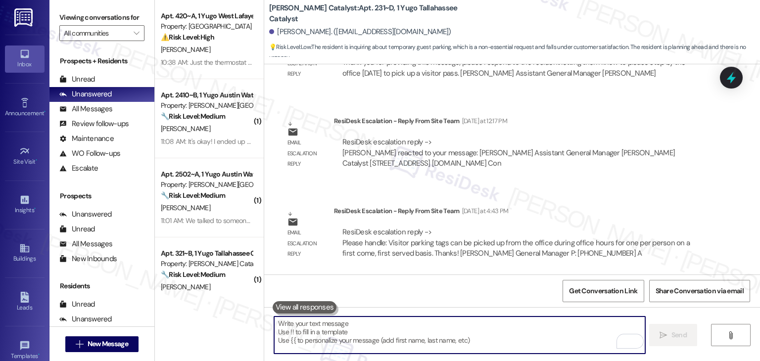
paste textarea "Hi Ava, I checked with the site team and visitor parking tags are available fro…"
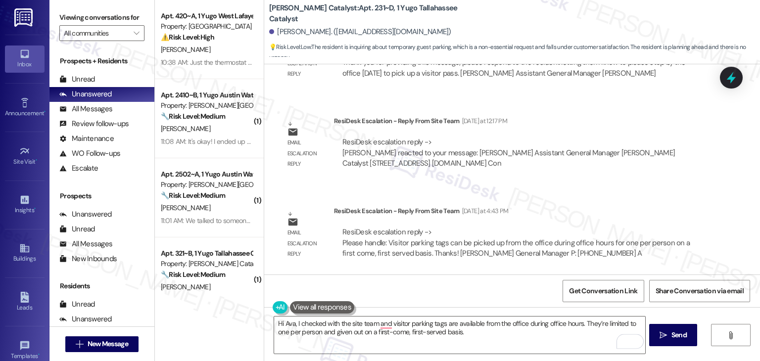
click at [396, 297] on div "Get Conversation Link Share Conversation via email" at bounding box center [512, 291] width 496 height 33
click at [485, 330] on textarea "Hi Ava, I checked with the site team and visitor parking tags are available fro…" at bounding box center [459, 335] width 370 height 37
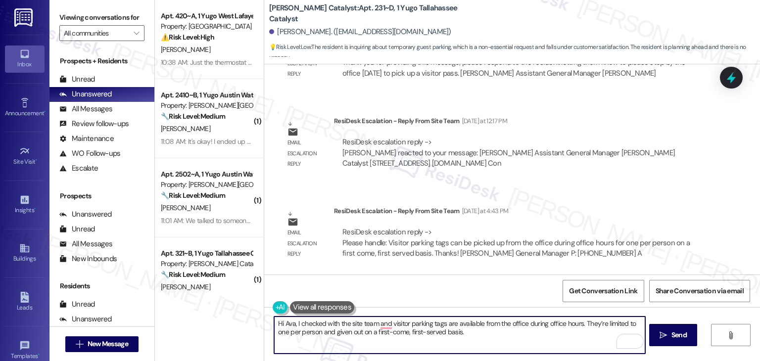
paste textarea "Let us know if there's anything else we can assist you with!"
type textarea "Hi Ava, I checked with the site team and visitor parking tags are available fro…"
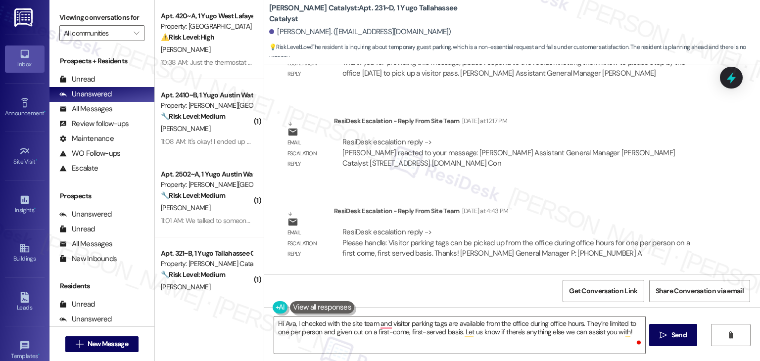
click at [493, 279] on div "Get Conversation Link Share Conversation via email" at bounding box center [512, 291] width 496 height 33
click at [671, 331] on span "Send" at bounding box center [678, 335] width 15 height 10
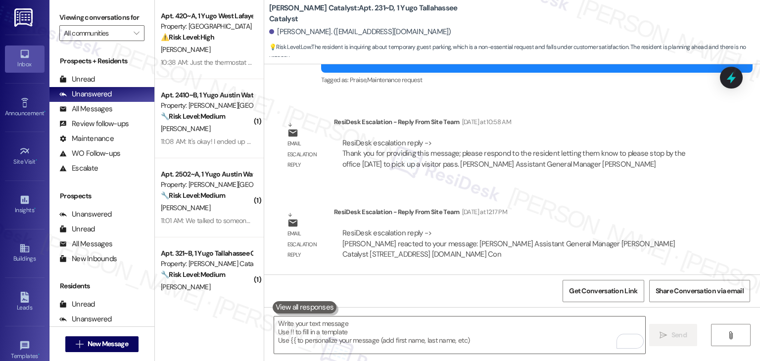
scroll to position [2064, 0]
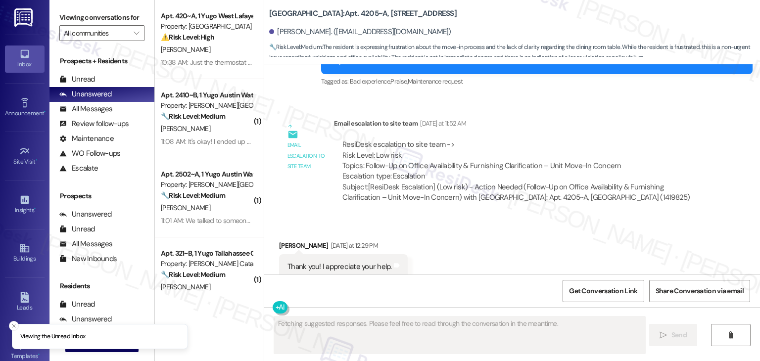
scroll to position [683, 0]
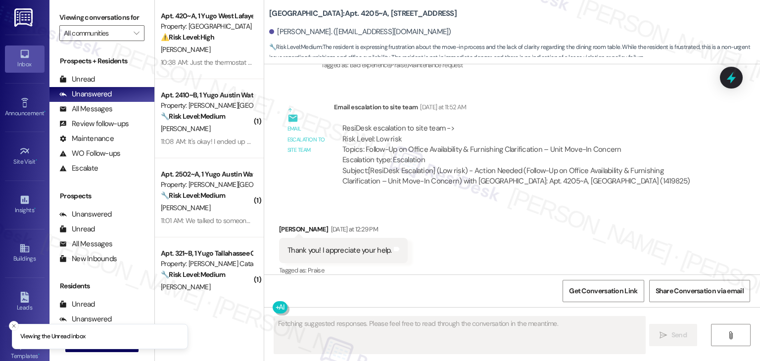
click at [532, 226] on div "Received via SMS [PERSON_NAME] [DATE] at 12:29 PM Thank you! I appreciate your …" at bounding box center [512, 244] width 496 height 84
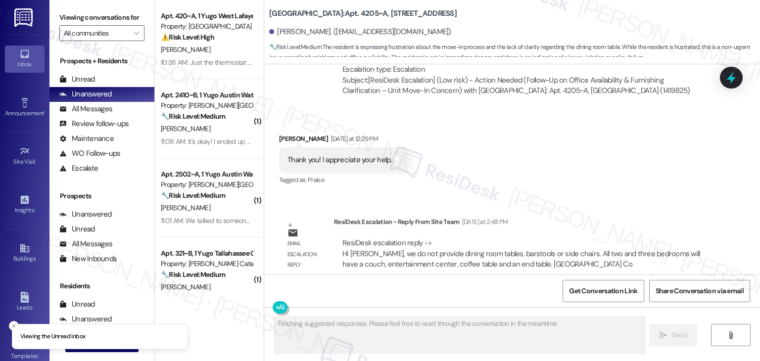
click at [614, 171] on div "Received via SMS [PERSON_NAME] [DATE] at 12:29 PM Thank you! I appreciate your …" at bounding box center [512, 153] width 496 height 84
click at [615, 153] on div "Received via SMS Caroline Keltner Yesterday at 12:29 PM Thank you! I appreciate…" at bounding box center [512, 153] width 496 height 84
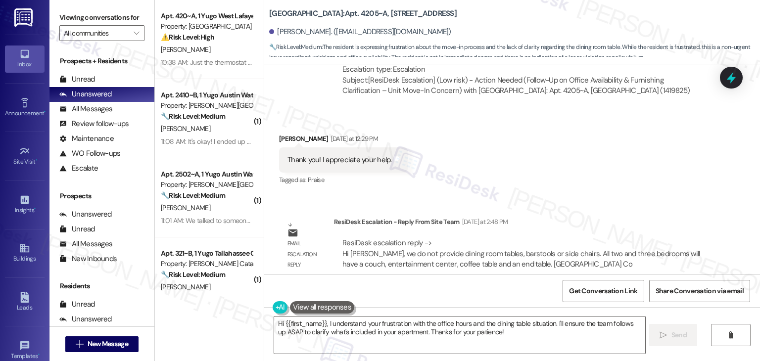
click at [615, 153] on div "Received via SMS Caroline Keltner Yesterday at 12:29 PM Thank you! I appreciate…" at bounding box center [512, 153] width 496 height 84
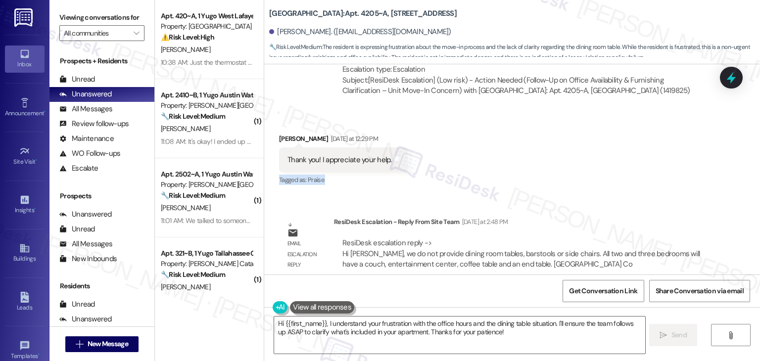
click at [615, 153] on div "Received via SMS Caroline Keltner Yesterday at 12:29 PM Thank you! I appreciate…" at bounding box center [512, 153] width 496 height 84
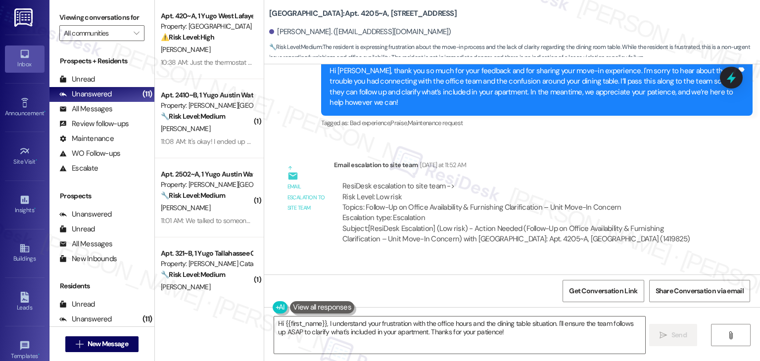
scroll to position [575, 0]
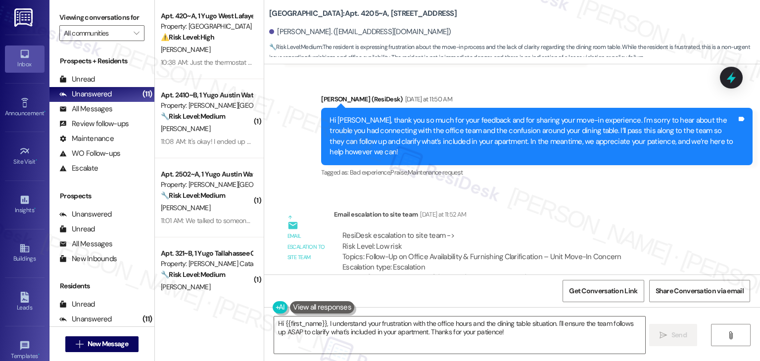
click at [578, 209] on div "Email escalation to site team Yesterday at 11:52 AM" at bounding box center [522, 216] width 376 height 14
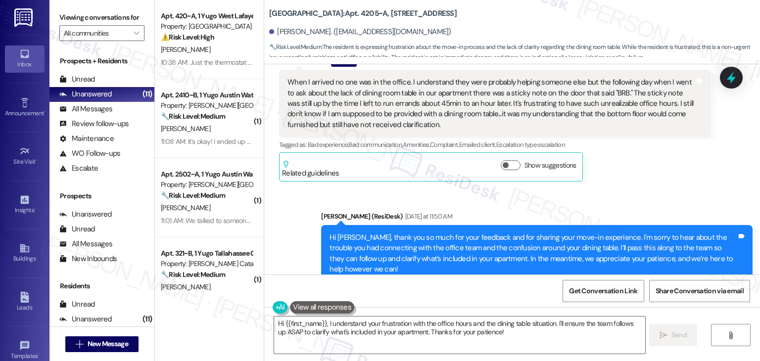
scroll to position [427, 0]
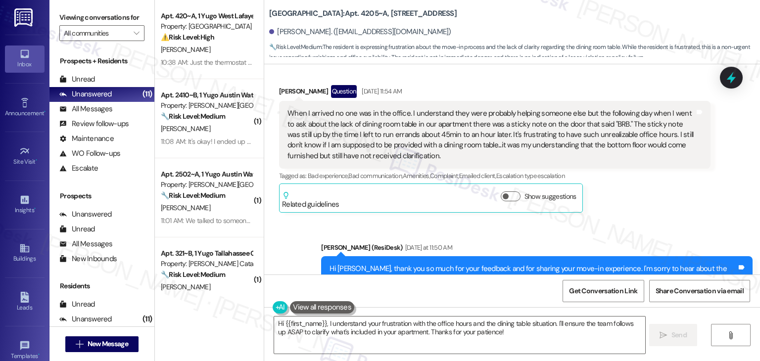
click at [641, 203] on div "Caroline Keltner Question Aug 18, 2025 at 11:54 AM When I arrived no one was in…" at bounding box center [494, 149] width 431 height 128
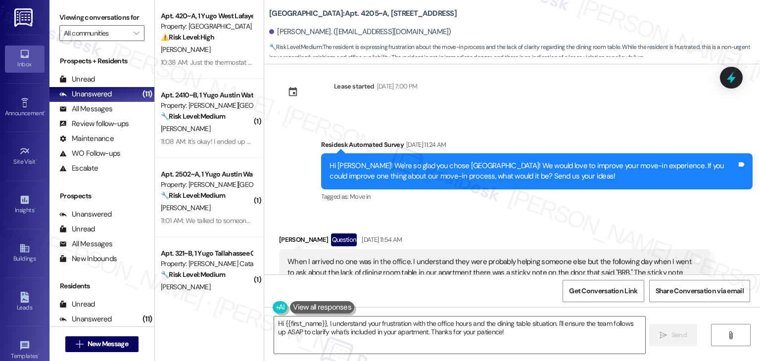
click at [630, 225] on div "Received via SMS Caroline Keltner Question Aug 18, 2025 at 11:54 AM When I arri…" at bounding box center [512, 289] width 496 height 157
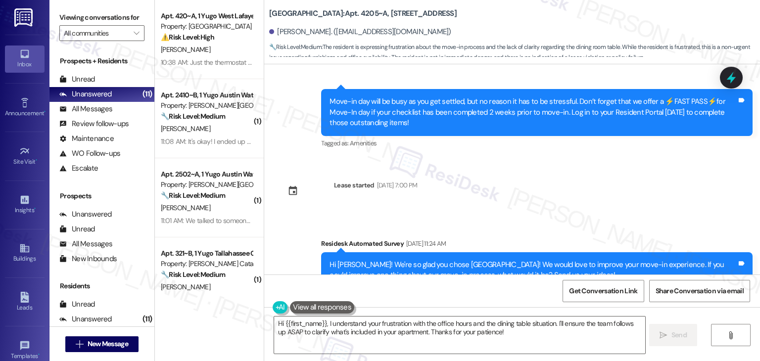
click at [633, 215] on div "Sent via SMS Sarah (ResiDesk) Jul 10, 2025 at 6:44 PM Hi Caroline! We’re so exc…" at bounding box center [512, 169] width 496 height 210
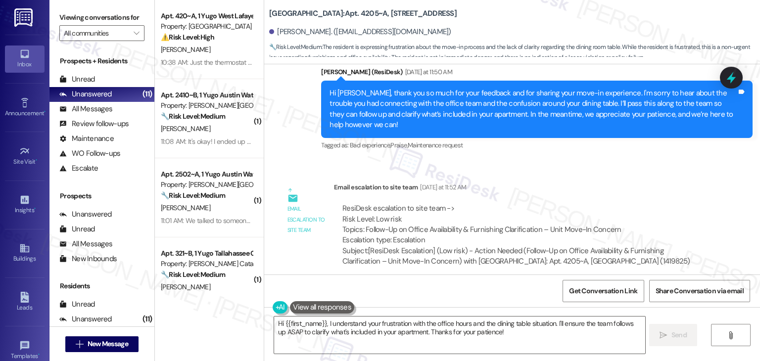
scroll to position [773, 0]
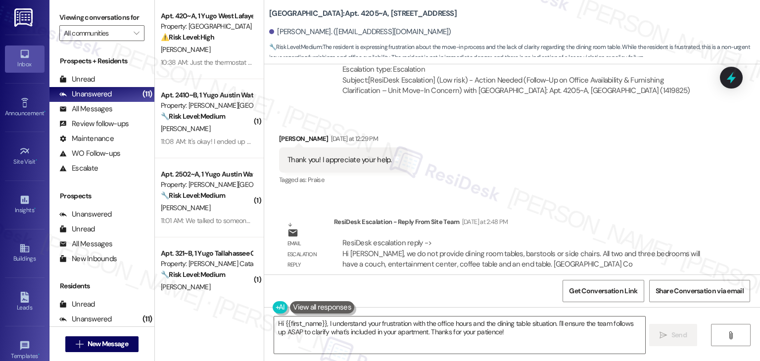
click at [641, 184] on div "Sent via SMS Sarah (ResiDesk) Jul 10, 2025 at 6:44 PM Hi Caroline! We’re so exc…" at bounding box center [512, 169] width 496 height 210
click at [547, 165] on div "Received via SMS Caroline Keltner Yesterday at 12:29 PM Thank you! I appreciate…" at bounding box center [512, 153] width 496 height 84
click at [597, 190] on div "Sent via SMS Sarah (ResiDesk) Jul 10, 2025 at 6:44 PM Hi Caroline! We’re so exc…" at bounding box center [512, 169] width 496 height 210
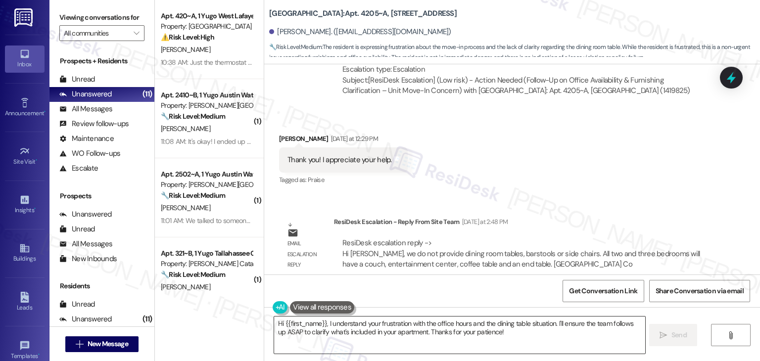
click at [510, 333] on textarea "Hi {{first_name}}, I understand your frustration with the office hours and the …" at bounding box center [459, 335] width 370 height 37
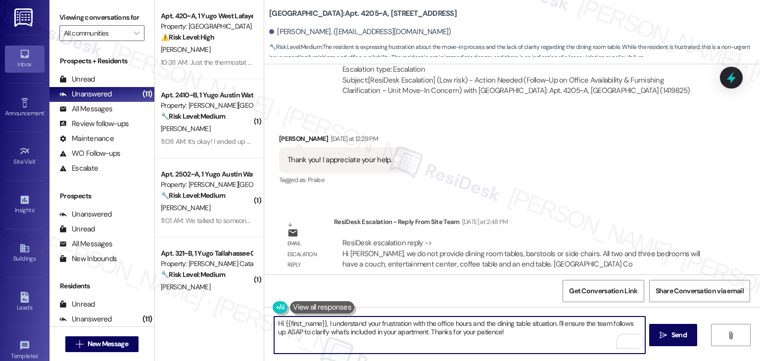
click at [610, 188] on div "Sent via SMS Sarah (ResiDesk) Jul 10, 2025 at 6:44 PM Hi Caroline! We’re so exc…" at bounding box center [512, 169] width 496 height 210
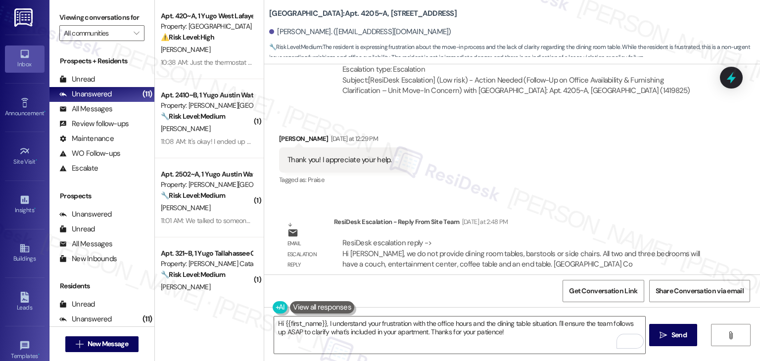
click at [610, 188] on div "Sent via SMS Sarah (ResiDesk) Jul 10, 2025 at 6:44 PM Hi Caroline! We’re so exc…" at bounding box center [512, 169] width 496 height 210
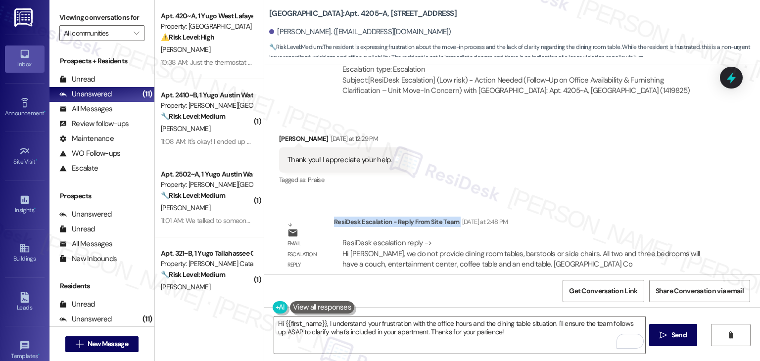
click at [610, 188] on div "Sent via SMS Sarah (ResiDesk) Jul 10, 2025 at 6:44 PM Hi Caroline! We’re so exc…" at bounding box center [512, 169] width 496 height 210
click at [582, 171] on div "Received via SMS Caroline Keltner Yesterday at 12:29 PM Thank you! I appreciate…" at bounding box center [512, 153] width 496 height 84
click at [582, 169] on div "Received via SMS Caroline Keltner Yesterday at 12:29 PM Thank you! I appreciate…" at bounding box center [512, 153] width 496 height 84
click at [582, 170] on div "Received via SMS Caroline Keltner Yesterday at 12:29 PM Thank you! I appreciate…" at bounding box center [512, 153] width 496 height 84
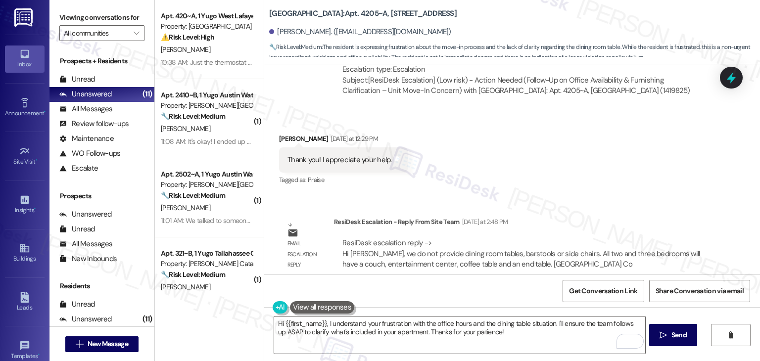
click at [614, 189] on div "Sent via SMS Sarah (ResiDesk) Jul 10, 2025 at 6:44 PM Hi Caroline! We’re so exc…" at bounding box center [512, 169] width 496 height 210
click at [611, 186] on div "Sent via SMS Sarah (ResiDesk) Jul 10, 2025 at 6:44 PM Hi Caroline! We’re so exc…" at bounding box center [512, 169] width 496 height 210
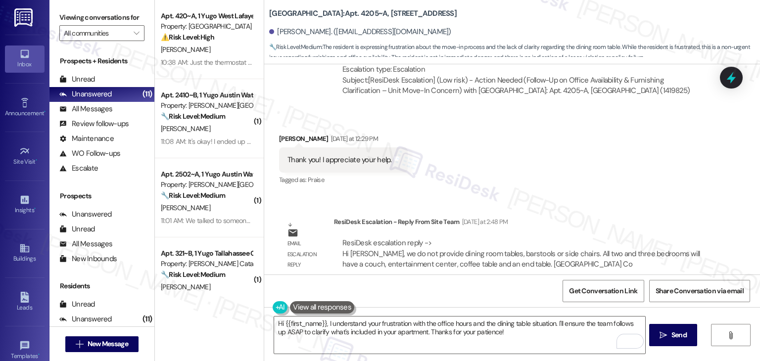
click at [611, 186] on div "Sent via SMS Sarah (ResiDesk) Jul 10, 2025 at 6:44 PM Hi Caroline! We’re so exc…" at bounding box center [512, 169] width 496 height 210
click at [618, 171] on div "Received via SMS Caroline Keltner Yesterday at 12:29 PM Thank you! I appreciate…" at bounding box center [512, 153] width 496 height 84
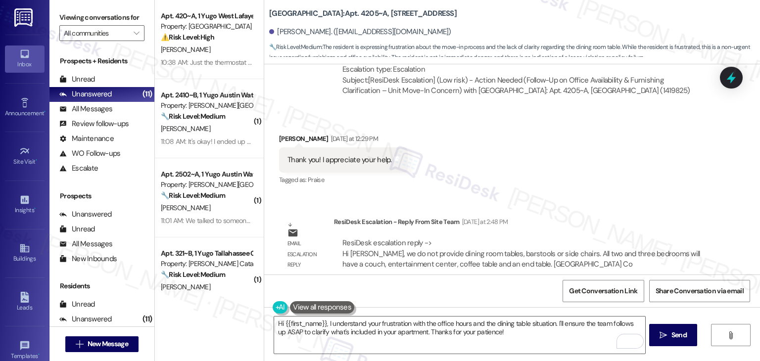
click at [618, 171] on div "Received via SMS Caroline Keltner Yesterday at 12:29 PM Thank you! I appreciate…" at bounding box center [512, 153] width 496 height 84
click at [565, 155] on div "Received via SMS Caroline Keltner Yesterday at 12:29 PM Thank you! I appreciate…" at bounding box center [512, 153] width 496 height 84
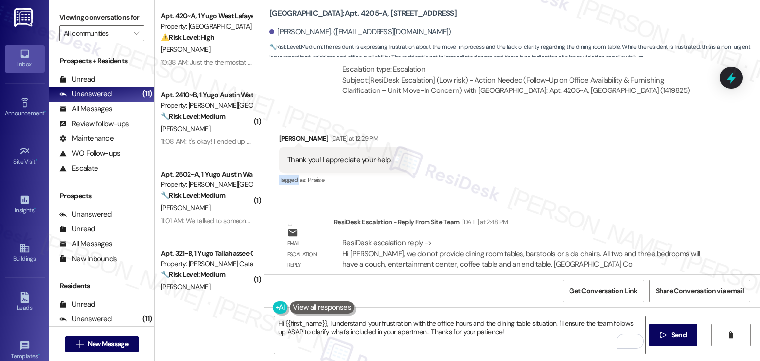
click at [565, 155] on div "Received via SMS Caroline Keltner Yesterday at 12:29 PM Thank you! I appreciate…" at bounding box center [512, 153] width 496 height 84
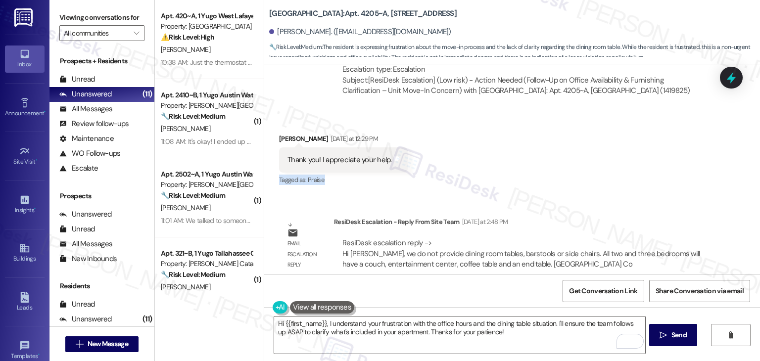
click at [565, 155] on div "Received via SMS Caroline Keltner Yesterday at 12:29 PM Thank you! I appreciate…" at bounding box center [512, 153] width 496 height 84
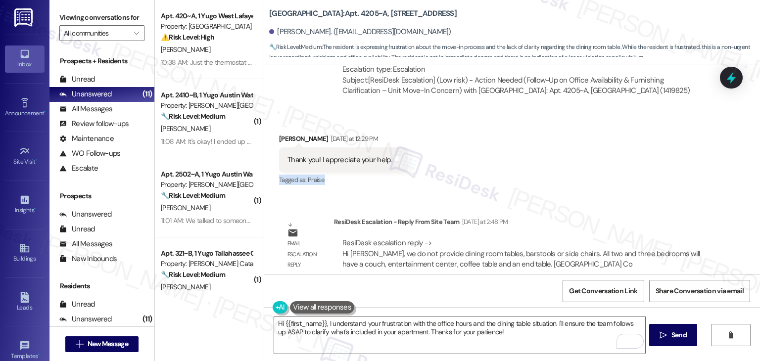
click at [565, 155] on div "Received via SMS Caroline Keltner Yesterday at 12:29 PM Thank you! I appreciate…" at bounding box center [512, 153] width 496 height 84
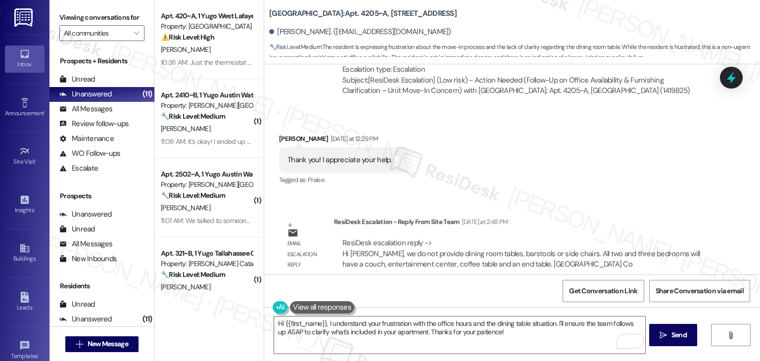
click at [565, 155] on div "Received via SMS Caroline Keltner Yesterday at 12:29 PM Thank you! I appreciate…" at bounding box center [512, 153] width 496 height 84
click at [569, 183] on div "Received via SMS Caroline Keltner Yesterday at 12:29 PM Thank you! I appreciate…" at bounding box center [512, 153] width 496 height 84
click at [537, 165] on div "Received via SMS Caroline Keltner Yesterday at 12:29 PM Thank you! I appreciate…" at bounding box center [512, 153] width 496 height 84
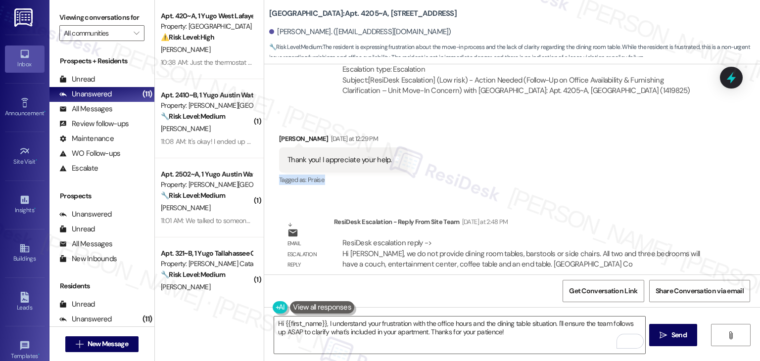
click at [537, 165] on div "Received via SMS Caroline Keltner Yesterday at 12:29 PM Thank you! I appreciate…" at bounding box center [512, 153] width 496 height 84
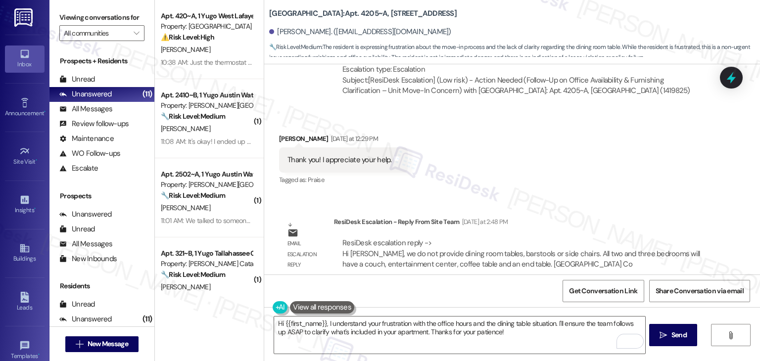
click at [603, 174] on div "Received via SMS Caroline Keltner Yesterday at 12:29 PM Thank you! I appreciate…" at bounding box center [512, 153] width 496 height 84
click at [578, 169] on div "Received via SMS Caroline Keltner Yesterday at 12:29 PM Thank you! I appreciate…" at bounding box center [512, 153] width 496 height 84
click at [611, 144] on div "Received via SMS Caroline Keltner Yesterday at 12:29 PM Thank you! I appreciate…" at bounding box center [512, 153] width 496 height 84
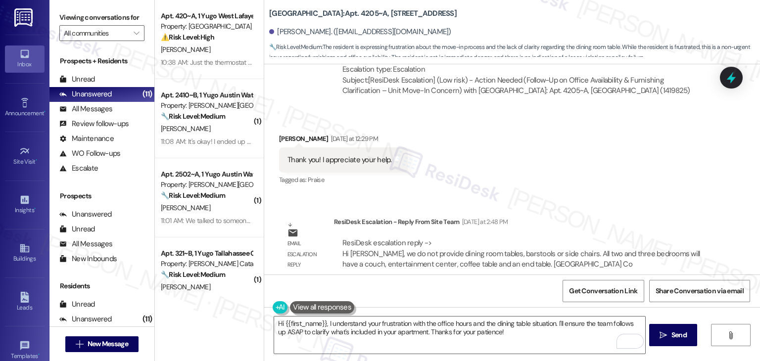
click at [611, 144] on div "Received via SMS Caroline Keltner Yesterday at 12:29 PM Thank you! I appreciate…" at bounding box center [512, 153] width 496 height 84
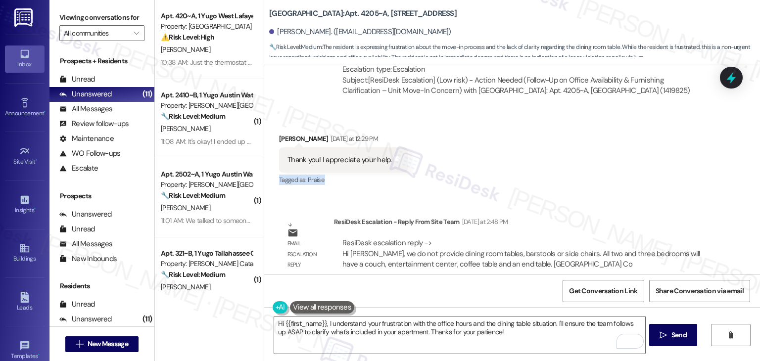
click at [611, 144] on div "Received via SMS Caroline Keltner Yesterday at 12:29 PM Thank you! I appreciate…" at bounding box center [512, 153] width 496 height 84
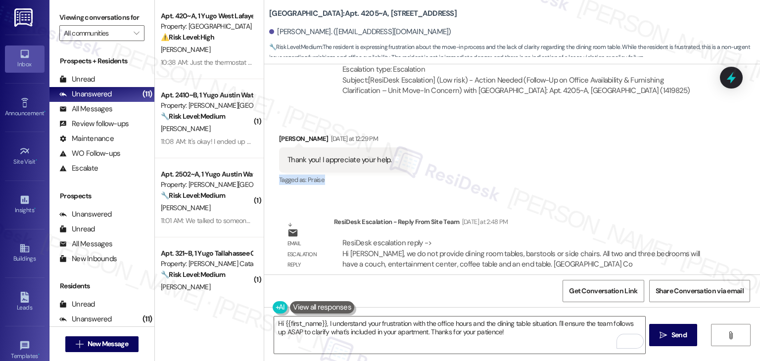
click at [611, 144] on div "Received via SMS Caroline Keltner Yesterday at 12:29 PM Thank you! I appreciate…" at bounding box center [512, 153] width 496 height 84
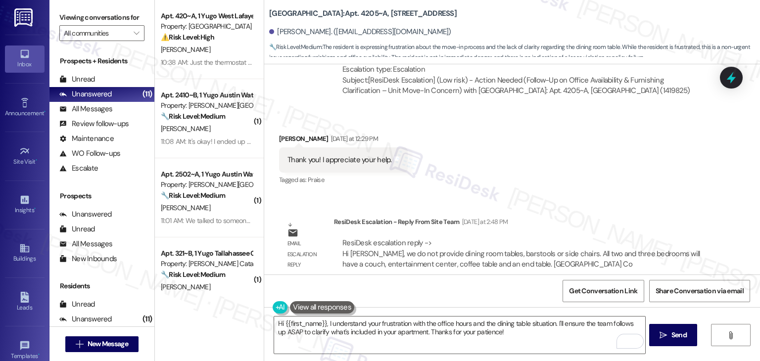
click at [611, 144] on div "Received via SMS Caroline Keltner Yesterday at 12:29 PM Thank you! I appreciate…" at bounding box center [512, 153] width 496 height 84
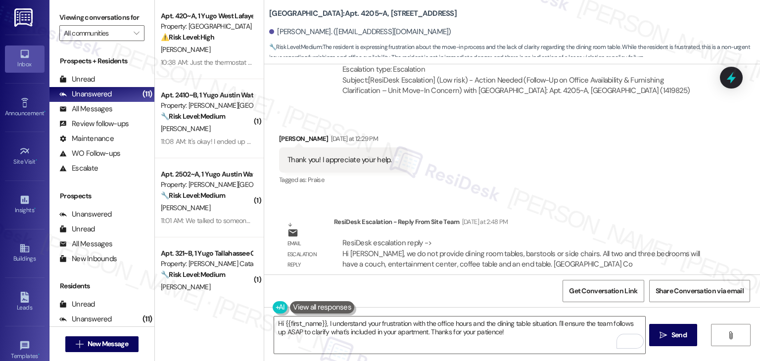
click at [611, 144] on div "Received via SMS Caroline Keltner Yesterday at 12:29 PM Thank you! I appreciate…" at bounding box center [512, 153] width 496 height 84
click at [591, 156] on div "Received via SMS Caroline Keltner Yesterday at 12:29 PM Thank you! I appreciate…" at bounding box center [512, 153] width 496 height 84
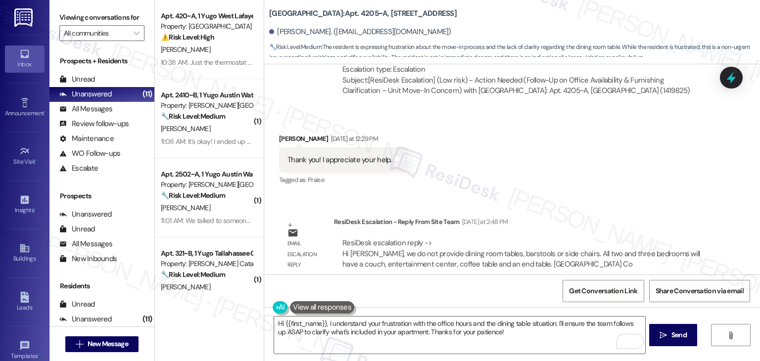
click at [591, 156] on div "Received via SMS Caroline Keltner Yesterday at 12:29 PM Thank you! I appreciate…" at bounding box center [512, 153] width 496 height 84
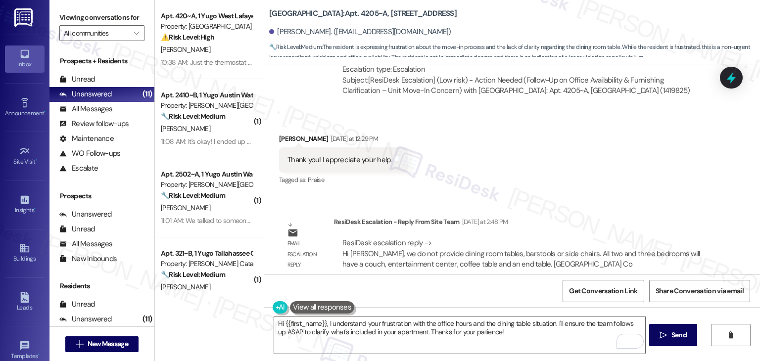
click at [591, 156] on div "Received via SMS Caroline Keltner Yesterday at 12:29 PM Thank you! I appreciate…" at bounding box center [512, 153] width 496 height 84
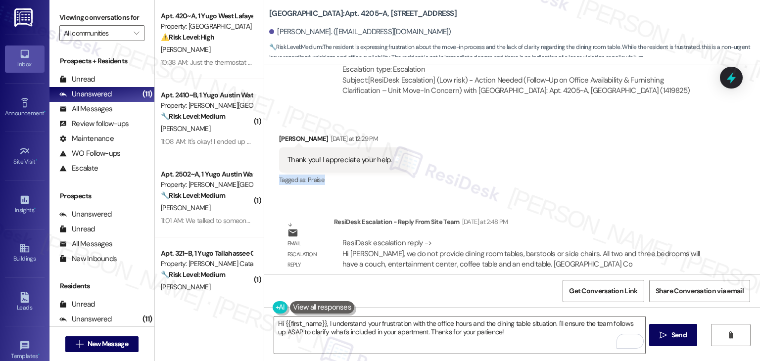
click at [591, 156] on div "Received via SMS Caroline Keltner Yesterday at 12:29 PM Thank you! I appreciate…" at bounding box center [512, 153] width 496 height 84
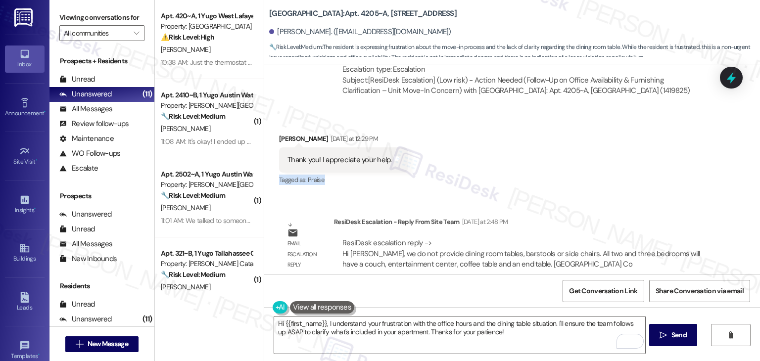
click at [591, 156] on div "Received via SMS Caroline Keltner Yesterday at 12:29 PM Thank you! I appreciate…" at bounding box center [512, 153] width 496 height 84
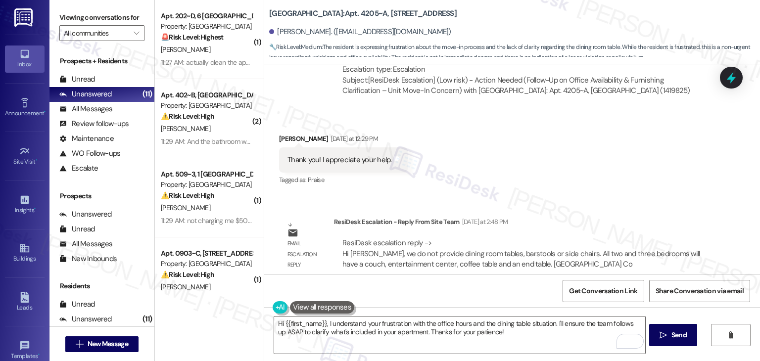
click at [591, 156] on div "Received via SMS Caroline Keltner Yesterday at 12:29 PM Thank you! I appreciate…" at bounding box center [512, 153] width 496 height 84
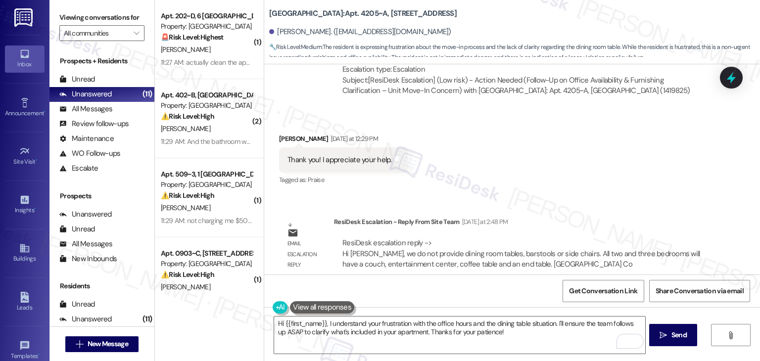
click at [591, 156] on div "Received via SMS Caroline Keltner Yesterday at 12:29 PM Thank you! I appreciate…" at bounding box center [512, 153] width 496 height 84
click at [592, 158] on div "Received via SMS Caroline Keltner Yesterday at 12:29 PM Thank you! I appreciate…" at bounding box center [512, 153] width 496 height 84
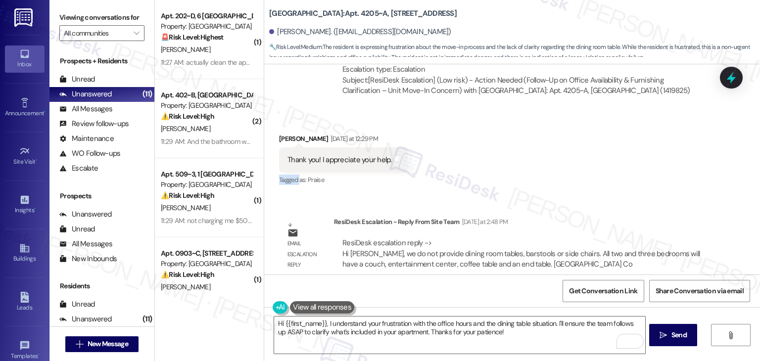
click at [592, 158] on div "Received via SMS Caroline Keltner Yesterday at 12:29 PM Thank you! I appreciate…" at bounding box center [512, 153] width 496 height 84
click at [599, 168] on div "Received via SMS Caroline Keltner Yesterday at 12:29 PM Thank you! I appreciate…" at bounding box center [512, 153] width 496 height 84
click at [587, 163] on div "Received via SMS Caroline Keltner Yesterday at 12:29 PM Thank you! I appreciate…" at bounding box center [512, 153] width 496 height 84
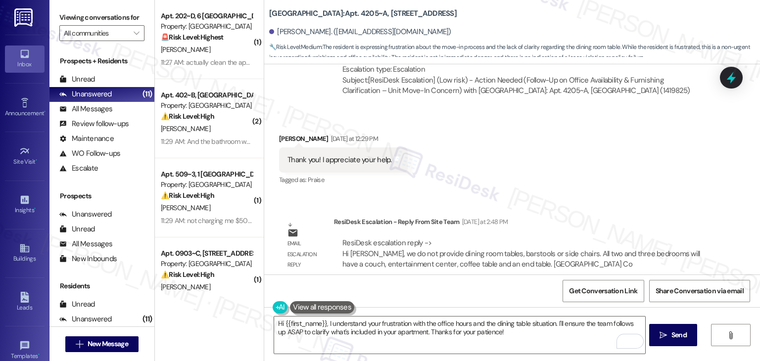
click at [587, 163] on div "Received via SMS Caroline Keltner Yesterday at 12:29 PM Thank you! I appreciate…" at bounding box center [512, 153] width 496 height 84
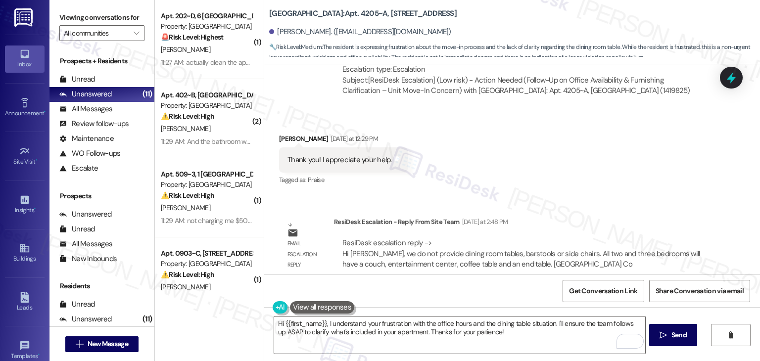
click at [587, 163] on div "Received via SMS Caroline Keltner Yesterday at 12:29 PM Thank you! I appreciate…" at bounding box center [512, 153] width 496 height 84
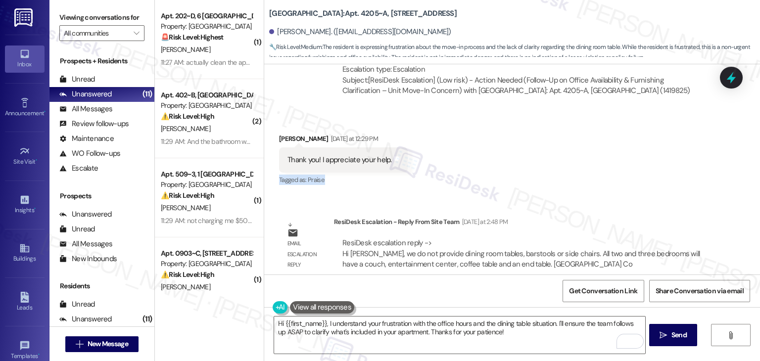
click at [587, 163] on div "Received via SMS Caroline Keltner Yesterday at 12:29 PM Thank you! I appreciate…" at bounding box center [512, 153] width 496 height 84
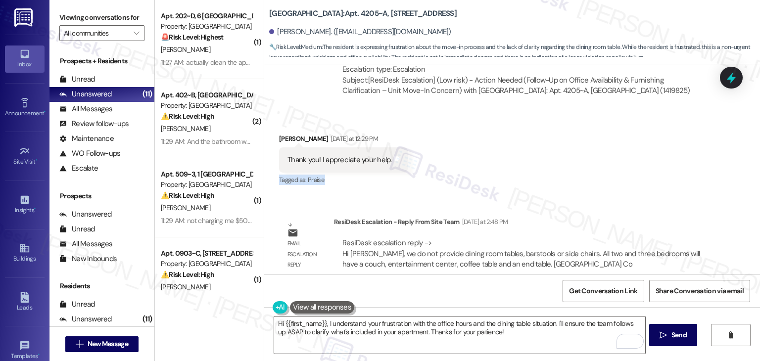
click at [520, 178] on div "Received via SMS Caroline Keltner Yesterday at 12:29 PM Thank you! I appreciate…" at bounding box center [512, 153] width 496 height 84
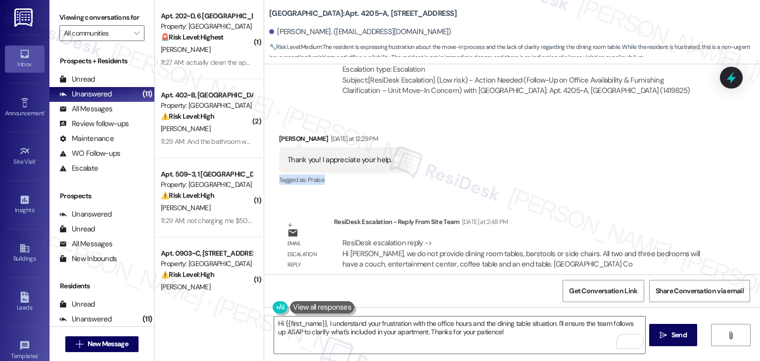
click at [520, 179] on div "Received via SMS Caroline Keltner Yesterday at 12:29 PM Thank you! I appreciate…" at bounding box center [512, 153] width 496 height 84
click at [564, 167] on div "Received via SMS Caroline Keltner Yesterday at 12:29 PM Thank you! I appreciate…" at bounding box center [512, 153] width 496 height 84
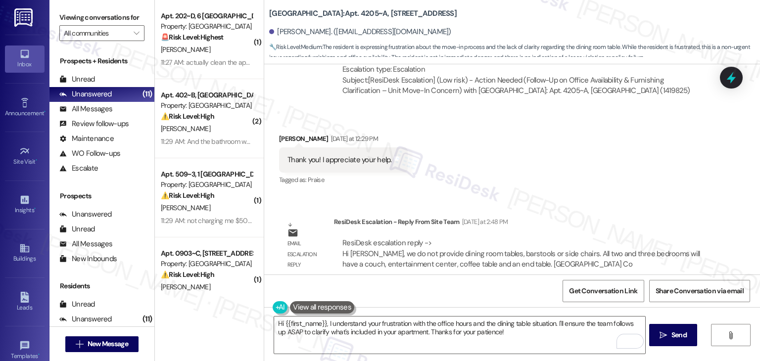
click at [564, 167] on div "Received via SMS Caroline Keltner Yesterday at 12:29 PM Thank you! I appreciate…" at bounding box center [512, 153] width 496 height 84
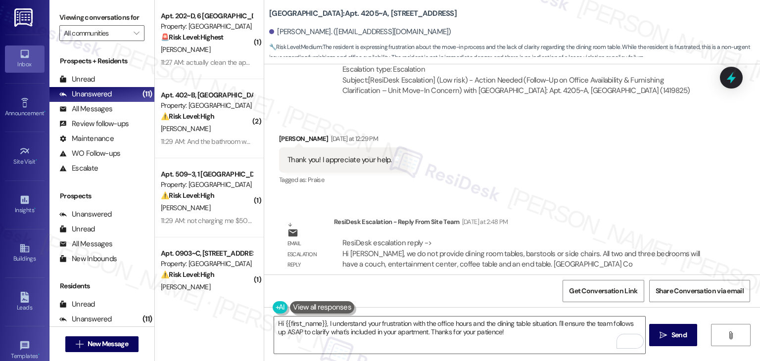
click at [564, 167] on div "Received via SMS Caroline Keltner Yesterday at 12:29 PM Thank you! I appreciate…" at bounding box center [512, 153] width 496 height 84
click at [564, 168] on div "Received via SMS Caroline Keltner Yesterday at 12:29 PM Thank you! I appreciate…" at bounding box center [512, 153] width 496 height 84
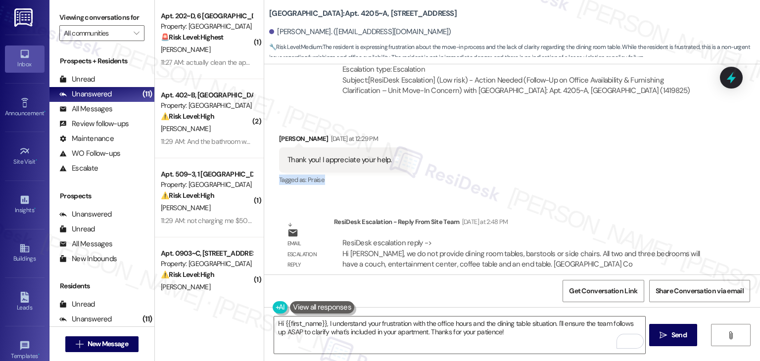
click at [564, 168] on div "Received via SMS Caroline Keltner Yesterday at 12:29 PM Thank you! I appreciate…" at bounding box center [512, 153] width 496 height 84
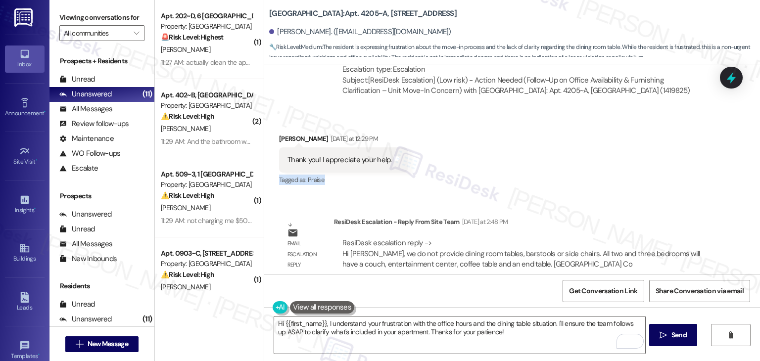
click at [564, 168] on div "Received via SMS Caroline Keltner Yesterday at 12:29 PM Thank you! I appreciate…" at bounding box center [512, 153] width 496 height 84
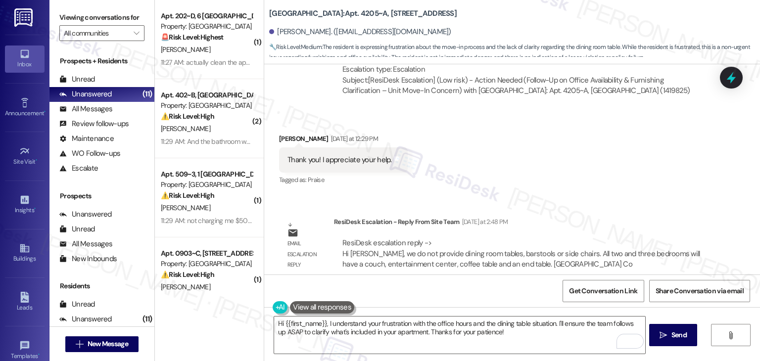
click at [564, 168] on div "Received via SMS Caroline Keltner Yesterday at 12:29 PM Thank you! I appreciate…" at bounding box center [512, 153] width 496 height 84
click at [557, 177] on div "Received via SMS Caroline Keltner Yesterday at 12:29 PM Thank you! I appreciate…" at bounding box center [512, 153] width 496 height 84
click at [587, 187] on div "Sent via SMS Sarah (ResiDesk) Jul 10, 2025 at 6:44 PM Hi Caroline! We’re so exc…" at bounding box center [512, 169] width 496 height 210
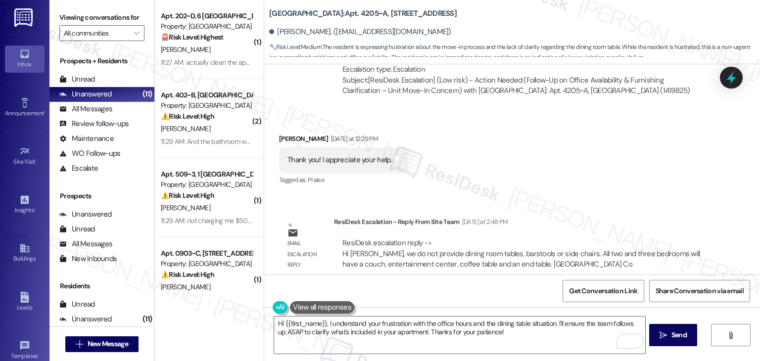
click at [587, 187] on div "Sent via SMS Sarah (ResiDesk) Jul 10, 2025 at 6:44 PM Hi Caroline! We’re so exc…" at bounding box center [512, 169] width 496 height 210
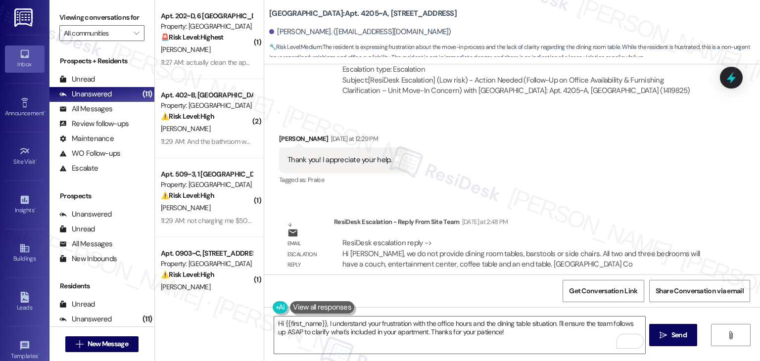
click at [544, 217] on div "ResiDesk Escalation - Reply From Site Team Yesterday at 2:48 PM" at bounding box center [522, 224] width 376 height 14
click at [558, 184] on div "Received via SMS Caroline Keltner Yesterday at 12:29 PM Thank you! I appreciate…" at bounding box center [512, 153] width 496 height 84
click at [573, 133] on div "Received via SMS Caroline Keltner Yesterday at 12:29 PM Thank you! I appreciate…" at bounding box center [512, 153] width 496 height 84
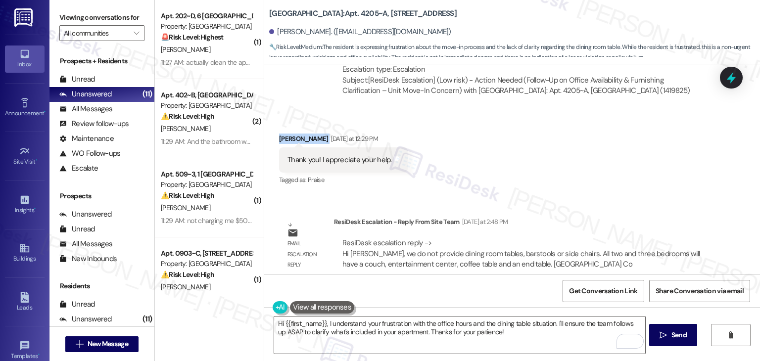
click at [573, 133] on div "Received via SMS Caroline Keltner Yesterday at 12:29 PM Thank you! I appreciate…" at bounding box center [512, 153] width 496 height 84
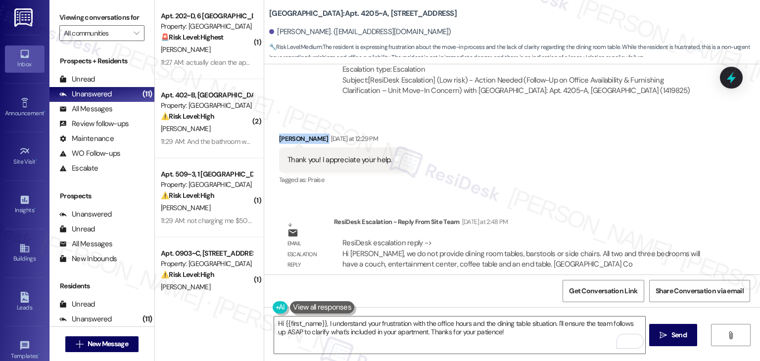
click at [573, 133] on div "Received via SMS Caroline Keltner Yesterday at 12:29 PM Thank you! I appreciate…" at bounding box center [512, 153] width 496 height 84
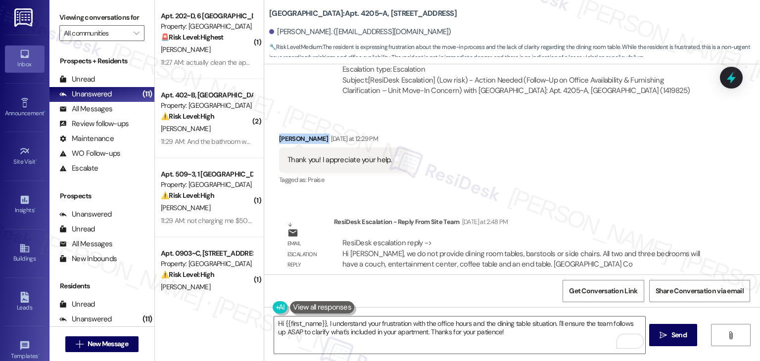
click at [573, 133] on div "Received via SMS Caroline Keltner Yesterday at 12:29 PM Thank you! I appreciate…" at bounding box center [512, 153] width 496 height 84
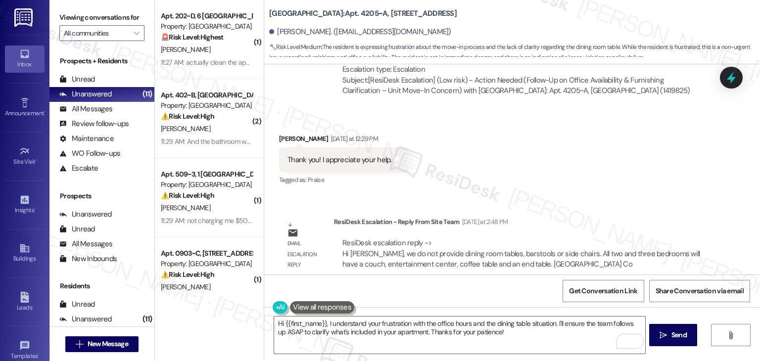
click at [573, 133] on div "Received via SMS Caroline Keltner Yesterday at 12:29 PM Thank you! I appreciate…" at bounding box center [512, 153] width 496 height 84
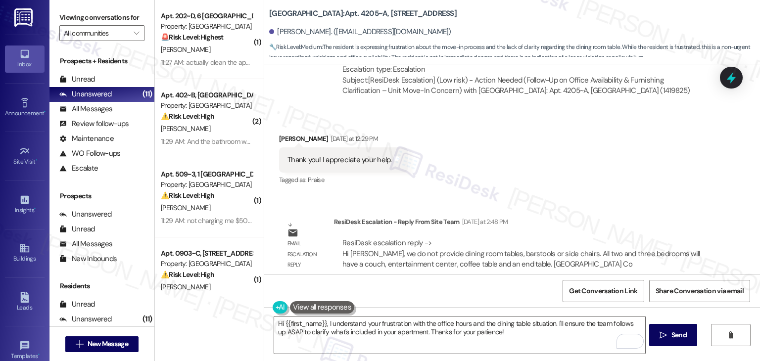
click at [573, 133] on div "Received via SMS Caroline Keltner Yesterday at 12:29 PM Thank you! I appreciate…" at bounding box center [512, 153] width 496 height 84
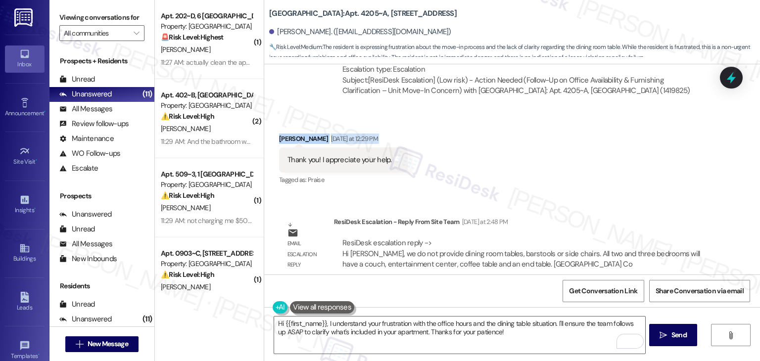
click at [573, 133] on div "Received via SMS Caroline Keltner Yesterday at 12:29 PM Thank you! I appreciate…" at bounding box center [512, 153] width 496 height 84
click at [559, 158] on div "Received via SMS Caroline Keltner Yesterday at 12:29 PM Thank you! I appreciate…" at bounding box center [512, 153] width 496 height 84
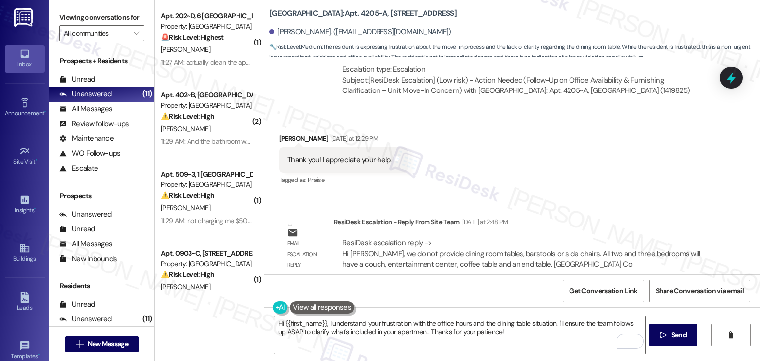
click at [558, 162] on div "Received via SMS Caroline Keltner Yesterday at 12:29 PM Thank you! I appreciate…" at bounding box center [512, 153] width 496 height 84
click at [557, 162] on div "Received via SMS Caroline Keltner Yesterday at 12:29 PM Thank you! I appreciate…" at bounding box center [512, 153] width 496 height 84
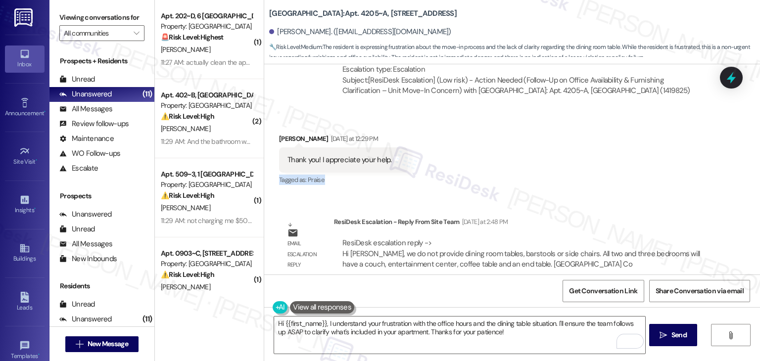
click at [557, 162] on div "Received via SMS Caroline Keltner Yesterday at 12:29 PM Thank you! I appreciate…" at bounding box center [512, 153] width 496 height 84
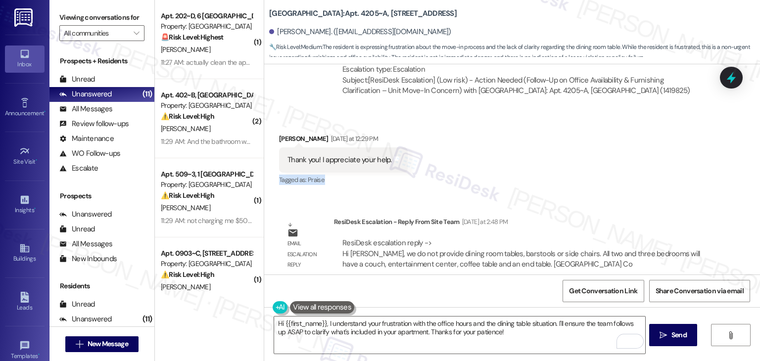
click at [557, 162] on div "Received via SMS Caroline Keltner Yesterday at 12:29 PM Thank you! I appreciate…" at bounding box center [512, 153] width 496 height 84
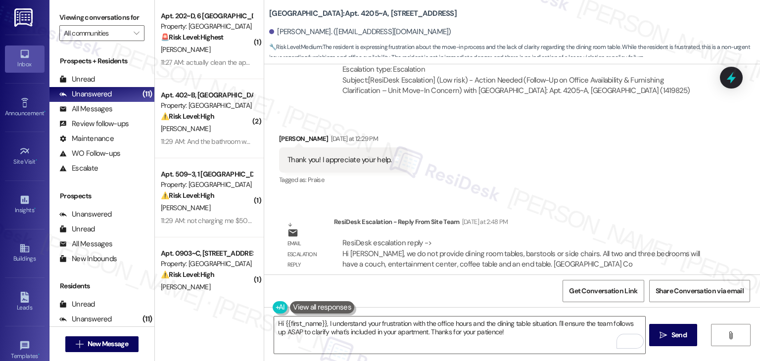
click at [557, 162] on div "Received via SMS Caroline Keltner Yesterday at 12:29 PM Thank you! I appreciate…" at bounding box center [512, 153] width 496 height 84
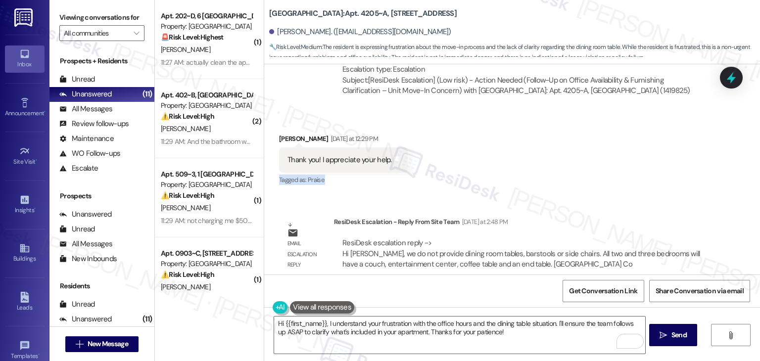
click at [557, 162] on div "Received via SMS Caroline Keltner Yesterday at 12:29 PM Thank you! I appreciate…" at bounding box center [512, 153] width 496 height 84
click at [557, 163] on div "Received via SMS Caroline Keltner Yesterday at 12:29 PM Thank you! I appreciate…" at bounding box center [512, 153] width 496 height 84
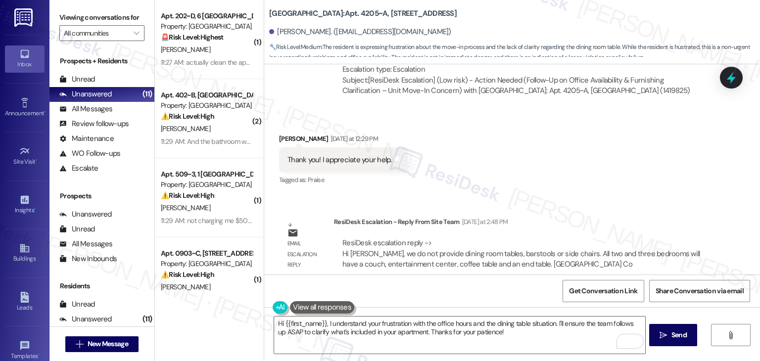
click at [557, 163] on div "Received via SMS Caroline Keltner Yesterday at 12:29 PM Thank you! I appreciate…" at bounding box center [512, 153] width 496 height 84
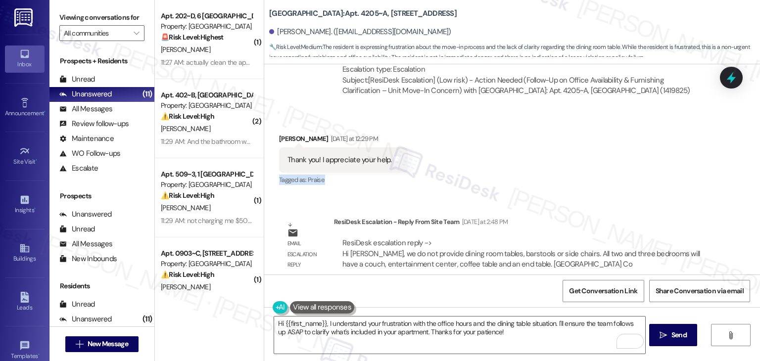
click at [557, 163] on div "Received via SMS Caroline Keltner Yesterday at 12:29 PM Thank you! I appreciate…" at bounding box center [512, 153] width 496 height 84
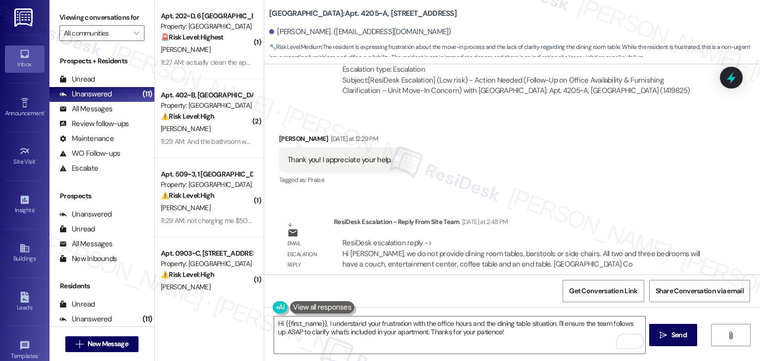
click at [557, 163] on div "Received via SMS Caroline Keltner Yesterday at 12:29 PM Thank you! I appreciate…" at bounding box center [512, 153] width 496 height 84
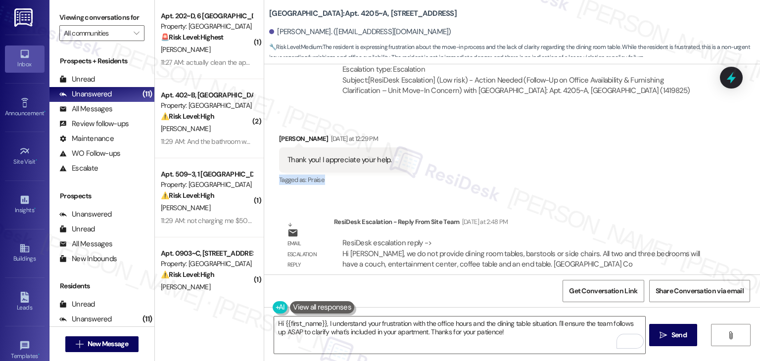
click at [557, 163] on div "Received via SMS Caroline Keltner Yesterday at 12:29 PM Thank you! I appreciate…" at bounding box center [512, 153] width 496 height 84
click at [557, 162] on div "Received via SMS Caroline Keltner Yesterday at 12:29 PM Thank you! I appreciate…" at bounding box center [512, 153] width 496 height 84
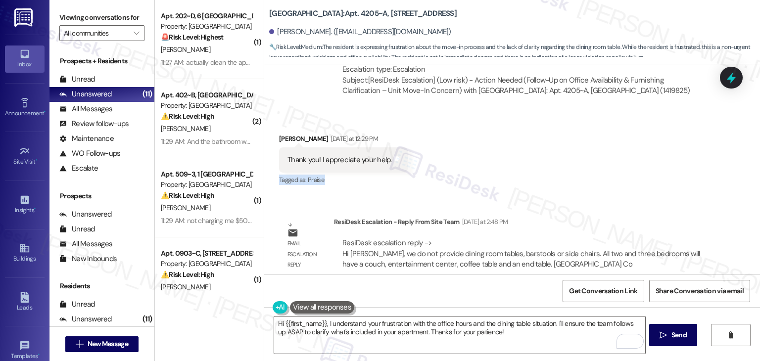
click at [557, 162] on div "Received via SMS Caroline Keltner Yesterday at 12:29 PM Thank you! I appreciate…" at bounding box center [512, 153] width 496 height 84
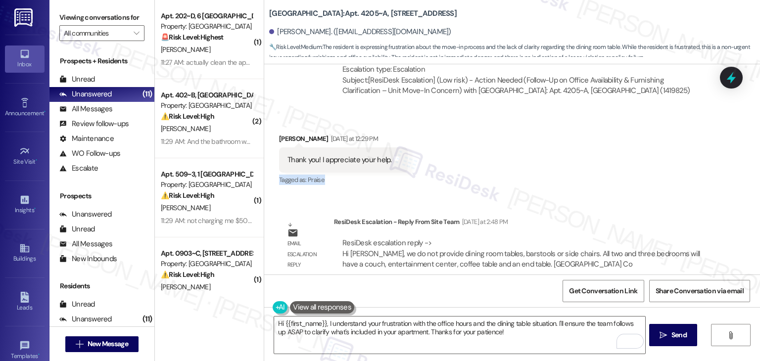
click at [557, 162] on div "Received via SMS Caroline Keltner Yesterday at 12:29 PM Thank you! I appreciate…" at bounding box center [512, 153] width 496 height 84
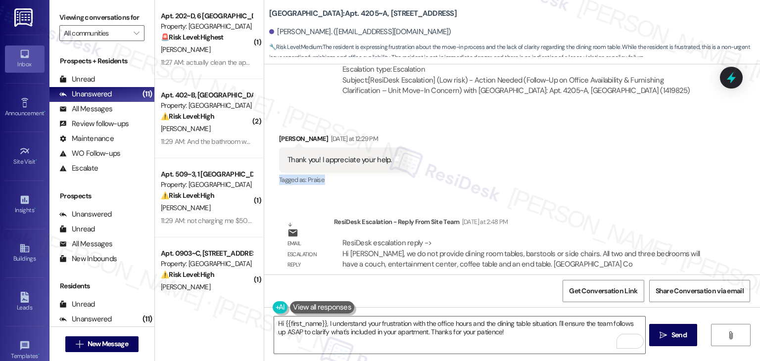
click at [557, 162] on div "Received via SMS Caroline Keltner Yesterday at 12:29 PM Thank you! I appreciate…" at bounding box center [512, 153] width 496 height 84
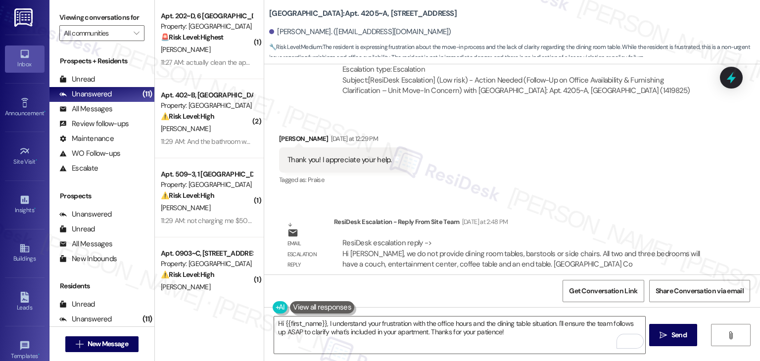
click at [557, 162] on div "Received via SMS Caroline Keltner Yesterday at 12:29 PM Thank you! I appreciate…" at bounding box center [512, 153] width 496 height 84
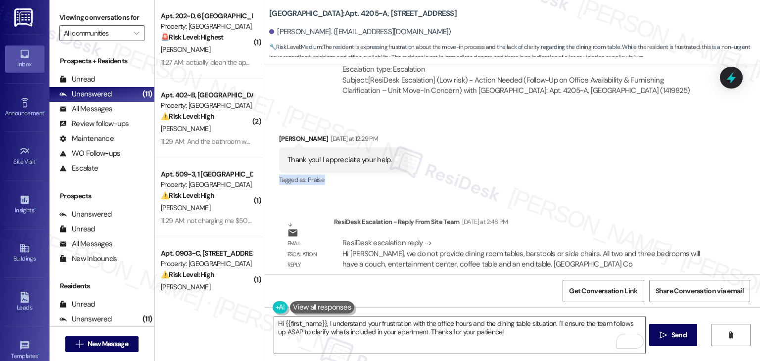
click at [557, 162] on div "Received via SMS Caroline Keltner Yesterday at 12:29 PM Thank you! I appreciate…" at bounding box center [512, 153] width 496 height 84
click at [599, 184] on div "Sent via SMS Sarah (ResiDesk) Jul 10, 2025 at 6:44 PM Hi Caroline! We’re so exc…" at bounding box center [512, 169] width 496 height 210
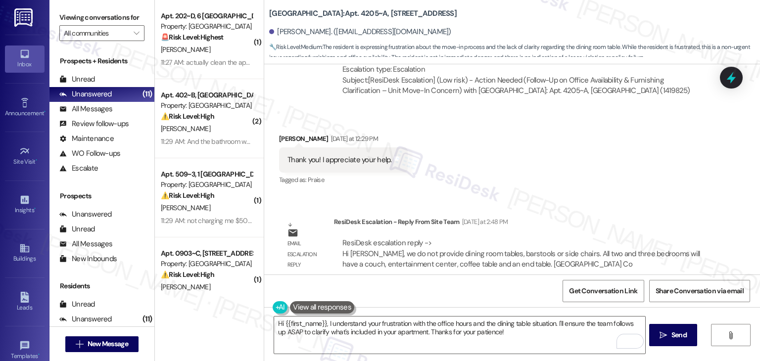
click at [599, 184] on div "Sent via SMS Sarah (ResiDesk) Jul 10, 2025 at 6:44 PM Hi Caroline! We’re so exc…" at bounding box center [512, 169] width 496 height 210
click at [481, 287] on div "Get Conversation Link Share Conversation via email" at bounding box center [512, 291] width 496 height 33
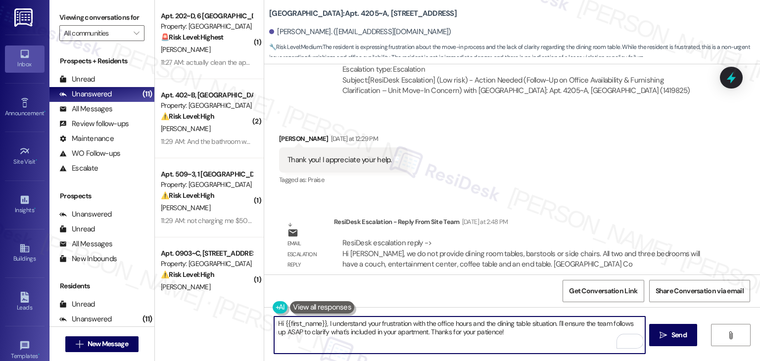
click at [392, 329] on textarea "Hi {{first_name}}, I understand your frustration with the office hours and the …" at bounding box center [459, 335] width 370 height 37
paste textarea "Caroline, I shared your concern with the site team regarding the furniture in y…"
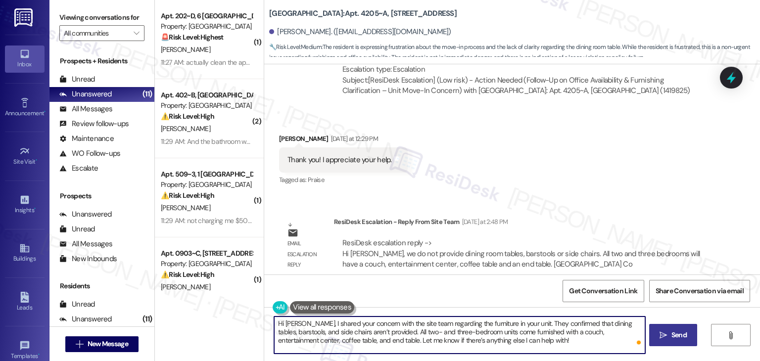
type textarea "Hi Caroline, I shared your concern with the site team regarding the furniture i…"
click at [679, 343] on button " Send" at bounding box center [673, 335] width 48 height 22
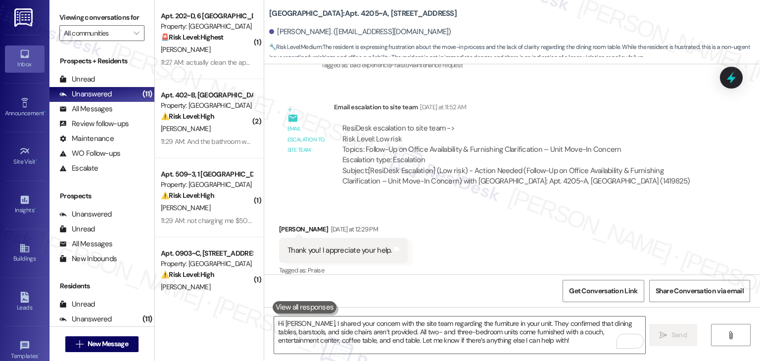
scroll to position [863, 0]
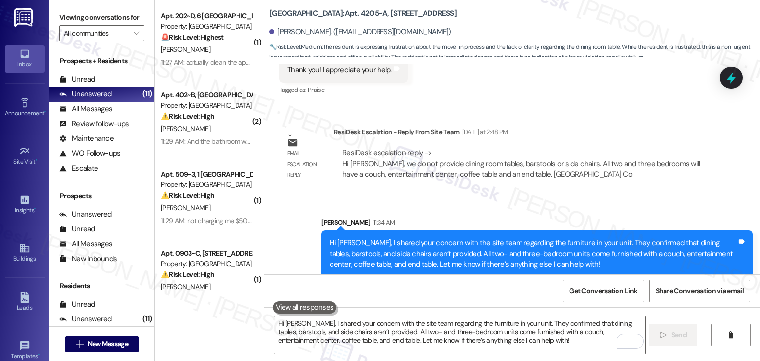
click at [370, 291] on div "Get Conversation Link Share Conversation via email" at bounding box center [512, 291] width 496 height 33
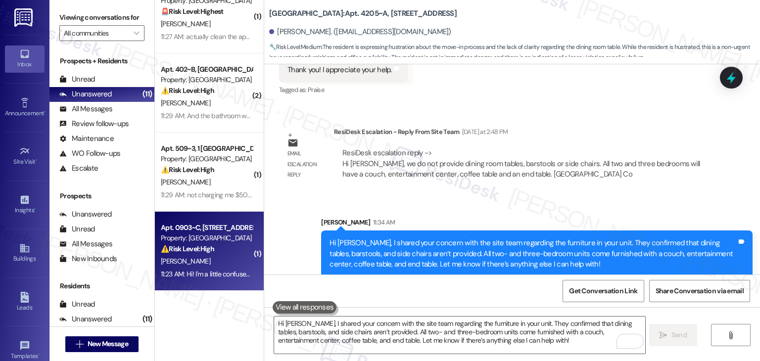
scroll to position [49, 0]
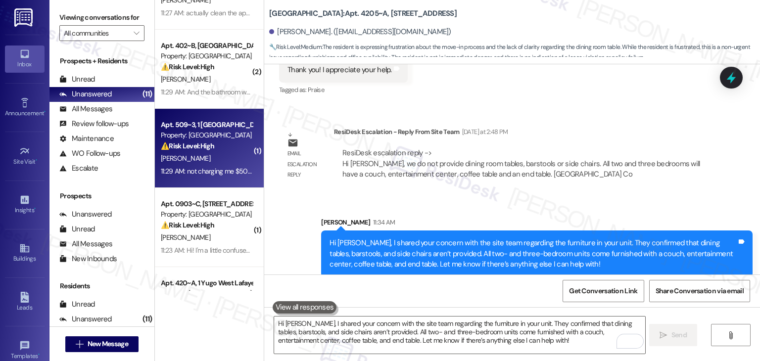
click at [205, 173] on div "11:29 AM: not charging me $50 for an honest mistake of locking myself out 😊 11:…" at bounding box center [271, 171] width 221 height 9
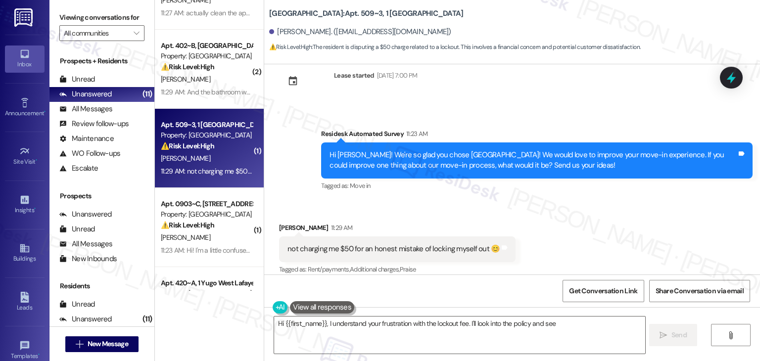
scroll to position [299, 0]
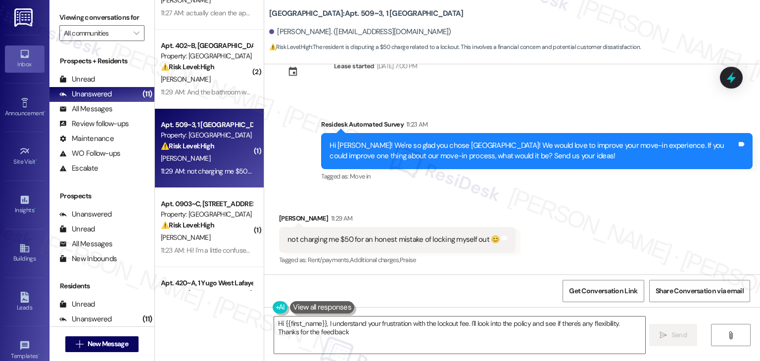
type textarea "Hi {{first_name}}, I understand your frustration with the lockout fee. I'll loo…"
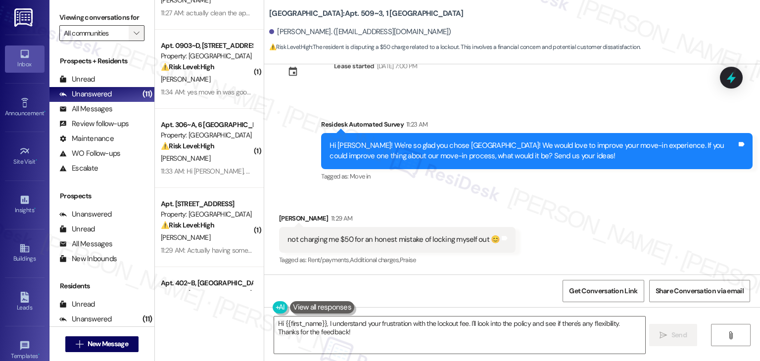
click at [134, 34] on span "" at bounding box center [136, 33] width 9 height 16
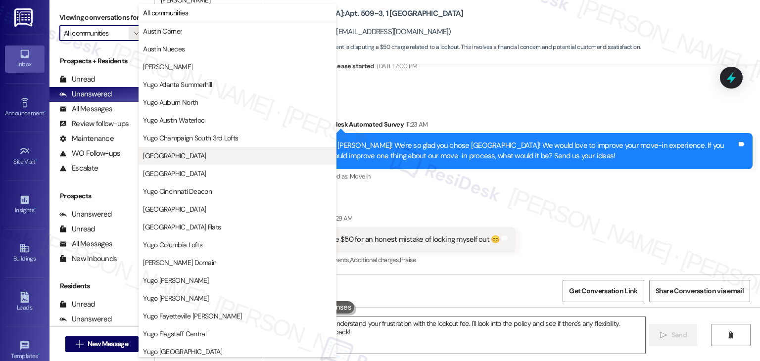
click at [196, 153] on span "[GEOGRAPHIC_DATA]" at bounding box center [174, 156] width 63 height 10
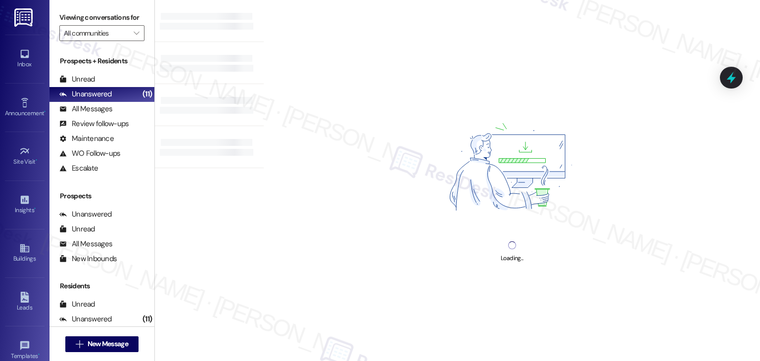
type input "[GEOGRAPHIC_DATA]"
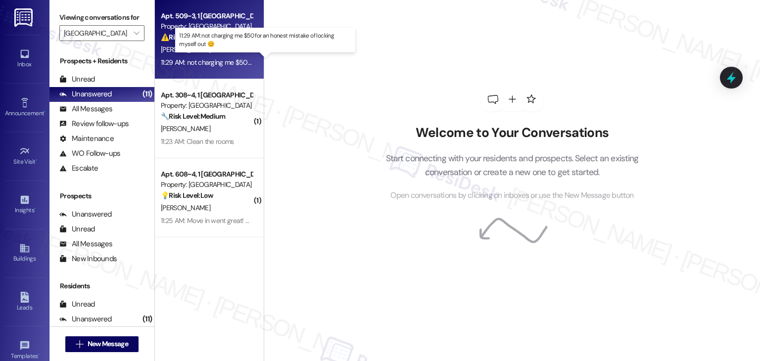
click at [192, 58] on div "11:29 AM: not charging me $50 for an honest mistake of locking myself out 😊 11:…" at bounding box center [271, 62] width 221 height 9
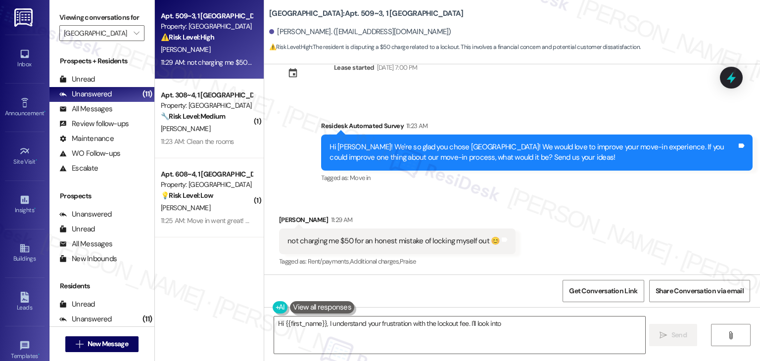
scroll to position [299, 0]
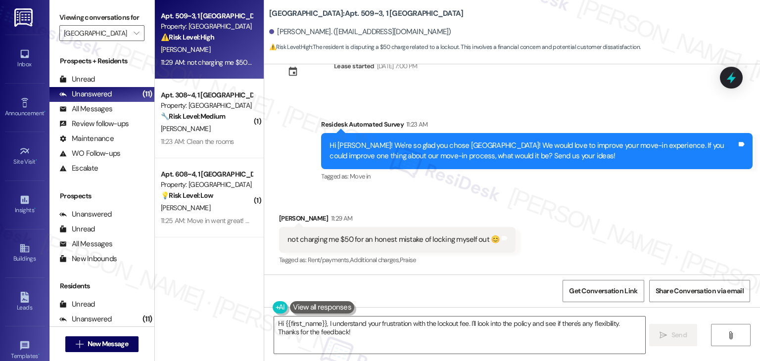
click at [501, 156] on div "Hi Jack! We're so glad you chose Yugo Charleston Campus! We would love to impro…" at bounding box center [532, 150] width 407 height 21
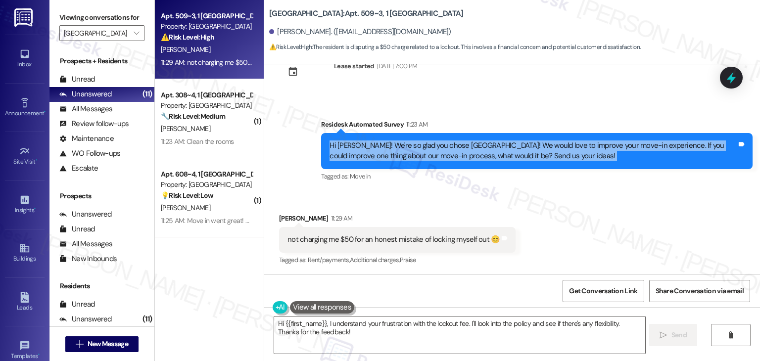
click at [501, 156] on div "Hi Jack! We're so glad you chose Yugo Charleston Campus! We would love to impro…" at bounding box center [532, 150] width 407 height 21
copy div "Hi Jack! We're so glad you chose Yugo Charleston Campus! We would love to impro…"
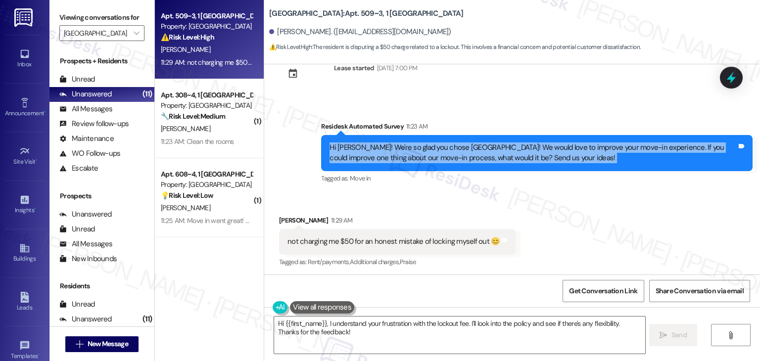
scroll to position [299, 0]
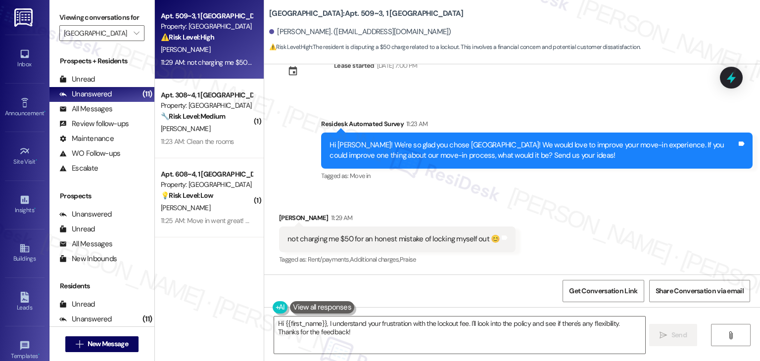
click at [400, 242] on div "not charging me $50 for an honest mistake of locking myself out 😊" at bounding box center [393, 239] width 212 height 10
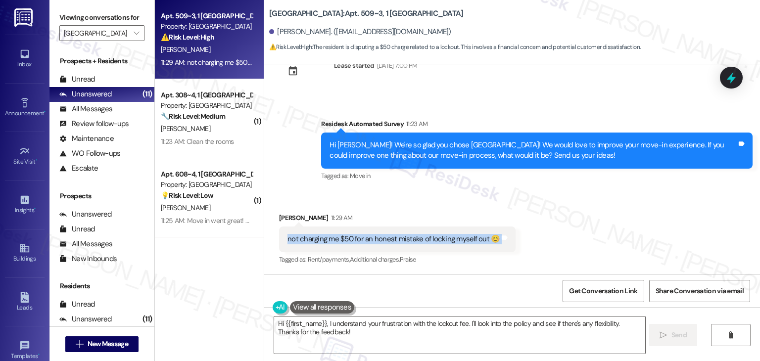
click at [400, 242] on div "not charging me $50 for an honest mistake of locking myself out 😊" at bounding box center [393, 239] width 212 height 10
copy div "not charging me $50 for an honest mistake of locking myself out 😊 Tags and notes"
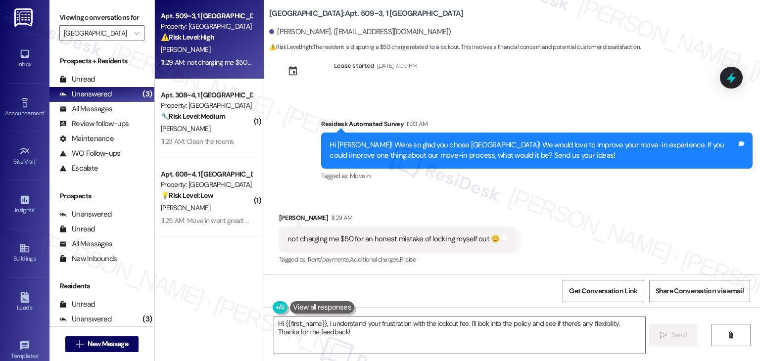
click at [631, 220] on div "Received via SMS Jack Mazur 11:29 AM not charging me $50 for an honest mistake …" at bounding box center [512, 232] width 496 height 84
click at [632, 220] on div "Received via SMS Jack Mazur 11:29 AM not charging me $50 for an honest mistake …" at bounding box center [512, 232] width 496 height 84
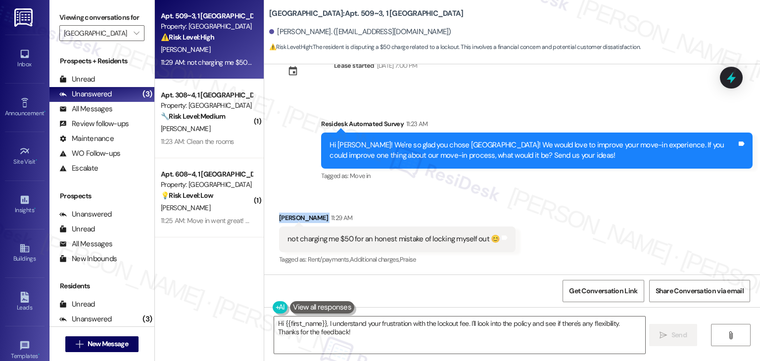
click at [632, 220] on div "Received via SMS Jack Mazur 11:29 AM not charging me $50 for an honest mistake …" at bounding box center [512, 232] width 496 height 84
click at [576, 222] on div "Received via SMS Jack Mazur 11:29 AM not charging me $50 for an honest mistake …" at bounding box center [512, 232] width 496 height 84
click at [577, 221] on div "Received via SMS Jack Mazur 11:29 AM not charging me $50 for an honest mistake …" at bounding box center [512, 232] width 496 height 84
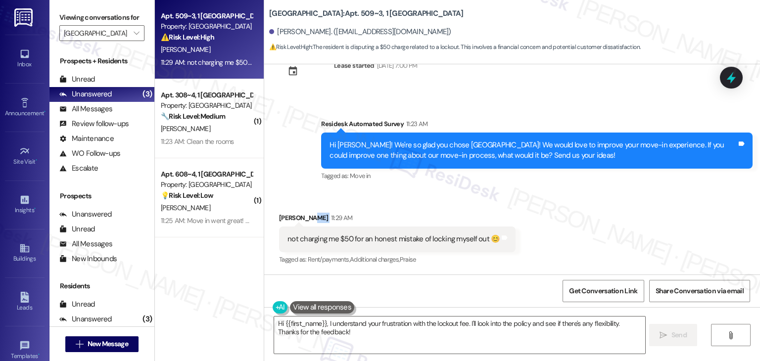
click at [577, 221] on div "Received via SMS Jack Mazur 11:29 AM not charging me $50 for an honest mistake …" at bounding box center [512, 232] width 496 height 84
click at [576, 220] on div "Received via SMS Jack Mazur 11:29 AM not charging me $50 for an honest mistake …" at bounding box center [512, 232] width 496 height 84
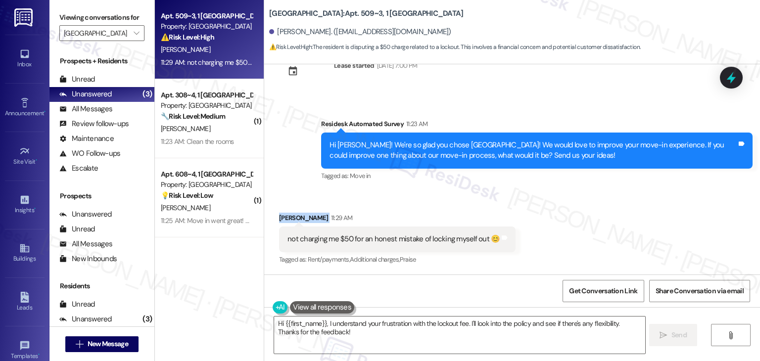
click at [576, 220] on div "Received via SMS Jack Mazur 11:29 AM not charging me $50 for an honest mistake …" at bounding box center [512, 232] width 496 height 84
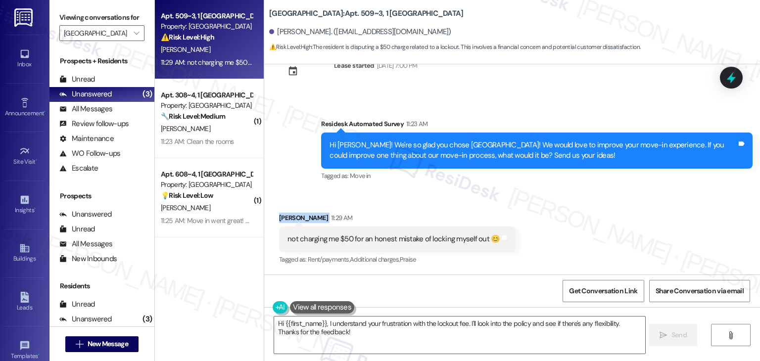
click at [570, 200] on div "Received via SMS Jack Mazur 11:29 AM not charging me $50 for an honest mistake …" at bounding box center [512, 232] width 496 height 84
click at [574, 207] on div "Received via SMS Jack Mazur 11:29 AM not charging me $50 for an honest mistake …" at bounding box center [512, 232] width 496 height 84
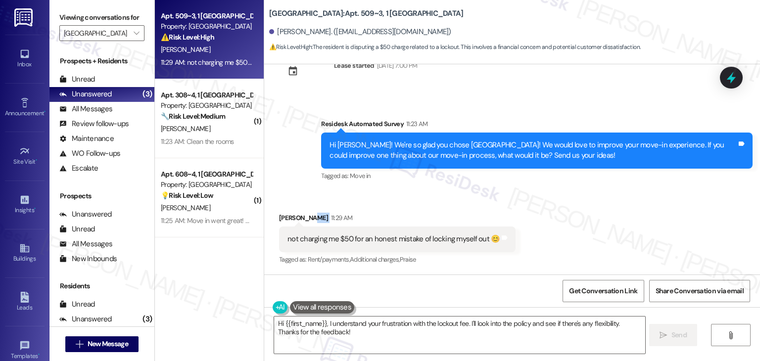
click at [574, 207] on div "Received via SMS Jack Mazur 11:29 AM not charging me $50 for an honest mistake …" at bounding box center [512, 232] width 496 height 84
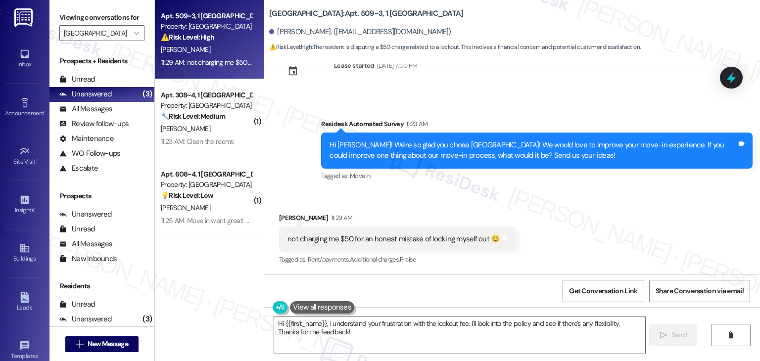
click at [574, 207] on div "Received via SMS Jack Mazur 11:29 AM not charging me $50 for an honest mistake …" at bounding box center [512, 232] width 496 height 84
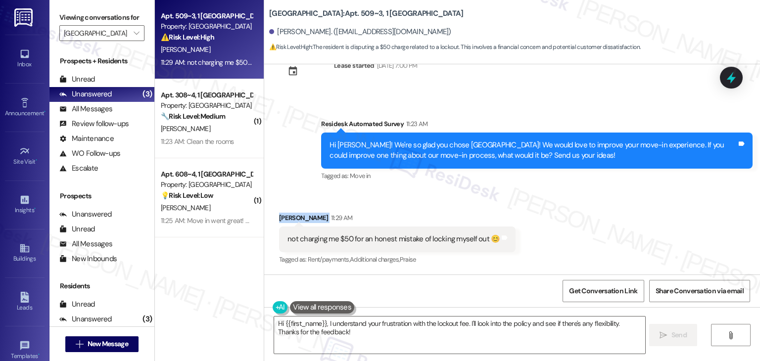
click at [574, 207] on div "Received via SMS Jack Mazur 11:29 AM not charging me $50 for an honest mistake …" at bounding box center [512, 232] width 496 height 84
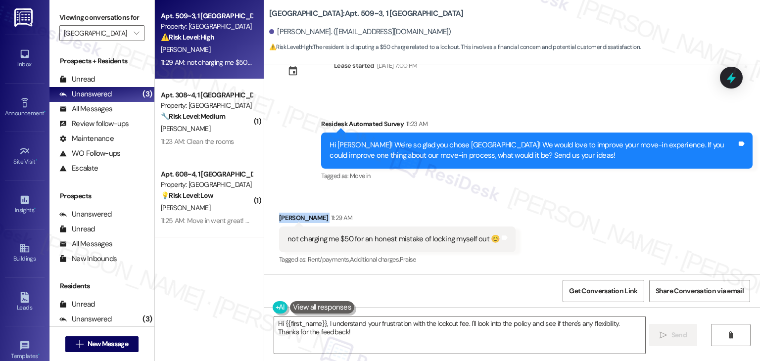
click at [574, 207] on div "Received via SMS Jack Mazur 11:29 AM not charging me $50 for an honest mistake …" at bounding box center [512, 232] width 496 height 84
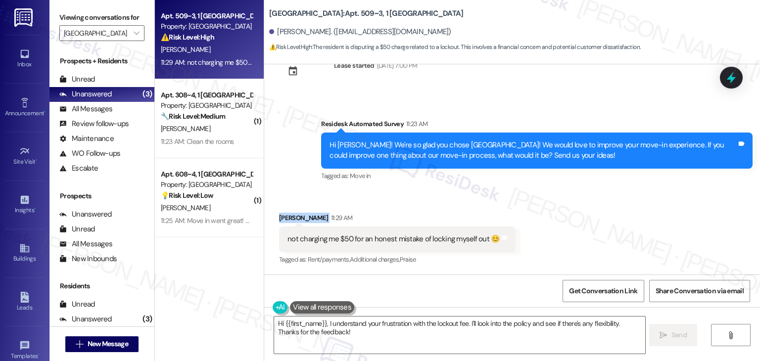
click at [574, 207] on div "Received via SMS Jack Mazur 11:29 AM not charging me $50 for an honest mistake …" at bounding box center [512, 232] width 496 height 84
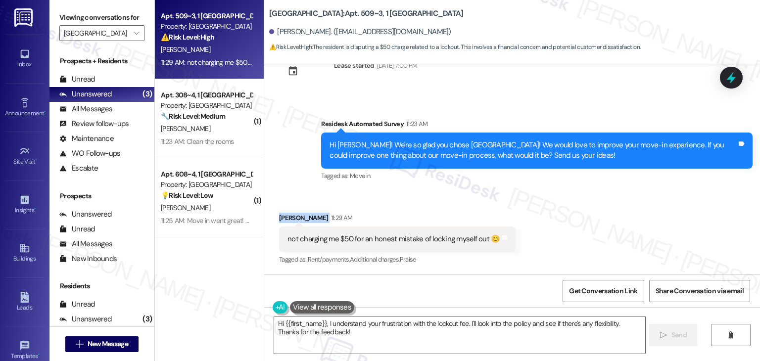
click at [574, 207] on div "Received via SMS Jack Mazur 11:29 AM not charging me $50 for an honest mistake …" at bounding box center [512, 232] width 496 height 84
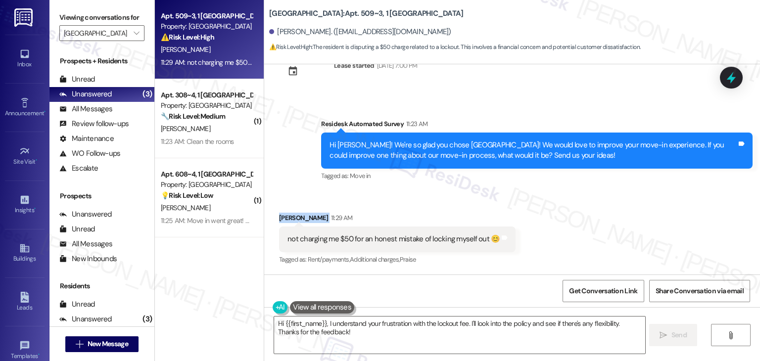
click at [574, 207] on div "Received via SMS Jack Mazur 11:29 AM not charging me $50 for an honest mistake …" at bounding box center [512, 232] width 496 height 84
click at [604, 204] on div "Received via SMS Jack Mazur 11:29 AM not charging me $50 for an honest mistake …" at bounding box center [512, 232] width 496 height 84
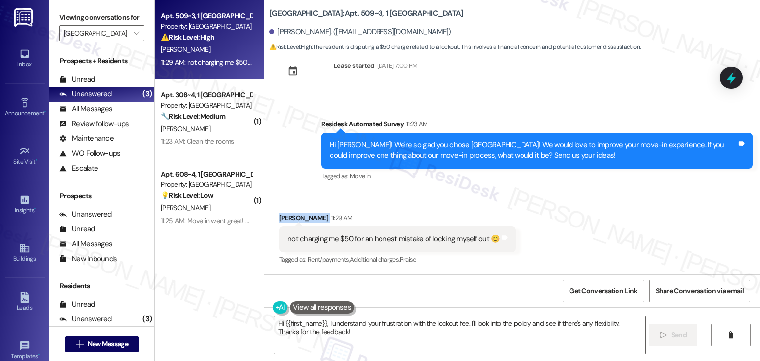
click at [604, 204] on div "Received via SMS Jack Mazur 11:29 AM not charging me $50 for an honest mistake …" at bounding box center [512, 232] width 496 height 84
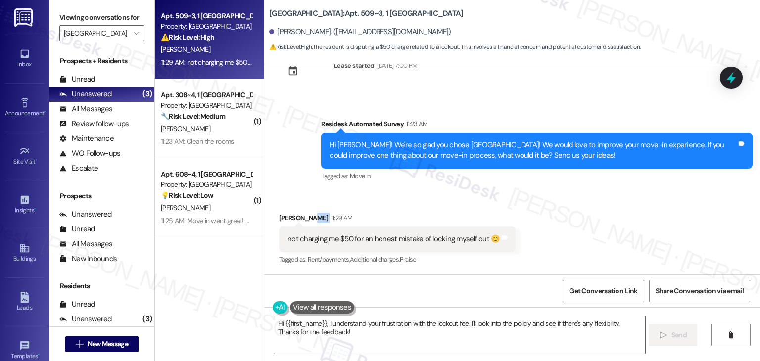
click at [604, 204] on div "Received via SMS Jack Mazur 11:29 AM not charging me $50 for an honest mistake …" at bounding box center [512, 232] width 496 height 84
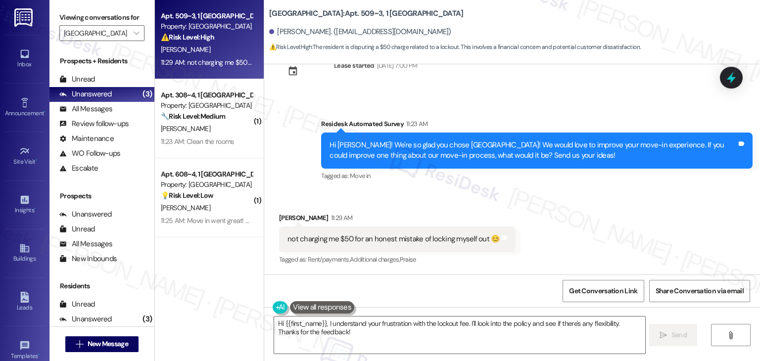
click at [604, 204] on div "Received via SMS Jack Mazur 11:29 AM not charging me $50 for an honest mistake …" at bounding box center [512, 232] width 496 height 84
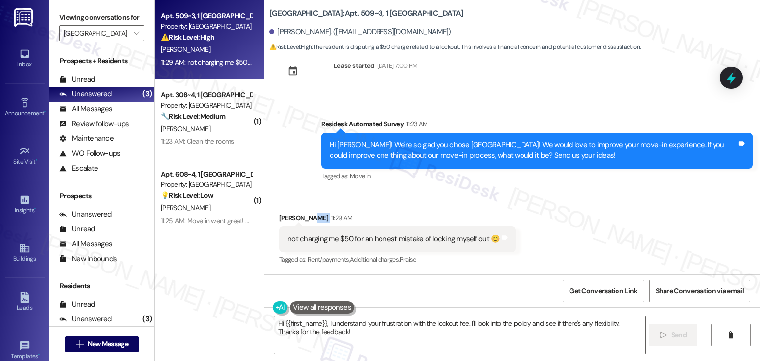
click at [604, 204] on div "Received via SMS Jack Mazur 11:29 AM not charging me $50 for an honest mistake …" at bounding box center [512, 232] width 496 height 84
click at [602, 208] on div "Received via SMS Jack Mazur 11:29 AM not charging me $50 for an honest mistake …" at bounding box center [512, 232] width 496 height 84
click at [601, 208] on div "Received via SMS Jack Mazur 11:29 AM not charging me $50 for an honest mistake …" at bounding box center [512, 232] width 496 height 84
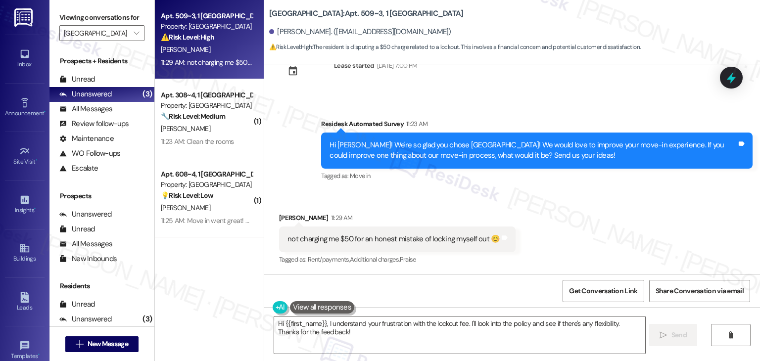
click at [601, 208] on div "Received via SMS Jack Mazur 11:29 AM not charging me $50 for an honest mistake …" at bounding box center [512, 232] width 496 height 84
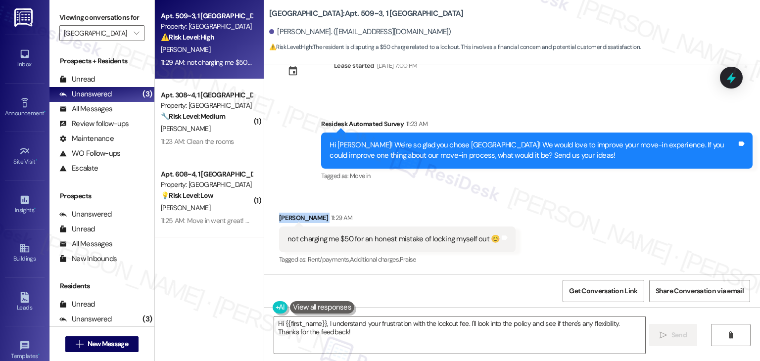
click at [601, 208] on div "Received via SMS Jack Mazur 11:29 AM not charging me $50 for an honest mistake …" at bounding box center [512, 232] width 496 height 84
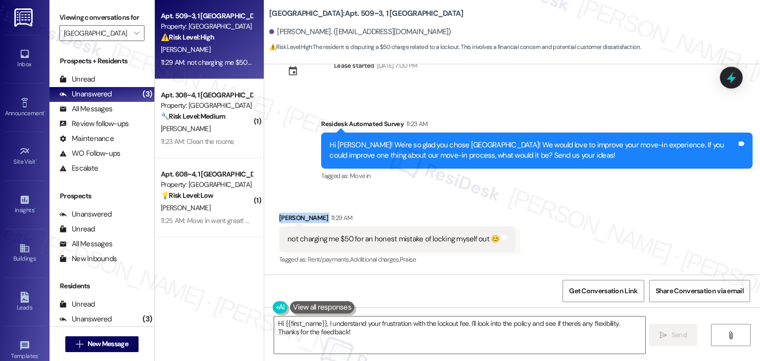
click at [601, 208] on div "Received via SMS Jack Mazur 11:29 AM not charging me $50 for an honest mistake …" at bounding box center [512, 232] width 496 height 84
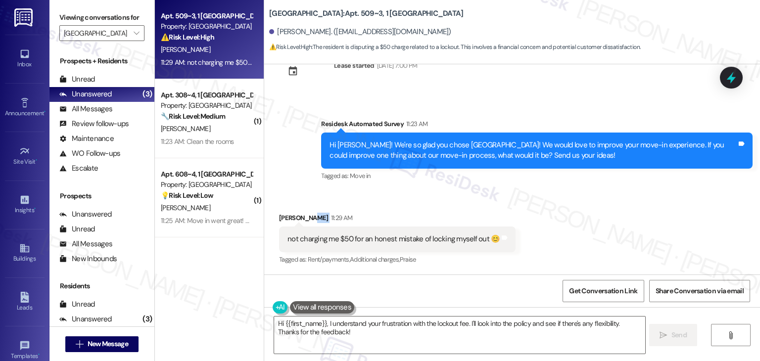
click at [601, 208] on div "Received via SMS Jack Mazur 11:29 AM not charging me $50 for an honest mistake …" at bounding box center [512, 232] width 496 height 84
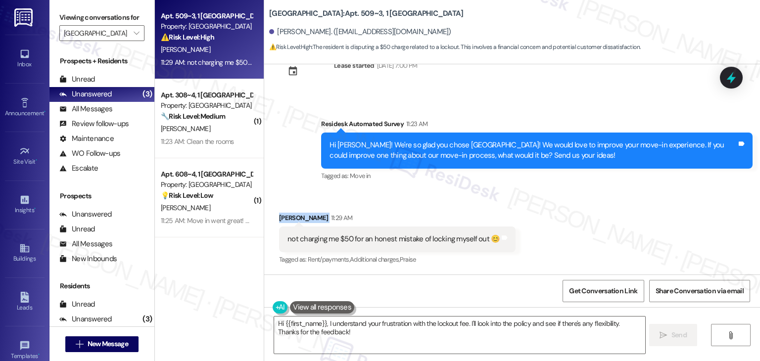
click at [601, 208] on div "Received via SMS Jack Mazur 11:29 AM not charging me $50 for an honest mistake …" at bounding box center [512, 232] width 496 height 84
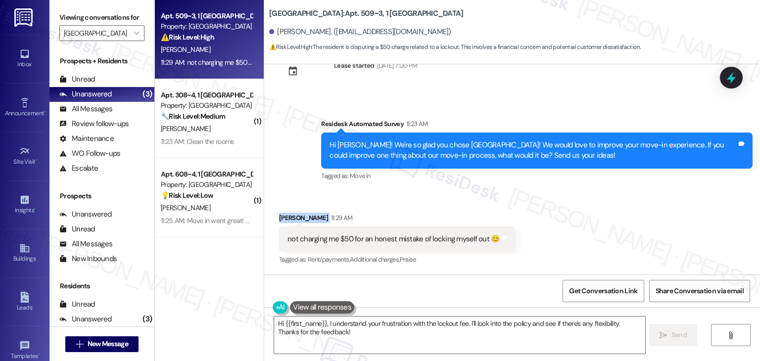
click at [601, 208] on div "Received via SMS Jack Mazur 11:29 AM not charging me $50 for an honest mistake …" at bounding box center [512, 232] width 496 height 84
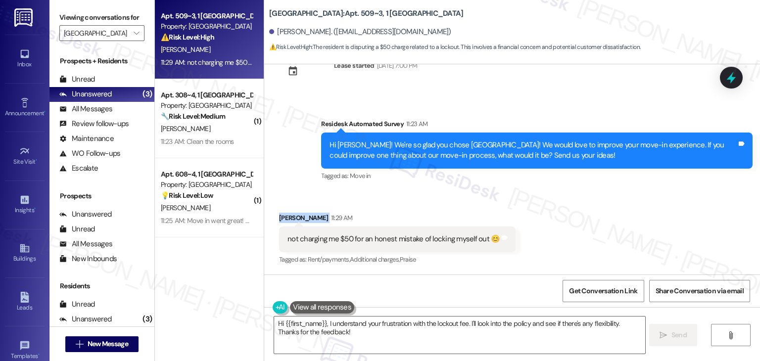
click at [601, 208] on div "Received via SMS Jack Mazur 11:29 AM not charging me $50 for an honest mistake …" at bounding box center [512, 232] width 496 height 84
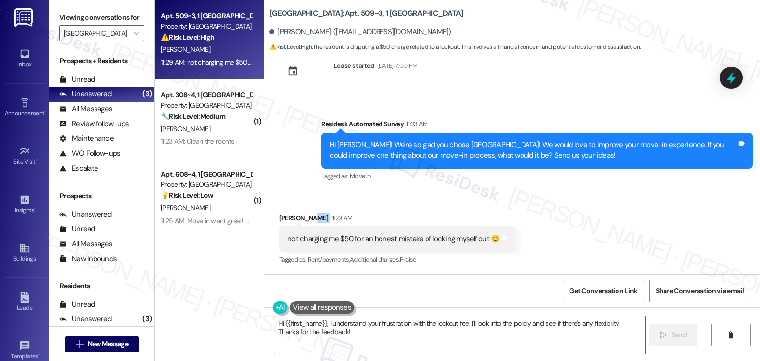
click at [601, 208] on div "Received via SMS Jack Mazur 11:29 AM not charging me $50 for an honest mistake …" at bounding box center [512, 232] width 496 height 84
click at [603, 210] on div "Received via SMS Jack Mazur 11:29 AM not charging me $50 for an honest mistake …" at bounding box center [512, 232] width 496 height 84
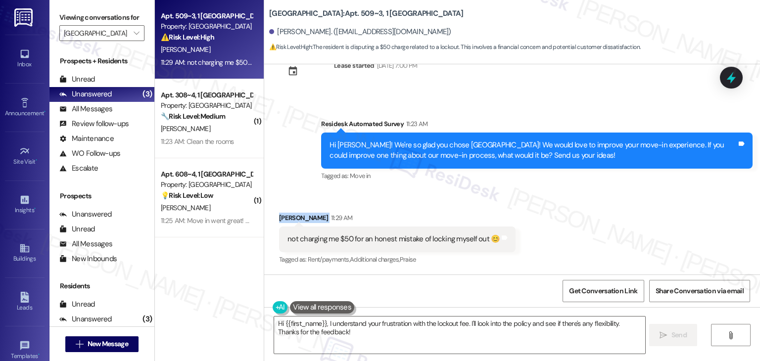
click at [603, 210] on div "Received via SMS Jack Mazur 11:29 AM not charging me $50 for an honest mistake …" at bounding box center [512, 232] width 496 height 84
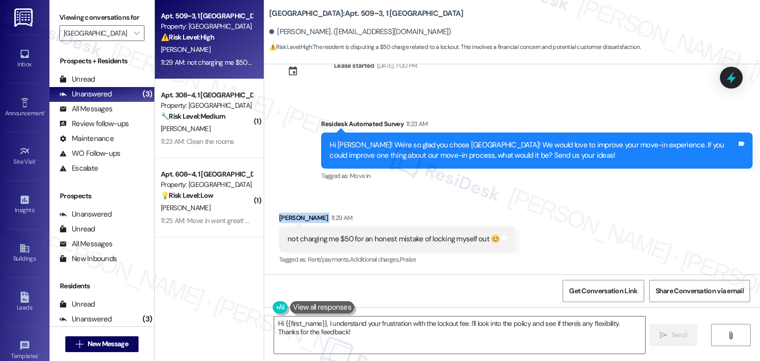
click at [603, 210] on div "Received via SMS Jack Mazur 11:29 AM not charging me $50 for an honest mistake …" at bounding box center [512, 232] width 496 height 84
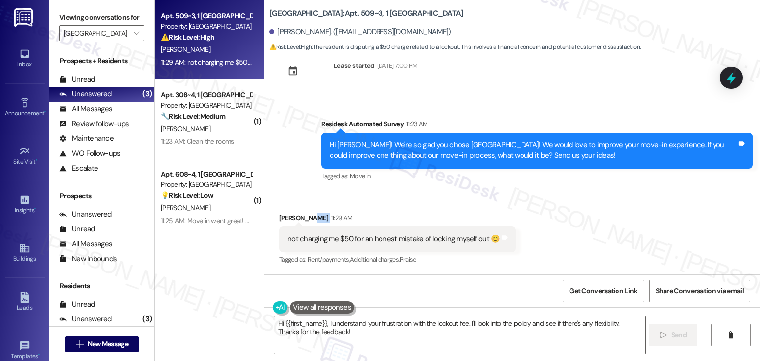
click at [603, 210] on div "Received via SMS Jack Mazur 11:29 AM not charging me $50 for an honest mistake …" at bounding box center [512, 232] width 496 height 84
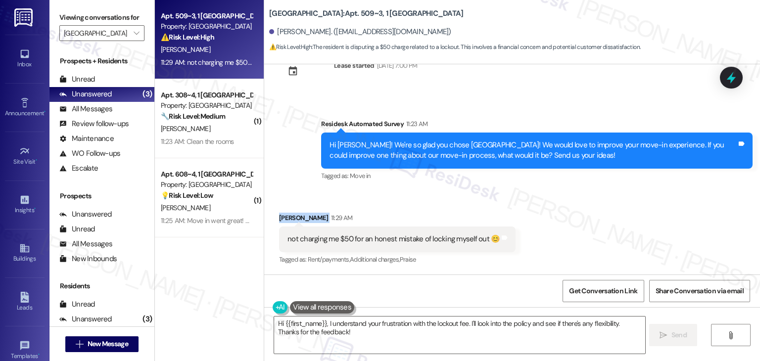
click at [603, 210] on div "Received via SMS Jack Mazur 11:29 AM not charging me $50 for an honest mistake …" at bounding box center [512, 232] width 496 height 84
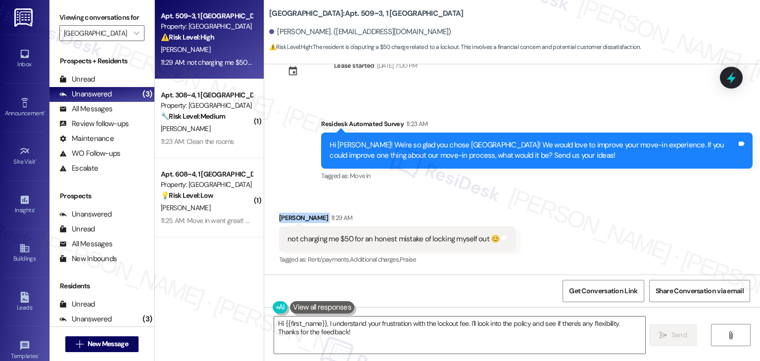
click at [603, 210] on div "Received via SMS Jack Mazur 11:29 AM not charging me $50 for an honest mistake …" at bounding box center [512, 232] width 496 height 84
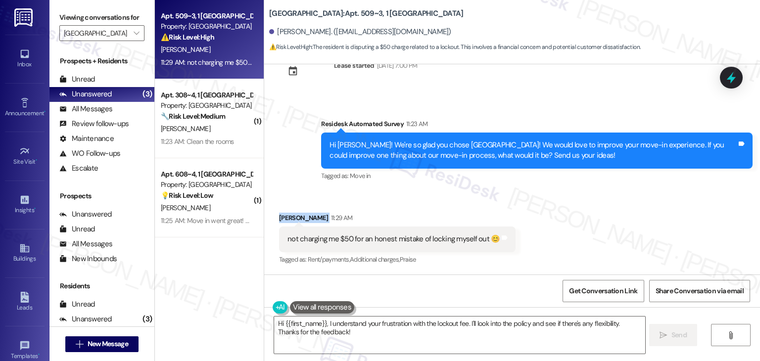
click at [603, 210] on div "Received via SMS Jack Mazur 11:29 AM not charging me $50 for an honest mistake …" at bounding box center [512, 232] width 496 height 84
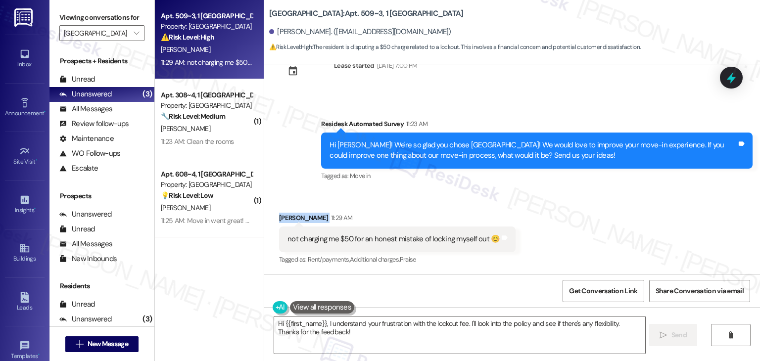
click at [603, 210] on div "Received via SMS Jack Mazur 11:29 AM not charging me $50 for an honest mistake …" at bounding box center [512, 232] width 496 height 84
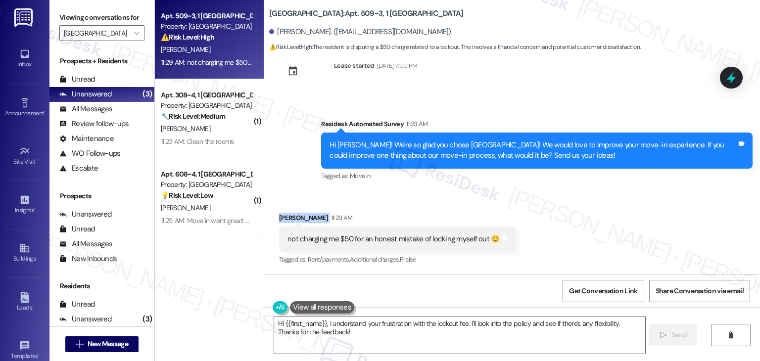
click at [603, 210] on div "Received via SMS Jack Mazur 11:29 AM not charging me $50 for an honest mistake …" at bounding box center [512, 232] width 496 height 84
click at [607, 208] on div "Received via SMS Jack Mazur 11:29 AM not charging me $50 for an honest mistake …" at bounding box center [512, 232] width 496 height 84
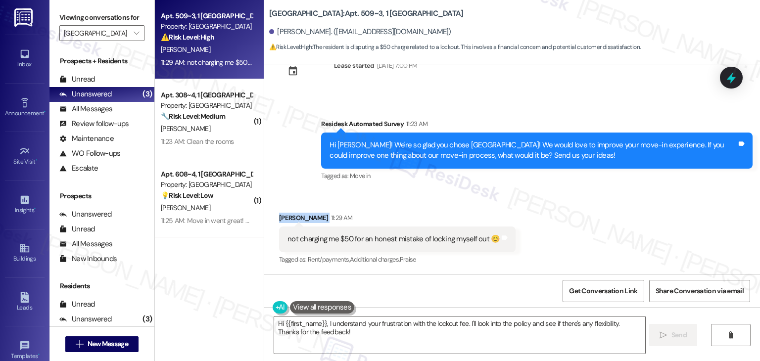
click at [607, 208] on div "Received via SMS Jack Mazur 11:29 AM not charging me $50 for an honest mistake …" at bounding box center [512, 232] width 496 height 84
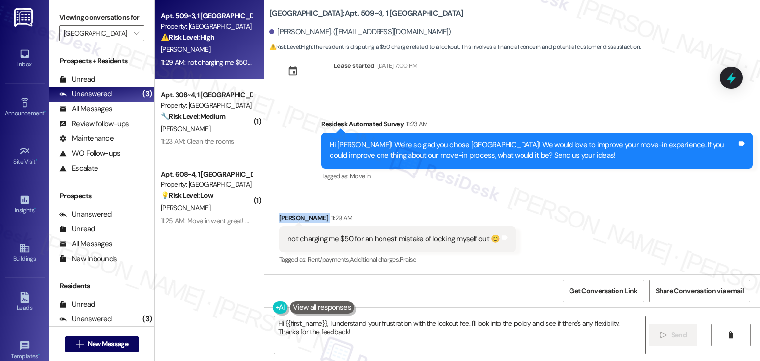
click at [607, 208] on div "Received via SMS Jack Mazur 11:29 AM not charging me $50 for an honest mistake …" at bounding box center [512, 232] width 496 height 84
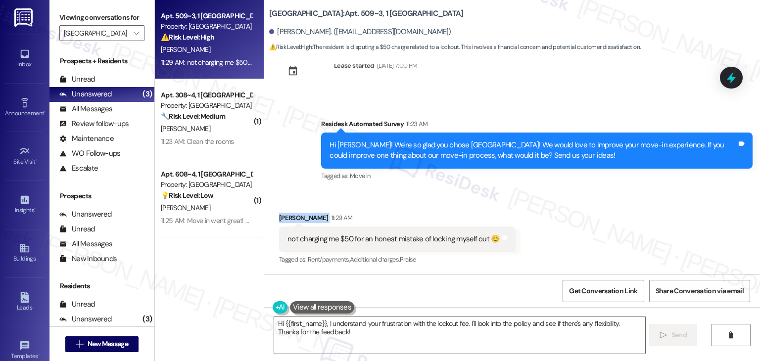
click at [607, 208] on div "Received via SMS Jack Mazur 11:29 AM not charging me $50 for an honest mistake …" at bounding box center [512, 232] width 496 height 84
click at [607, 207] on div "Received via SMS Jack Mazur 11:29 AM not charging me $50 for an honest mistake …" at bounding box center [512, 232] width 496 height 84
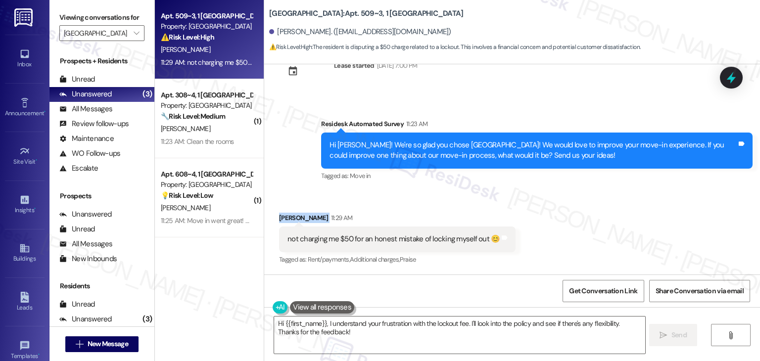
click at [607, 207] on div "Received via SMS Jack Mazur 11:29 AM not charging me $50 for an honest mistake …" at bounding box center [512, 232] width 496 height 84
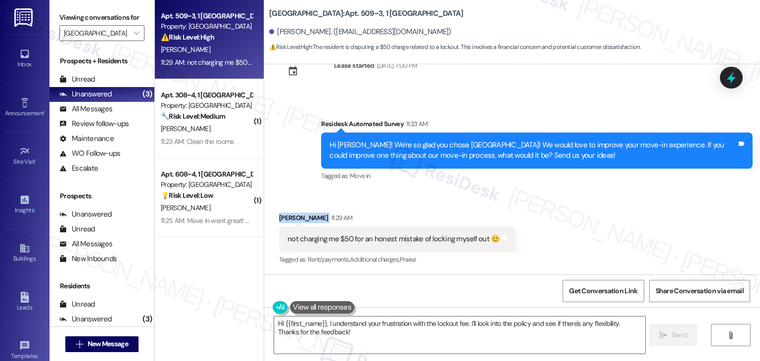
click at [607, 207] on div "Received via SMS Jack Mazur 11:29 AM not charging me $50 for an honest mistake …" at bounding box center [512, 232] width 496 height 84
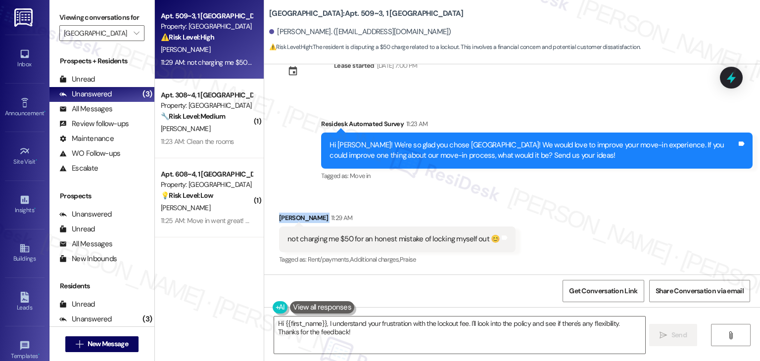
click at [607, 207] on div "Received via SMS Jack Mazur 11:29 AM not charging me $50 for an honest mistake …" at bounding box center [512, 232] width 496 height 84
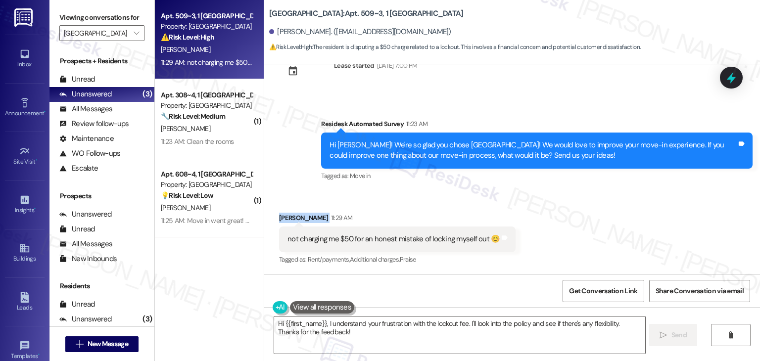
click at [607, 207] on div "Received via SMS Jack Mazur 11:29 AM not charging me $50 for an honest mistake …" at bounding box center [512, 232] width 496 height 84
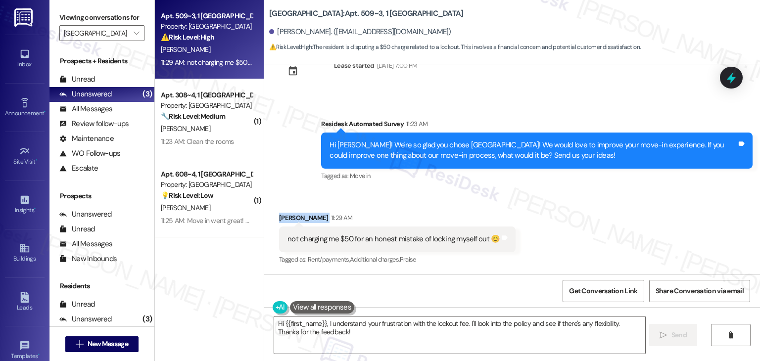
click at [607, 207] on div "Received via SMS Jack Mazur 11:29 AM not charging me $50 for an honest mistake …" at bounding box center [512, 232] width 496 height 84
click at [607, 208] on div "Received via SMS Jack Mazur 11:29 AM not charging me $50 for an honest mistake …" at bounding box center [512, 232] width 496 height 84
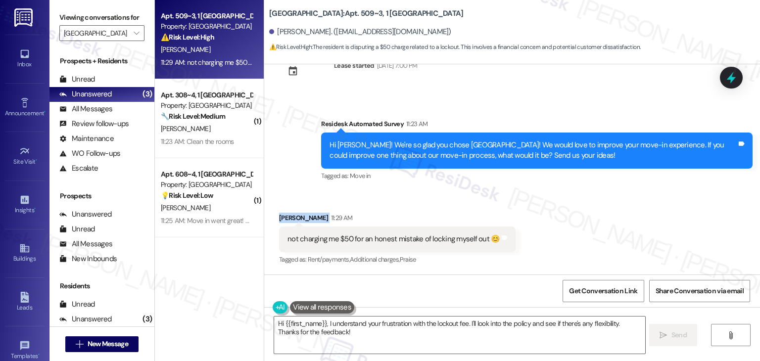
click at [607, 208] on div "Received via SMS Jack Mazur 11:29 AM not charging me $50 for an honest mistake …" at bounding box center [512, 232] width 496 height 84
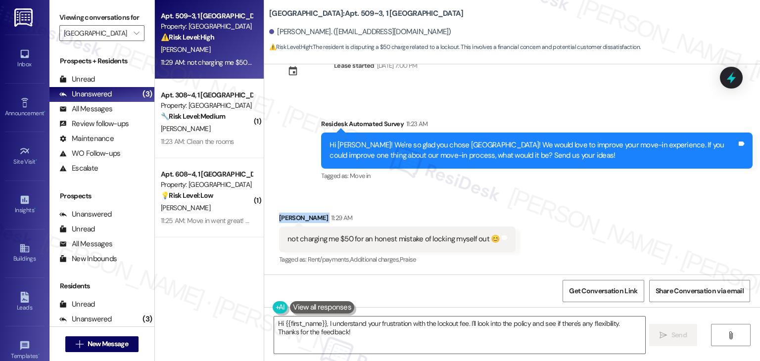
click at [607, 208] on div "Received via SMS Jack Mazur 11:29 AM not charging me $50 for an honest mistake …" at bounding box center [512, 232] width 496 height 84
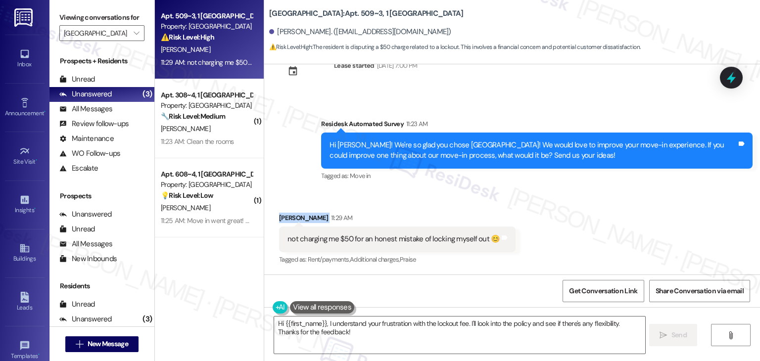
click at [607, 208] on div "Received via SMS Jack Mazur 11:29 AM not charging me $50 for an honest mistake …" at bounding box center [512, 232] width 496 height 84
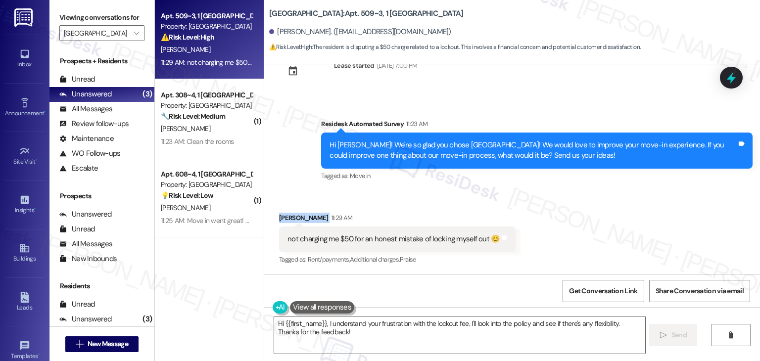
click at [607, 208] on div "Received via SMS Jack Mazur 11:29 AM not charging me $50 for an honest mistake …" at bounding box center [512, 232] width 496 height 84
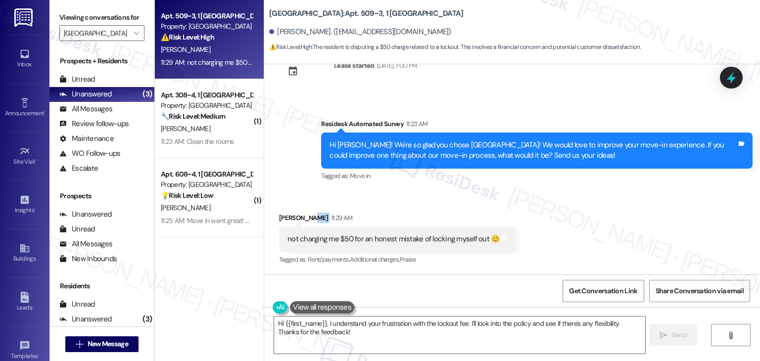
click at [607, 208] on div "Received via SMS Jack Mazur 11:29 AM not charging me $50 for an honest mistake …" at bounding box center [512, 232] width 496 height 84
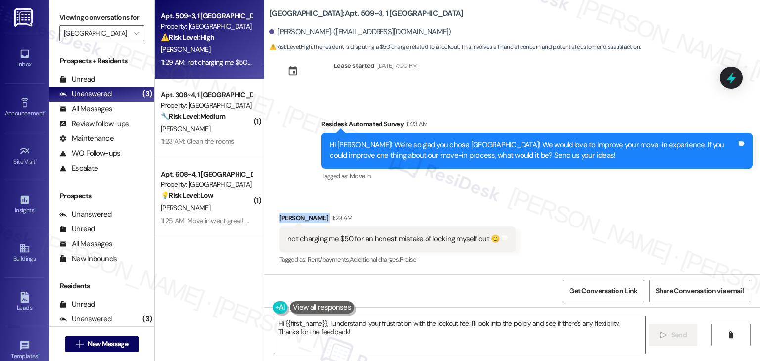
click at [607, 208] on div "Received via SMS Jack Mazur 11:29 AM not charging me $50 for an honest mistake …" at bounding box center [512, 232] width 496 height 84
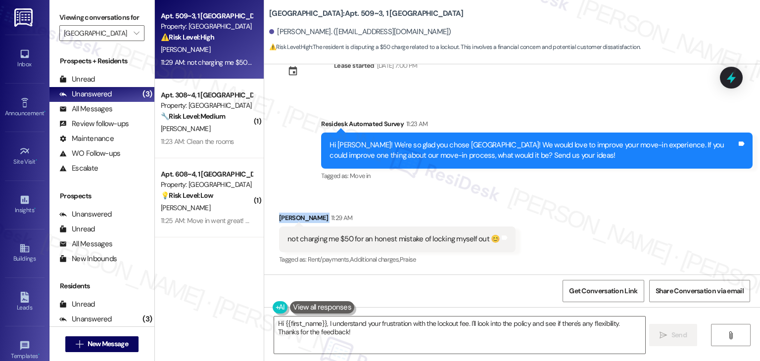
click at [607, 208] on div "Received via SMS Jack Mazur 11:29 AM not charging me $50 for an honest mistake …" at bounding box center [512, 232] width 496 height 84
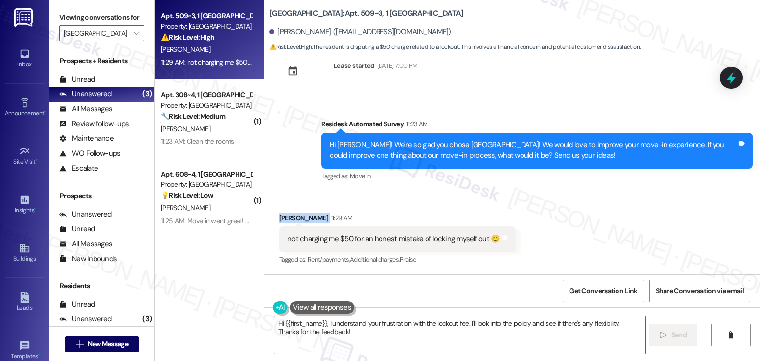
click at [607, 208] on div "Received via SMS Jack Mazur 11:29 AM not charging me $50 for an honest mistake …" at bounding box center [512, 232] width 496 height 84
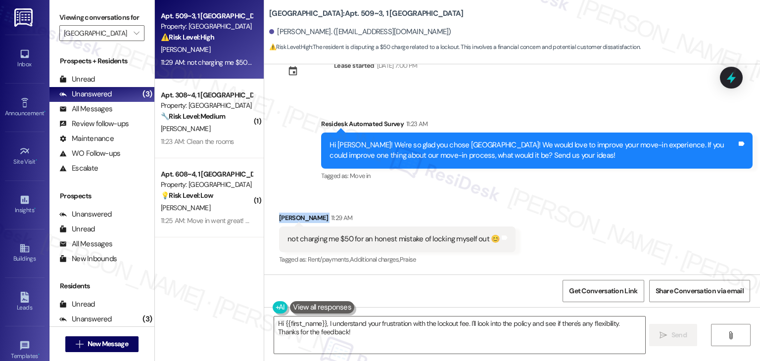
click at [607, 208] on div "Received via SMS Jack Mazur 11:29 AM not charging me $50 for an honest mistake …" at bounding box center [512, 232] width 496 height 84
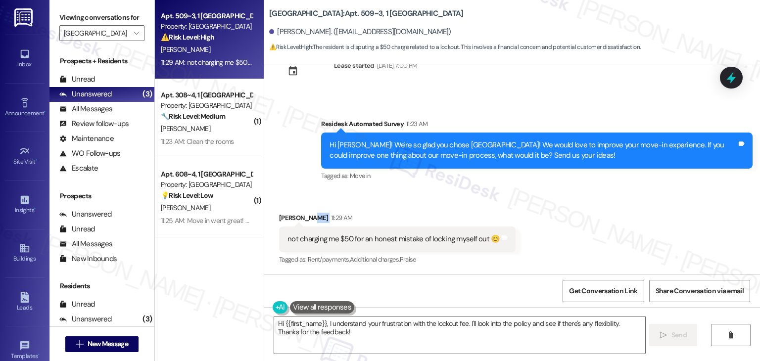
click at [607, 208] on div "Received via SMS Jack Mazur 11:29 AM not charging me $50 for an honest mistake …" at bounding box center [512, 232] width 496 height 84
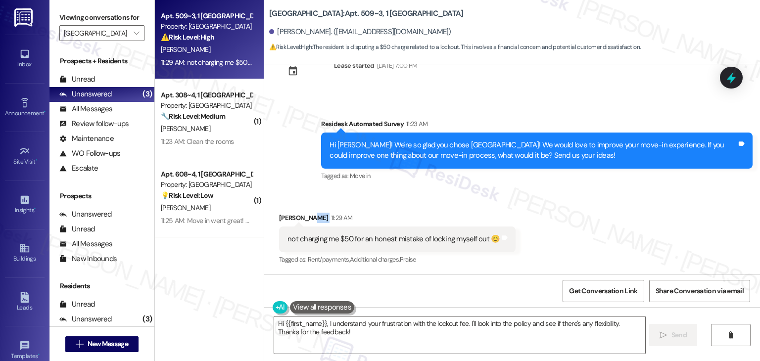
click at [607, 208] on div "Received via SMS Jack Mazur 11:29 AM not charging me $50 for an honest mistake …" at bounding box center [512, 232] width 496 height 84
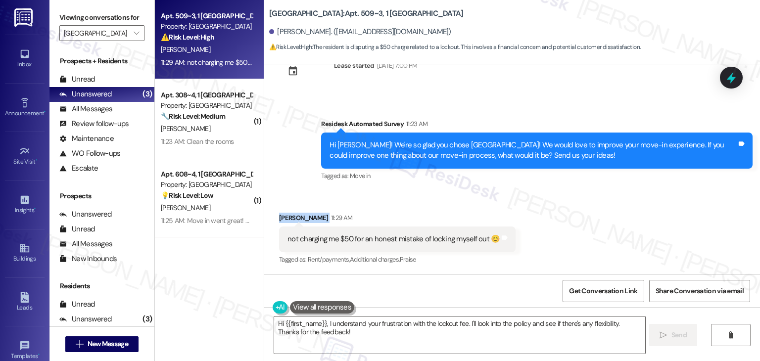
click at [607, 208] on div "Received via SMS Jack Mazur 11:29 AM not charging me $50 for an honest mistake …" at bounding box center [512, 232] width 496 height 84
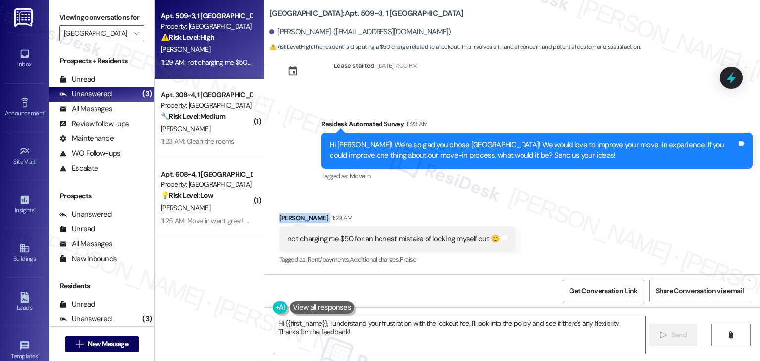
click at [607, 208] on div "Received via SMS Jack Mazur 11:29 AM not charging me $50 for an honest mistake …" at bounding box center [512, 232] width 496 height 84
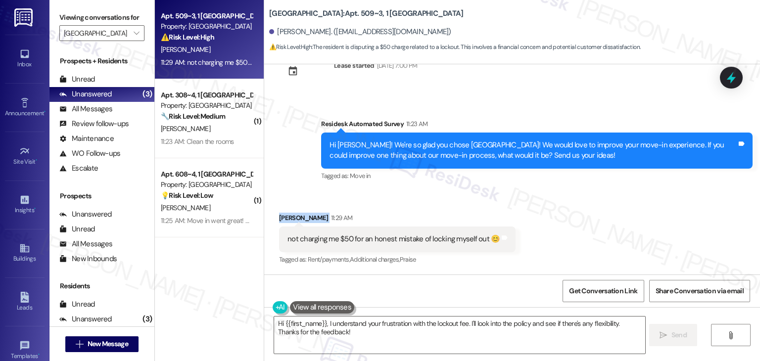
click at [607, 208] on div "Received via SMS Jack Mazur 11:29 AM not charging me $50 for an honest mistake …" at bounding box center [512, 232] width 496 height 84
click at [607, 207] on div "Received via SMS Jack Mazur 11:29 AM not charging me $50 for an honest mistake …" at bounding box center [512, 232] width 496 height 84
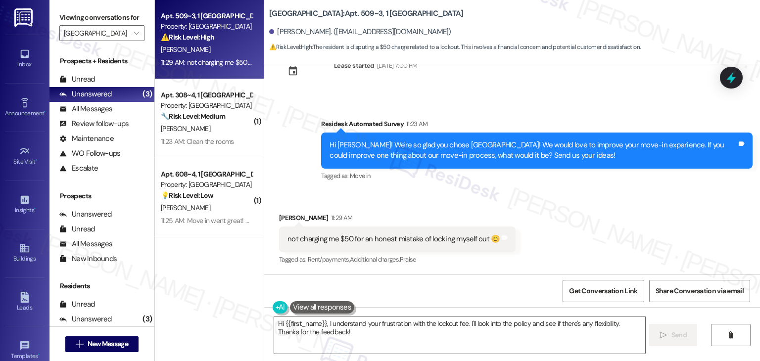
click at [607, 207] on div "Received via SMS Jack Mazur 11:29 AM not charging me $50 for an honest mistake …" at bounding box center [512, 232] width 496 height 84
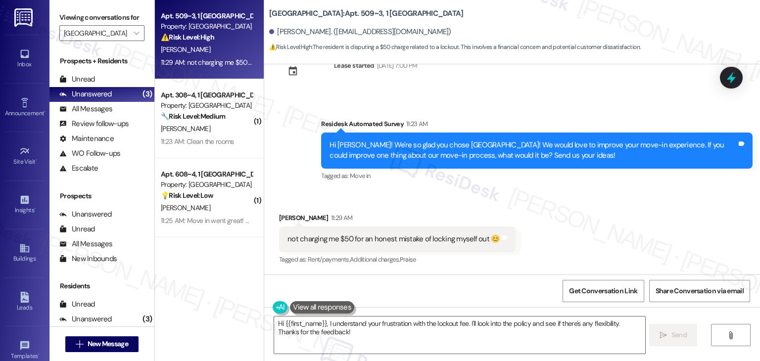
click at [607, 207] on div "Received via SMS Jack Mazur 11:29 AM not charging me $50 for an honest mistake …" at bounding box center [512, 232] width 496 height 84
click at [568, 240] on div "Received via SMS Jack Mazur 11:29 AM not charging me $50 for an honest mistake …" at bounding box center [512, 232] width 496 height 84
click at [646, 225] on div "Received via SMS Jack Mazur 11:29 AM not charging me $50 for an honest mistake …" at bounding box center [512, 232] width 496 height 84
click at [412, 329] on textarea "Hi {{first_name}}, I understand your frustration with the lockout fee. I'll loo…" at bounding box center [459, 335] width 370 height 37
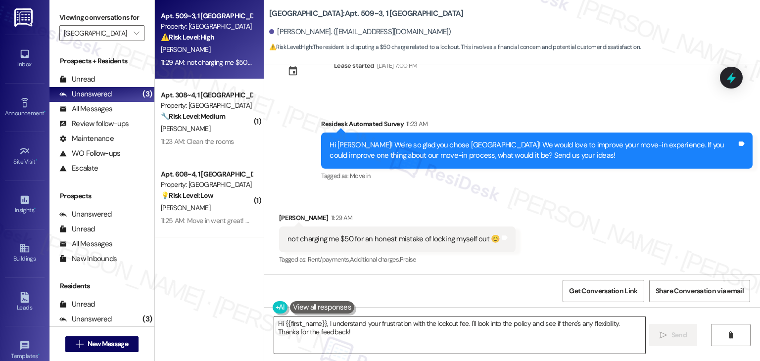
click at [412, 329] on textarea "Hi {{first_name}}, I understand your frustration with the lockout fee. I'll loo…" at bounding box center [459, 335] width 370 height 37
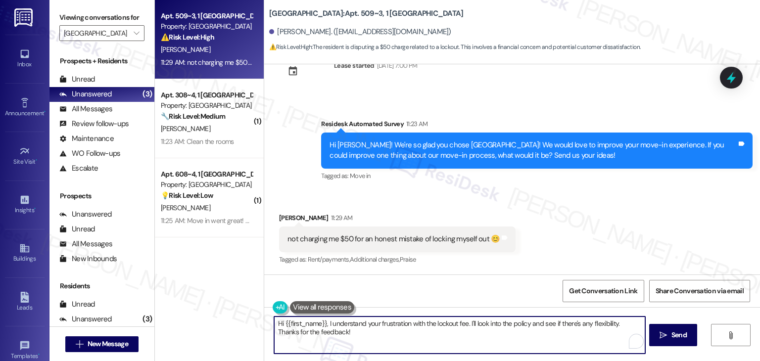
click at [412, 329] on textarea "Hi {{first_name}}, I understand your frustration with the lockout fee. I'll loo…" at bounding box center [459, 335] width 370 height 37
paste textarea "Thanks for sharing your feedback, Jack! I understand how frustrating it can fee…"
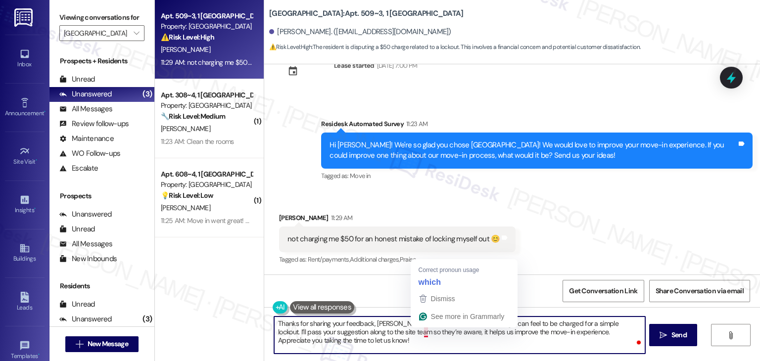
click at [353, 334] on textarea "Thanks for sharing your feedback, Jack! I understand how frustrating it can fee…" at bounding box center [459, 335] width 370 height 37
drag, startPoint x: 541, startPoint y: 331, endPoint x: 436, endPoint y: 332, distance: 105.4
click at [436, 332] on textarea "Thanks for sharing your feedback, Jack! I understand how frustrating it can fee…" at bounding box center [459, 335] width 370 height 37
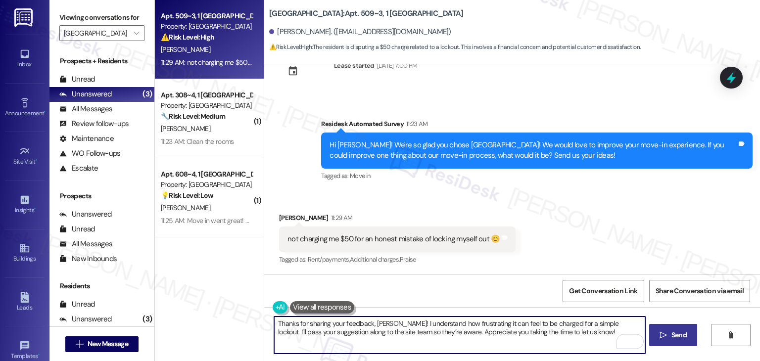
type textarea "Thanks for sharing your feedback, Jack! I understand how frustrating it can fee…"
click at [684, 334] on span "Send" at bounding box center [678, 335] width 15 height 10
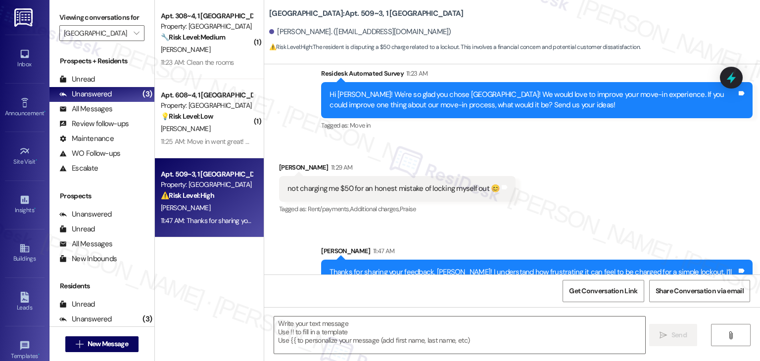
scroll to position [379, 0]
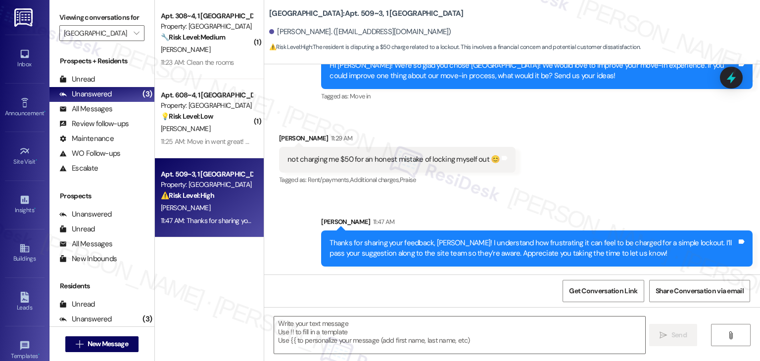
click at [645, 191] on div "Received via SMS Jack Mazur 11:29 AM not charging me $50 for an honest mistake …" at bounding box center [512, 153] width 496 height 84
click at [587, 169] on div "Received via SMS Jack Mazur 11:29 AM not charging me $50 for an honest mistake …" at bounding box center [512, 153] width 496 height 84
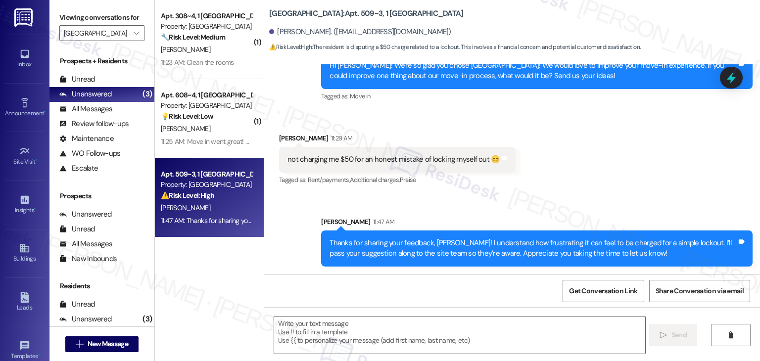
click at [632, 194] on div "Sent via SMS Sarah 11:47 AM Thanks for sharing your feedback, Jack! I understan…" at bounding box center [512, 234] width 496 height 80
click at [632, 195] on div "Sent via SMS Sarah 11:47 AM Thanks for sharing your feedback, Jack! I understan…" at bounding box center [512, 234] width 496 height 80
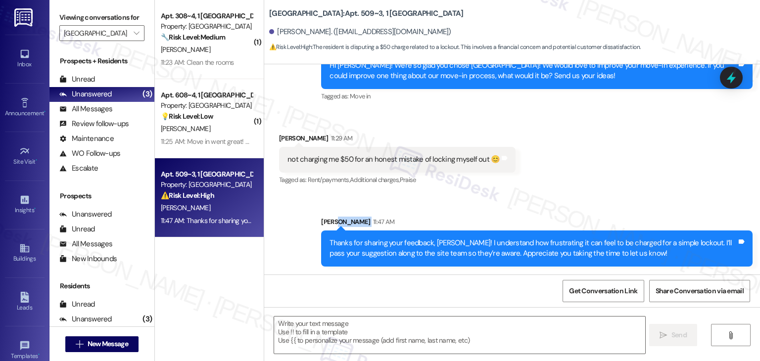
click at [632, 195] on div "Sent via SMS Sarah 11:47 AM Thanks for sharing your feedback, Jack! I understan…" at bounding box center [512, 234] width 496 height 80
click at [632, 191] on div "Received via SMS Jack Mazur 11:29 AM not charging me $50 for an honest mistake …" at bounding box center [512, 153] width 496 height 84
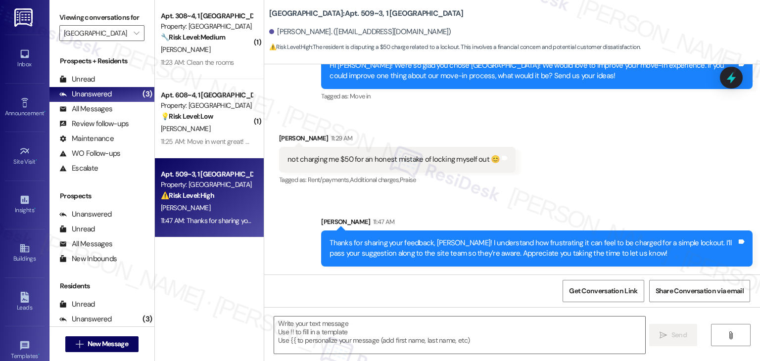
click at [595, 162] on div "Received via SMS Jack Mazur 11:29 AM not charging me $50 for an honest mistake …" at bounding box center [512, 153] width 496 height 84
click at [582, 136] on div "Received via SMS Jack Mazur 11:29 AM not charging me $50 for an honest mistake …" at bounding box center [512, 153] width 496 height 84
click at [571, 145] on div "Received via SMS Jack Mazur 11:29 AM not charging me $50 for an honest mistake …" at bounding box center [512, 153] width 496 height 84
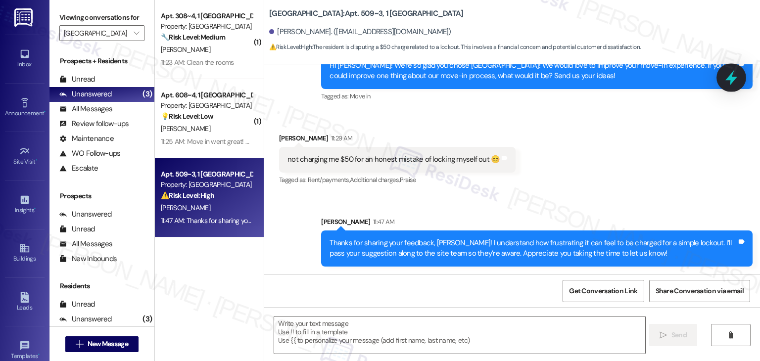
click at [736, 76] on icon at bounding box center [731, 77] width 17 height 17
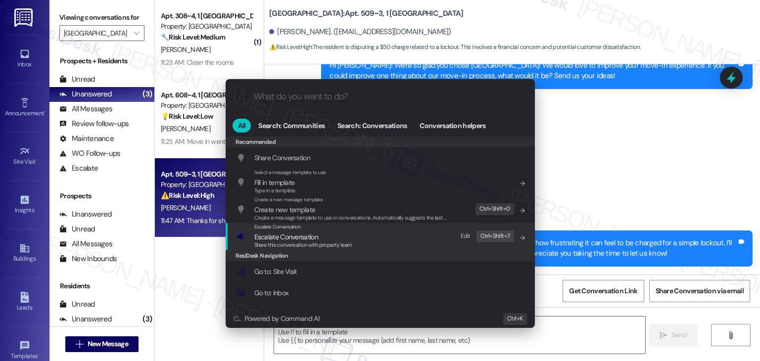
click at [299, 238] on span "Escalate Conversation" at bounding box center [286, 236] width 64 height 9
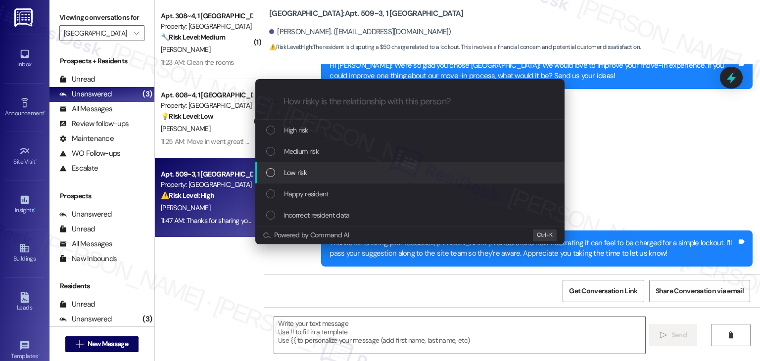
click at [268, 174] on div "List of options" at bounding box center [270, 172] width 9 height 9
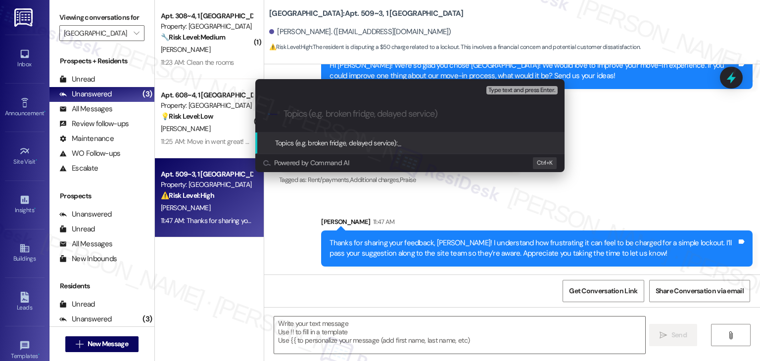
paste input "Resident Feedback – Lockout Fee Concern"
type input "Resident Feedback – Lockout Fee Concern"
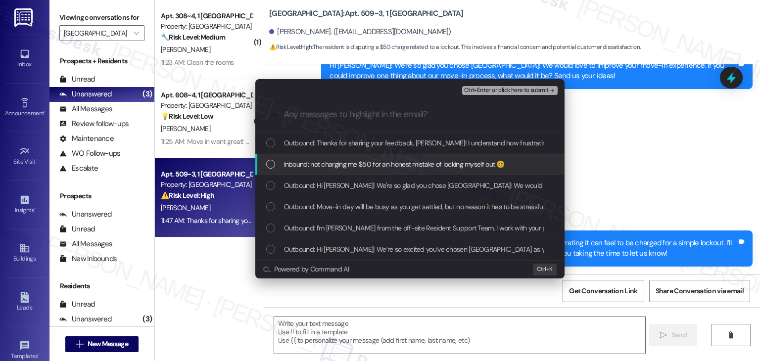
click at [274, 166] on div "List of options" at bounding box center [270, 164] width 9 height 9
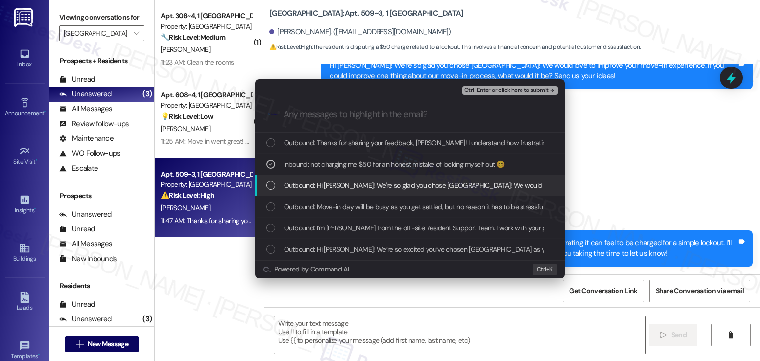
click at [270, 185] on div "List of options" at bounding box center [270, 185] width 9 height 9
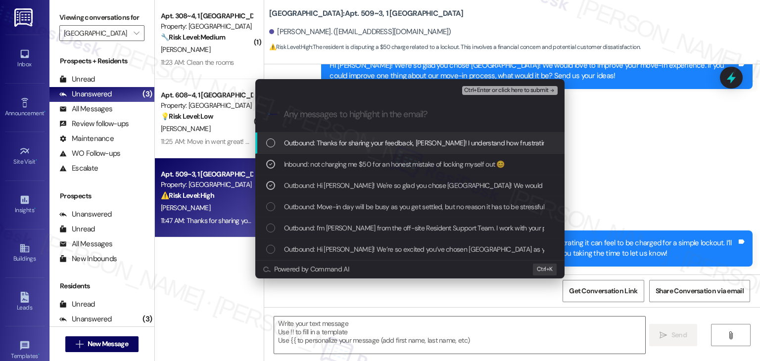
click at [501, 88] on span "Ctrl+Enter or click here to submit" at bounding box center [506, 90] width 85 height 7
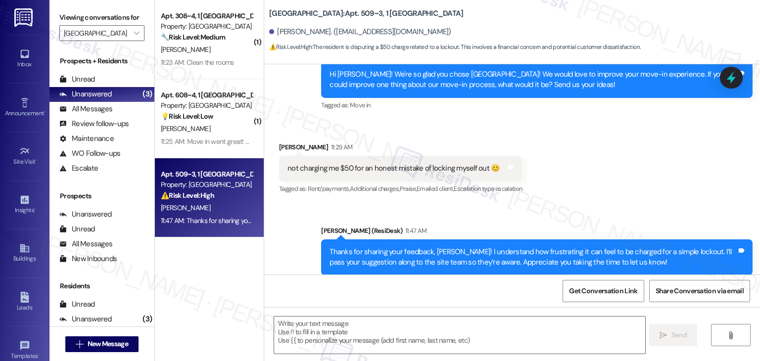
scroll to position [393, 0]
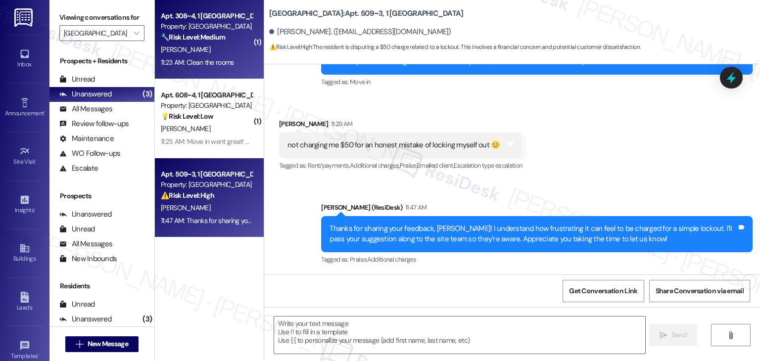
click at [205, 61] on div "11:23 AM: Clean the rooms 11:23 AM: Clean the rooms" at bounding box center [197, 62] width 73 height 9
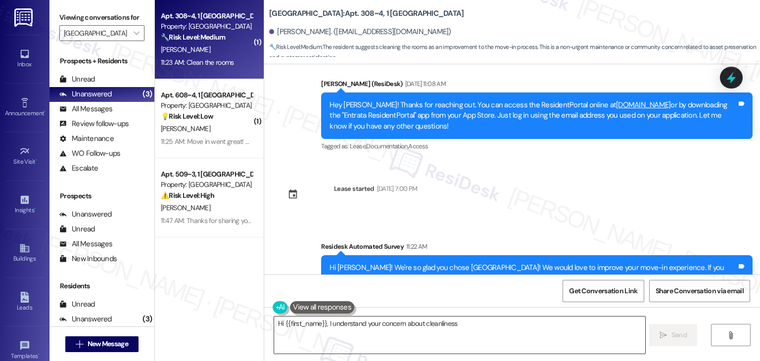
scroll to position [489, 0]
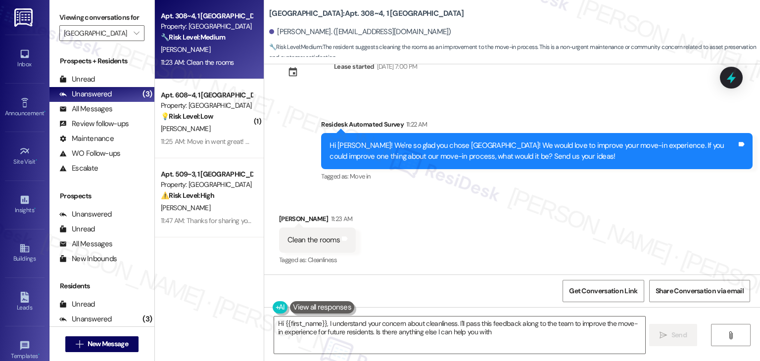
type textarea "Hi {{first_name}}, I understand your concern about cleanliness. I'll pass this …"
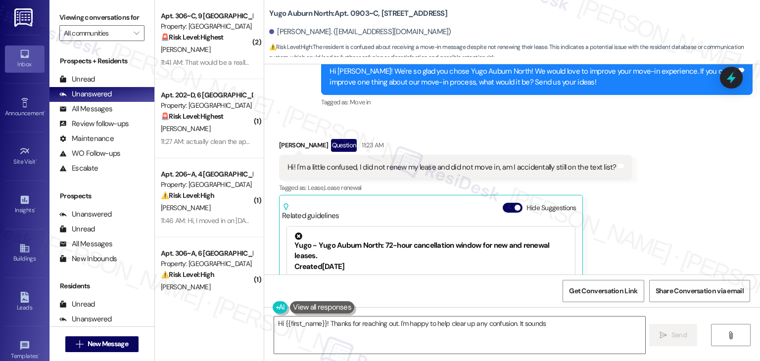
scroll to position [2850, 0]
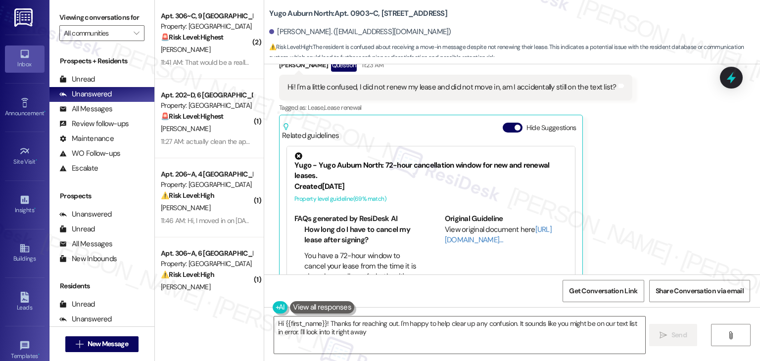
type textarea "Hi {{first_name}}! Thanks for reaching out. I'm happy to help clear up any conf…"
click at [506, 123] on button "Hide Suggestions" at bounding box center [513, 128] width 20 height 10
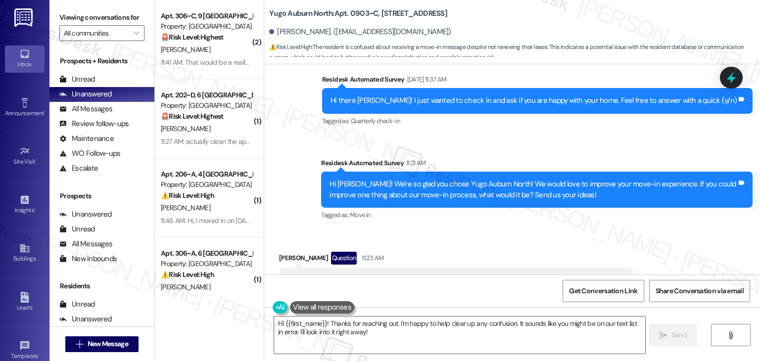
scroll to position [2607, 0]
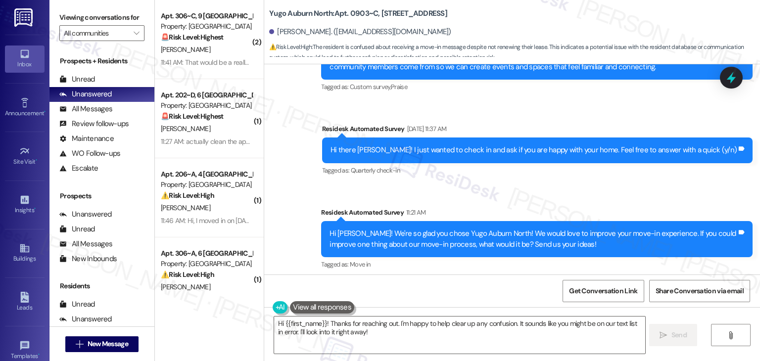
click at [598, 177] on div "Survey, sent via SMS Residesk Automated Survey [DATE] 11:28 AM This message is …" at bounding box center [512, 38] width 496 height 481
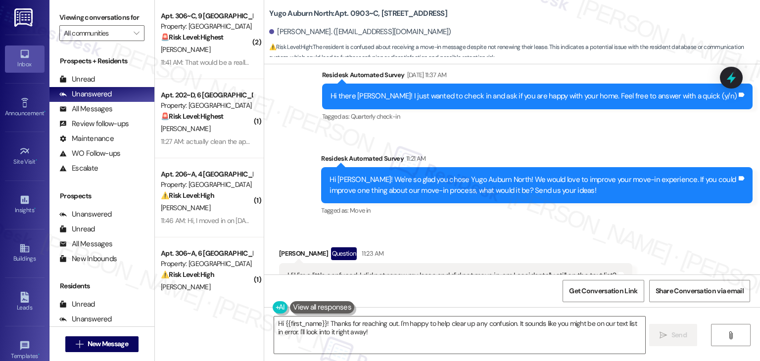
scroll to position [2706, 0]
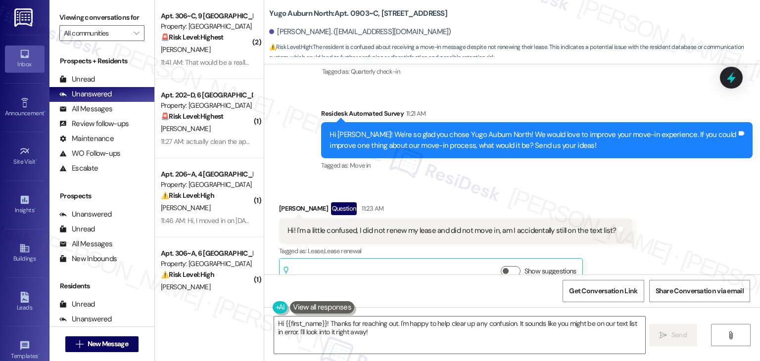
click at [683, 228] on div "Received via SMS [PERSON_NAME] Question 11:23 AM Hi! I'm a little confused, I d…" at bounding box center [512, 237] width 496 height 115
click at [682, 226] on div "Received via SMS [PERSON_NAME] Question 11:23 AM Hi! I'm a little confused, I d…" at bounding box center [512, 237] width 496 height 115
click at [682, 227] on div "Received via SMS [PERSON_NAME] Question 11:23 AM Hi! I'm a little confused, I d…" at bounding box center [512, 237] width 496 height 115
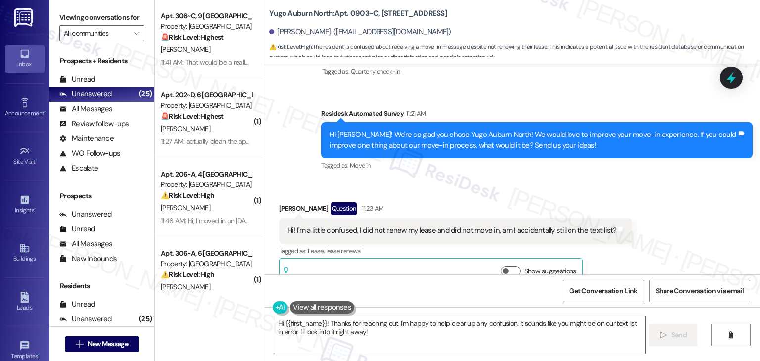
click at [661, 184] on div "Received via SMS [PERSON_NAME] Question 11:23 AM Hi! I'm a little confused, I d…" at bounding box center [512, 237] width 496 height 115
click at [662, 184] on div "Received via SMS [PERSON_NAME] Question 11:23 AM Hi! I'm a little confused, I d…" at bounding box center [512, 237] width 496 height 115
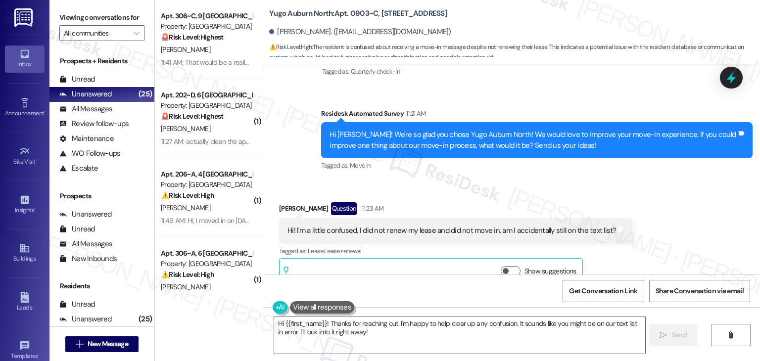
click at [662, 184] on div "Received via SMS [PERSON_NAME] Question 11:23 AM Hi! I'm a little confused, I d…" at bounding box center [512, 237] width 496 height 115
click at [665, 183] on div "Received via SMS [PERSON_NAME] Question 11:23 AM Hi! I'm a little confused, I d…" at bounding box center [512, 237] width 496 height 115
click at [633, 180] on div "Received via SMS [PERSON_NAME] Question 11:23 AM Hi! I'm a little confused, I d…" at bounding box center [512, 237] width 496 height 115
click at [670, 202] on div "Received via SMS [PERSON_NAME] Question 11:23 AM Hi! I'm a little confused, I d…" at bounding box center [512, 237] width 496 height 115
click at [678, 227] on div "Received via SMS Madeline Sansbury Question 11:23 AM Hi! I'm a little confused,…" at bounding box center [512, 237] width 496 height 115
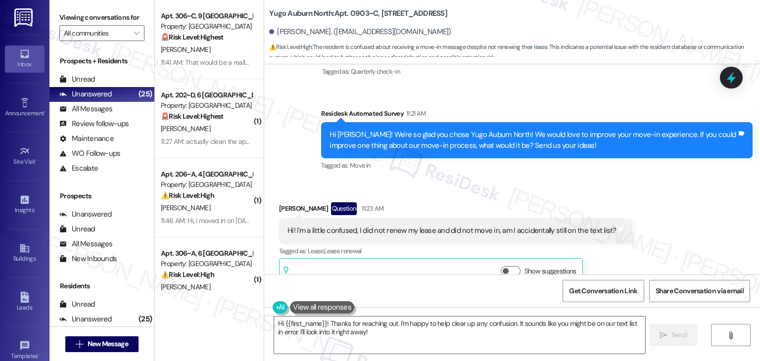
click at [685, 221] on div "Received via SMS Madeline Sansbury Question 11:23 AM Hi! I'm a little confused,…" at bounding box center [512, 237] width 496 height 115
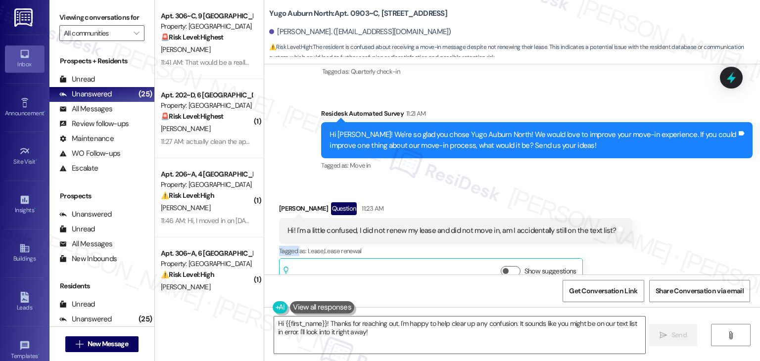
click at [685, 221] on div "Received via SMS Madeline Sansbury Question 11:23 AM Hi! I'm a little confused,…" at bounding box center [512, 237] width 496 height 115
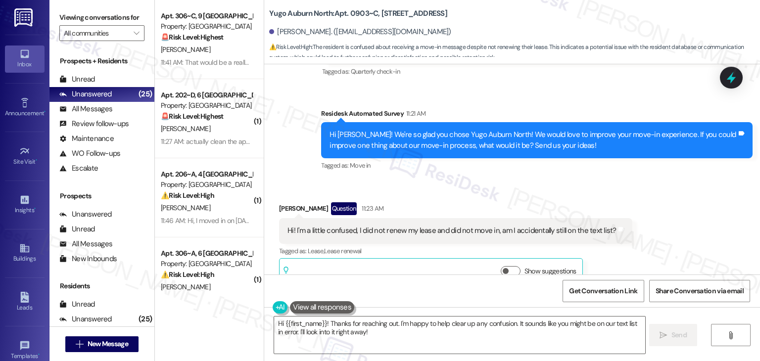
click at [685, 221] on div "Received via SMS Madeline Sansbury Question 11:23 AM Hi! I'm a little confused,…" at bounding box center [512, 237] width 496 height 115
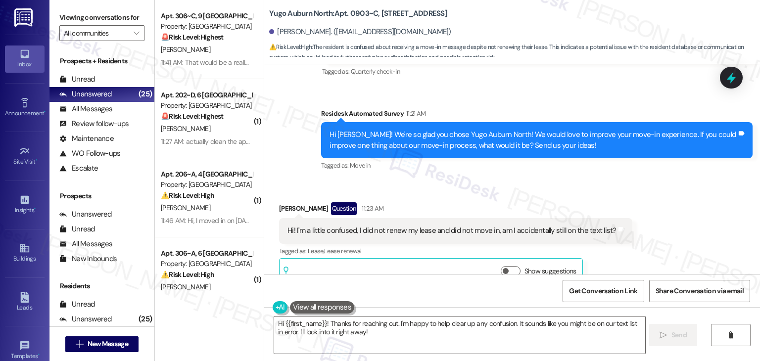
click at [653, 202] on div "Received via SMS Madeline Sansbury Question 11:23 AM Hi! I'm a little confused,…" at bounding box center [512, 237] width 496 height 115
click at [665, 189] on div "Received via SMS Madeline Sansbury Question 11:23 AM Hi! I'm a little confused,…" at bounding box center [512, 237] width 496 height 115
click at [664, 208] on div "Received via SMS Madeline Sansbury Question 11:23 AM Hi! I'm a little confused,…" at bounding box center [512, 237] width 496 height 115
click at [681, 183] on div "Received via SMS Madeline Sansbury Question 11:23 AM Hi! I'm a little confused,…" at bounding box center [512, 237] width 496 height 115
click at [681, 201] on div "Received via SMS Madeline Sansbury Question 11:23 AM Hi! I'm a little confused,…" at bounding box center [512, 237] width 496 height 115
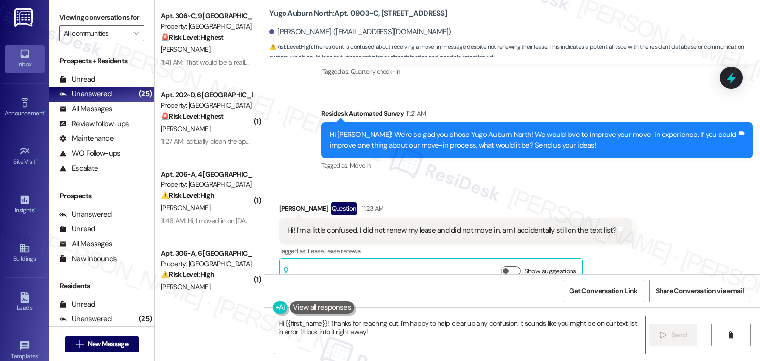
click at [638, 180] on div "Received via SMS Madeline Sansbury Question 11:23 AM Hi! I'm a little confused,…" at bounding box center [512, 237] width 496 height 115
click at [640, 180] on div "Received via SMS Madeline Sansbury Question 11:23 AM Hi! I'm a little confused,…" at bounding box center [512, 237] width 496 height 115
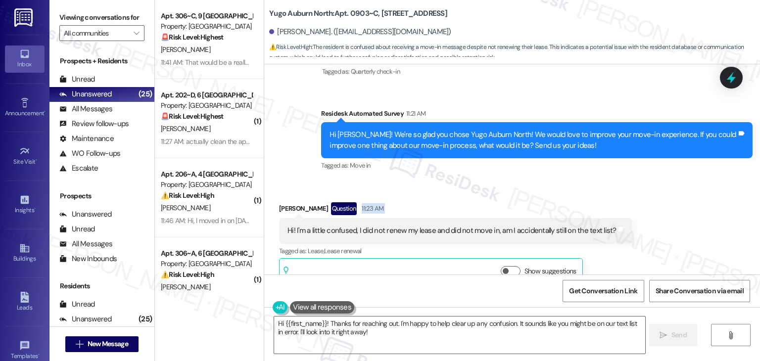
click at [648, 193] on div "Received via SMS Madeline Sansbury Question 11:23 AM Hi! I'm a little confused,…" at bounding box center [512, 237] width 496 height 115
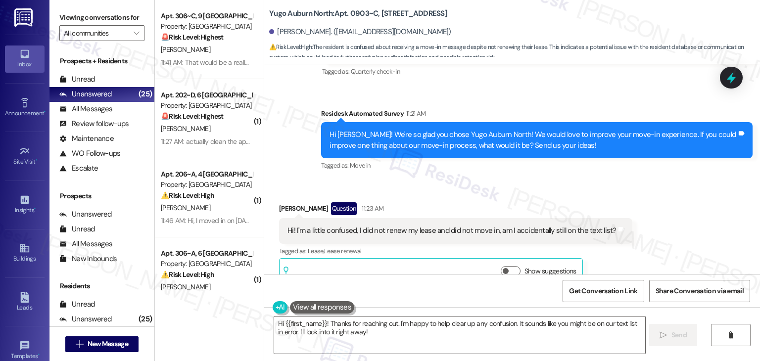
click at [631, 182] on div "Received via SMS Madeline Sansbury Question 11:23 AM Hi! I'm a little confused,…" at bounding box center [512, 237] width 496 height 115
click at [631, 181] on div "Received via SMS Madeline Sansbury Question 11:23 AM Hi! I'm a little confused,…" at bounding box center [512, 237] width 496 height 115
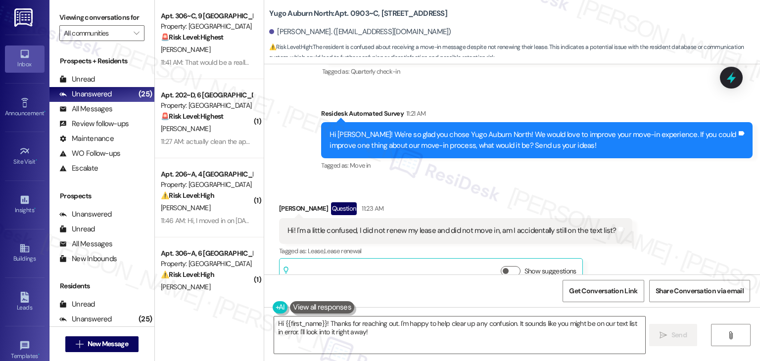
click at [630, 180] on div "Received via SMS Madeline Sansbury Question 11:23 AM Hi! I'm a little confused,…" at bounding box center [512, 237] width 496 height 115
click at [638, 180] on div "Received via SMS Madeline Sansbury Question 11:23 AM Hi! I'm a little confused,…" at bounding box center [512, 237] width 496 height 115
click at [668, 196] on div "Received via SMS Madeline Sansbury Question 11:23 AM Hi! I'm a little confused,…" at bounding box center [512, 237] width 496 height 115
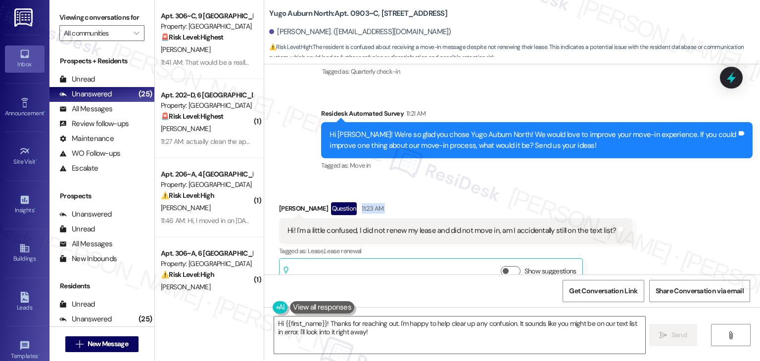
click at [668, 196] on div "Received via SMS Madeline Sansbury Question 11:23 AM Hi! I'm a little confused,…" at bounding box center [512, 237] width 496 height 115
click at [673, 207] on div "Received via SMS Madeline Sansbury Question 11:23 AM Hi! I'm a little confused,…" at bounding box center [512, 237] width 496 height 115
click at [668, 199] on div "Received via SMS Madeline Sansbury Question 11:23 AM Hi! I'm a little confused,…" at bounding box center [512, 237] width 496 height 115
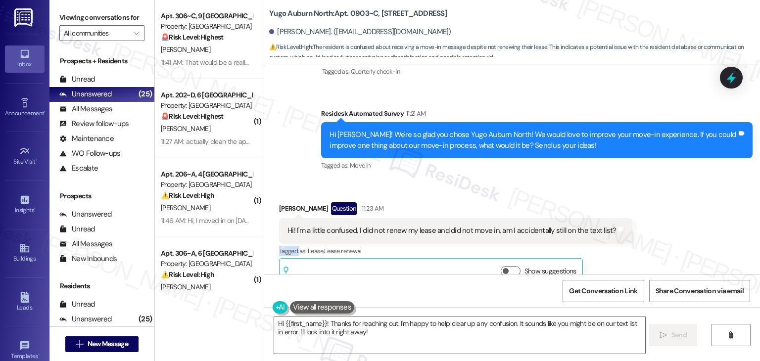
click at [668, 198] on div "Received via SMS Madeline Sansbury Question 11:23 AM Hi! I'm a little confused,…" at bounding box center [512, 237] width 496 height 115
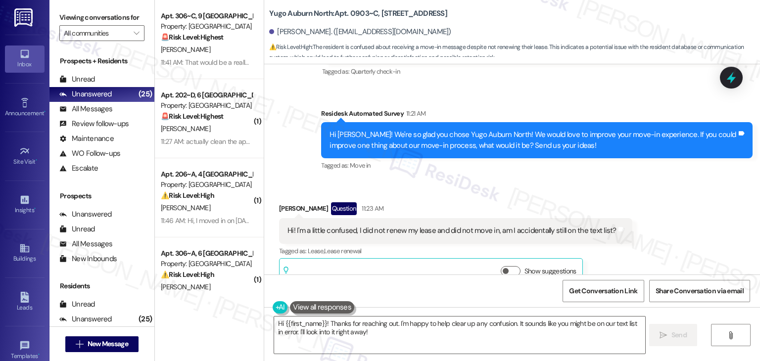
click at [668, 198] on div "Received via SMS Madeline Sansbury Question 11:23 AM Hi! I'm a little confused,…" at bounding box center [512, 237] width 496 height 115
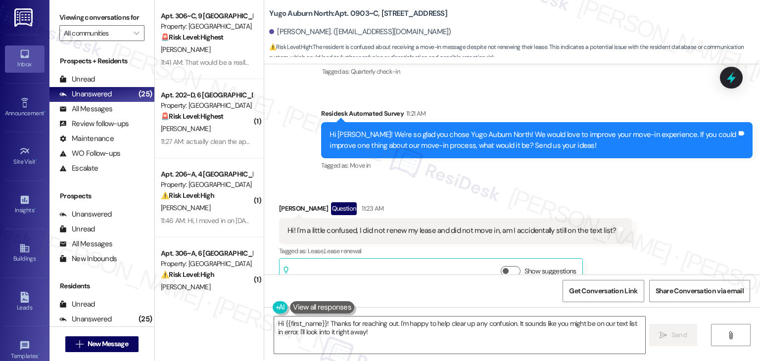
click at [668, 198] on div "Received via SMS Madeline Sansbury Question 11:23 AM Hi! I'm a little confused,…" at bounding box center [512, 237] width 496 height 115
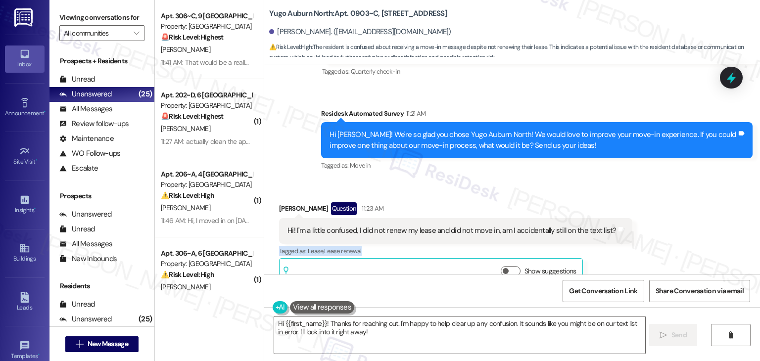
click at [668, 198] on div "Received via SMS Madeline Sansbury Question 11:23 AM Hi! I'm a little confused,…" at bounding box center [512, 237] width 496 height 115
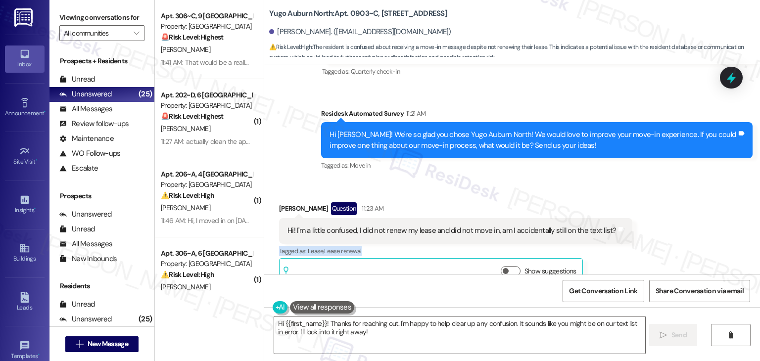
click at [668, 198] on div "Received via SMS Madeline Sansbury Question 11:23 AM Hi! I'm a little confused,…" at bounding box center [512, 237] width 496 height 115
click at [669, 199] on div "Received via SMS Madeline Sansbury Question 11:23 AM Hi! I'm a little confused,…" at bounding box center [512, 237] width 496 height 115
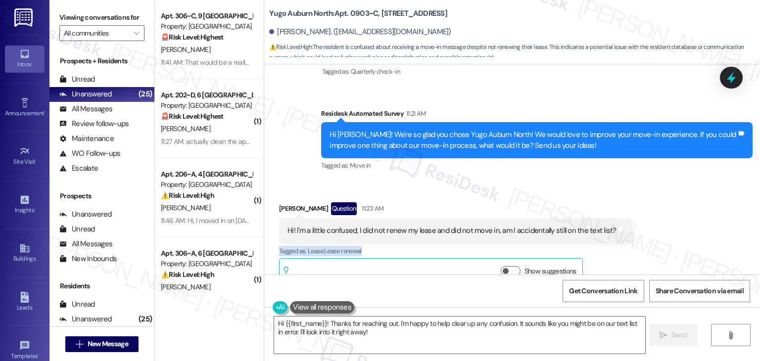
click at [669, 199] on div "Received via SMS Madeline Sansbury Question 11:23 AM Hi! I'm a little confused,…" at bounding box center [512, 237] width 496 height 115
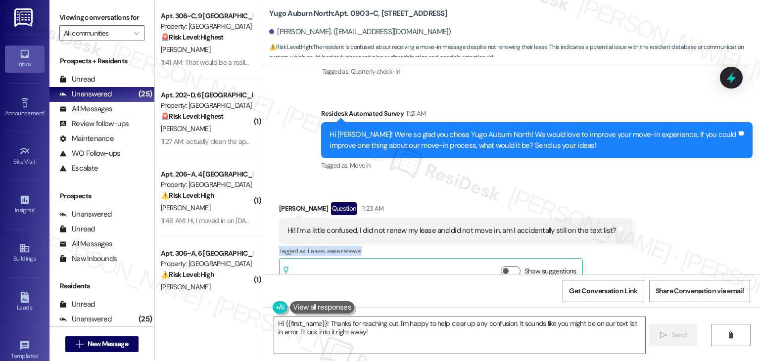
click at [669, 199] on div "Received via SMS Madeline Sansbury Question 11:23 AM Hi! I'm a little confused,…" at bounding box center [512, 237] width 496 height 115
click at [670, 199] on div "Received via SMS Madeline Sansbury Question 11:23 AM Hi! I'm a little confused,…" at bounding box center [512, 237] width 496 height 115
click at [692, 224] on div "Received via SMS Madeline Sansbury Question 11:23 AM Hi! I'm a little confused,…" at bounding box center [512, 237] width 496 height 115
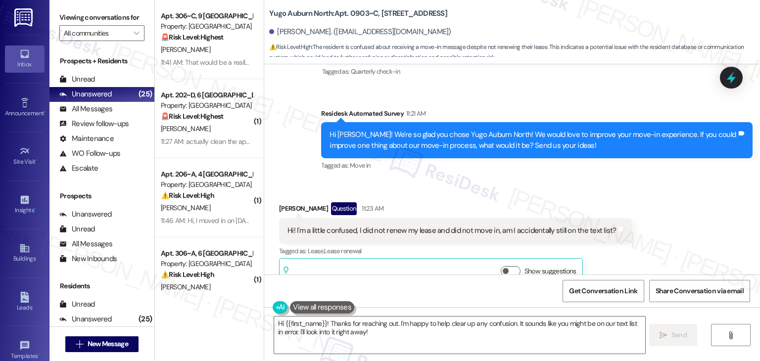
click at [692, 224] on div "Received via SMS Madeline Sansbury Question 11:23 AM Hi! I'm a little confused,…" at bounding box center [512, 237] width 496 height 115
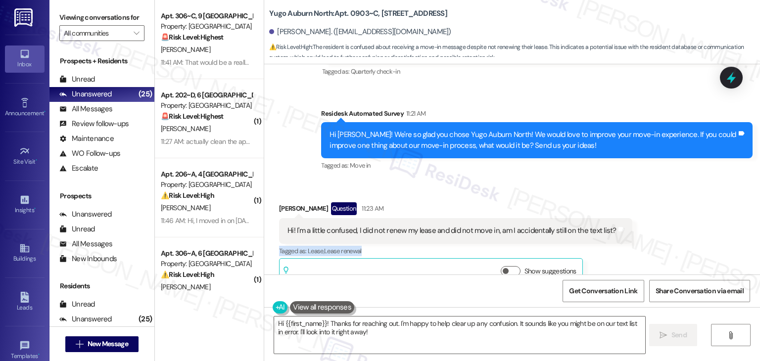
click at [692, 224] on div "Received via SMS Madeline Sansbury Question 11:23 AM Hi! I'm a little confused,…" at bounding box center [512, 237] width 496 height 115
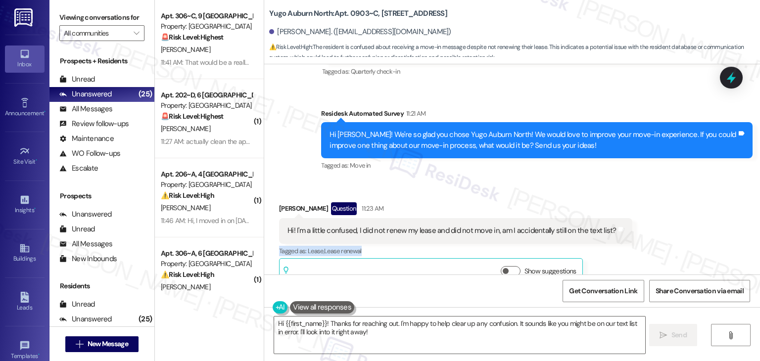
click at [692, 224] on div "Received via SMS Madeline Sansbury Question 11:23 AM Hi! I'm a little confused,…" at bounding box center [512, 237] width 496 height 115
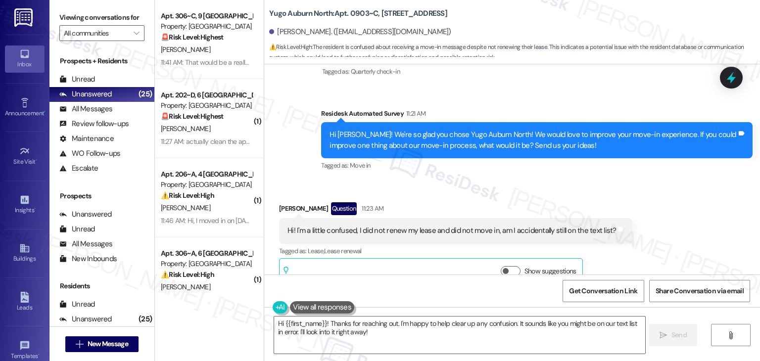
click at [680, 190] on div "Received via SMS Madeline Sansbury Question 11:23 AM Hi! I'm a little confused,…" at bounding box center [512, 237] width 496 height 115
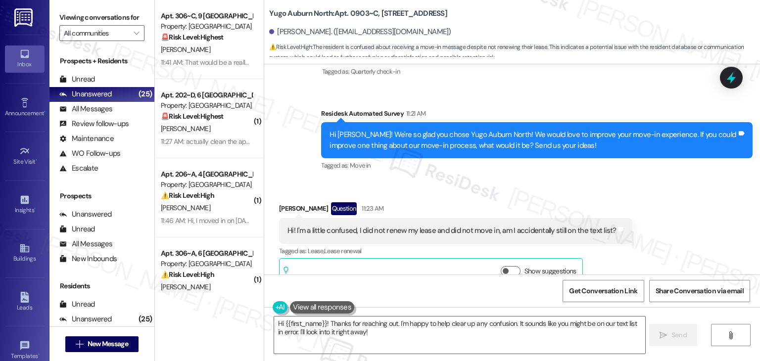
click at [680, 190] on div "Received via SMS Madeline Sansbury Question 11:23 AM Hi! I'm a little confused,…" at bounding box center [512, 237] width 496 height 115
click at [680, 191] on div "Received via SMS Madeline Sansbury Question 11:23 AM Hi! I'm a little confused,…" at bounding box center [512, 237] width 496 height 115
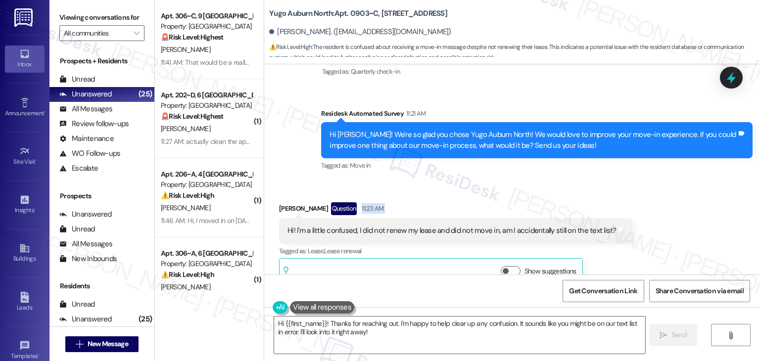
click at [680, 191] on div "Received via SMS Madeline Sansbury Question 11:23 AM Hi! I'm a little confused,…" at bounding box center [512, 237] width 496 height 115
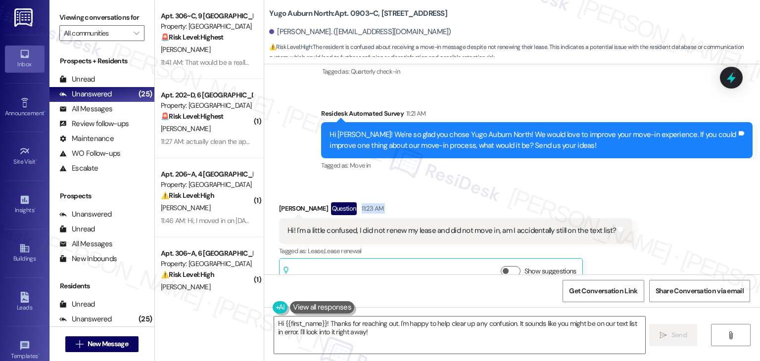
click at [680, 191] on div "Received via SMS Madeline Sansbury Question 11:23 AM Hi! I'm a little confused,…" at bounding box center [512, 237] width 496 height 115
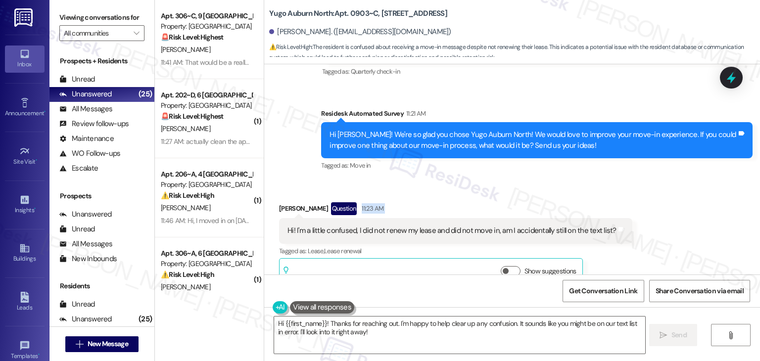
click at [680, 191] on div "Received via SMS Madeline Sansbury Question 11:23 AM Hi! I'm a little confused,…" at bounding box center [512, 237] width 496 height 115
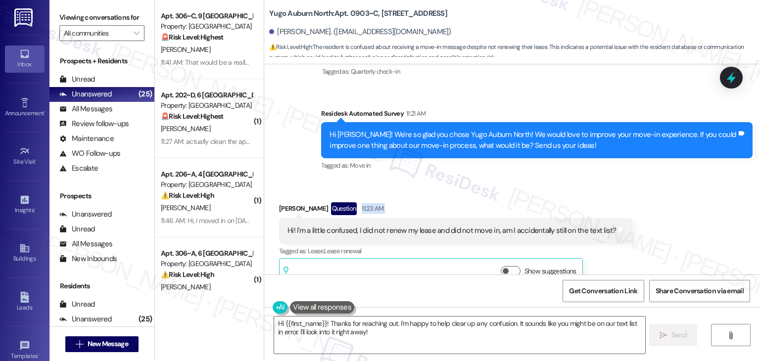
click at [680, 191] on div "Received via SMS Madeline Sansbury Question 11:23 AM Hi! I'm a little confused,…" at bounding box center [512, 237] width 496 height 115
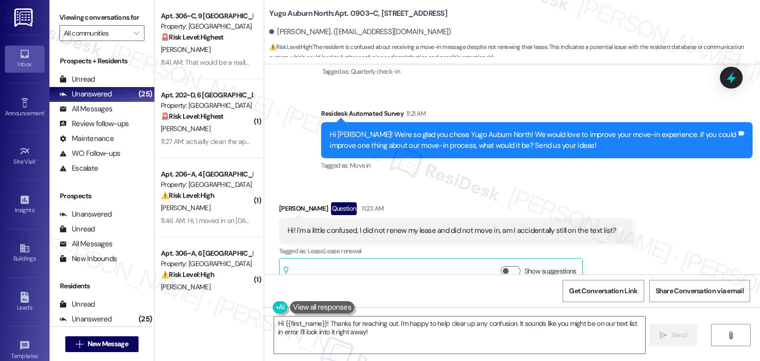
click at [680, 191] on div "Received via SMS Madeline Sansbury Question 11:23 AM Hi! I'm a little confused,…" at bounding box center [512, 237] width 496 height 115
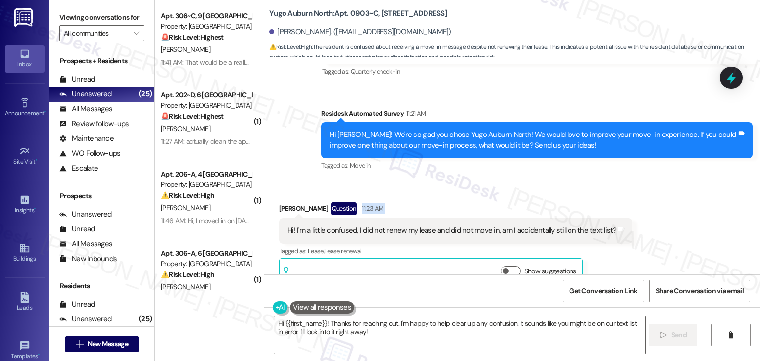
click at [680, 191] on div "Received via SMS Madeline Sansbury Question 11:23 AM Hi! I'm a little confused,…" at bounding box center [512, 237] width 496 height 115
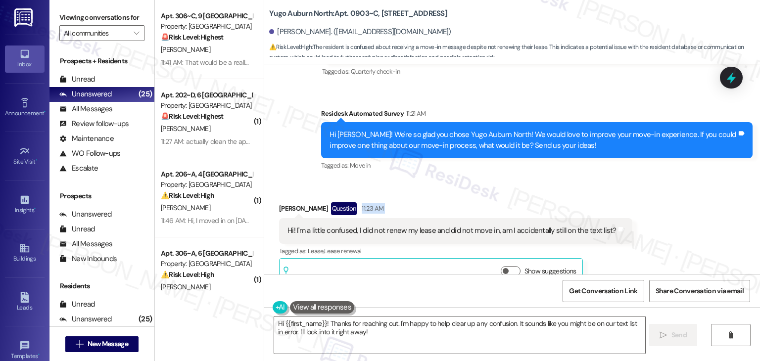
click at [680, 191] on div "Received via SMS Madeline Sansbury Question 11:23 AM Hi! I'm a little confused,…" at bounding box center [512, 237] width 496 height 115
click at [679, 191] on div "Received via SMS Madeline Sansbury Question 11:23 AM Hi! I'm a little confused,…" at bounding box center [512, 237] width 496 height 115
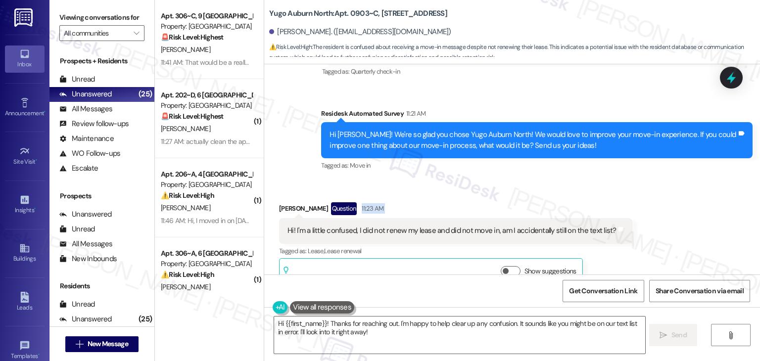
click at [679, 191] on div "Received via SMS Madeline Sansbury Question 11:23 AM Hi! I'm a little confused,…" at bounding box center [512, 237] width 496 height 115
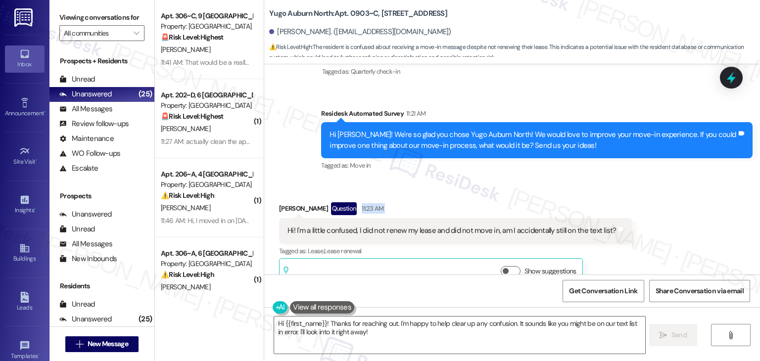
click at [679, 191] on div "Received via SMS Madeline Sansbury Question 11:23 AM Hi! I'm a little confused,…" at bounding box center [512, 237] width 496 height 115
click at [671, 188] on div "Received via SMS Madeline Sansbury Question 11:23 AM Hi! I'm a little confused,…" at bounding box center [512, 237] width 496 height 115
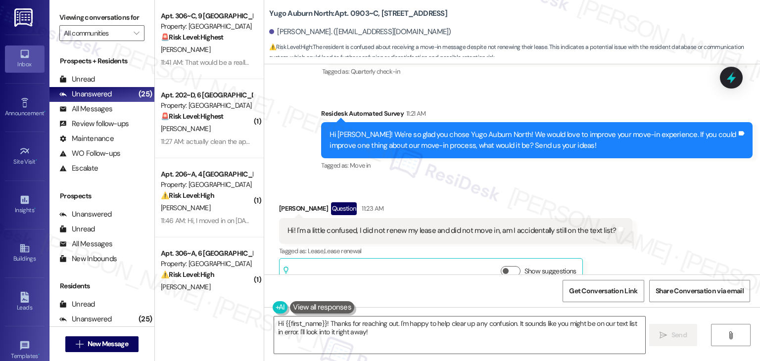
click at [671, 188] on div "Received via SMS Madeline Sansbury Question 11:23 AM Hi! I'm a little confused,…" at bounding box center [512, 237] width 496 height 115
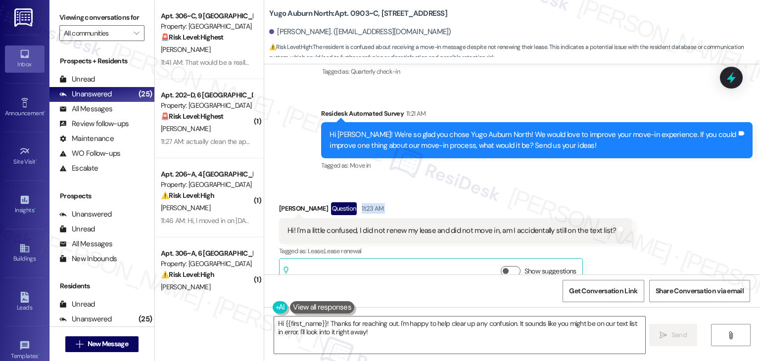
click at [671, 188] on div "Received via SMS Madeline Sansbury Question 11:23 AM Hi! I'm a little confused,…" at bounding box center [512, 237] width 496 height 115
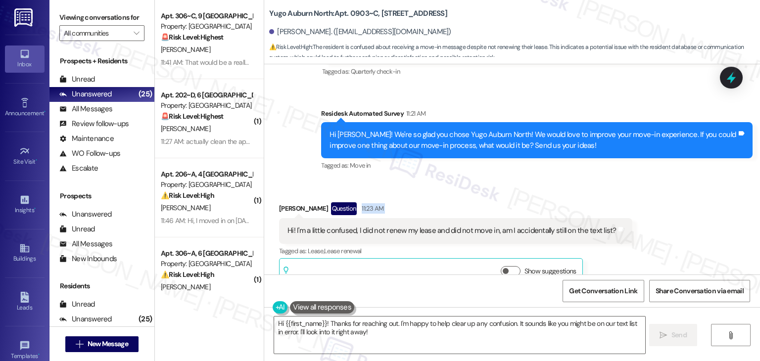
click at [671, 188] on div "Received via SMS Madeline Sansbury Question 11:23 AM Hi! I'm a little confused,…" at bounding box center [512, 237] width 496 height 115
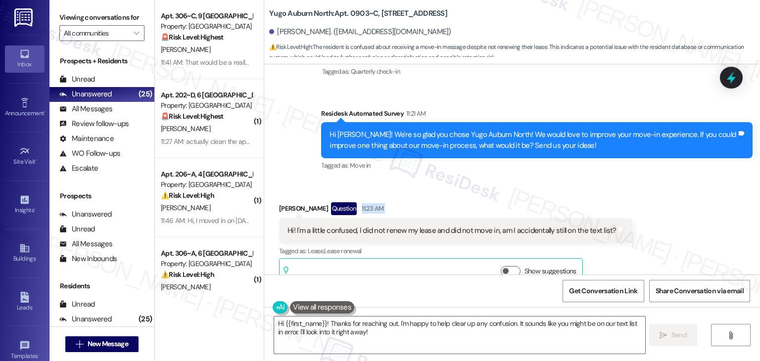
click at [671, 188] on div "Received via SMS Madeline Sansbury Question 11:23 AM Hi! I'm a little confused,…" at bounding box center [512, 237] width 496 height 115
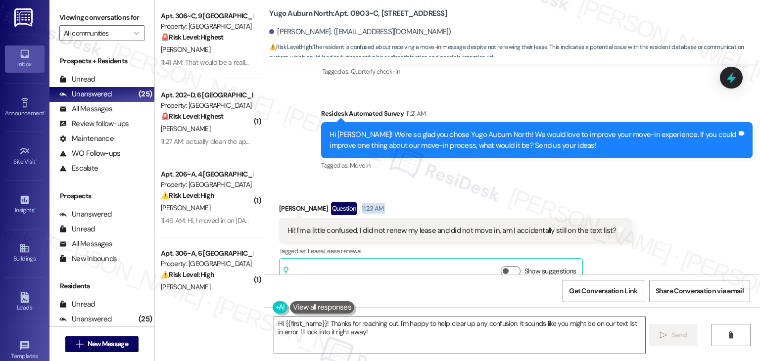
click at [671, 188] on div "Received via SMS Madeline Sansbury Question 11:23 AM Hi! I'm a little confused,…" at bounding box center [512, 237] width 496 height 115
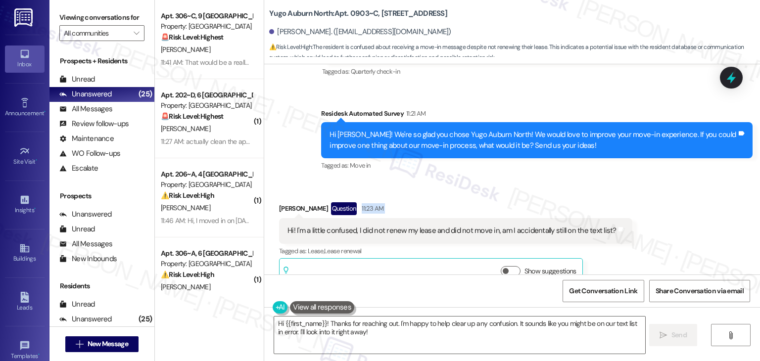
click at [671, 188] on div "Received via SMS Madeline Sansbury Question 11:23 AM Hi! I'm a little confused,…" at bounding box center [512, 237] width 496 height 115
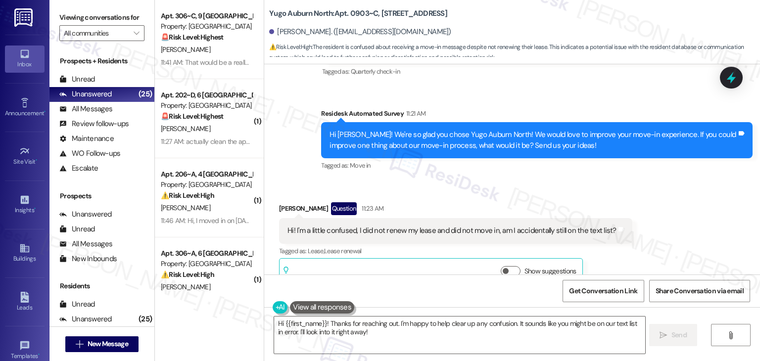
click at [671, 188] on div "Received via SMS Madeline Sansbury Question 11:23 AM Hi! I'm a little confused,…" at bounding box center [512, 237] width 496 height 115
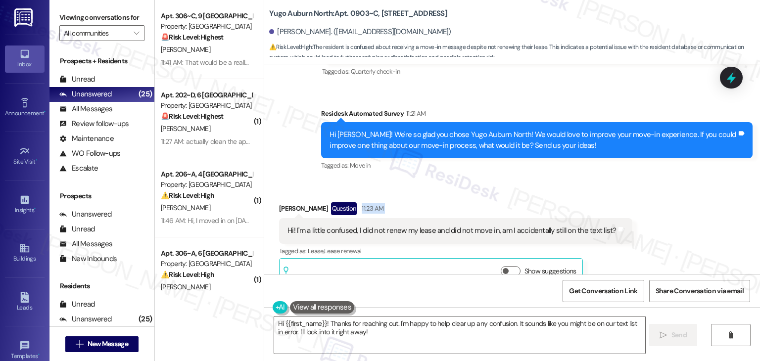
click at [671, 188] on div "Received via SMS Madeline Sansbury Question 11:23 AM Hi! I'm a little confused,…" at bounding box center [512, 237] width 496 height 115
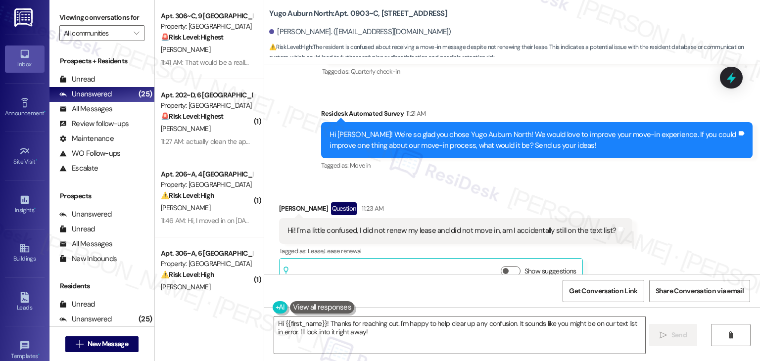
click at [671, 188] on div "Received via SMS Madeline Sansbury Question 11:23 AM Hi! I'm a little confused,…" at bounding box center [512, 237] width 496 height 115
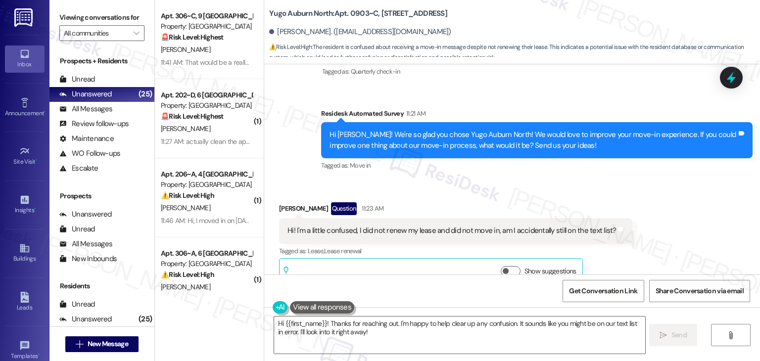
click at [671, 188] on div "Received via SMS Madeline Sansbury Question 11:23 AM Hi! I'm a little confused,…" at bounding box center [512, 237] width 496 height 115
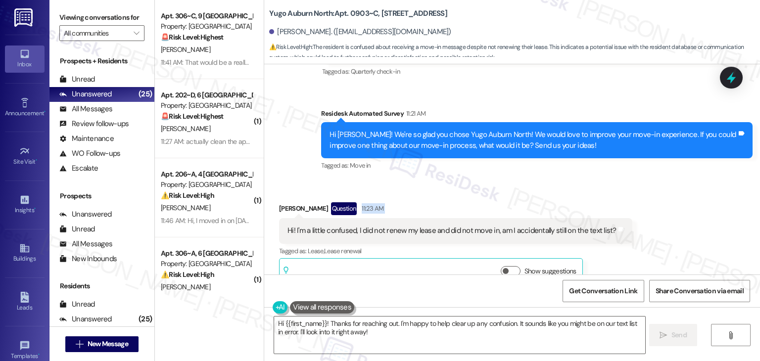
click at [671, 188] on div "Received via SMS Madeline Sansbury Question 11:23 AM Hi! I'm a little confused,…" at bounding box center [512, 237] width 496 height 115
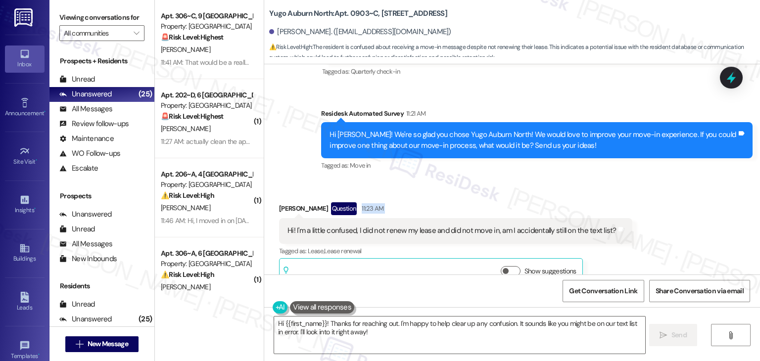
click at [671, 188] on div "Received via SMS Madeline Sansbury Question 11:23 AM Hi! I'm a little confused,…" at bounding box center [512, 237] width 496 height 115
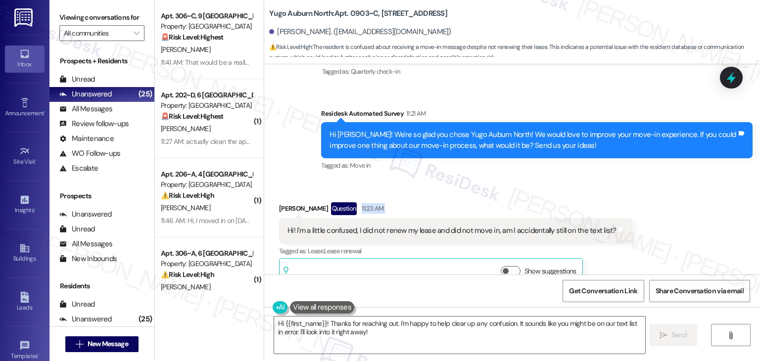
click at [671, 188] on div "Received via SMS Madeline Sansbury Question 11:23 AM Hi! I'm a little confused,…" at bounding box center [512, 237] width 496 height 115
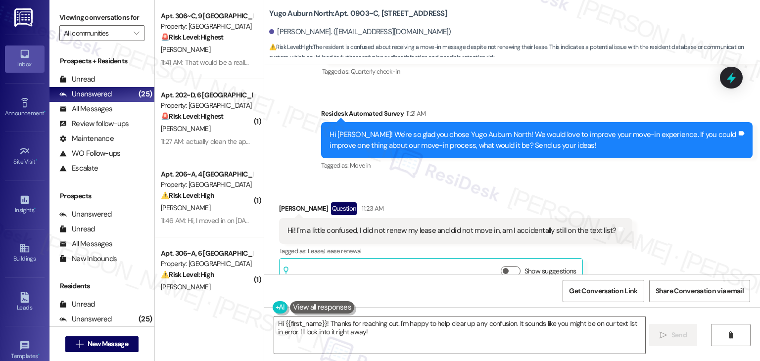
click at [669, 188] on div "Received via SMS Madeline Sansbury Question 11:23 AM Hi! I'm a little confused,…" at bounding box center [512, 237] width 496 height 115
click at [675, 183] on div "Received via SMS Madeline Sansbury Question 11:23 AM Hi! I'm a little confused,…" at bounding box center [512, 237] width 496 height 115
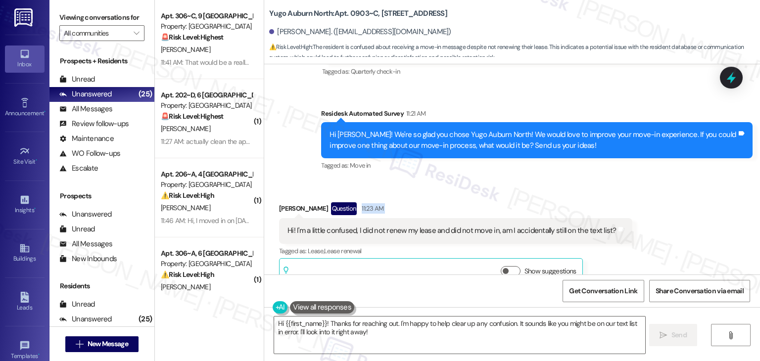
click at [675, 183] on div "Received via SMS Madeline Sansbury Question 11:23 AM Hi! I'm a little confused,…" at bounding box center [512, 237] width 496 height 115
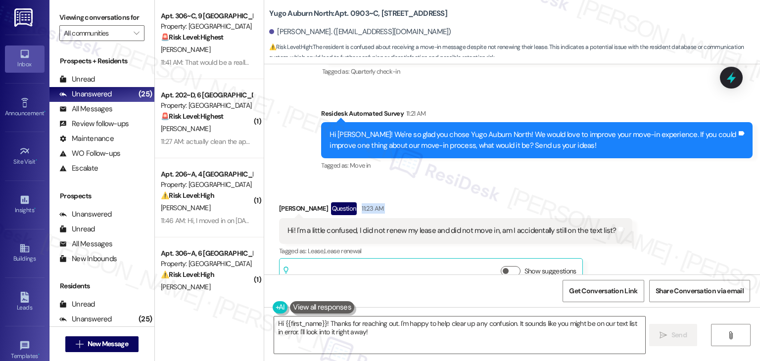
click at [656, 194] on div "Received via SMS Madeline Sansbury Question 11:23 AM Hi! I'm a little confused,…" at bounding box center [512, 237] width 496 height 115
click at [648, 196] on div "Received via SMS Madeline Sansbury Question 11:23 AM Hi! I'm a little confused,…" at bounding box center [512, 237] width 496 height 115
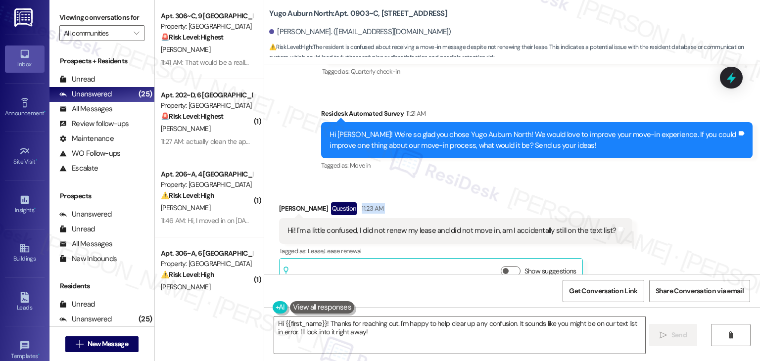
click at [648, 196] on div "Received via SMS Madeline Sansbury Question 11:23 AM Hi! I'm a little confused,…" at bounding box center [512, 237] width 496 height 115
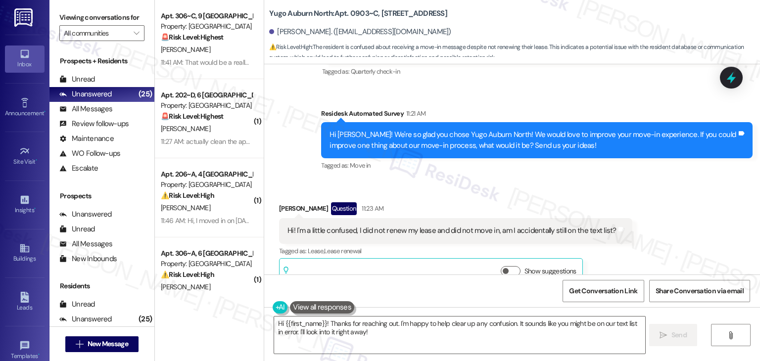
click at [648, 196] on div "Received via SMS Madeline Sansbury Question 11:23 AM Hi! I'm a little confused,…" at bounding box center [512, 237] width 496 height 115
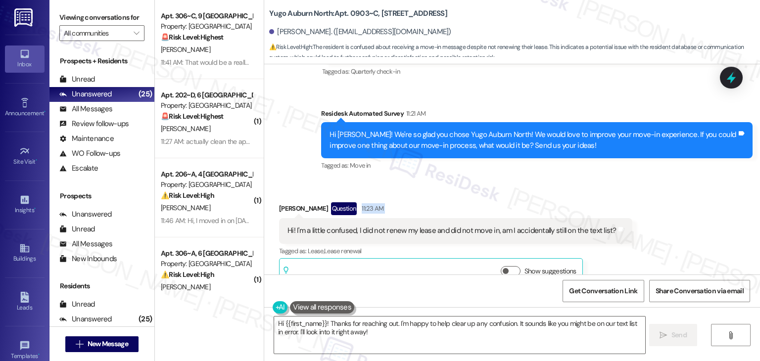
click at [648, 196] on div "Received via SMS Madeline Sansbury Question 11:23 AM Hi! I'm a little confused,…" at bounding box center [512, 237] width 496 height 115
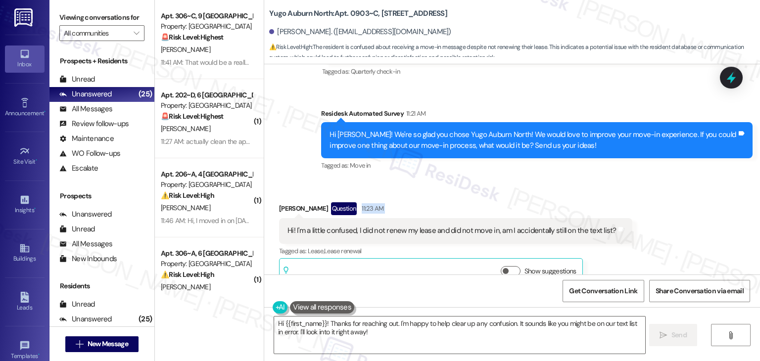
click at [648, 196] on div "Received via SMS Madeline Sansbury Question 11:23 AM Hi! I'm a little confused,…" at bounding box center [512, 237] width 496 height 115
click at [648, 198] on div "Received via SMS Madeline Sansbury Question 11:23 AM Hi! I'm a little confused,…" at bounding box center [512, 237] width 496 height 115
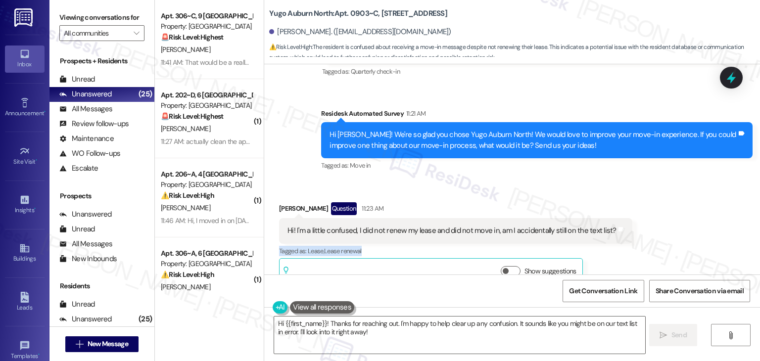
click at [648, 198] on div "Received via SMS Madeline Sansbury Question 11:23 AM Hi! I'm a little confused,…" at bounding box center [512, 237] width 496 height 115
click at [475, 226] on div "Hi! I'm a little confused, I did not renew my lease and did not move in, am I a…" at bounding box center [451, 231] width 329 height 10
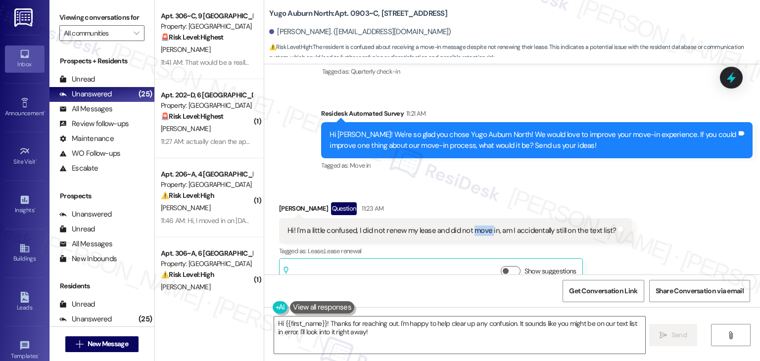
click at [475, 226] on div "Hi! I'm a little confused, I did not renew my lease and did not move in, am I a…" at bounding box center [451, 231] width 329 height 10
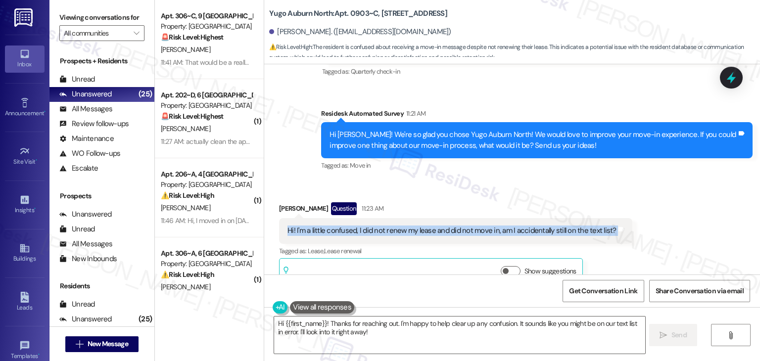
click at [689, 204] on div "Received via SMS Madeline Sansbury Question 11:23 AM Hi! I'm a little confused,…" at bounding box center [512, 237] width 496 height 115
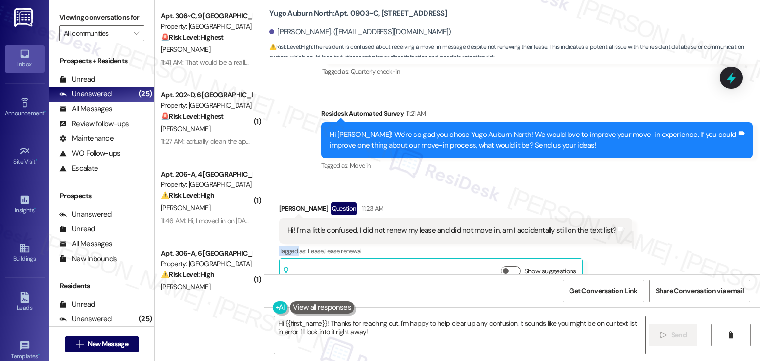
click at [689, 204] on div "Received via SMS Madeline Sansbury Question 11:23 AM Hi! I'm a little confused,…" at bounding box center [512, 237] width 496 height 115
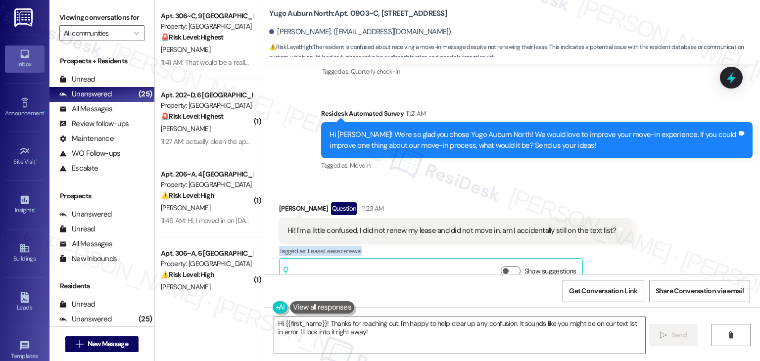
click at [689, 204] on div "Received via SMS Madeline Sansbury Question 11:23 AM Hi! I'm a little confused,…" at bounding box center [512, 237] width 496 height 115
click at [689, 205] on div "Received via SMS Madeline Sansbury Question 11:23 AM Hi! I'm a little confused,…" at bounding box center [512, 237] width 496 height 115
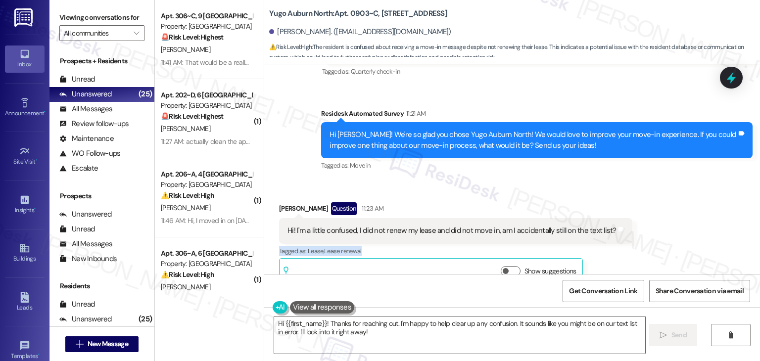
click at [689, 205] on div "Received via SMS Madeline Sansbury Question 11:23 AM Hi! I'm a little confused,…" at bounding box center [512, 237] width 496 height 115
click at [690, 205] on div "Received via SMS Madeline Sansbury Question 11:23 AM Hi! I'm a little confused,…" at bounding box center [512, 237] width 496 height 115
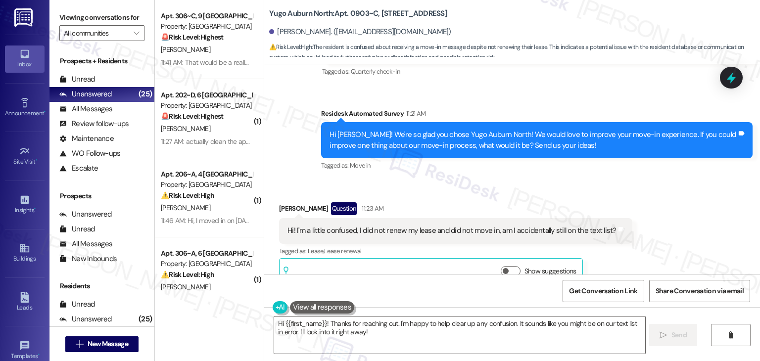
click at [689, 202] on div "Received via SMS Madeline Sansbury Question 11:23 AM Hi! I'm a little confused,…" at bounding box center [512, 237] width 496 height 115
click at [688, 201] on div "Received via SMS Madeline Sansbury Question 11:23 AM Hi! I'm a little confused,…" at bounding box center [512, 237] width 496 height 115
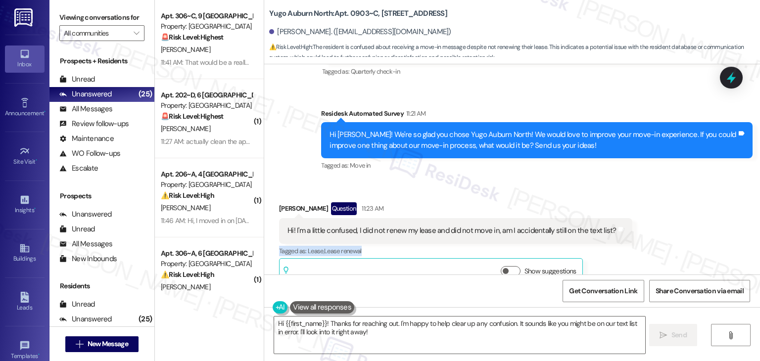
click at [688, 201] on div "Received via SMS Madeline Sansbury Question 11:23 AM Hi! I'm a little confused,…" at bounding box center [512, 237] width 496 height 115
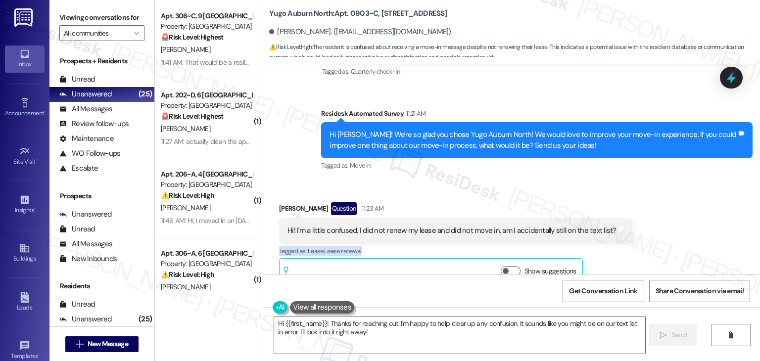
click at [688, 201] on div "Received via SMS Madeline Sansbury Question 11:23 AM Hi! I'm a little confused,…" at bounding box center [512, 237] width 496 height 115
click at [684, 203] on div "Received via SMS Madeline Sansbury Question 11:23 AM Hi! I'm a little confused,…" at bounding box center [512, 237] width 496 height 115
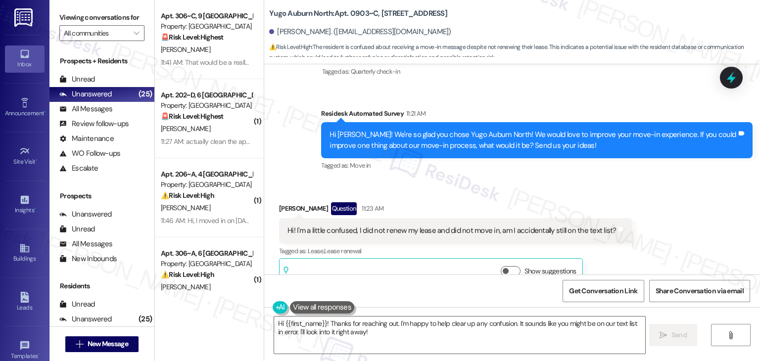
click at [477, 226] on div "Hi! I'm a little confused, I did not renew my lease and did not move in, am I a…" at bounding box center [451, 231] width 329 height 10
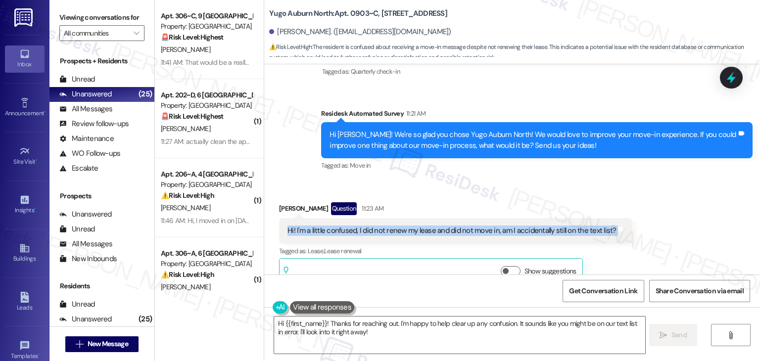
click at [477, 226] on div "Hi! I'm a little confused, I did not renew my lease and did not move in, am I a…" at bounding box center [451, 231] width 329 height 10
copy div "Hi! I'm a little confused, I did not renew my lease and did not move in, am I a…"
click at [132, 39] on span "" at bounding box center [136, 33] width 9 height 16
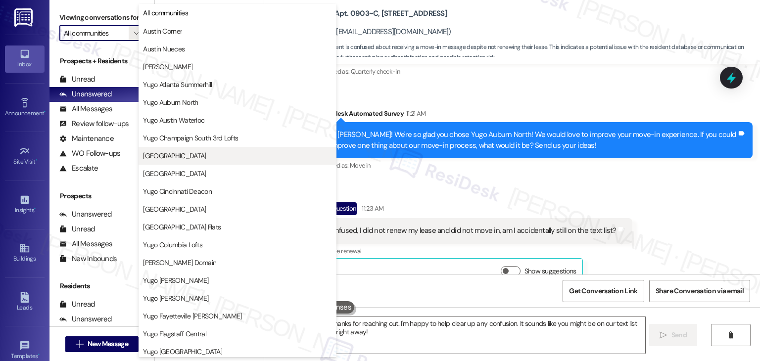
click at [206, 156] on span "[GEOGRAPHIC_DATA]" at bounding box center [174, 156] width 63 height 10
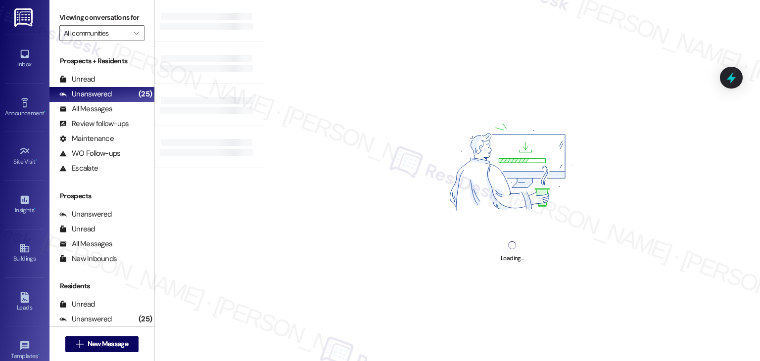
type input "[GEOGRAPHIC_DATA]"
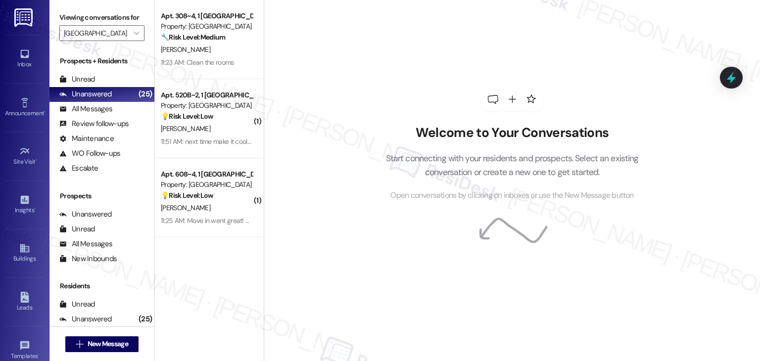
click at [345, 101] on div "Welcome to Your Conversations Start connecting with your residents and prospect…" at bounding box center [512, 180] width 496 height 361
click at [359, 80] on div "Welcome to Your Conversations Start connecting with your residents and prospect…" at bounding box center [512, 180] width 496 height 361
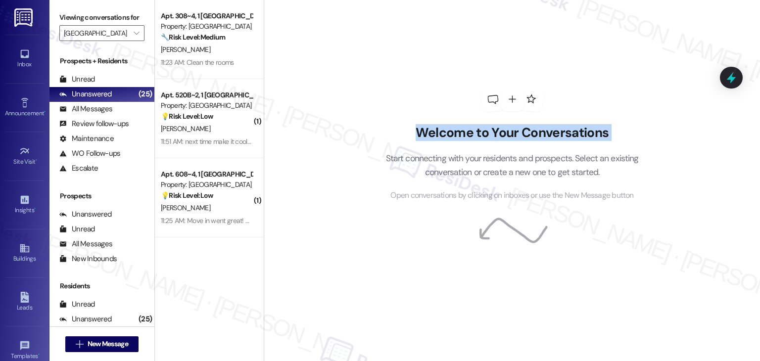
click at [359, 80] on div "Welcome to Your Conversations Start connecting with your residents and prospect…" at bounding box center [512, 180] width 496 height 361
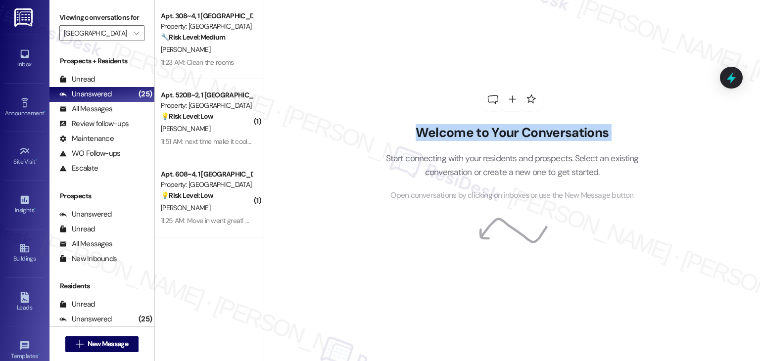
click at [359, 80] on div "Welcome to Your Conversations Start connecting with your residents and prospect…" at bounding box center [512, 180] width 496 height 361
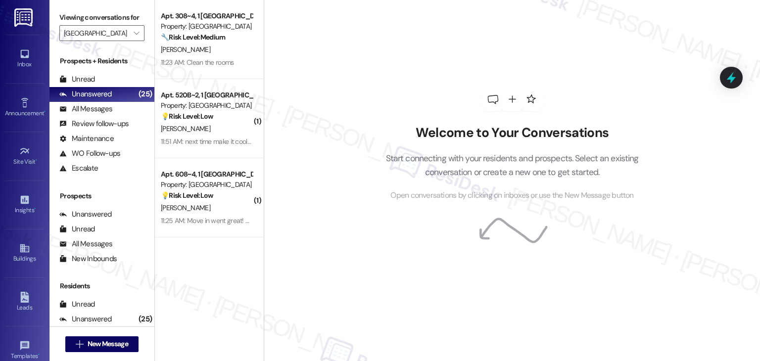
click at [359, 80] on div "Welcome to Your Conversations Start connecting with your residents and prospect…" at bounding box center [512, 180] width 496 height 361
click at [313, 201] on div "Welcome to Your Conversations Start connecting with your residents and prospect…" at bounding box center [512, 180] width 496 height 361
click at [324, 192] on div "Welcome to Your Conversations Start connecting with your residents and prospect…" at bounding box center [512, 180] width 496 height 361
click at [313, 159] on div "Welcome to Your Conversations Start connecting with your residents and prospect…" at bounding box center [512, 180] width 496 height 361
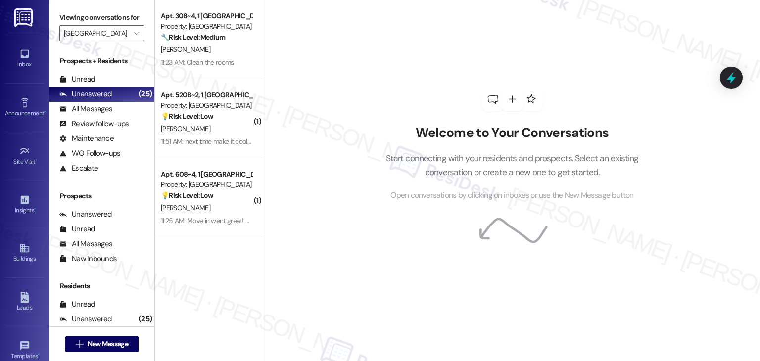
click at [313, 159] on div "Welcome to Your Conversations Start connecting with your residents and prospect…" at bounding box center [512, 180] width 496 height 361
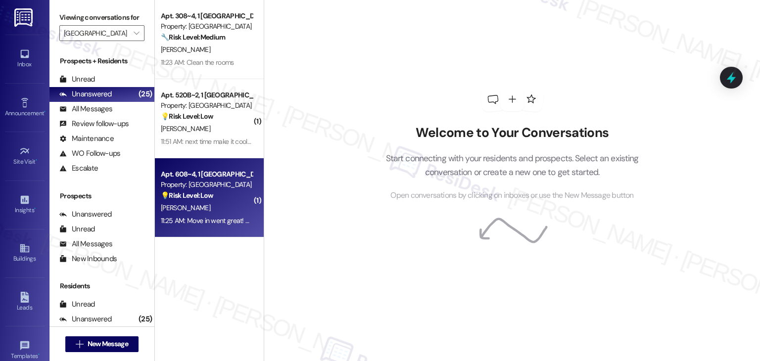
click at [212, 195] on div "💡 Risk Level: Low The resident is providing feedback on the move-in process, wh…" at bounding box center [207, 195] width 92 height 10
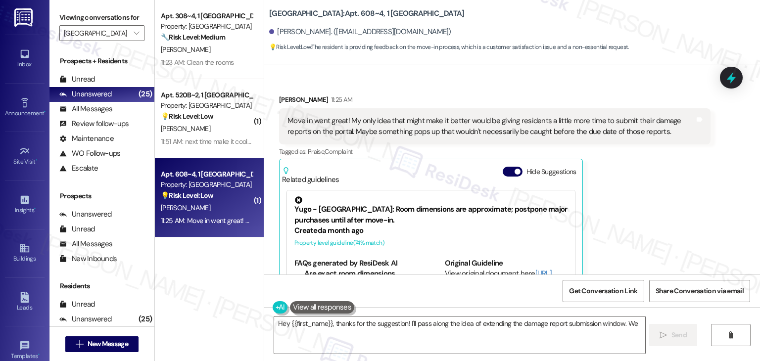
scroll to position [483, 0]
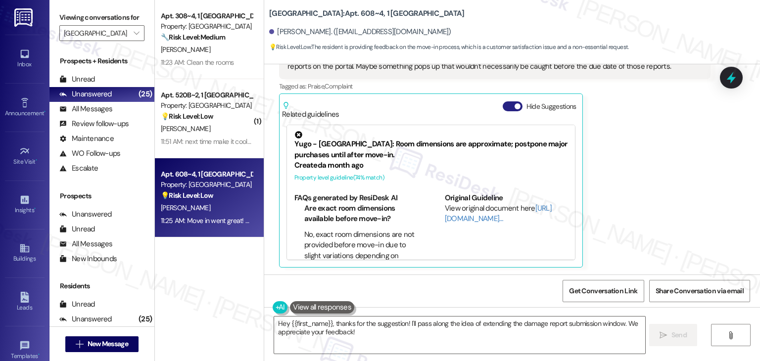
click at [503, 105] on button "Hide Suggestions" at bounding box center [513, 106] width 20 height 10
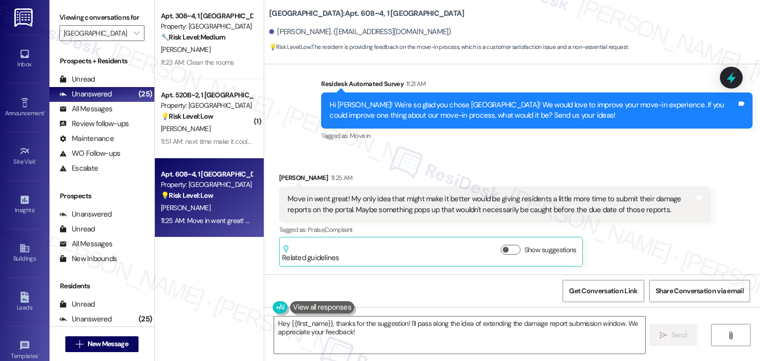
scroll to position [339, 0]
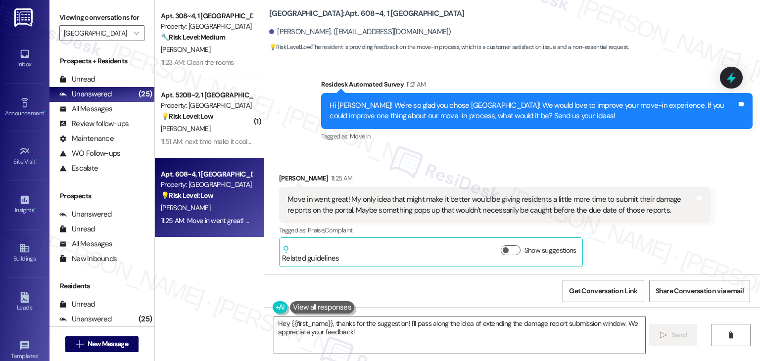
click at [635, 152] on div "Received via SMS Brendan Moran 11:25 AM Move in went great! My only idea that m…" at bounding box center [512, 213] width 496 height 124
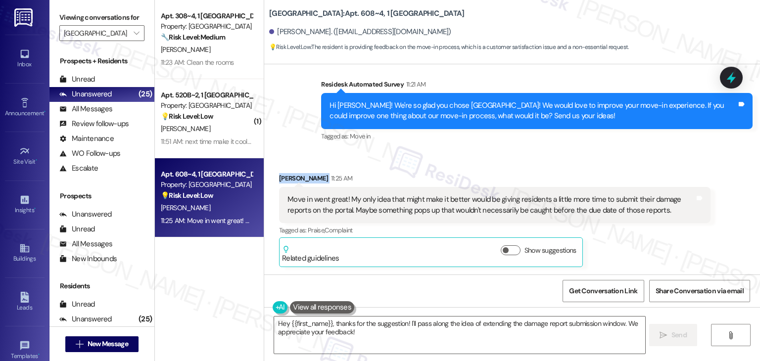
click at [635, 152] on div "Received via SMS Brendan Moran 11:25 AM Move in went great! My only idea that m…" at bounding box center [512, 213] width 496 height 124
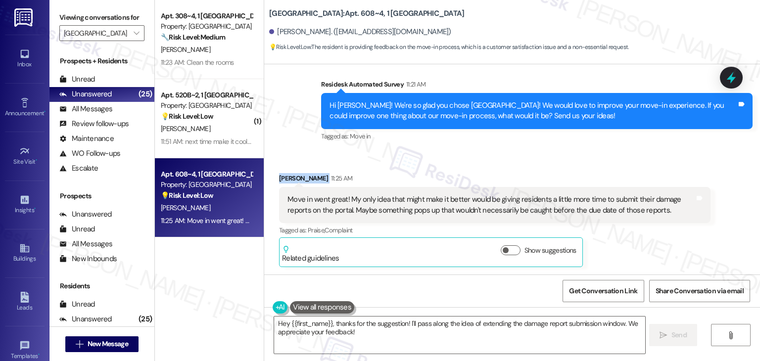
click at [635, 153] on div "Received via SMS Brendan Moran 11:25 AM Move in went great! My only idea that m…" at bounding box center [512, 213] width 496 height 124
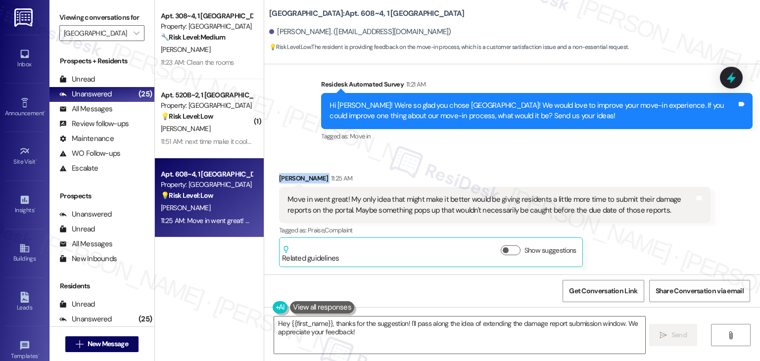
click at [635, 153] on div "Received via SMS Brendan Moran 11:25 AM Move in went great! My only idea that m…" at bounding box center [512, 213] width 496 height 124
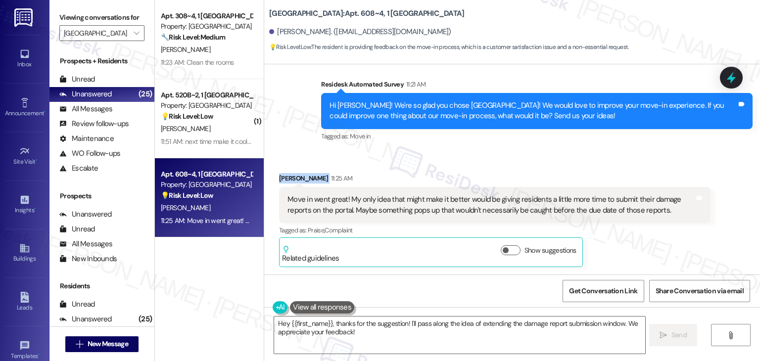
click at [635, 153] on div "Received via SMS Brendan Moran 11:25 AM Move in went great! My only idea that m…" at bounding box center [512, 213] width 496 height 124
click at [634, 153] on div "Received via SMS Brendan Moran 11:25 AM Move in went great! My only idea that m…" at bounding box center [512, 213] width 496 height 124
click at [467, 101] on div "Hi Brendan! We're so glad you chose Yugo Charleston Campus! We would love to im…" at bounding box center [532, 110] width 407 height 21
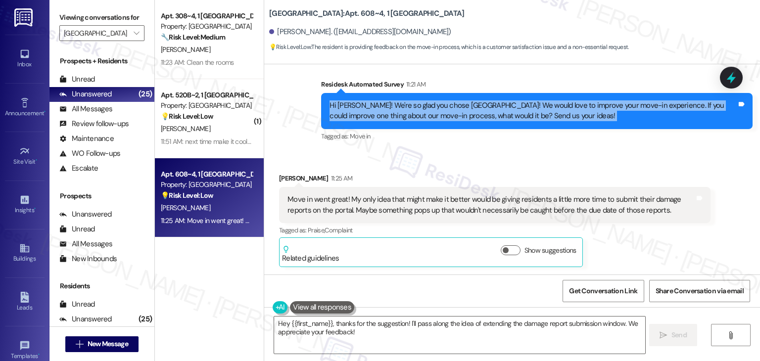
click at [467, 101] on div "Hi Brendan! We're so glad you chose Yugo Charleston Campus! We would love to im…" at bounding box center [532, 110] width 407 height 21
copy div "Hi Brendan! We're so glad you chose Yugo Charleston Campus! We would love to im…"
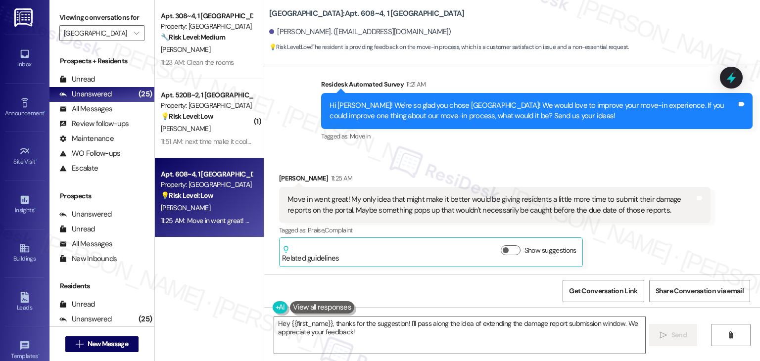
click at [399, 212] on div "Move in went great! My only idea that might make it better would be giving resi…" at bounding box center [490, 204] width 407 height 21
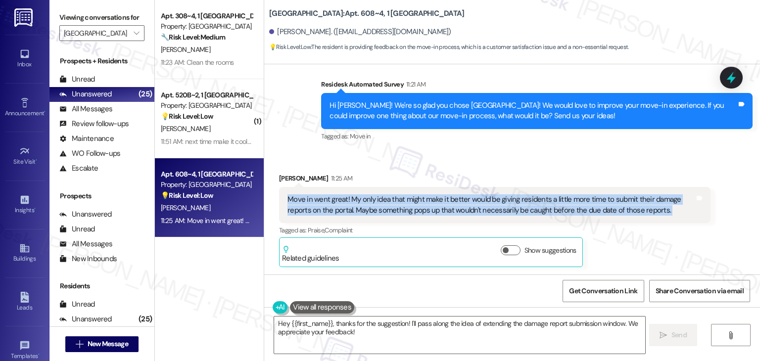
click at [399, 212] on div "Move in went great! My only idea that might make it better would be giving resi…" at bounding box center [490, 204] width 407 height 21
copy div "Move in went great! My only idea that might make it better would be giving resi…"
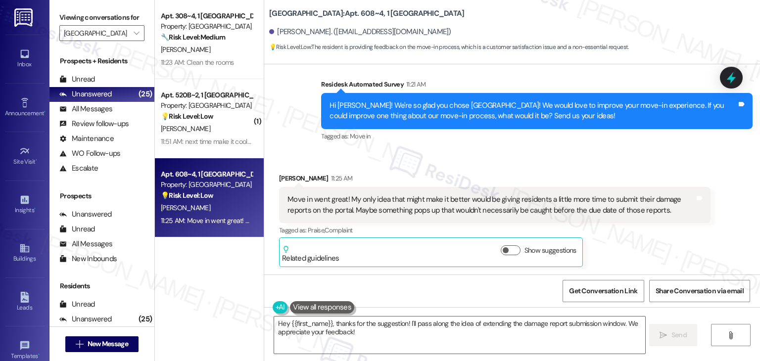
click at [532, 161] on div "Received via SMS Brendan Moran 11:25 AM Move in went great! My only idea that m…" at bounding box center [512, 213] width 496 height 124
click at [372, 329] on textarea "Hey {{first_name}}, thanks for the suggestion! I'll pass along the idea of exte…" at bounding box center [459, 335] width 370 height 37
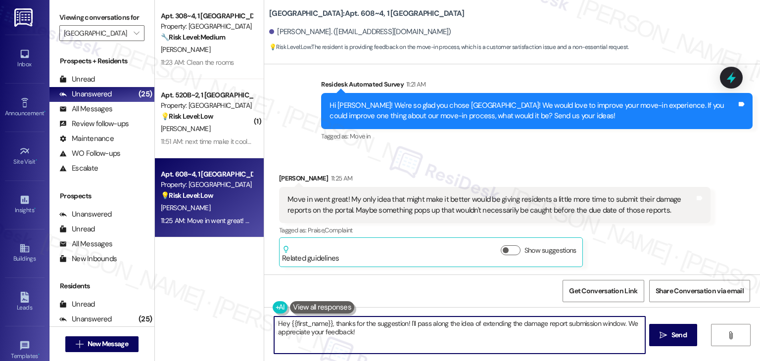
click at [372, 329] on textarea "Hey {{first_name}}, thanks for the suggestion! I'll pass along the idea of exte…" at bounding box center [459, 335] width 370 height 37
paste textarea "That’s great to hear, Brendan—thanks for the kind words! I appreciate your sugg…"
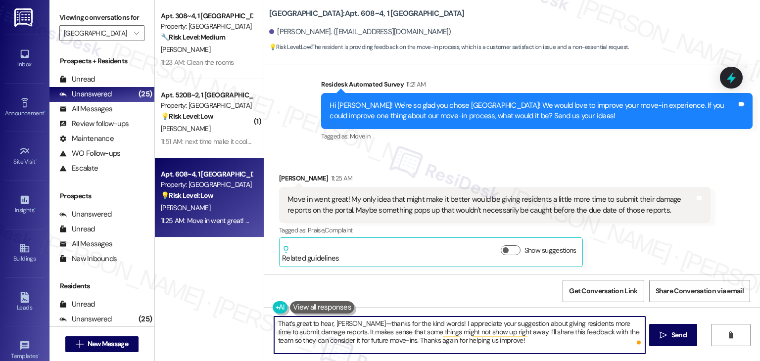
click at [401, 284] on div "Get Conversation Link Share Conversation via email" at bounding box center [512, 291] width 496 height 33
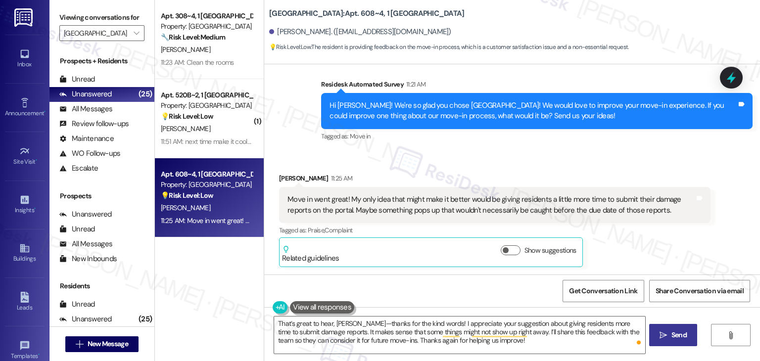
click at [681, 337] on span "Send" at bounding box center [678, 335] width 15 height 10
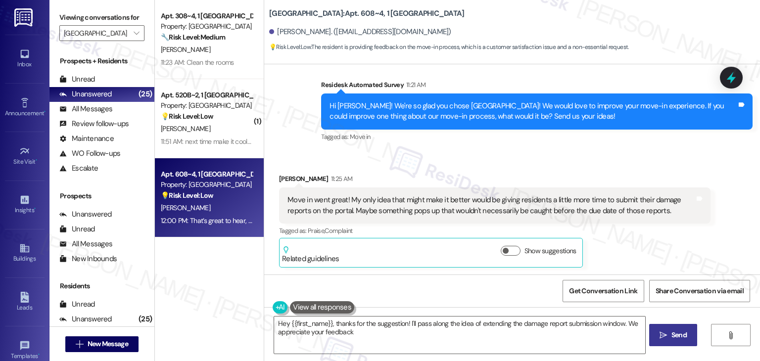
type textarea "Hey {{first_name}}, thanks for the suggestion! I'll pass along the idea of exte…"
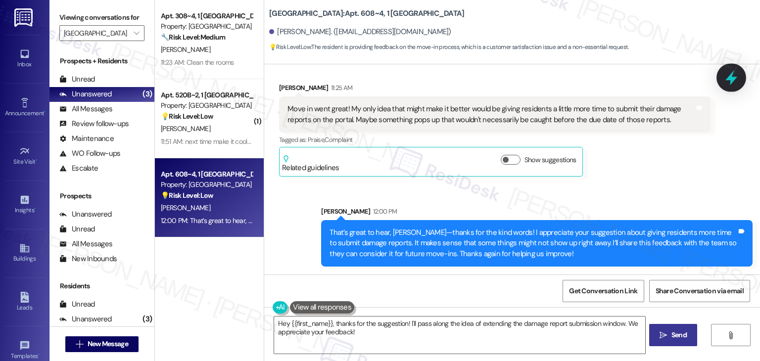
click at [732, 78] on icon at bounding box center [731, 77] width 12 height 15
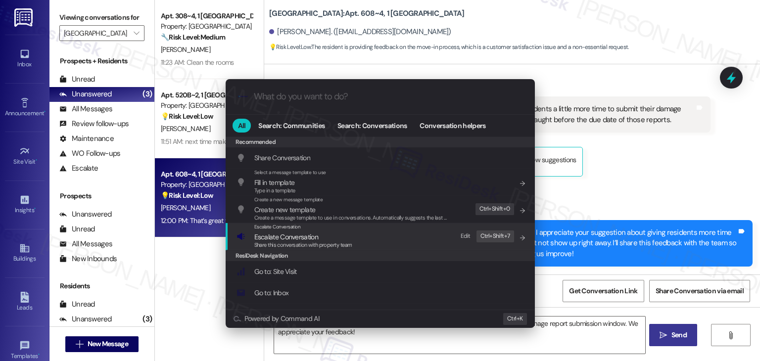
click at [285, 242] on span "Share this conversation with property team" at bounding box center [303, 244] width 98 height 7
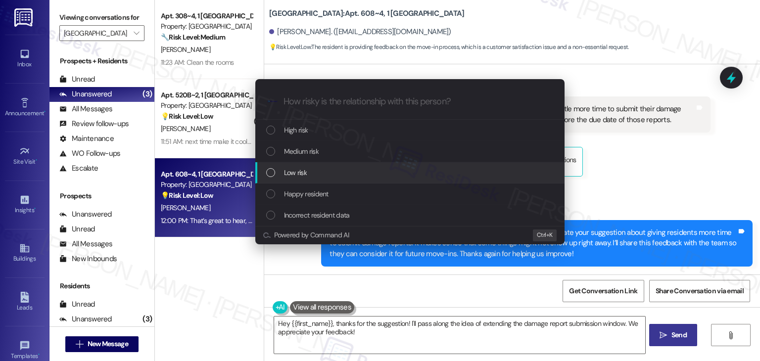
click at [271, 172] on div "List of options" at bounding box center [270, 172] width 9 height 9
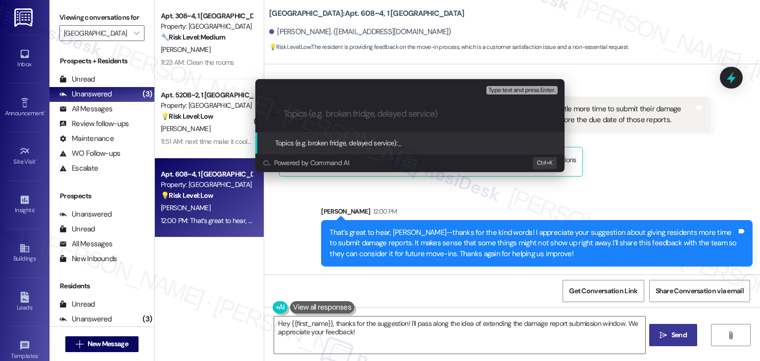
paste input "esident Feedback – Damage Report Submission Window"
type input "esident Feedback – Damage Report Submission Window"
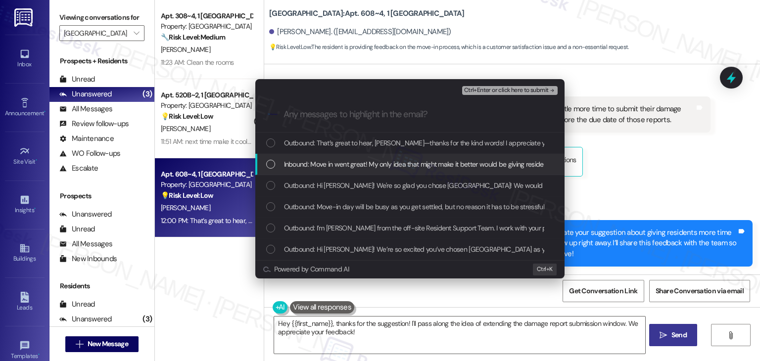
click at [269, 162] on div "List of options" at bounding box center [270, 164] width 9 height 9
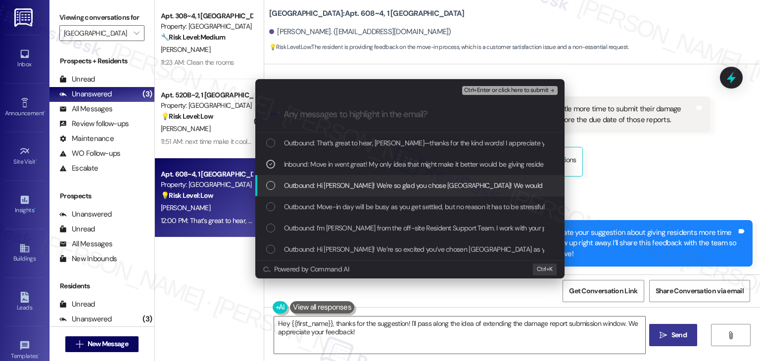
click at [273, 186] on div "List of options" at bounding box center [270, 185] width 9 height 9
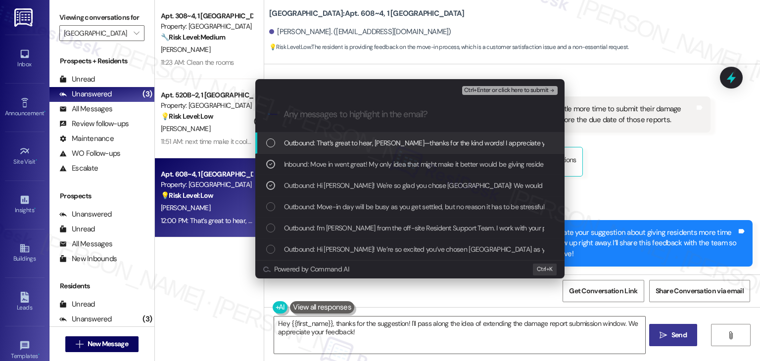
click at [529, 90] on span "Ctrl+Enter or click here to submit" at bounding box center [506, 90] width 85 height 7
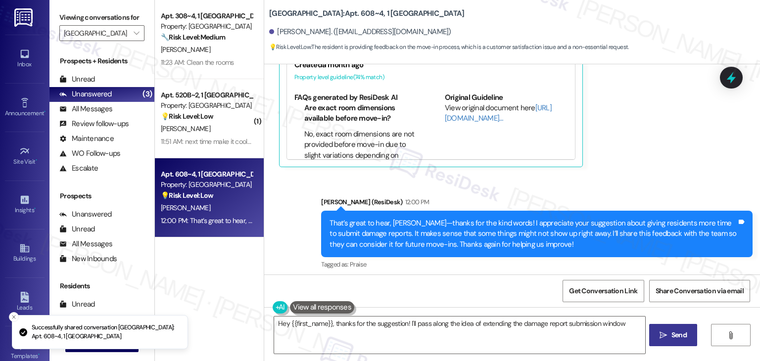
scroll to position [588, 0]
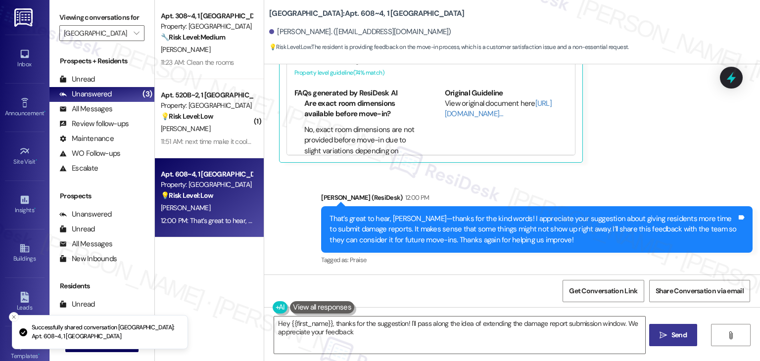
type textarea "Hey {{first_name}}, thanks for the suggestion! I'll pass along the idea of exte…"
click at [664, 170] on div "Sent via SMS Sarah (ResiDesk) 12:00 PM That’s great to hear, Brendan—thanks for…" at bounding box center [512, 222] width 496 height 105
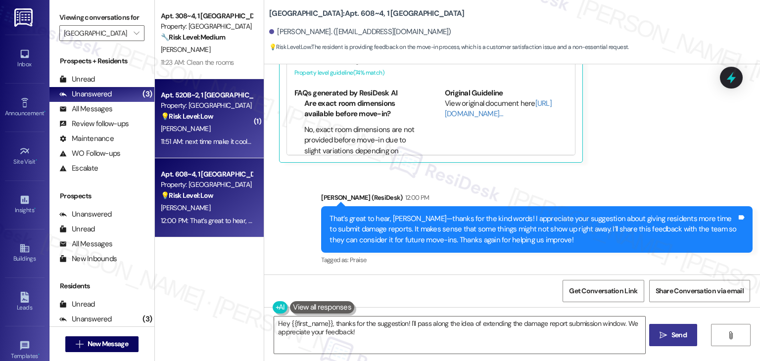
click at [199, 138] on div "11:51 AM: next time make it cooler outside please 11:51 AM: next time make it c…" at bounding box center [229, 141] width 136 height 9
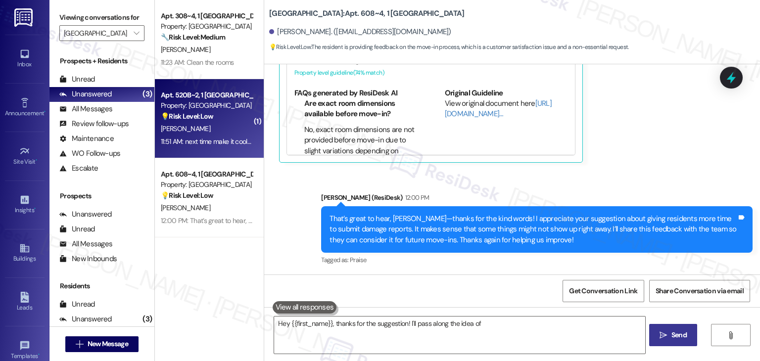
type textarea "Hey {{first_name}}, thanks for the suggestion! I'll pass along the idea of"
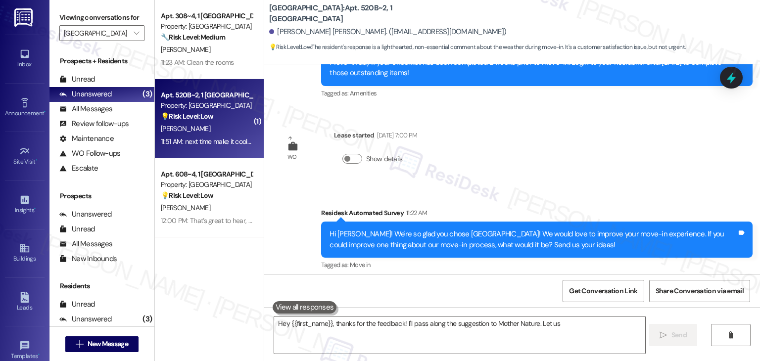
scroll to position [319, 0]
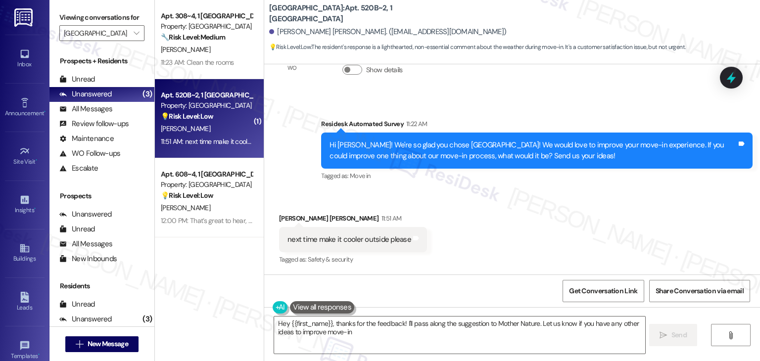
type textarea "Hey {{first_name}}, thanks for the feedback! I'll pass along the suggestion to …"
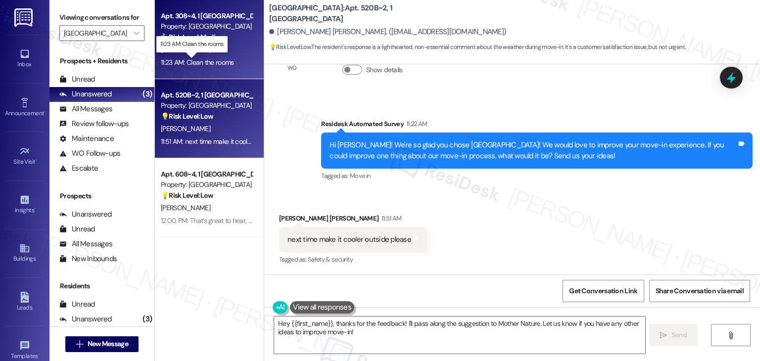
click at [220, 58] on div "11:23 AM: Clean the rooms 11:23 AM: Clean the rooms" at bounding box center [197, 62] width 73 height 9
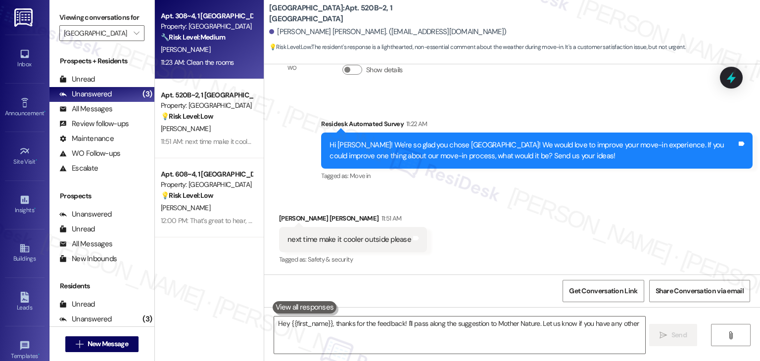
type textarea "Hey {{first_name}}, thanks for the feedback! I'll pass along the suggestion to …"
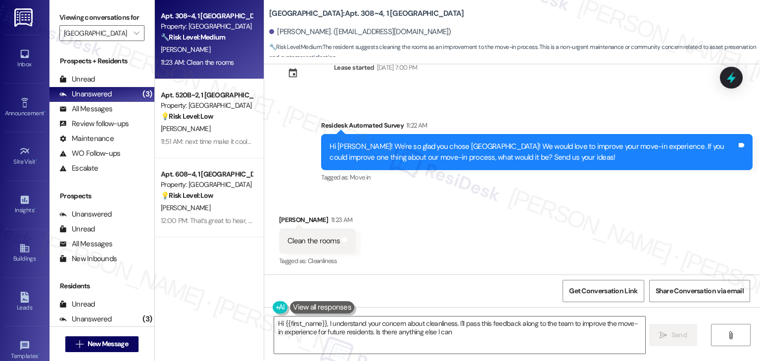
scroll to position [489, 0]
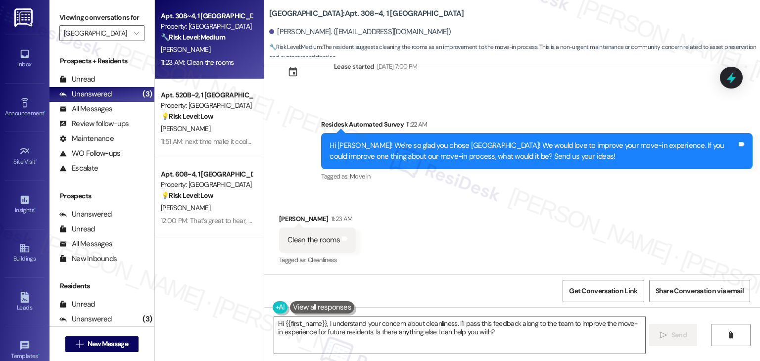
click at [516, 211] on div "Received via SMS Katya Marchant 11:23 AM Clean the rooms Tags and notes Tagged …" at bounding box center [512, 233] width 496 height 84
click at [455, 153] on div "Hi [PERSON_NAME]! We're so glad you chose [GEOGRAPHIC_DATA]! We would love to i…" at bounding box center [532, 150] width 407 height 21
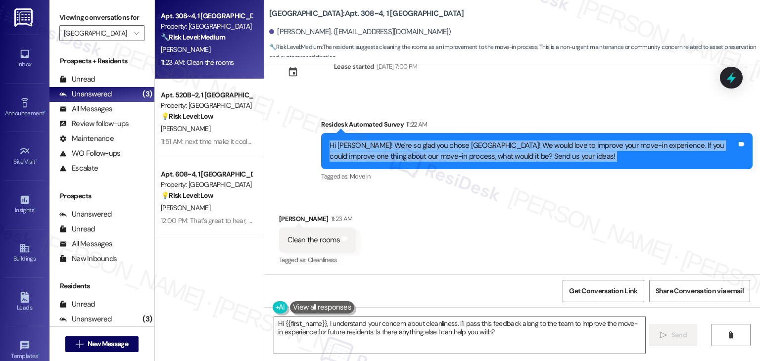
click at [455, 153] on div "Hi [PERSON_NAME]! We're so glad you chose [GEOGRAPHIC_DATA]! We would love to i…" at bounding box center [532, 150] width 407 height 21
copy div "Hi Katya! We're so glad you chose Yugo Charleston Campus! We would love to impr…"
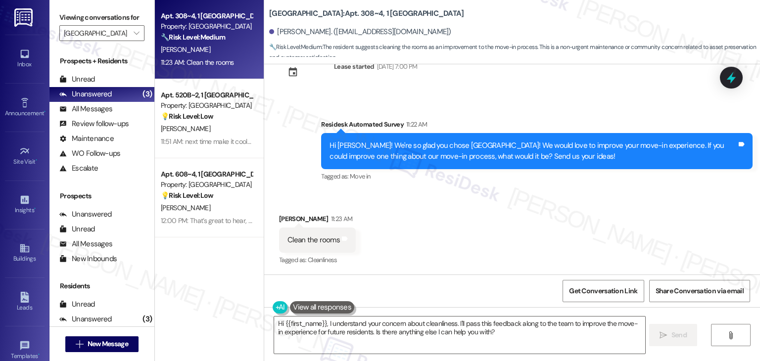
click at [307, 238] on div "Clean the rooms" at bounding box center [313, 240] width 52 height 10
copy div "Clean the rooms Tags and notes"
click at [479, 328] on textarea "Hi {{first_name}}, I understand your concern about cleanliness. I'll pass this …" at bounding box center [459, 335] width 370 height 37
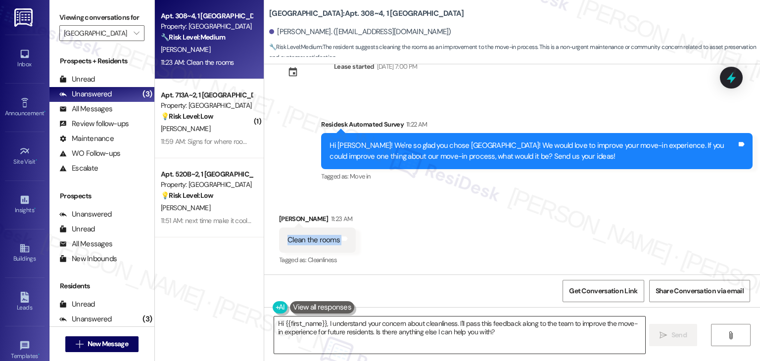
click at [479, 328] on textarea "Hi {{first_name}}, I understand your concern about cleanliness. I'll pass this …" at bounding box center [459, 335] width 370 height 37
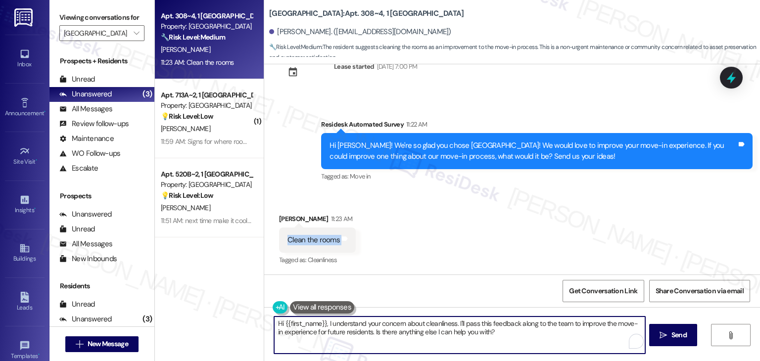
click at [479, 328] on textarea "Hi {{first_name}}, I understand your concern about cleanliness. I'll pass this …" at bounding box center [459, 335] width 370 height 37
paste textarea "Thanks so much for your feedback, Katya! I’m sorry the room cleanliness didn’t …"
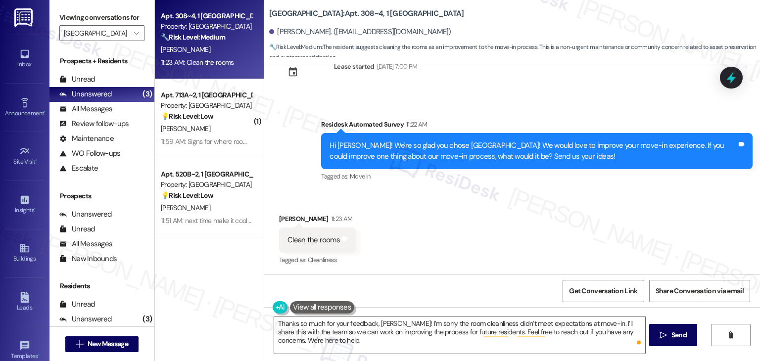
click at [491, 224] on div "Received via SMS Katya Marchant 11:23 AM Clean the rooms Tags and notes Tagged …" at bounding box center [512, 233] width 496 height 84
click at [503, 234] on div "Received via SMS Katya Marchant 11:23 AM Clean the rooms Tags and notes Tagged …" at bounding box center [512, 233] width 496 height 84
click at [473, 268] on div "Received via SMS Katya Marchant 11:23 AM Clean the rooms Tags and notes Tagged …" at bounding box center [512, 233] width 496 height 84
click at [372, 250] on div "Received via SMS Katya Marchant 11:23 AM Clean the rooms Tags and notes Tagged …" at bounding box center [512, 233] width 496 height 84
click at [388, 249] on div "Received via SMS Katya Marchant 11:23 AM Clean the rooms Tags and notes Tagged …" at bounding box center [512, 233] width 496 height 84
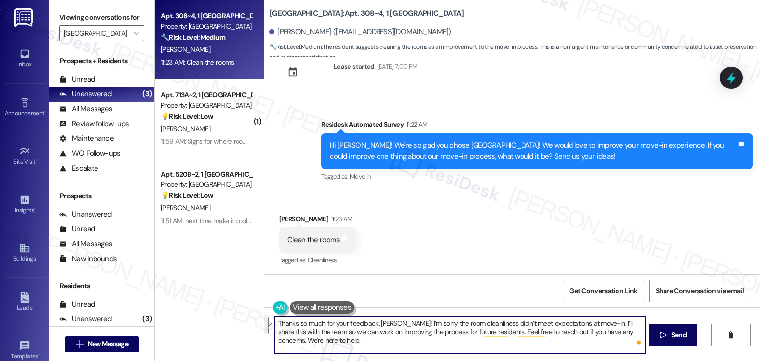
drag, startPoint x: 478, startPoint y: 333, endPoint x: 273, endPoint y: 324, distance: 204.9
click at [274, 324] on textarea "Thanks so much for your feedback, Katya! I’m sorry the room cleanliness didn’t …" at bounding box center [459, 335] width 370 height 37
click at [501, 278] on div "Get Conversation Link Share Conversation via email" at bounding box center [512, 291] width 496 height 33
click at [453, 322] on textarea "Thanks so much for your feedback, Katya! I’m sorry the room cleanliness didn’t …" at bounding box center [459, 335] width 370 height 37
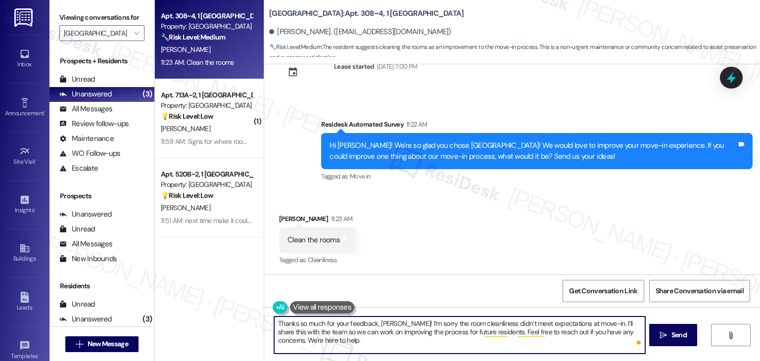
click at [453, 322] on textarea "Thanks so much for your feedback, Katya! I’m sorry the room cleanliness didn’t …" at bounding box center [459, 335] width 370 height 37
paste textarea "Just to better understand, was your unit not fully cleaned when you moved in, o…"
type textarea "Thanks so much for your feedback, [PERSON_NAME]! I’m sorry the room cleanliness…"
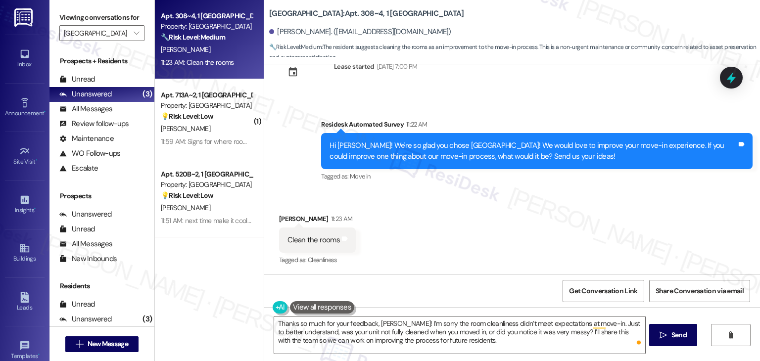
click at [592, 204] on div "Received via SMS Katya Marchant 11:23 AM Clean the rooms Tags and notes Tagged …" at bounding box center [512, 233] width 496 height 84
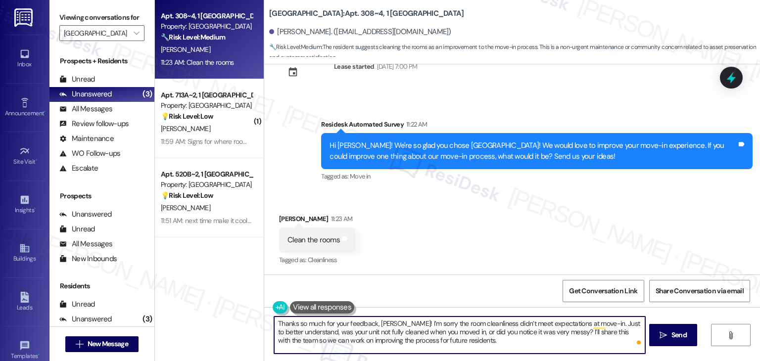
click at [467, 338] on textarea "Thanks so much for your feedback, [PERSON_NAME]! I’m sorry the room cleanliness…" at bounding box center [459, 335] width 370 height 37
click at [677, 331] on span "Send" at bounding box center [678, 335] width 15 height 10
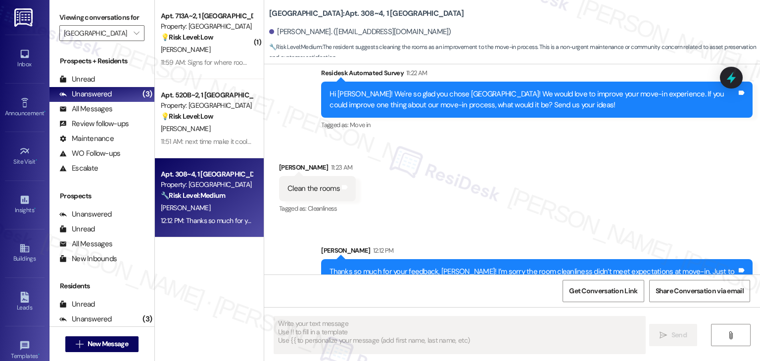
scroll to position [580, 0]
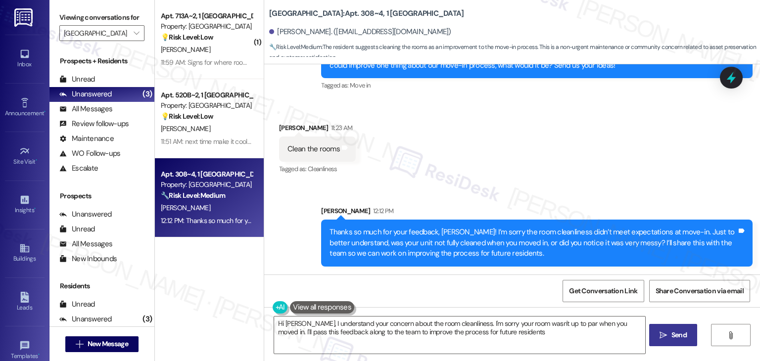
type textarea "Hi Katya, I understand your concern about the room cleanliness. I'm sorry your …"
click at [212, 288] on div "( 1 ) Apt. 713A~2, 1 Yugo Charleston Campus Property: Yugo Charleston Campus 💡 …" at bounding box center [209, 145] width 109 height 291
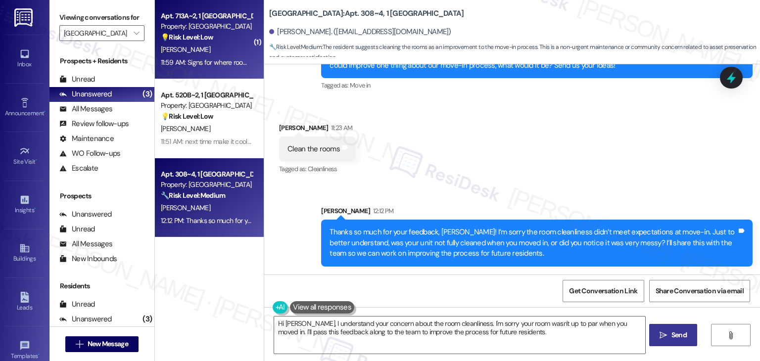
click at [214, 57] on div "11:59 AM: Signs for where room numbers are (e.g. rooms 13-20 to the right) so y…" at bounding box center [206, 62] width 93 height 12
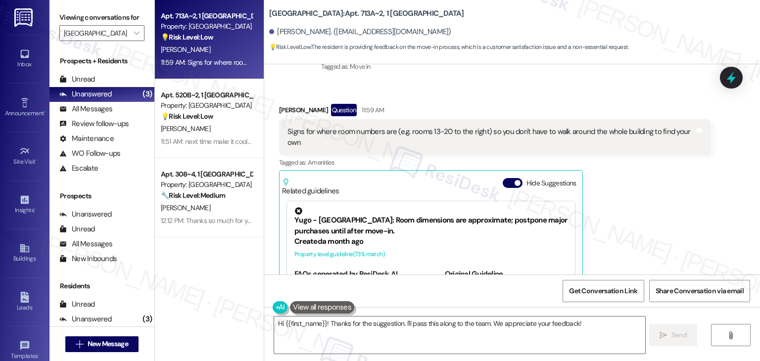
scroll to position [132, 0]
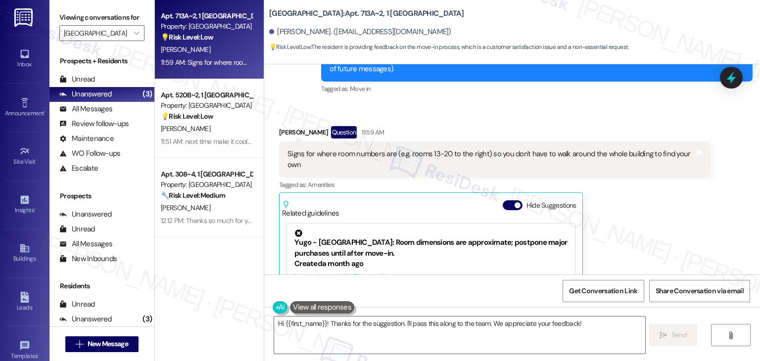
click at [468, 108] on div "Received via SMS Mallory Mason Question 11:59 AM Signs for where room numbers a…" at bounding box center [512, 239] width 496 height 270
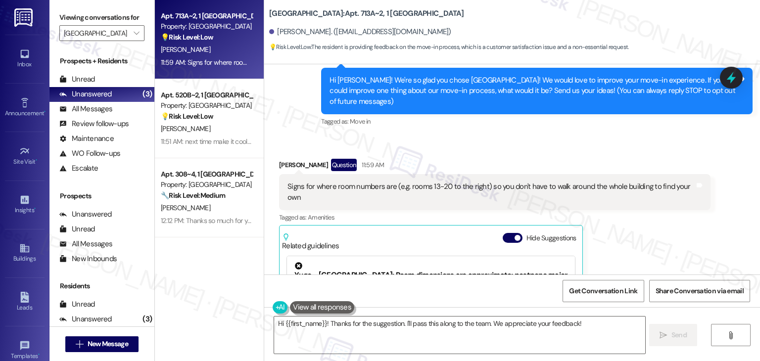
scroll to position [82, 0]
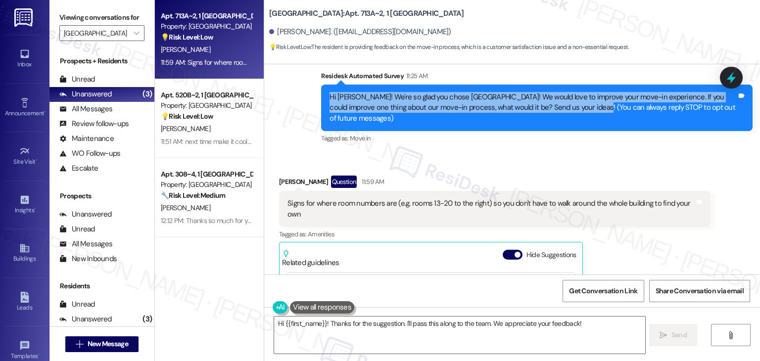
drag, startPoint x: 584, startPoint y: 108, endPoint x: 305, endPoint y: 99, distance: 279.1
click at [305, 99] on div "Survey, sent via SMS Residesk Automated Survey 11:25 AM Hi Mallory! We're so gl…" at bounding box center [512, 100] width 496 height 105
copy div "Hi Mallory! We're so glad you chose Yugo Charleston Campus! We would love to im…"
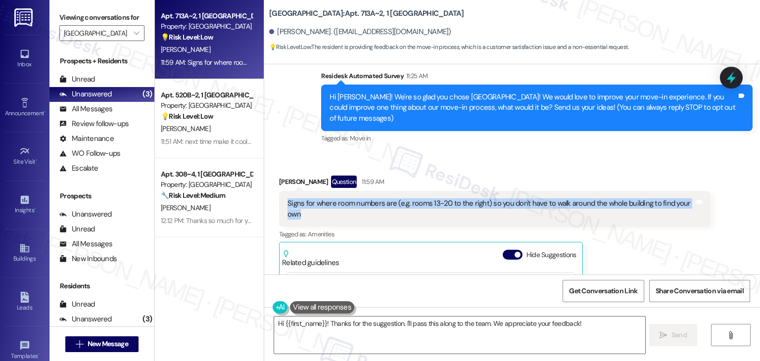
drag, startPoint x: 317, startPoint y: 210, endPoint x: 279, endPoint y: 205, distance: 38.5
click at [279, 205] on div "Signs for where room numbers are (e.g. rooms 13-20 to the right) so you don't h…" at bounding box center [494, 209] width 431 height 36
copy div "Signs for where room numbers are (e.g. rooms 13-20 to the right) so you don't h…"
click at [724, 249] on div "Received via SMS Mallory Mason Question 11:59 AM Signs for where room numbers a…" at bounding box center [512, 288] width 496 height 270
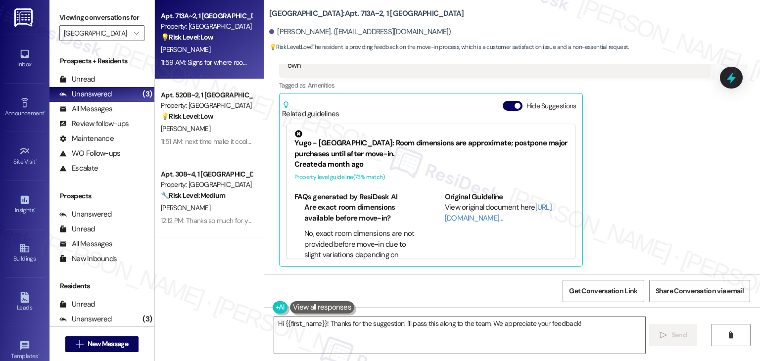
scroll to position [132, 0]
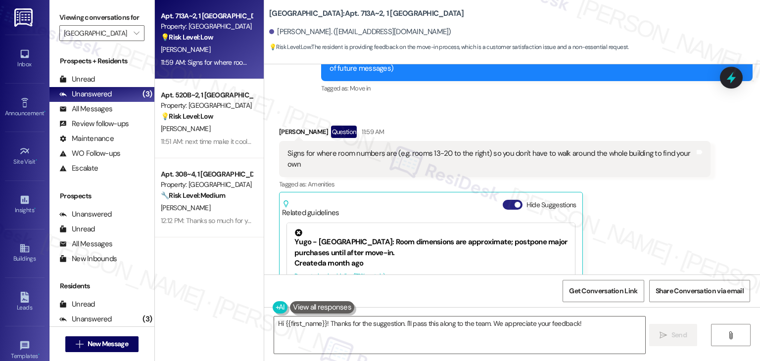
click at [503, 203] on button "Hide Suggestions" at bounding box center [513, 205] width 20 height 10
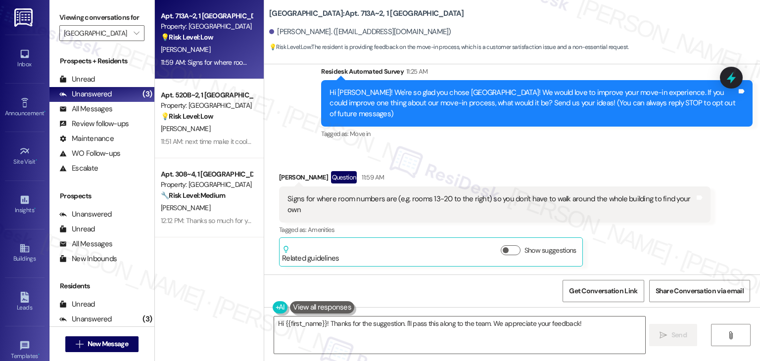
scroll to position [87, 0]
click at [639, 246] on div "Mallory Mason Question 11:59 AM Signs for where room numbers are (e.g. rooms 13…" at bounding box center [494, 219] width 431 height 96
click at [639, 245] on div "Mallory Mason Question 11:59 AM Signs for where room numbers are (e.g. rooms 13…" at bounding box center [494, 219] width 431 height 96
click at [638, 245] on div "Mallory Mason Question 11:59 AM Signs for where room numbers are (e.g. rooms 13…" at bounding box center [494, 219] width 431 height 96
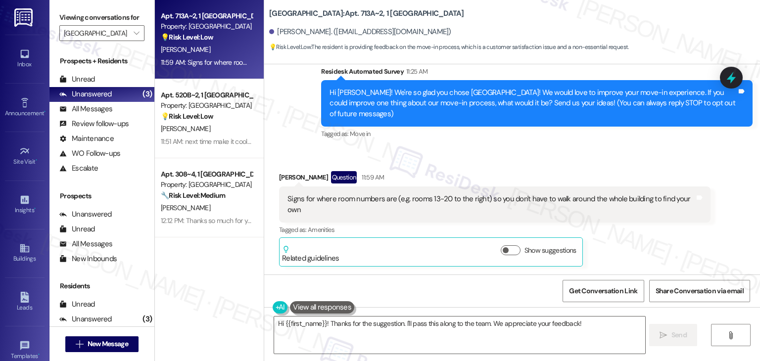
click at [638, 245] on div "Mallory Mason Question 11:59 AM Signs for where room numbers are (e.g. rooms 13…" at bounding box center [494, 219] width 431 height 96
click at [637, 244] on div "Mallory Mason Question 11:59 AM Signs for where room numbers are (e.g. rooms 13…" at bounding box center [494, 219] width 431 height 96
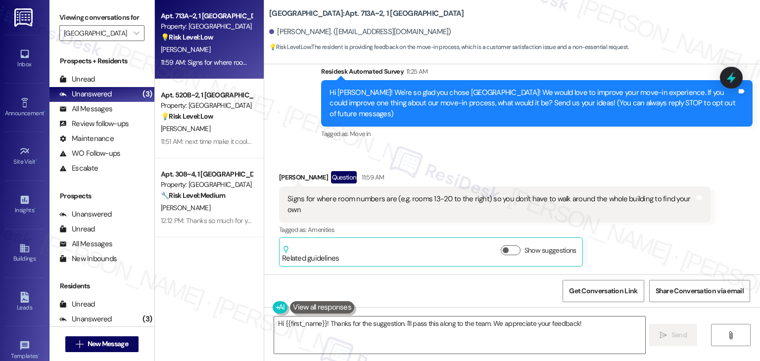
click at [638, 180] on div "Mallory Mason Question 11:59 AM" at bounding box center [494, 179] width 431 height 16
click at [636, 174] on div "Mallory Mason Question 11:59 AM" at bounding box center [494, 179] width 431 height 16
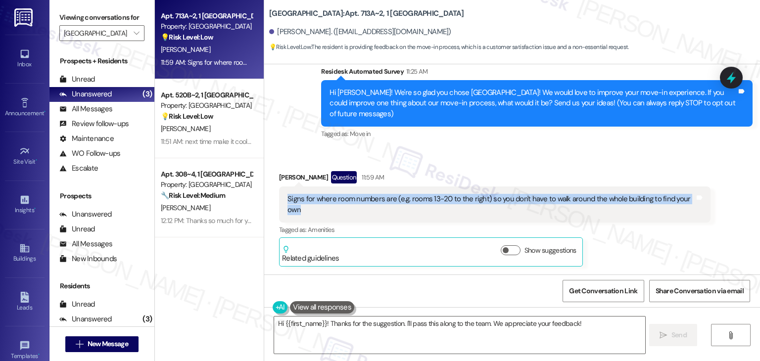
drag, startPoint x: 310, startPoint y: 211, endPoint x: 278, endPoint y: 202, distance: 32.9
click at [279, 202] on div "Signs for where room numbers are (e.g. rooms 13-20 to the right) so you don't h…" at bounding box center [494, 204] width 431 height 36
copy div "Signs for where room numbers are (e.g. rooms 13-20 to the right) so you don't h…"
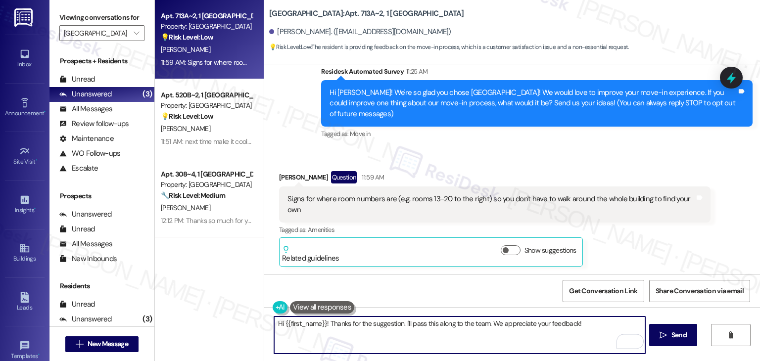
drag, startPoint x: 396, startPoint y: 324, endPoint x: 325, endPoint y: 325, distance: 70.7
click at [325, 325] on textarea "Hi {{first_name}}! Thanks for the suggestion. I'll pass this along to the team.…" at bounding box center [459, 335] width 370 height 37
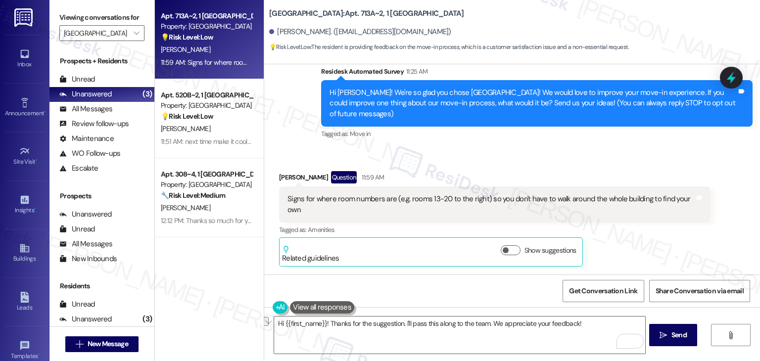
click at [595, 169] on div "Received via SMS Mallory Mason Question 11:59 AM Signs for where room numbers a…" at bounding box center [495, 219] width 446 height 111
click at [595, 159] on div "Received via SMS Mallory Mason Question 11:59 AM Signs for where room numbers a…" at bounding box center [512, 212] width 496 height 126
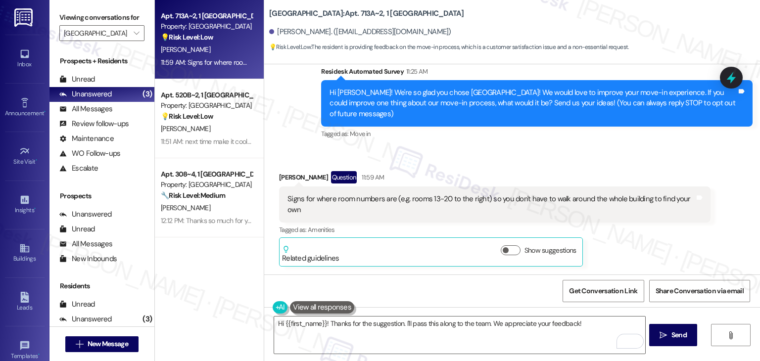
click at [595, 159] on div "Received via SMS Mallory Mason Question 11:59 AM Signs for where room numbers a…" at bounding box center [512, 212] width 496 height 126
click at [595, 158] on div "Received via SMS Mallory Mason Question 11:59 AM Signs for where room numbers a…" at bounding box center [512, 212] width 496 height 126
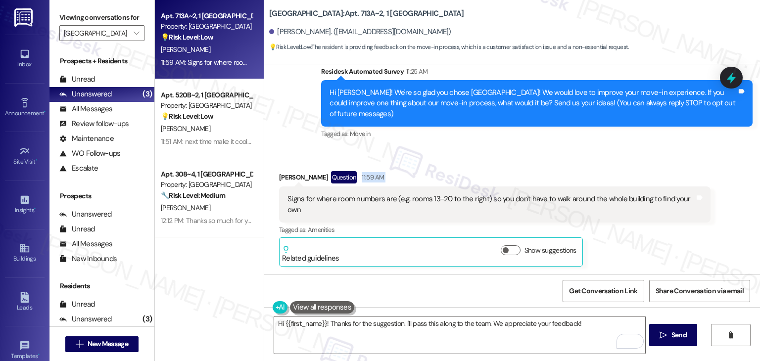
click at [596, 156] on div "Received via SMS Mallory Mason Question 11:59 AM Signs for where room numbers a…" at bounding box center [512, 212] width 496 height 126
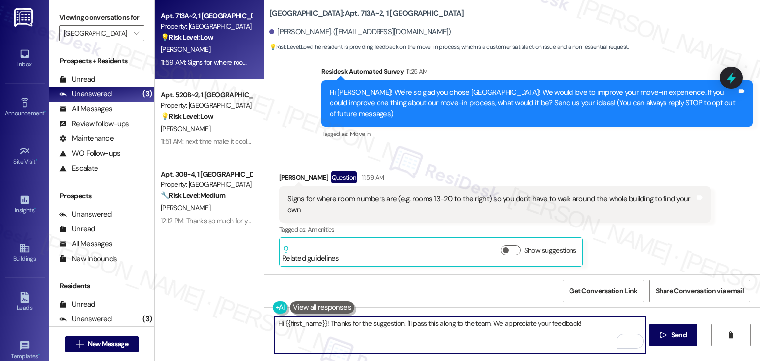
click at [469, 322] on textarea "Hi {{first_name}}! Thanks for the suggestion. I'll pass this along to the team.…" at bounding box center [459, 335] width 370 height 37
paste textarea "Thanks for the suggestion, Mallory! Clear signs for room numbers would make mov…"
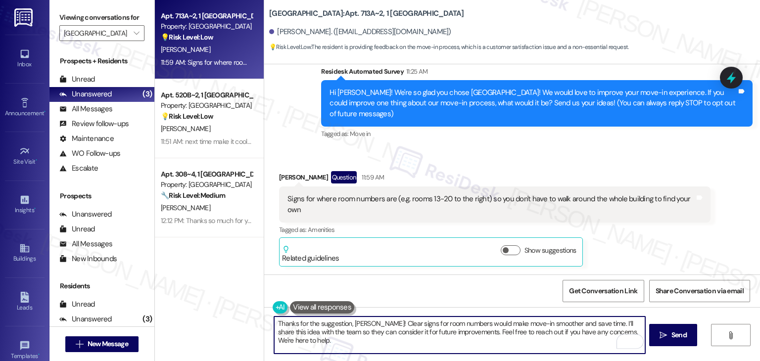
type textarea "Thanks for the suggestion, Mallory! Clear signs for room numbers would make mov…"
click at [477, 295] on div "Get Conversation Link Share Conversation via email" at bounding box center [512, 291] width 496 height 33
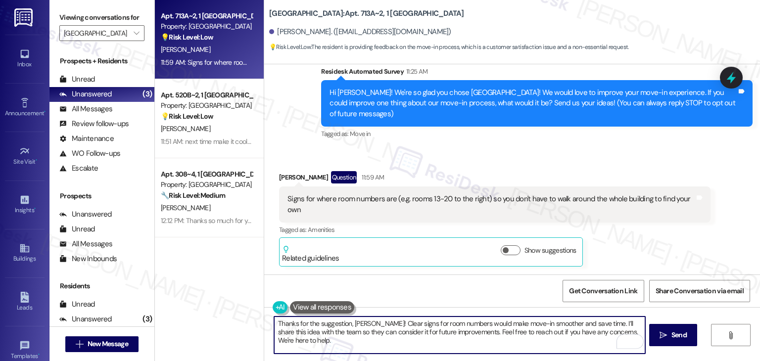
click at [477, 295] on div "Get Conversation Link Share Conversation via email" at bounding box center [512, 291] width 496 height 33
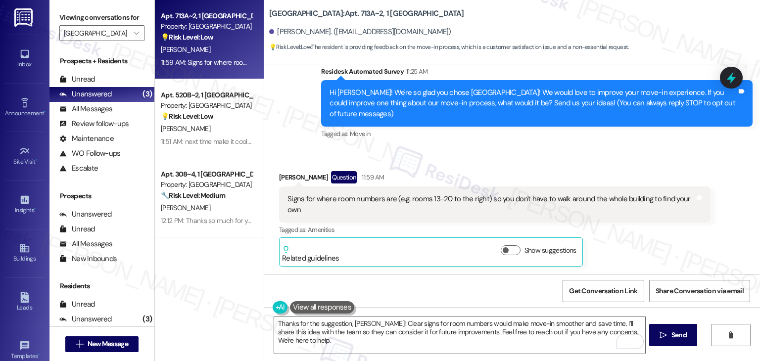
click at [477, 295] on div "Get Conversation Link Share Conversation via email" at bounding box center [512, 291] width 496 height 33
click at [455, 279] on div "Get Conversation Link Share Conversation via email" at bounding box center [512, 291] width 496 height 33
click at [520, 289] on div "Get Conversation Link Share Conversation via email" at bounding box center [512, 291] width 496 height 33
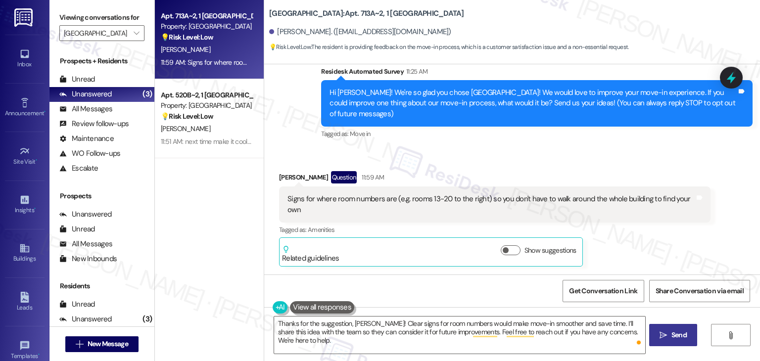
click at [683, 337] on span "Send" at bounding box center [678, 335] width 15 height 10
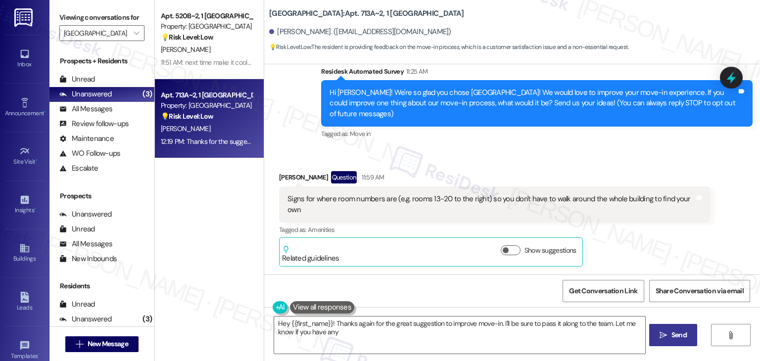
scroll to position [86, 0]
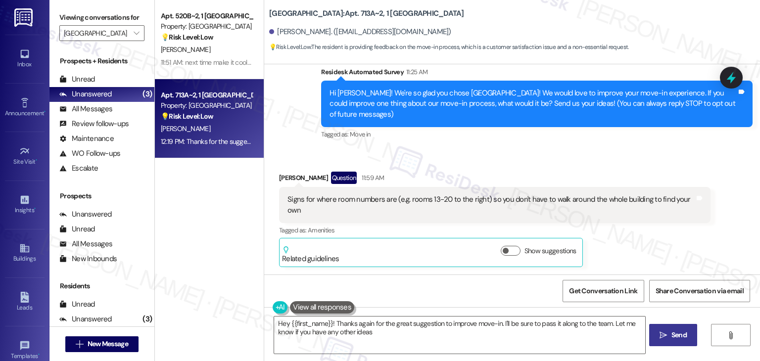
type textarea "Hey {{first_name}}! Thanks again for the great suggestion to improve move-in. I…"
click at [658, 246] on div "Mallory Mason Question 11:59 AM Signs for where room numbers are (e.g. rooms 13…" at bounding box center [494, 220] width 431 height 96
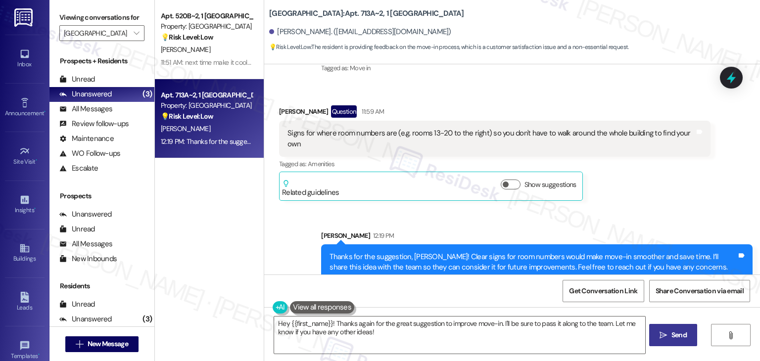
scroll to position [166, 0]
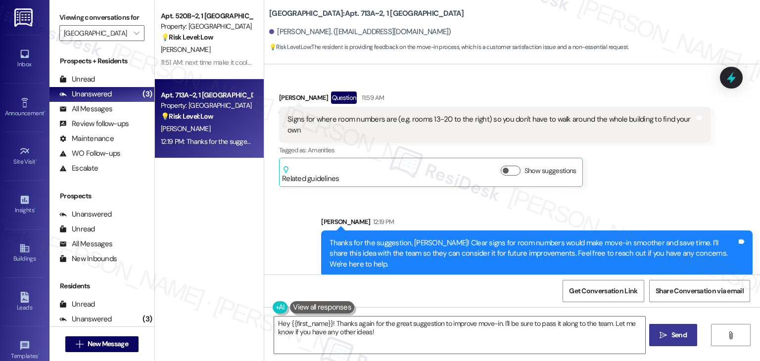
click at [640, 188] on div "Received via SMS Mallory Mason Question 11:59 AM Signs for where room numbers a…" at bounding box center [495, 139] width 446 height 111
click at [640, 185] on div "Mallory Mason Question 11:59 AM Signs for where room numbers are (e.g. rooms 13…" at bounding box center [494, 140] width 431 height 96
click at [729, 76] on icon at bounding box center [731, 77] width 12 height 15
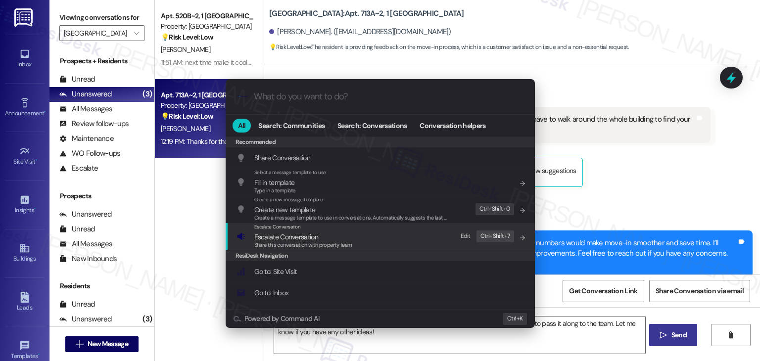
click at [291, 240] on span "Escalate Conversation" at bounding box center [286, 236] width 64 height 9
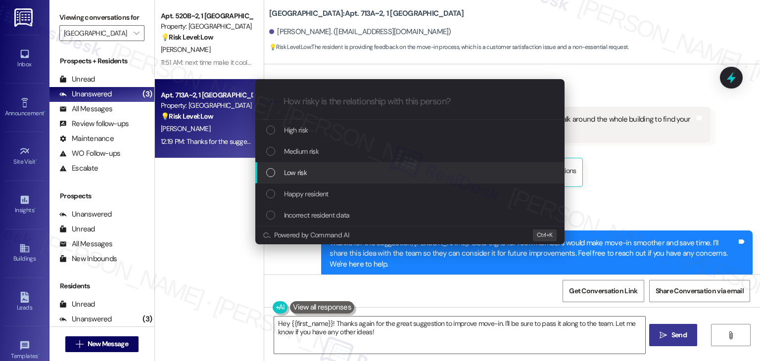
click at [271, 175] on div "List of options" at bounding box center [270, 172] width 9 height 9
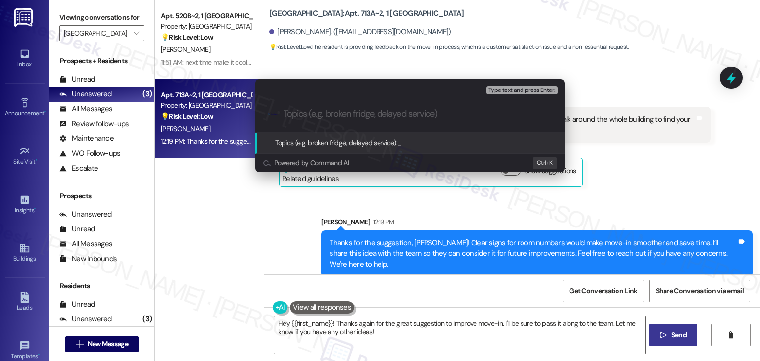
paste input "Resident Feedback – Request for Room Number Signage"
drag, startPoint x: 408, startPoint y: 111, endPoint x: 376, endPoint y: 115, distance: 31.9
click at [376, 115] on input "Resident Feedback – Request for Room Number Signage" at bounding box center [413, 114] width 261 height 10
type input "Resident Feedback – Room Number Signage"
click at [497, 113] on input "Resident Feedback – Room Number Signage" at bounding box center [413, 114] width 261 height 10
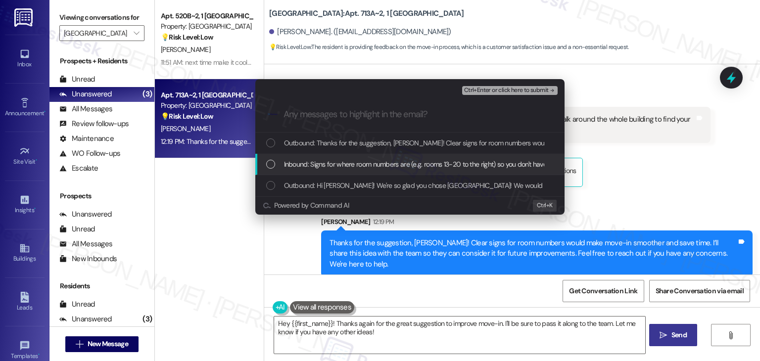
click at [267, 163] on div "List of options" at bounding box center [270, 164] width 9 height 9
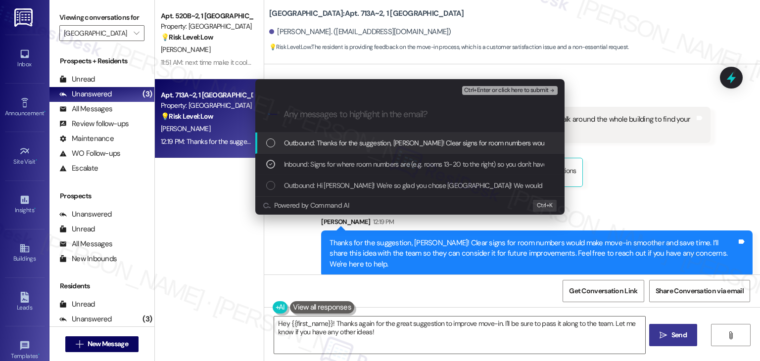
click at [502, 92] on span "Ctrl+Enter or click here to submit" at bounding box center [506, 90] width 85 height 7
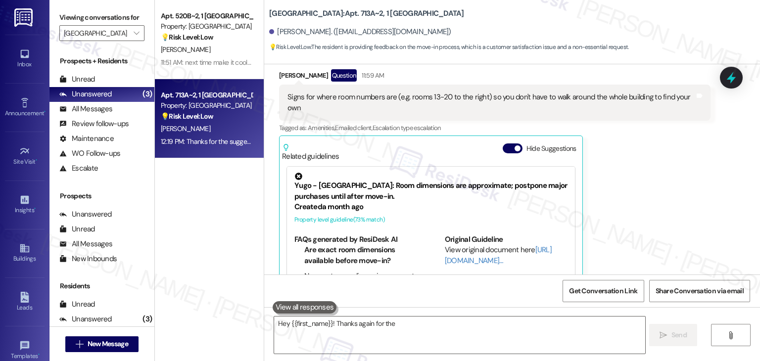
scroll to position [230, 0]
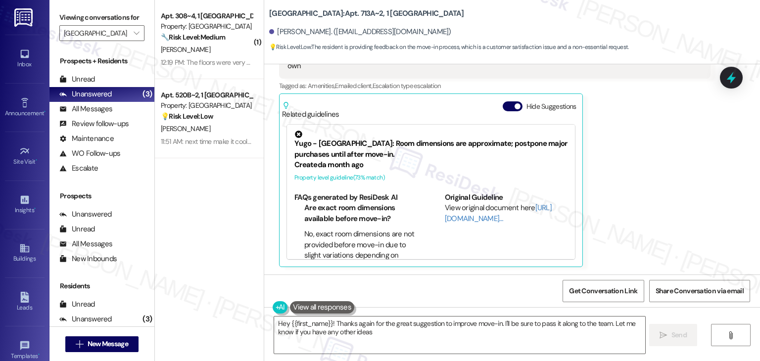
type textarea "Hey {{first_name}}! Thanks again for the great suggestion to improve move-in. I…"
click at [505, 104] on button "Hide Suggestions" at bounding box center [513, 106] width 20 height 10
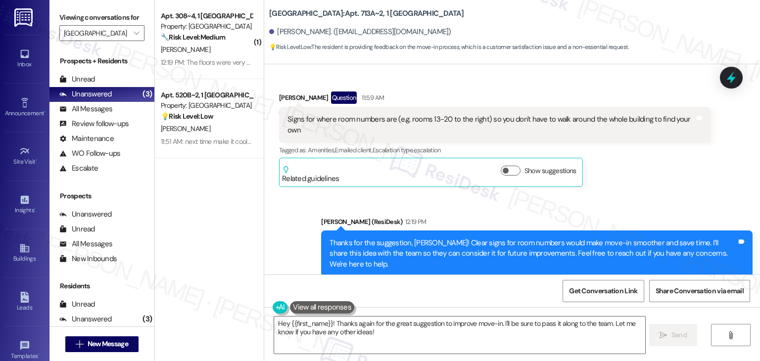
click at [618, 192] on div "Received via SMS Mallory Mason Question 11:59 AM Signs for where room numbers a…" at bounding box center [495, 139] width 446 height 111
click at [621, 186] on div "Received via SMS Mallory Mason Question 11:59 AM Signs for where room numbers a…" at bounding box center [495, 139] width 446 height 111
click at [626, 208] on div "Sent via SMS Sarah (ResiDesk) 12:19 PM Thanks for the suggestion, Mallory! Clea…" at bounding box center [512, 239] width 496 height 90
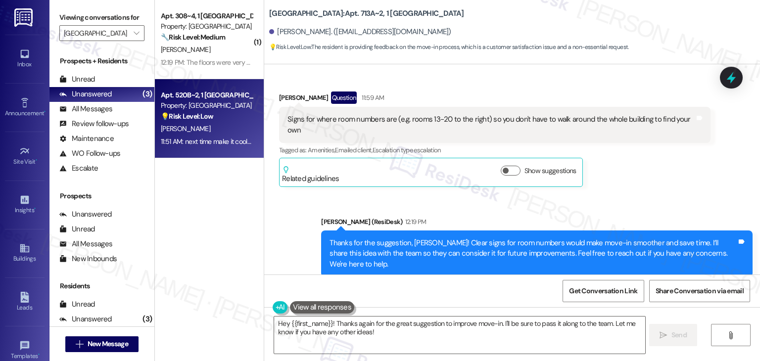
click at [188, 136] on div "11:51 AM: next time make it cooler outside please 11:51 AM: next time make it c…" at bounding box center [206, 142] width 93 height 12
type textarea "Hey {{first_name}}! Thanks again for the great suggestion to improve move-in. I…"
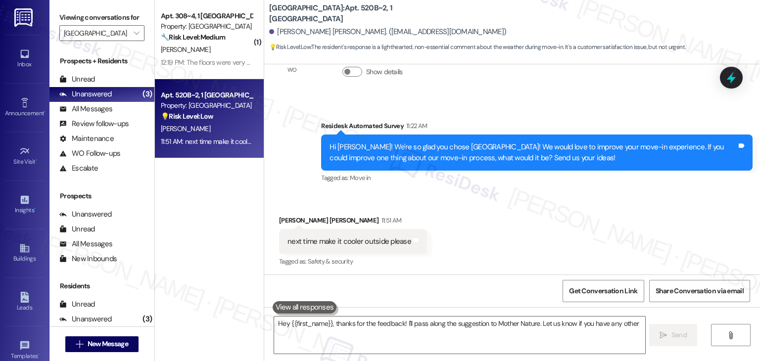
scroll to position [319, 0]
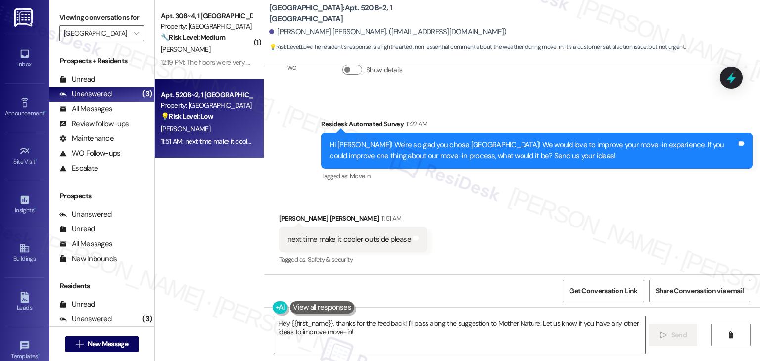
click at [492, 222] on div "Received via SMS Connor Forche 11:51 AM next time make it cooler outside please…" at bounding box center [512, 233] width 496 height 84
click at [501, 218] on div "Received via SMS Connor Forche 11:51 AM next time make it cooler outside please…" at bounding box center [512, 233] width 496 height 84
click at [501, 217] on div "Received via SMS Connor Forche 11:51 AM next time make it cooler outside please…" at bounding box center [512, 233] width 496 height 84
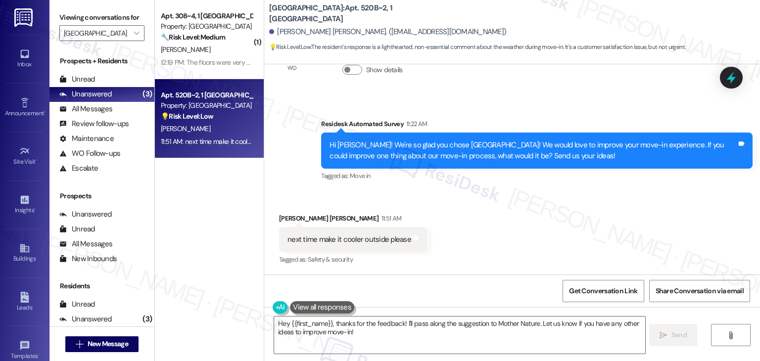
click at [431, 156] on div "Hi Connor! We're so glad you chose Yugo Charleston Campus! We would love to imp…" at bounding box center [532, 150] width 407 height 21
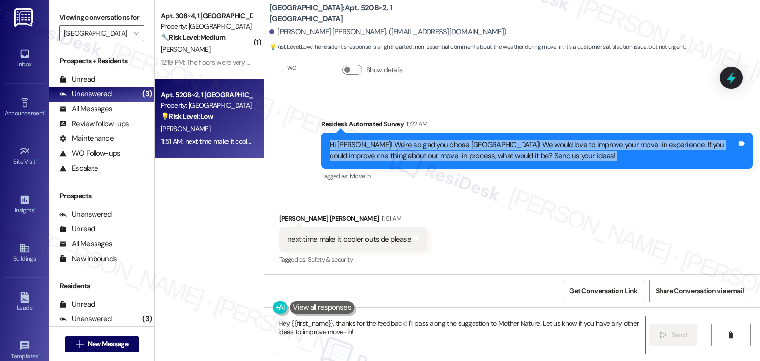
click at [431, 156] on div "Hi Connor! We're so glad you chose Yugo Charleston Campus! We would love to imp…" at bounding box center [532, 150] width 407 height 21
copy div "Hi Connor! We're so glad you chose Yugo Charleston Campus! We would love to imp…"
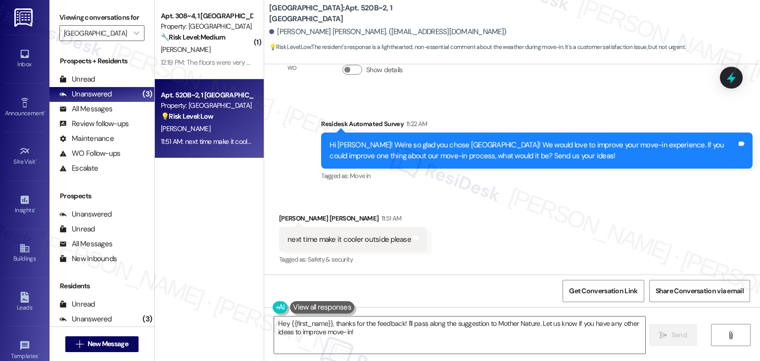
click at [314, 244] on div "next time make it cooler outside please" at bounding box center [349, 239] width 124 height 10
click at [503, 216] on div "Received via SMS Connor Forche 11:51 AM next time make it cooler outside please…" at bounding box center [512, 233] width 496 height 84
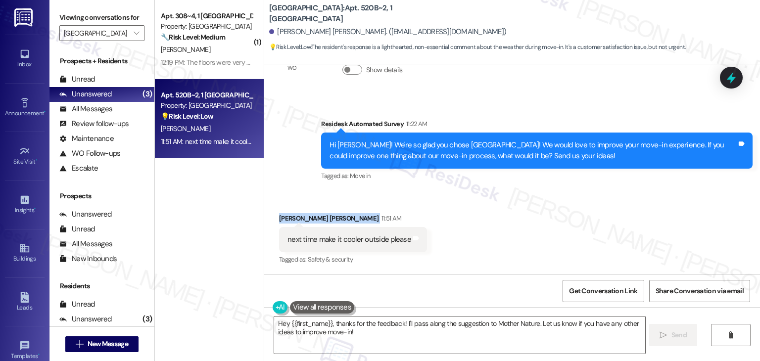
click at [503, 216] on div "Received via SMS Connor Forche 11:51 AM next time make it cooler outside please…" at bounding box center [512, 233] width 496 height 84
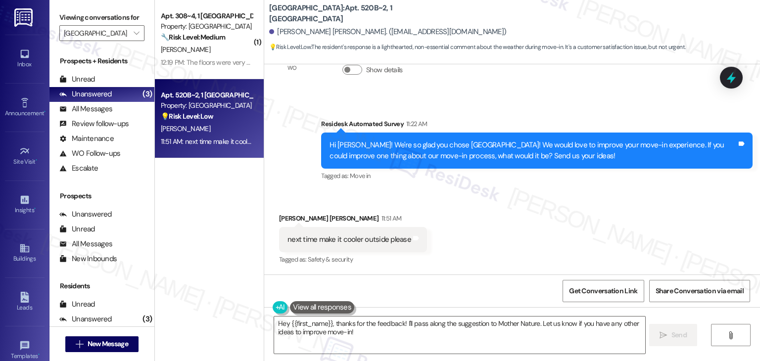
click at [508, 246] on div "Received via SMS Connor Forche 11:51 AM next time make it cooler outside please…" at bounding box center [512, 233] width 496 height 84
click at [486, 212] on div "Received via SMS Connor Forche 11:51 AM next time make it cooler outside please…" at bounding box center [512, 233] width 496 height 84
click at [486, 213] on div "Received via SMS Connor Forche 11:51 AM next time make it cooler outside please…" at bounding box center [512, 233] width 496 height 84
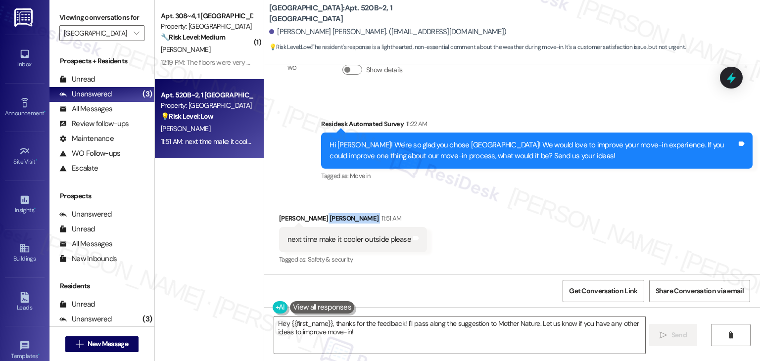
click at [486, 213] on div "Received via SMS Connor Forche 11:51 AM next time make it cooler outside please…" at bounding box center [512, 233] width 496 height 84
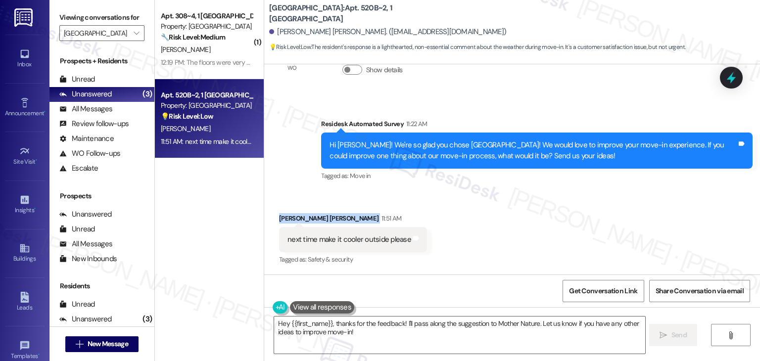
click at [486, 213] on div "Received via SMS Connor Forche 11:51 AM next time make it cooler outside please…" at bounding box center [512, 233] width 496 height 84
click at [451, 331] on textarea "Hey {{first_name}}, thanks for the feedback! I'll pass along the suggestion to …" at bounding box center [459, 335] width 370 height 37
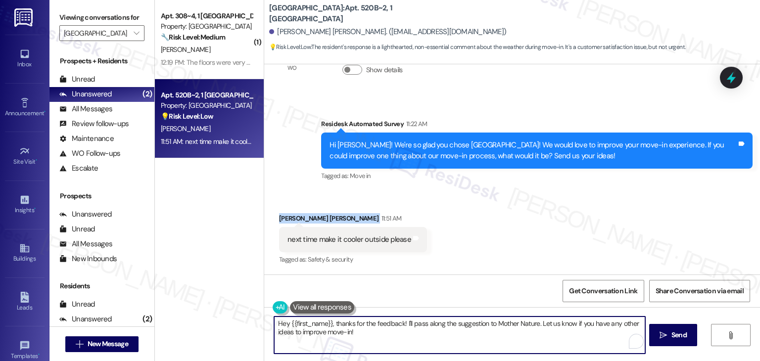
click at [451, 331] on textarea "Hey {{first_name}}, thanks for the feedback! I'll pass along the suggestion to …" at bounding box center [459, 335] width 370 height 37
paste textarea "Thanks for the feedback, Connor! Just to be sure I understand—when you say “coo…"
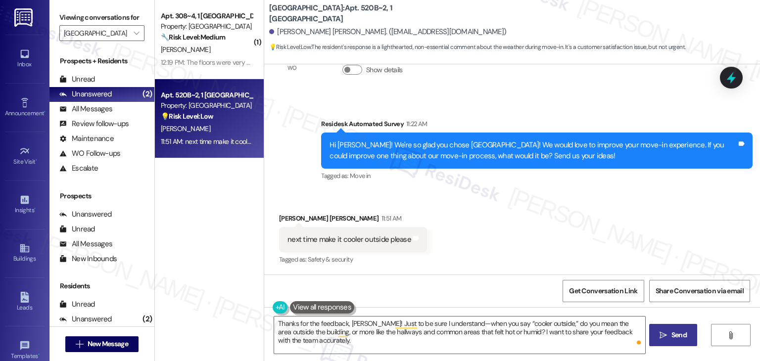
click at [678, 337] on span "Send" at bounding box center [678, 335] width 15 height 10
type textarea "Fetching suggested responses. Please feel free to read through the conversation…"
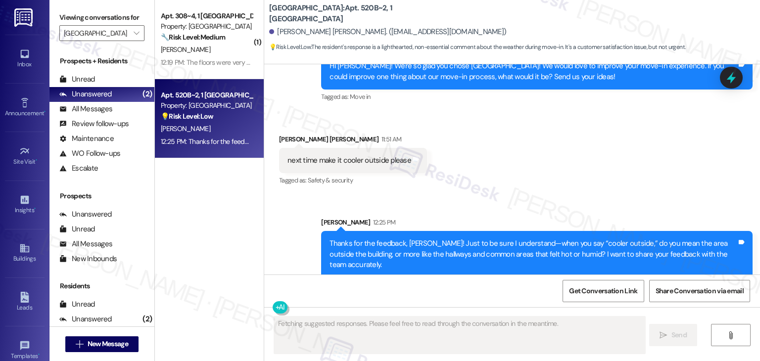
scroll to position [398, 0]
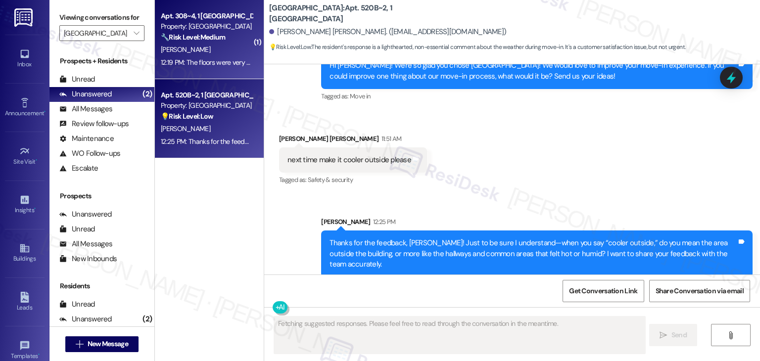
click at [195, 48] on div "[PERSON_NAME]" at bounding box center [206, 50] width 93 height 12
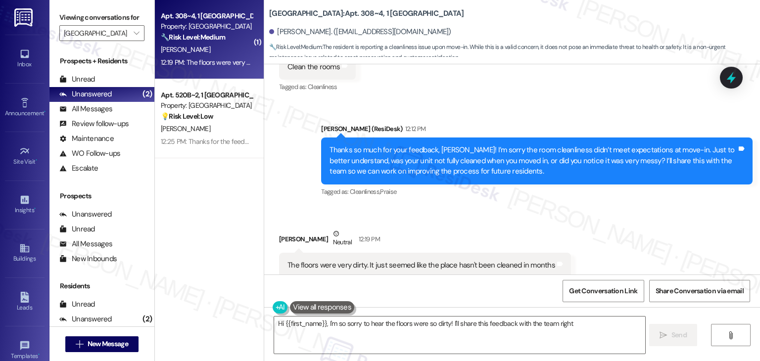
scroll to position [688, 0]
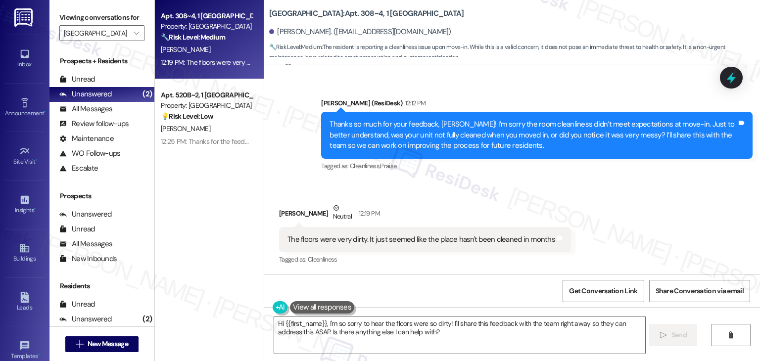
click at [583, 217] on div "Received via SMS [PERSON_NAME] Neutral 12:19 PM The floors were very dirty. It …" at bounding box center [512, 228] width 496 height 94
click at [586, 210] on div "Received via SMS [PERSON_NAME] Neutral 12:19 PM The floors were very dirty. It …" at bounding box center [512, 228] width 496 height 94
click at [466, 127] on div "Thanks so much for your feedback, [PERSON_NAME]! I’m sorry the room cleanliness…" at bounding box center [532, 135] width 407 height 32
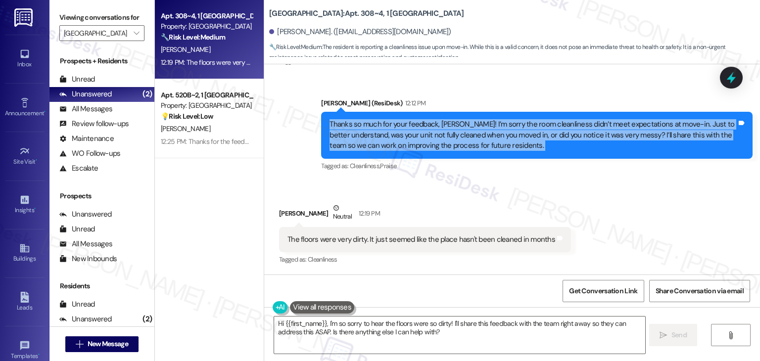
click at [466, 127] on div "Thanks so much for your feedback, [PERSON_NAME]! I’m sorry the room cleanliness…" at bounding box center [532, 135] width 407 height 32
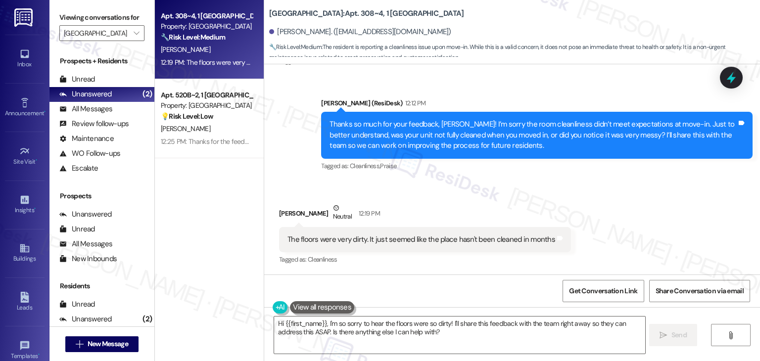
click at [398, 244] on div "The floors were very dirty. It just seemed like the place hasn't been cleaned i…" at bounding box center [421, 239] width 268 height 10
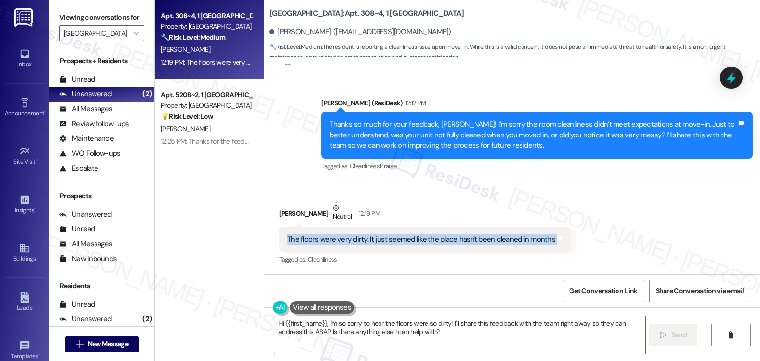
click at [398, 244] on div "The floors were very dirty. It just seemed like the place hasn't been cleaned i…" at bounding box center [421, 239] width 268 height 10
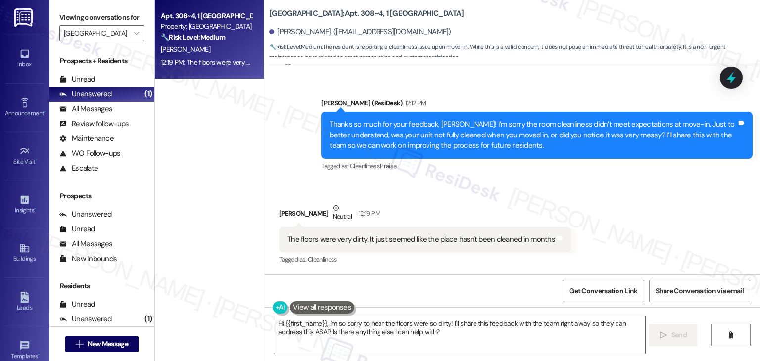
click at [631, 198] on div "Received via SMS [PERSON_NAME] Neutral 12:19 PM The floors were very dirty. It …" at bounding box center [512, 228] width 496 height 94
click at [358, 333] on textarea "Hi {{first_name}}, I'm so sorry to hear the floors were so dirty! I'll share th…" at bounding box center [459, 335] width 370 height 37
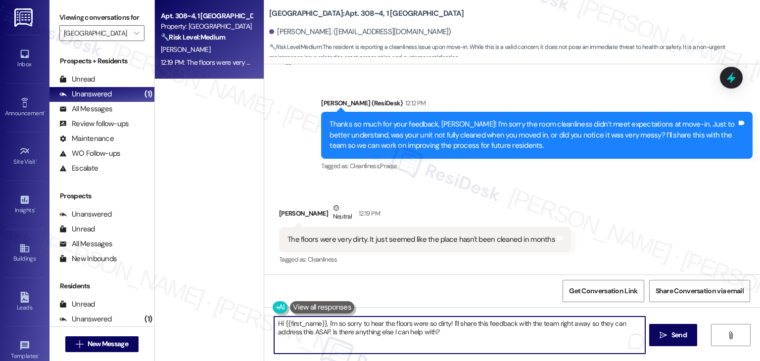
click at [358, 333] on textarea "Hi {{first_name}}, I'm so sorry to hear the floors were so dirty! I'll share th…" at bounding box center [459, 335] width 370 height 37
paste textarea "I’m sorry to hear that, Katya. Thank you for letting me know about the dirty fl…"
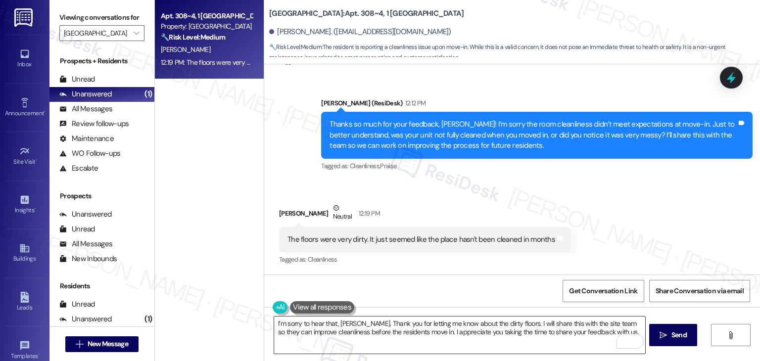
click at [454, 332] on textarea "I’m sorry to hear that, Katya. Thank you for letting me know about the dirty fl…" at bounding box center [459, 335] width 370 height 37
click at [418, 332] on textarea "I’m sorry to hear that, Katya. Thank you for letting me know about the dirty fl…" at bounding box center [459, 335] width 370 height 37
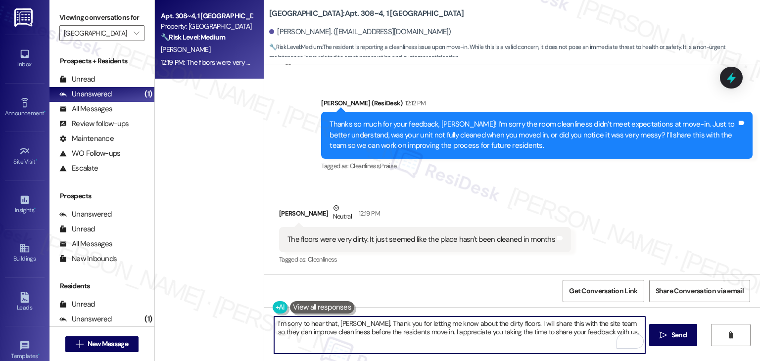
click at [607, 329] on textarea "I’m sorry to hear that, Katya. Thank you for letting me know about the dirty fl…" at bounding box center [459, 335] width 370 height 37
paste textarea "Feel free to reach out if you have any other concerns. We're here to help."
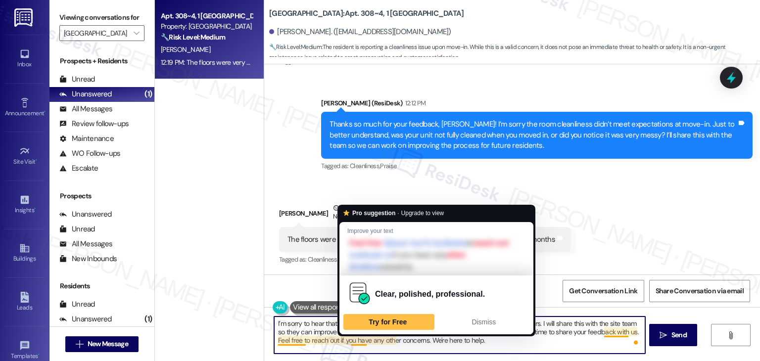
click at [354, 337] on textarea "I’m sorry to hear that, [PERSON_NAME]. Thank you for letting me know about the …" at bounding box center [459, 335] width 370 height 37
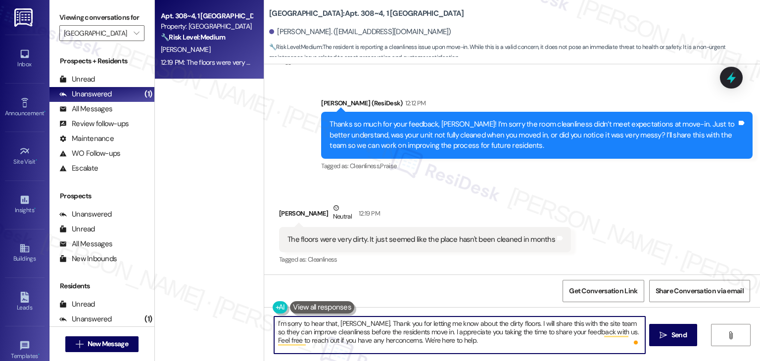
type textarea "I’m sorry to hear that, Katya. Thank you for letting me know about the dirty fl…"
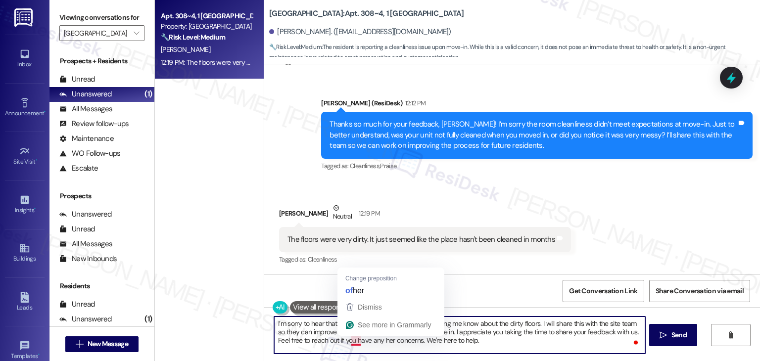
click at [346, 339] on textarea "I’m sorry to hear that, Katya. Thank you for letting me know about the dirty fl…" at bounding box center [459, 335] width 370 height 37
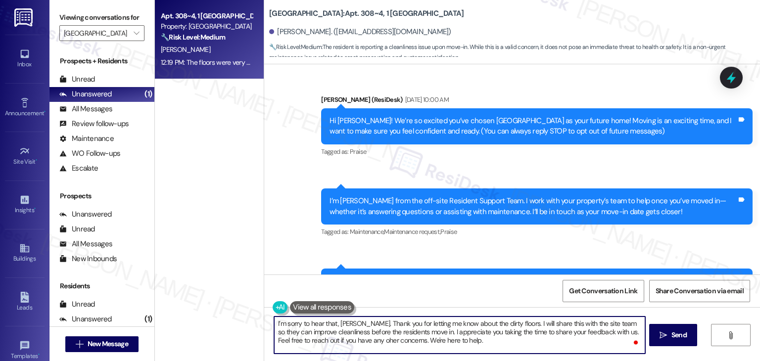
scroll to position [688, 0]
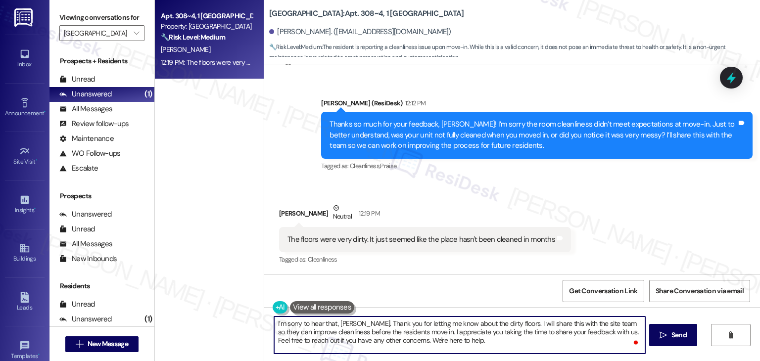
click at [457, 339] on textarea "I’m sorry to hear that, [PERSON_NAME]. Thank you for letting me know about the …" at bounding box center [459, 335] width 370 height 37
click at [456, 338] on textarea "I’m sorry to hear that, [PERSON_NAME]. Thank you for letting me know about the …" at bounding box center [459, 335] width 370 height 37
click at [468, 346] on textarea "I’m sorry to hear that, [PERSON_NAME]. Thank you for letting me know about the …" at bounding box center [459, 335] width 370 height 37
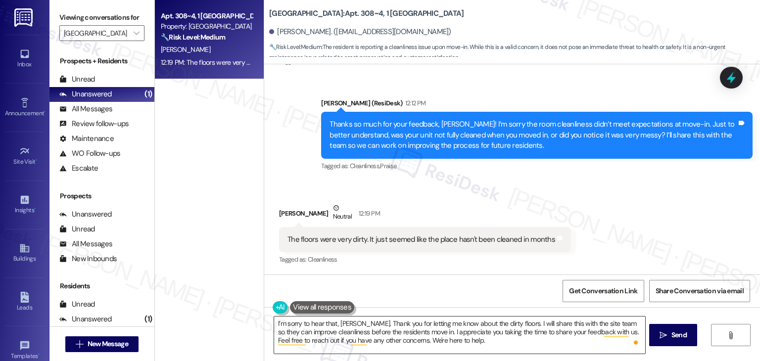
click at [415, 324] on textarea "I’m sorry to hear that, [PERSON_NAME]. Thank you for letting me know about the …" at bounding box center [459, 335] width 370 height 37
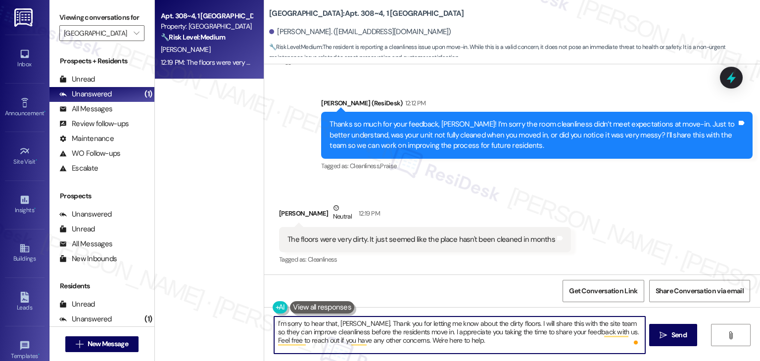
click at [415, 324] on textarea "I’m sorry to hear that, [PERSON_NAME]. Thank you for letting me know about the …" at bounding box center [459, 335] width 370 height 37
click at [465, 341] on textarea "I’m sorry to hear that, [PERSON_NAME]. Thank you for letting us know about the …" at bounding box center [459, 335] width 370 height 37
type textarea "I’m sorry to hear that, [PERSON_NAME]. Thank you for letting us know about the …"
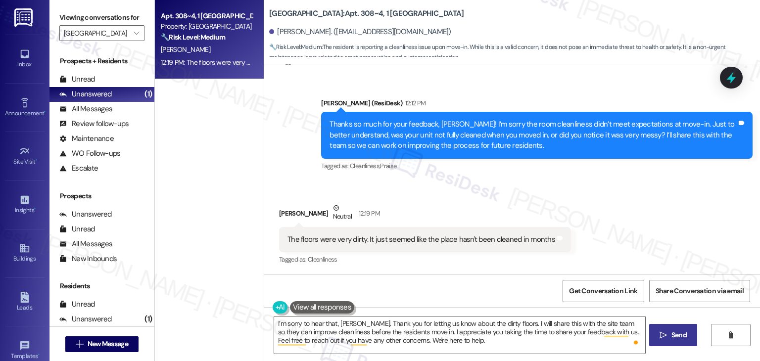
click at [667, 331] on span " Send" at bounding box center [672, 335] width 31 height 10
click at [676, 207] on div "Received via SMS [PERSON_NAME] Neutral 12:19 PM The floors were very dirty. It …" at bounding box center [512, 228] width 496 height 94
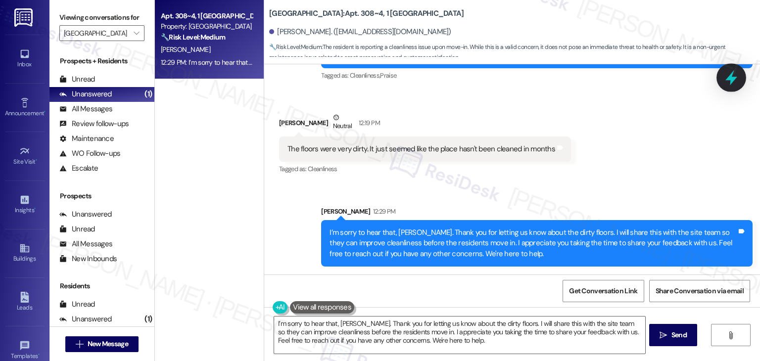
click at [729, 83] on icon at bounding box center [731, 77] width 17 height 17
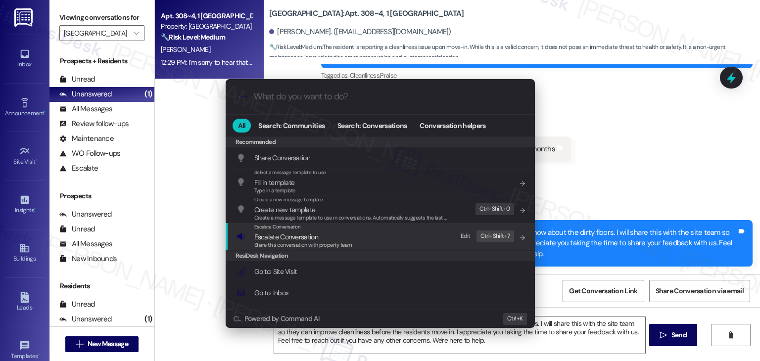
click at [301, 244] on span "Share this conversation with property team" at bounding box center [303, 244] width 98 height 7
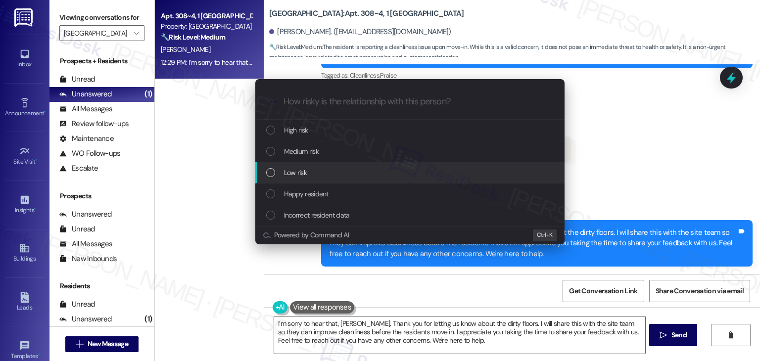
click at [274, 173] on div "List of options" at bounding box center [270, 172] width 9 height 9
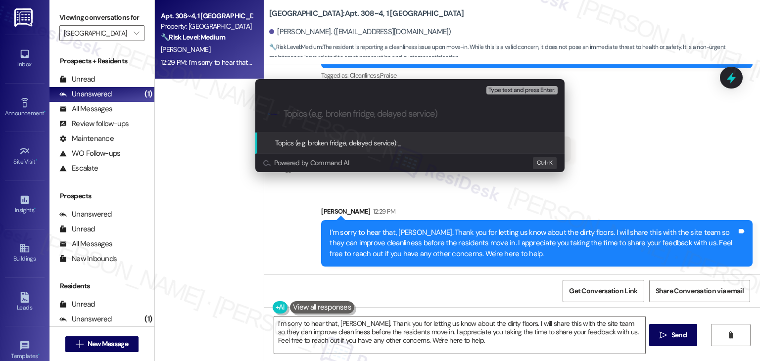
paste input "Move-In Feedback – Dirty Floors Unit"
type input "Move-In Feedback – Dirty Floors Unit"
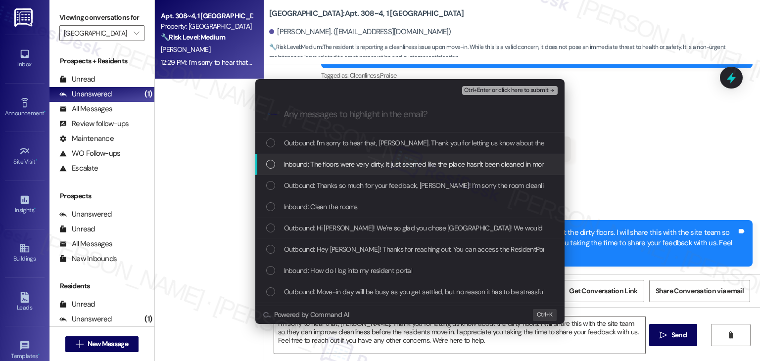
click at [274, 164] on div "List of options" at bounding box center [270, 164] width 9 height 9
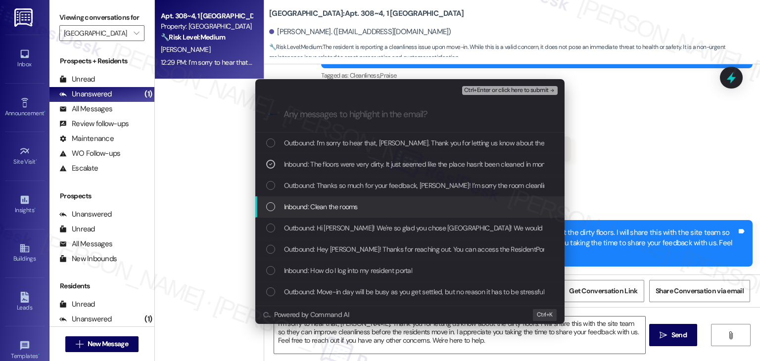
click at [274, 208] on div "List of options" at bounding box center [270, 206] width 9 height 9
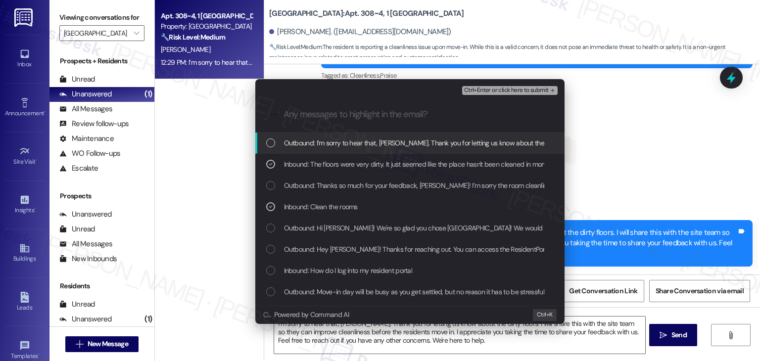
click at [500, 88] on span "Ctrl+Enter or click here to submit" at bounding box center [506, 90] width 85 height 7
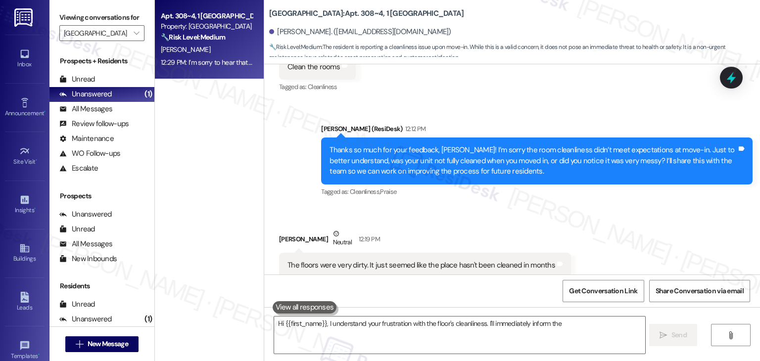
scroll to position [688, 0]
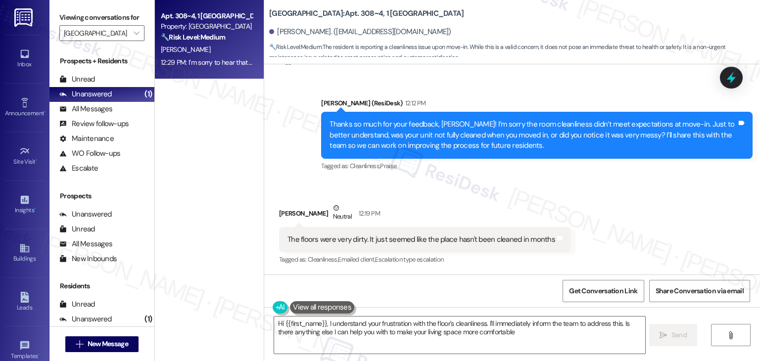
type textarea "Hi {{first_name}}, I understand your frustration with the floor's cleanliness. …"
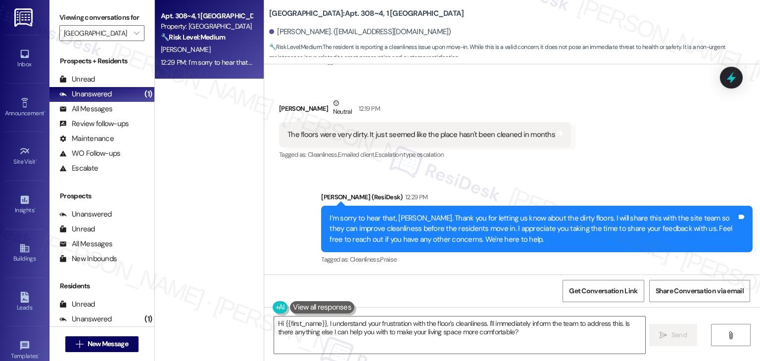
click at [211, 241] on div "Apt. 308~4, 1 [GEOGRAPHIC_DATA] Property: [GEOGRAPHIC_DATA] 🔧 Risk Level: Mediu…" at bounding box center [209, 145] width 109 height 291
click at [15, 54] on link "Inbox" at bounding box center [25, 59] width 40 height 27
